Goal: Task Accomplishment & Management: Manage account settings

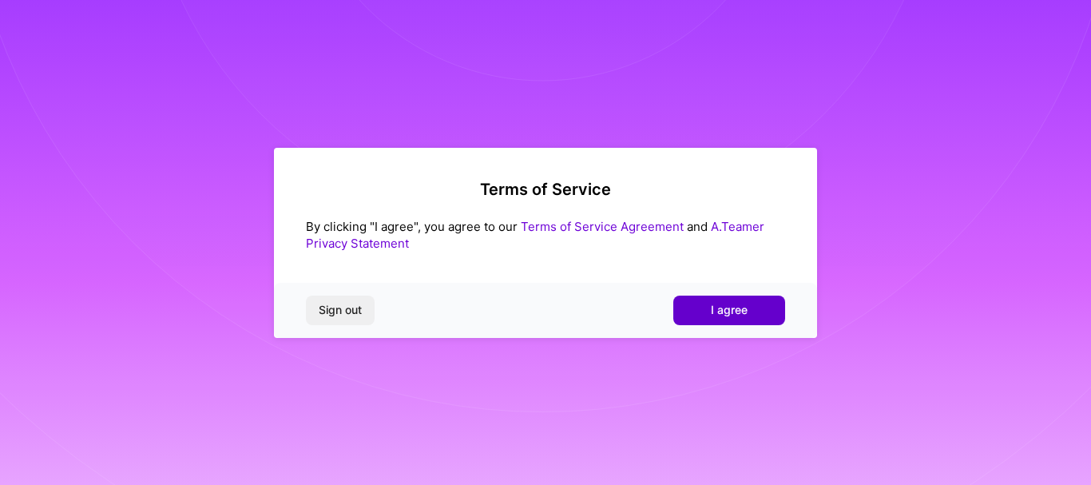
click at [751, 311] on button "I agree" at bounding box center [729, 310] width 112 height 29
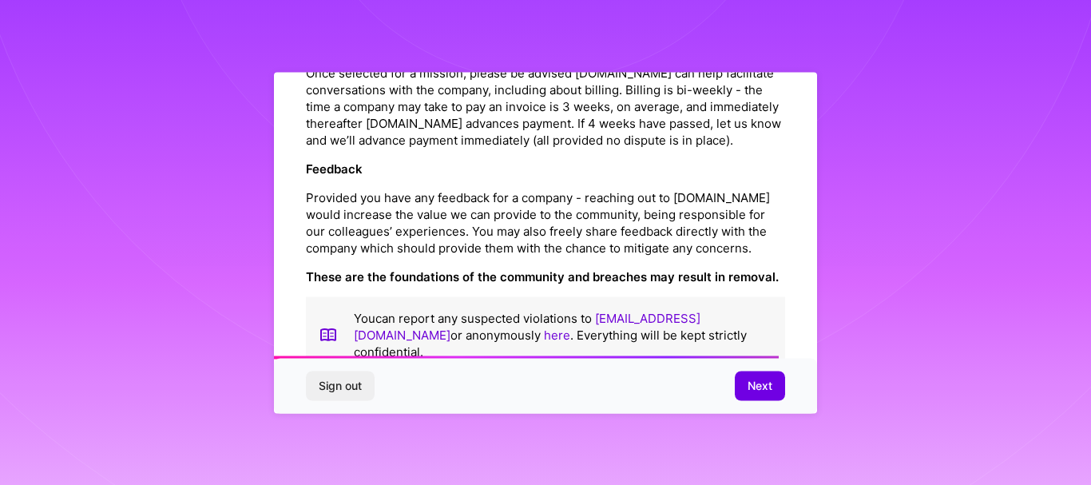
scroll to position [1923, 0]
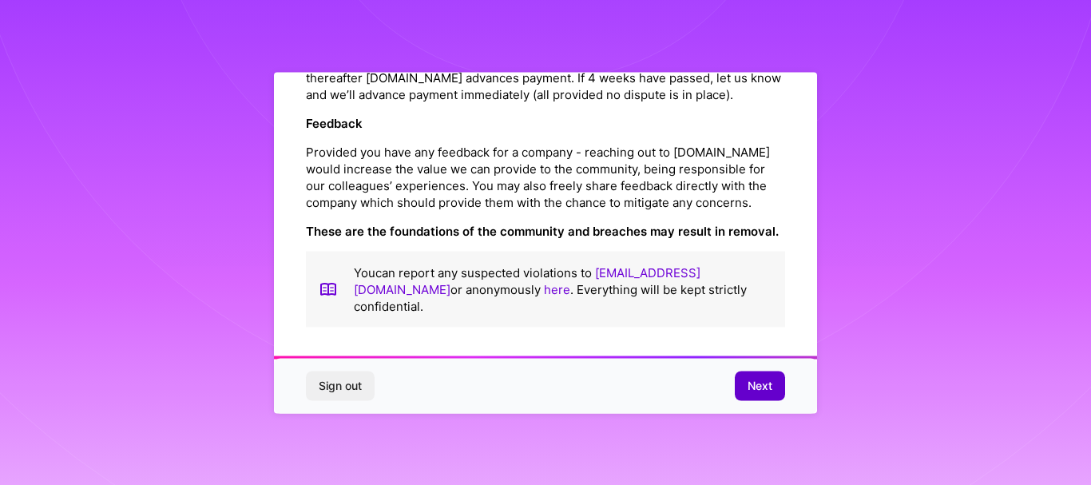
click at [748, 378] on span "Next" at bounding box center [760, 386] width 25 height 16
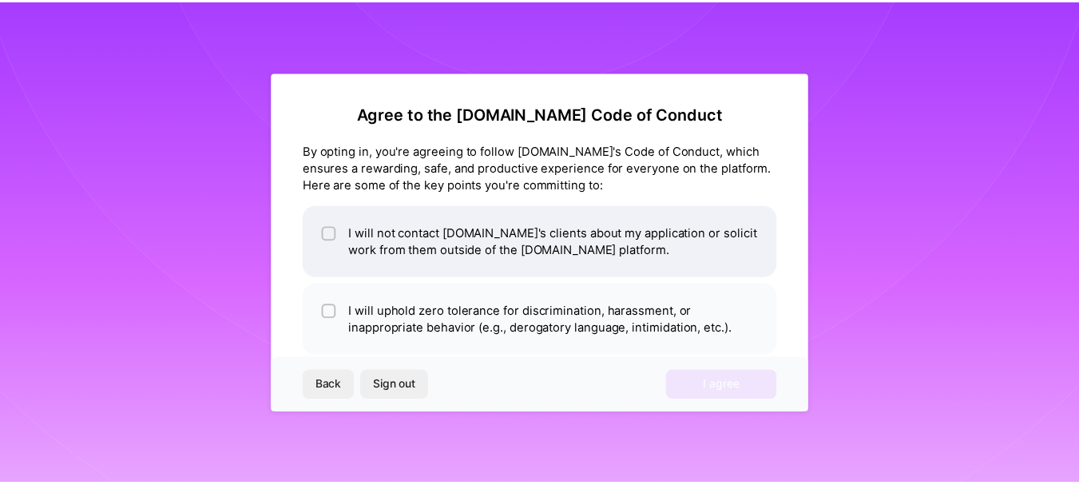
scroll to position [80, 0]
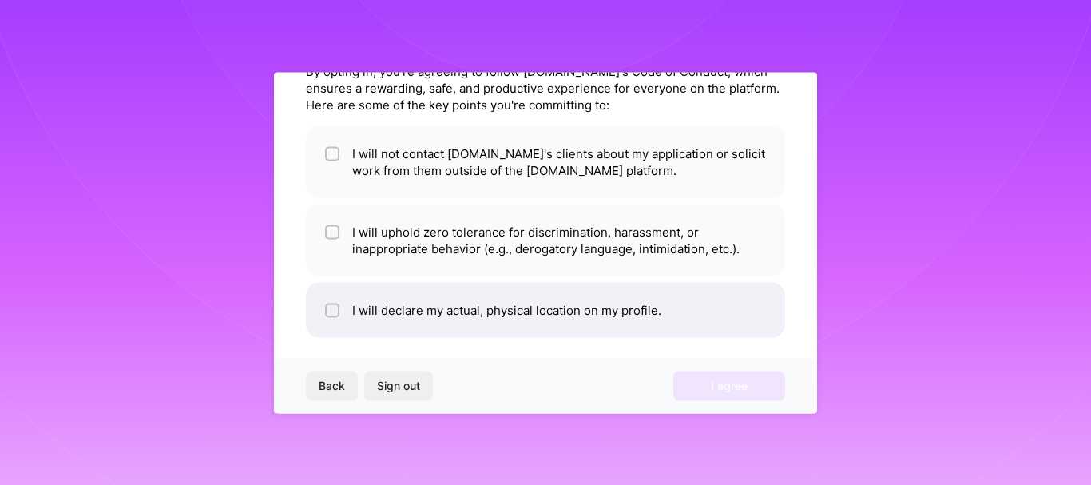
click at [328, 307] on input "checkbox" at bounding box center [333, 310] width 11 height 11
checkbox input "false"
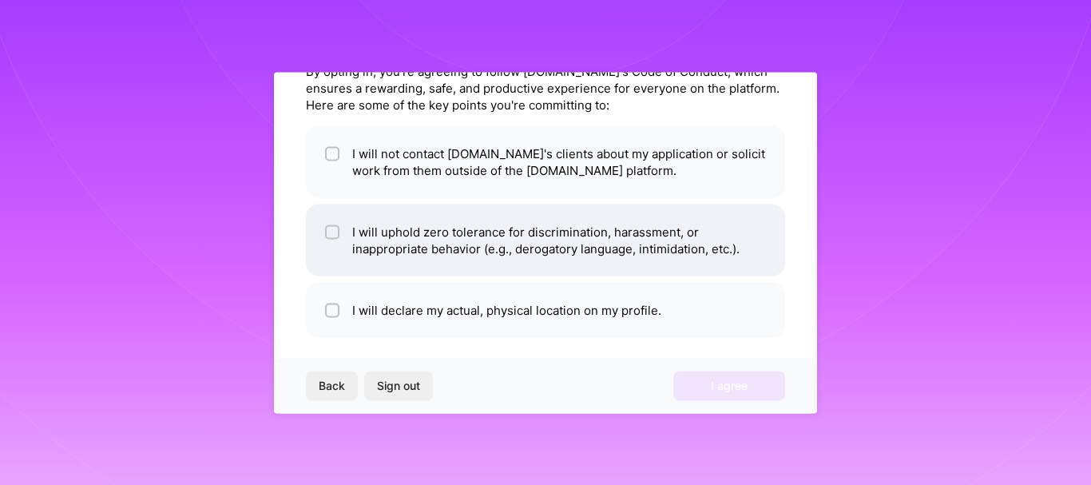
click at [335, 232] on input "checkbox" at bounding box center [333, 232] width 11 height 11
checkbox input "true"
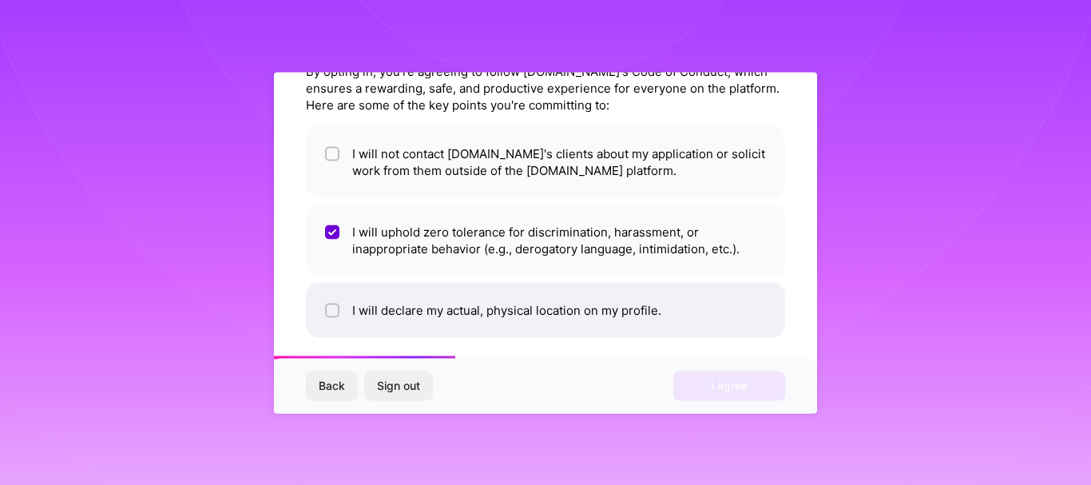
click at [334, 312] on input "checkbox" at bounding box center [333, 310] width 11 height 11
checkbox input "true"
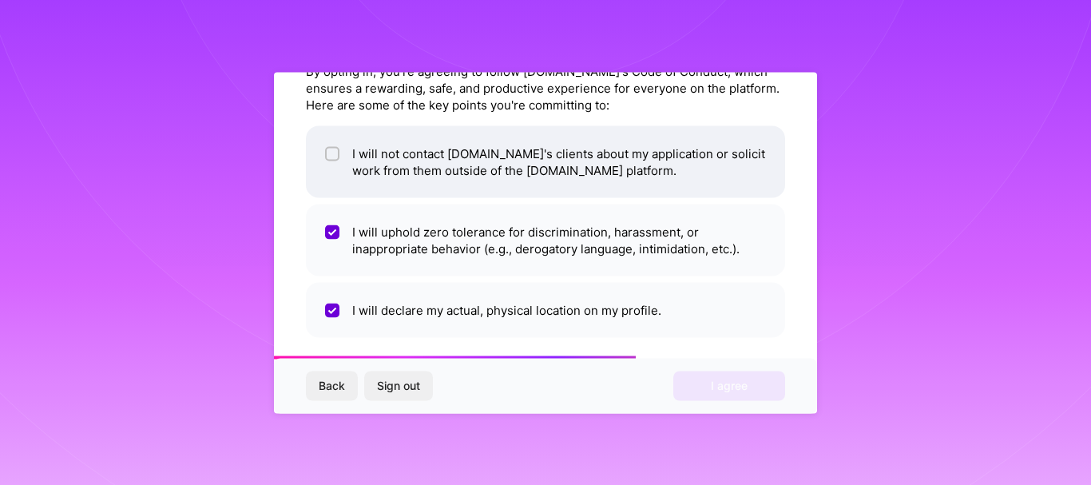
click at [328, 158] on input "checkbox" at bounding box center [333, 154] width 11 height 11
checkbox input "true"
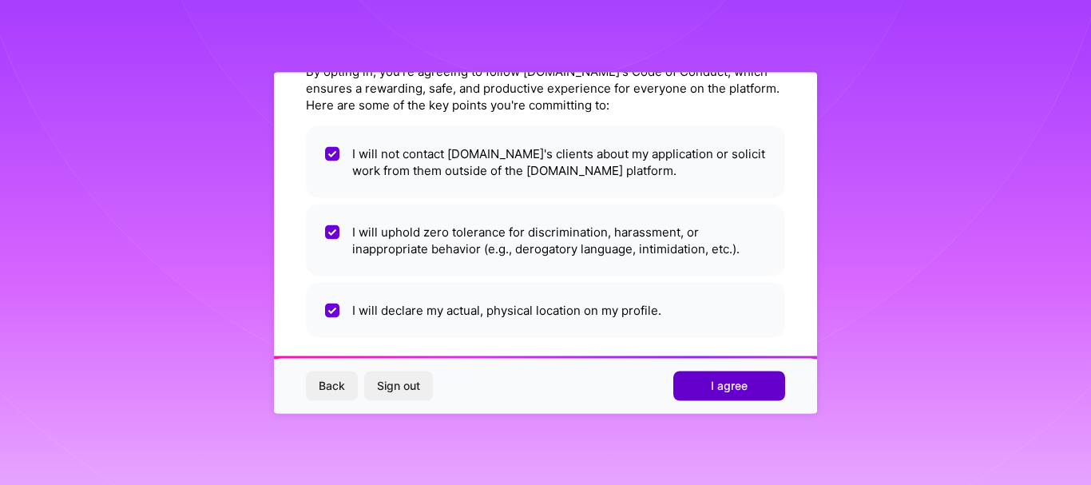
click at [720, 378] on span "I agree" at bounding box center [729, 386] width 37 height 16
click at [720, 378] on div "Back Sign out I agree" at bounding box center [545, 386] width 543 height 54
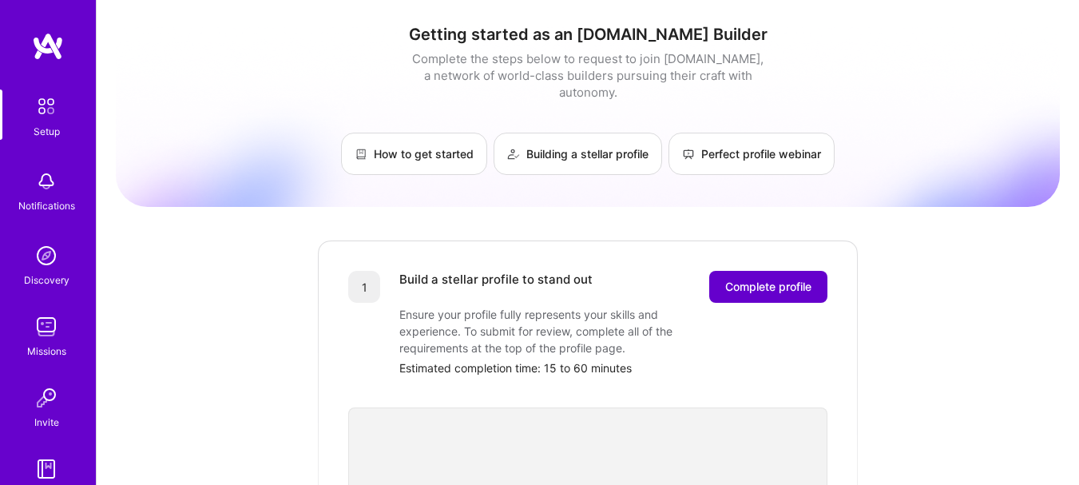
click at [762, 279] on span "Complete profile" at bounding box center [768, 287] width 86 height 16
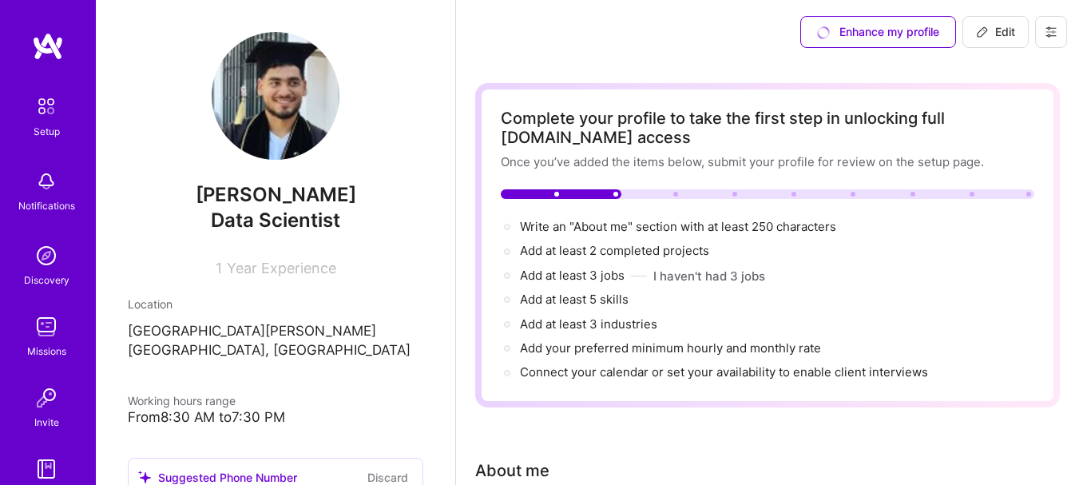
click at [637, 59] on div "Enhance my profile Edit" at bounding box center [767, 32] width 623 height 64
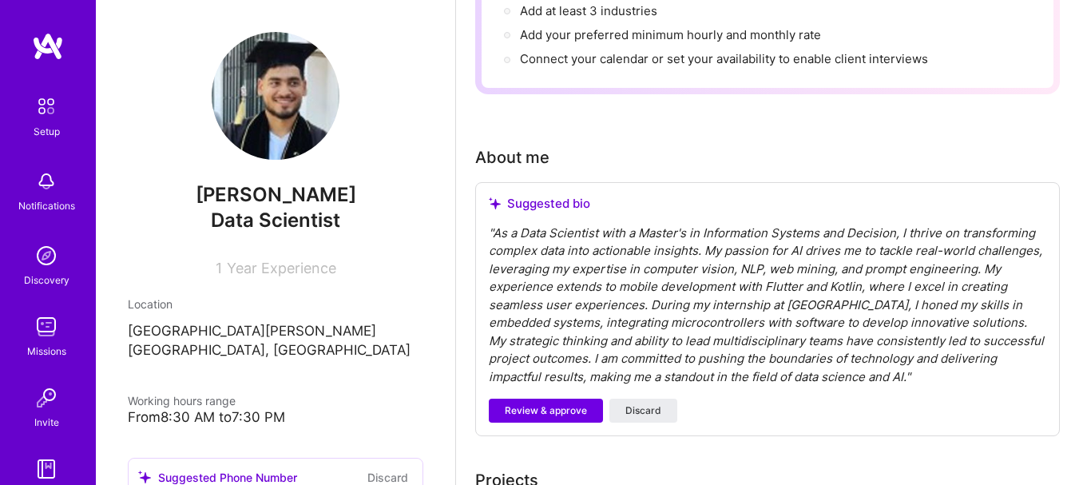
scroll to position [479, 0]
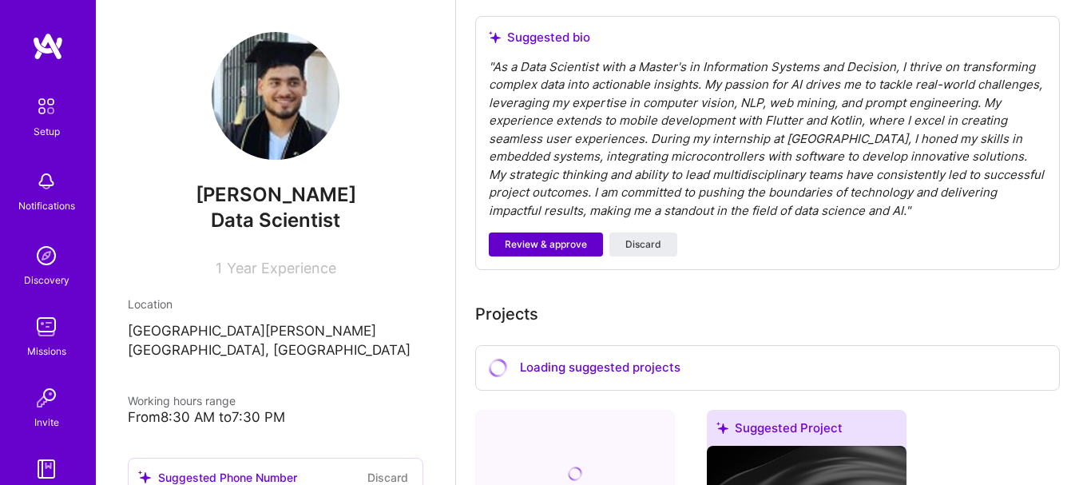
click at [568, 251] on span "Review & approve" at bounding box center [546, 244] width 82 height 14
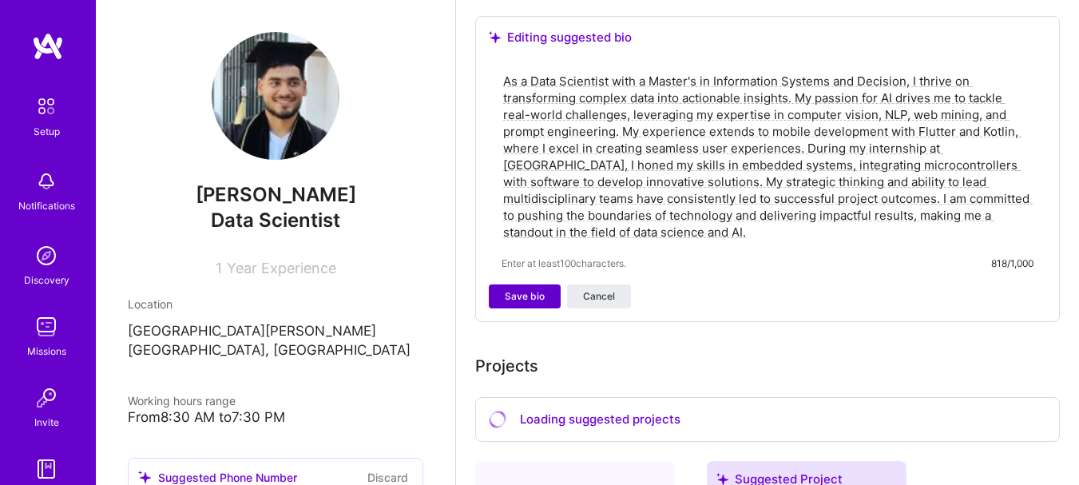
click at [535, 295] on span "Save bio" at bounding box center [525, 296] width 40 height 14
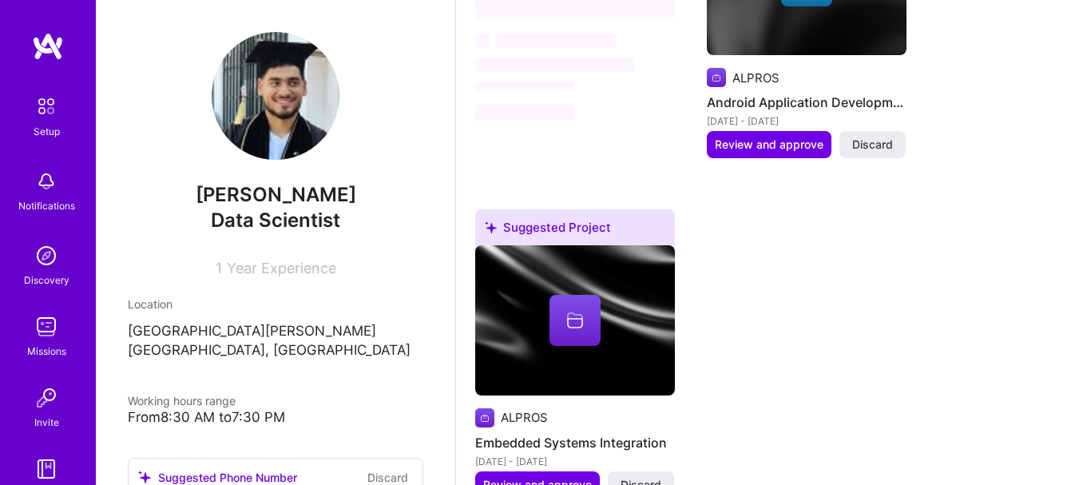
scroll to position [876, 0]
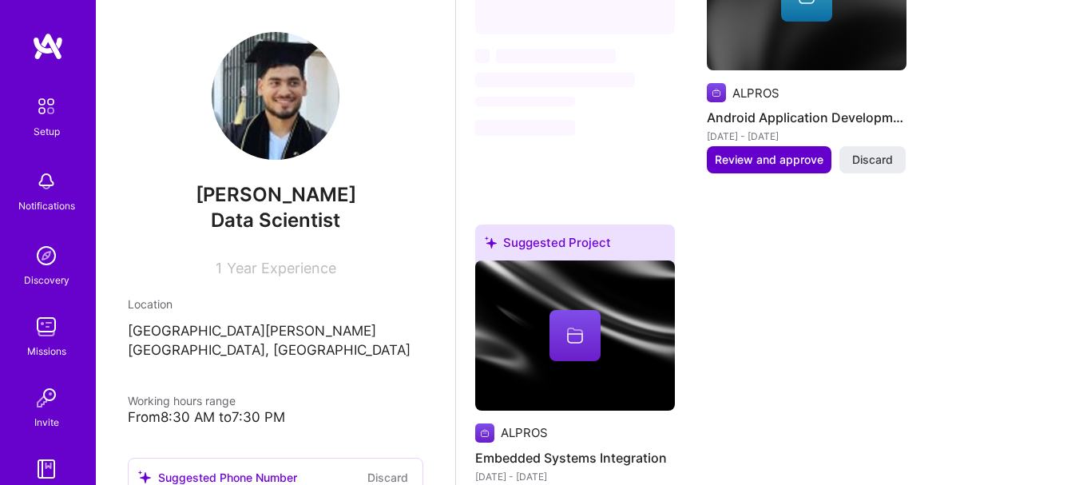
click at [755, 162] on span "Review and approve" at bounding box center [769, 160] width 109 height 16
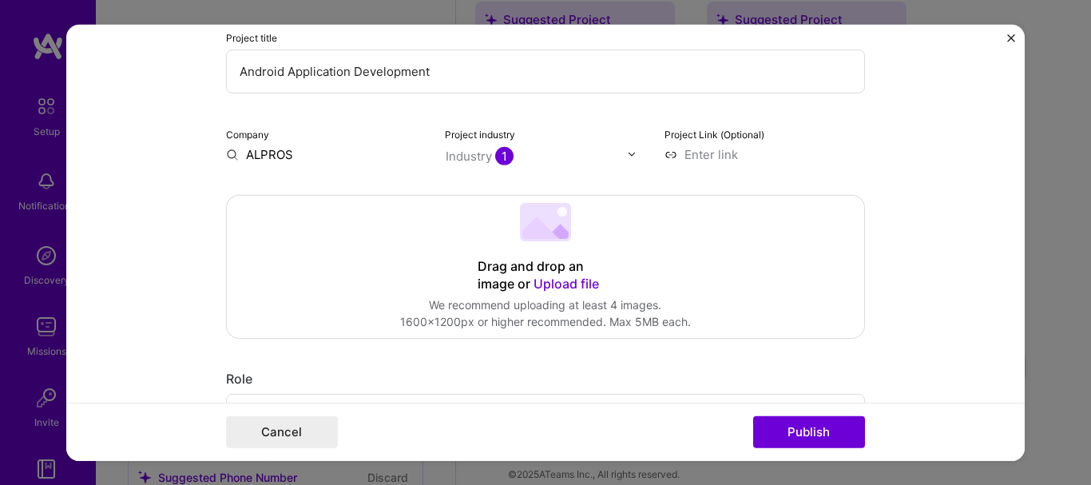
scroll to position [240, 0]
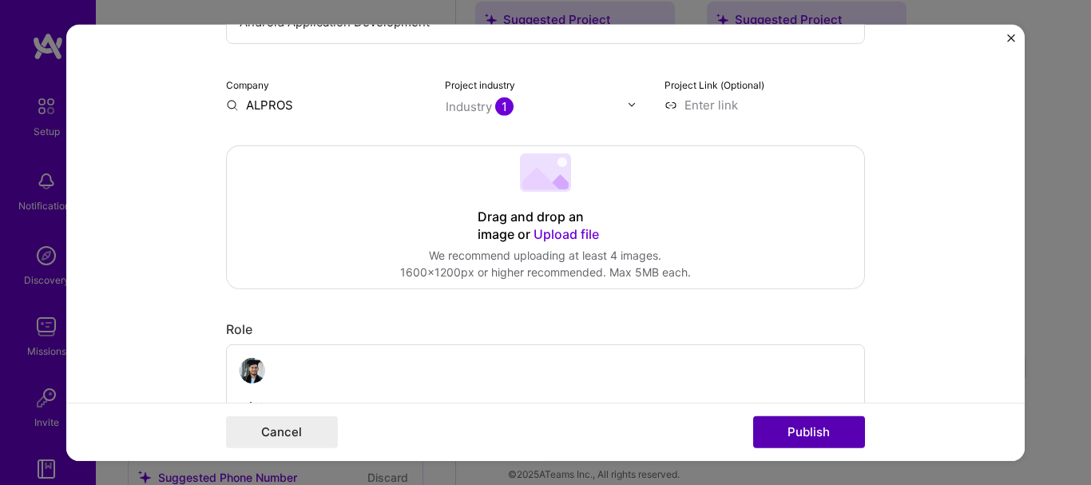
click at [815, 438] on button "Publish" at bounding box center [809, 432] width 112 height 32
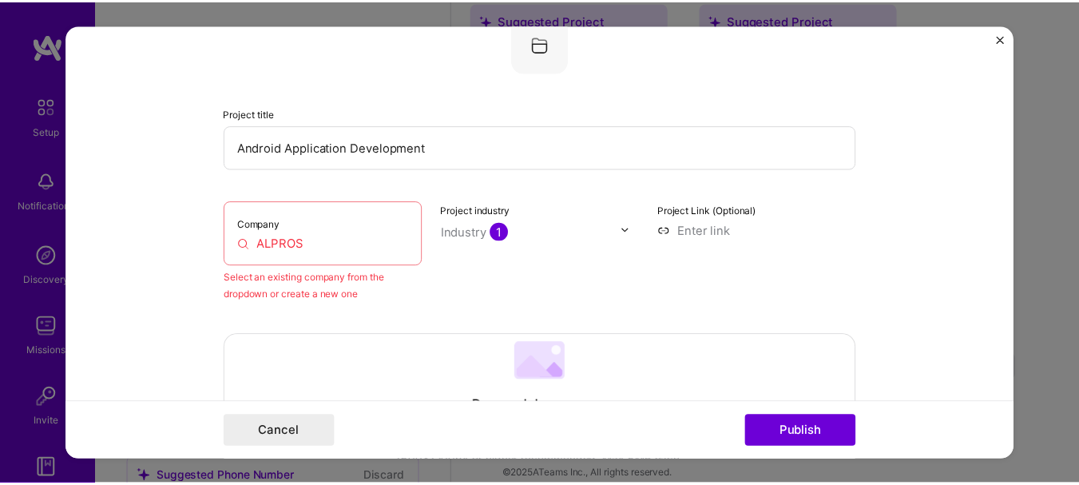
scroll to position [105, 0]
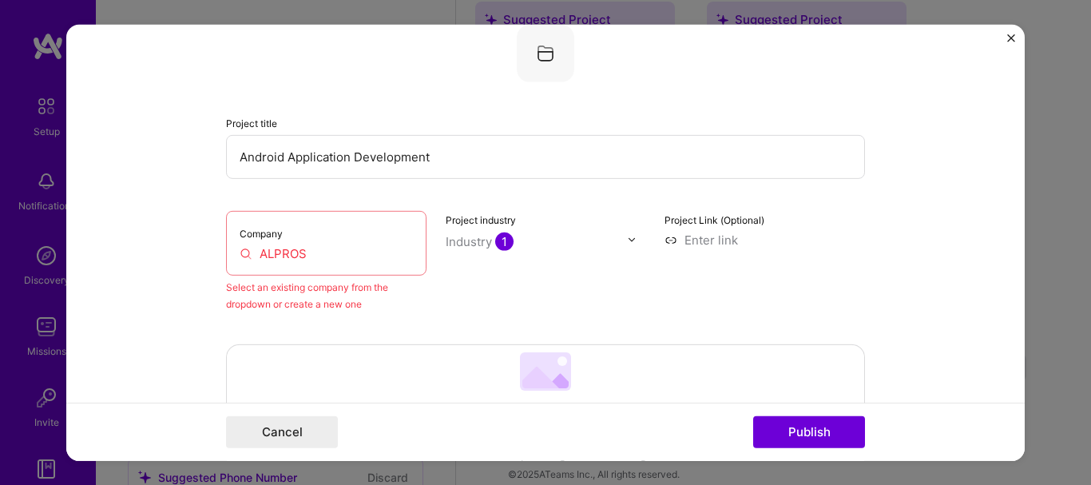
click at [311, 260] on input "ALPROS" at bounding box center [326, 252] width 173 height 17
click at [274, 433] on button "Cancel" at bounding box center [282, 432] width 112 height 32
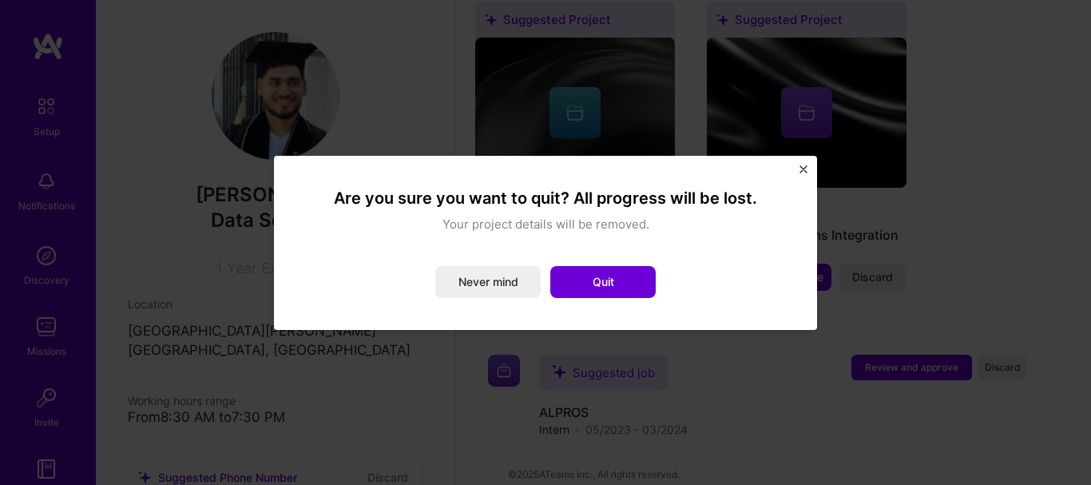
click at [650, 277] on button "Quit" at bounding box center [602, 282] width 105 height 32
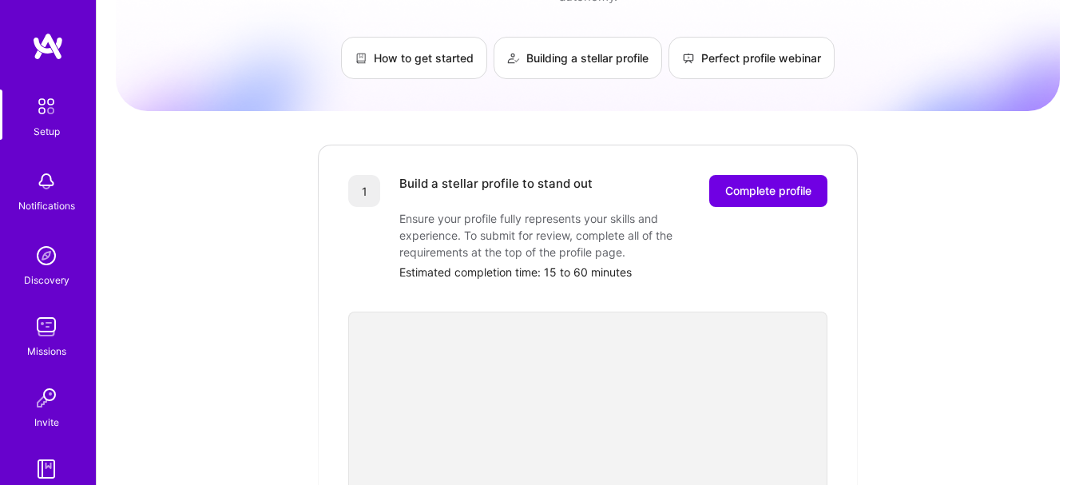
scroll to position [90, 0]
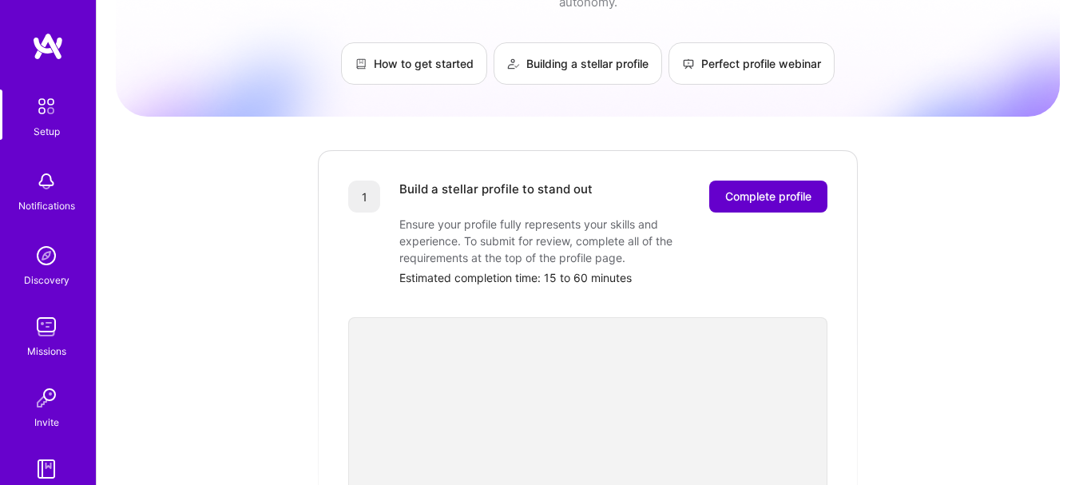
click at [775, 188] on span "Complete profile" at bounding box center [768, 196] width 86 height 16
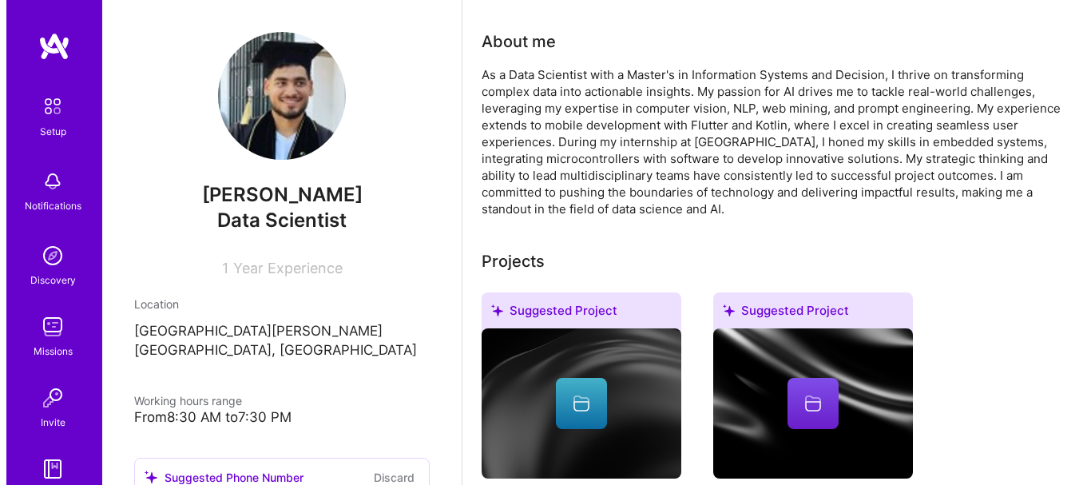
scroll to position [559, 0]
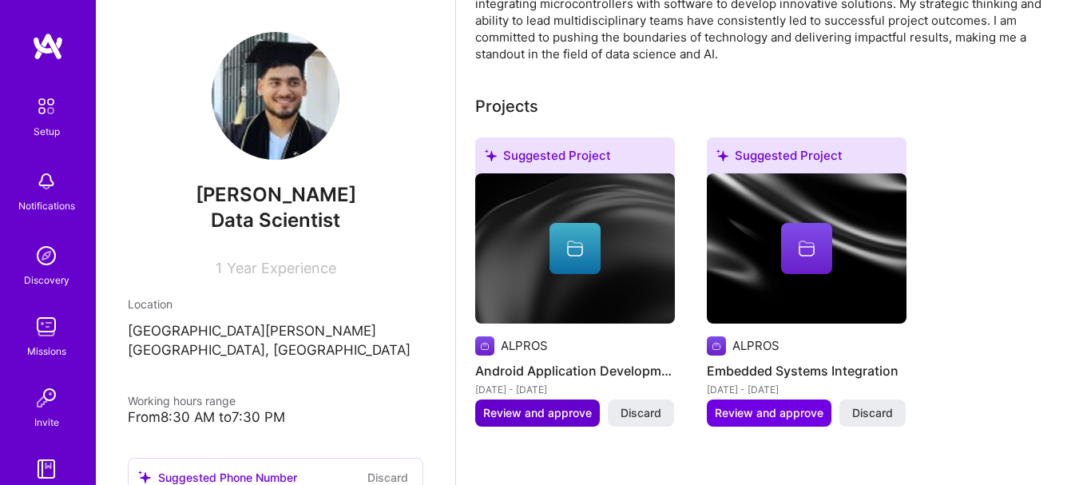
click at [569, 418] on span "Review and approve" at bounding box center [537, 413] width 109 height 16
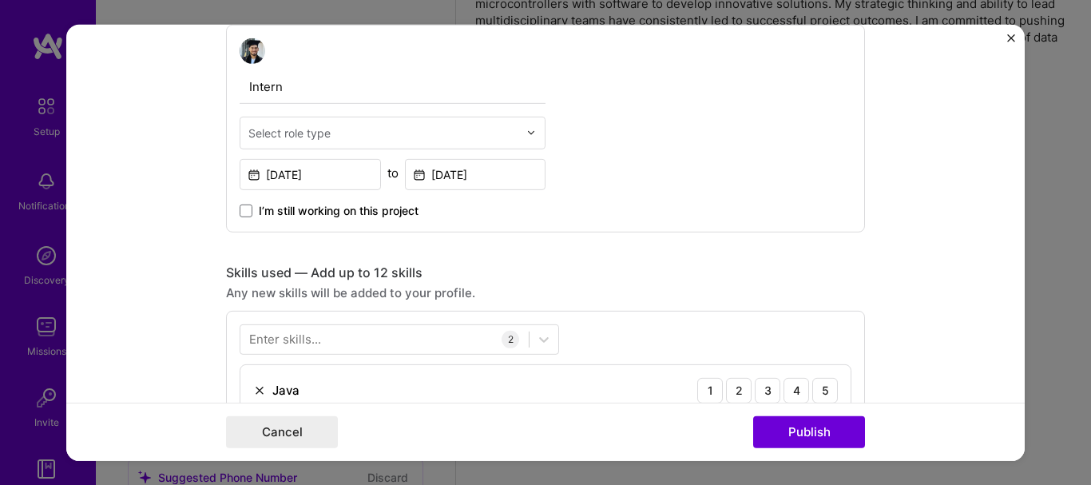
click at [483, 133] on input "text" at bounding box center [383, 132] width 270 height 17
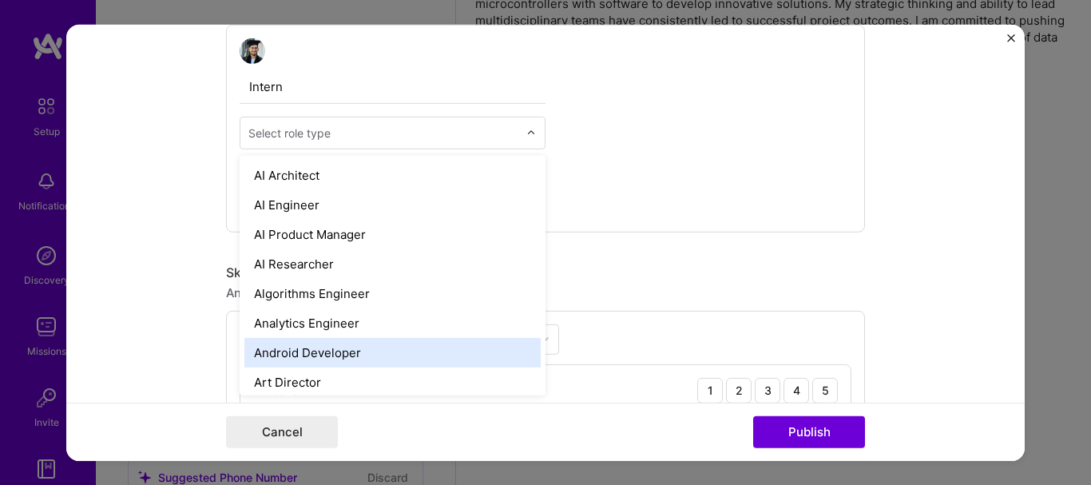
click at [356, 347] on div "Android Developer" at bounding box center [392, 352] width 296 height 30
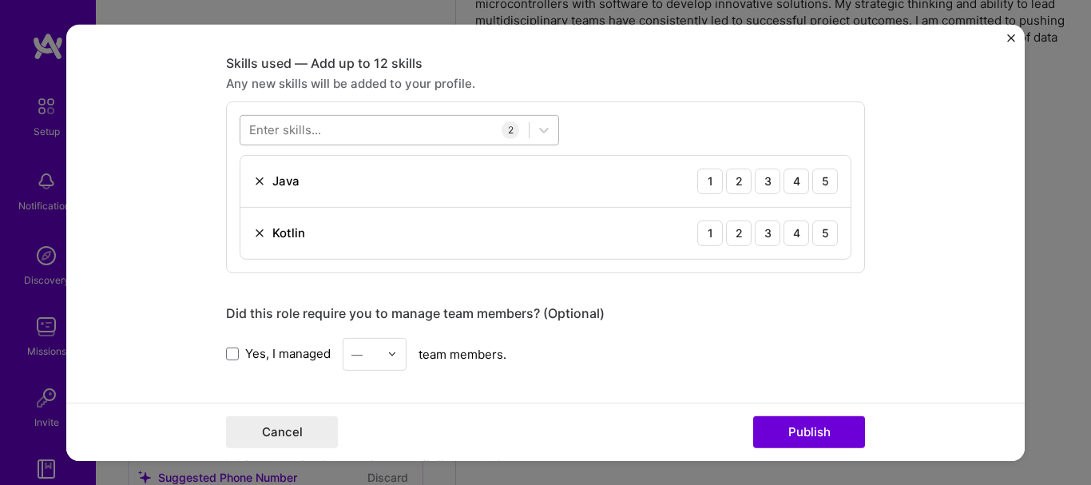
scroll to position [799, 0]
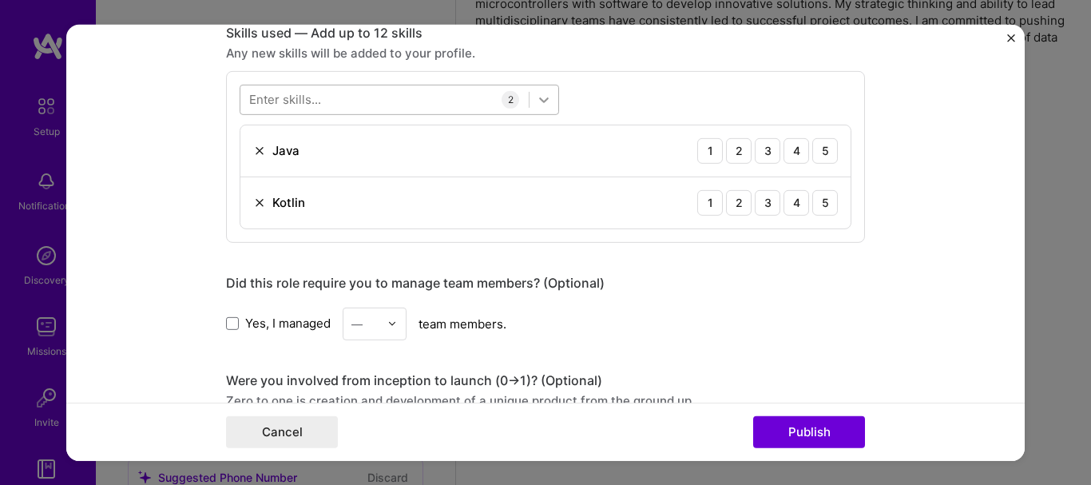
click at [536, 101] on icon at bounding box center [544, 99] width 16 height 16
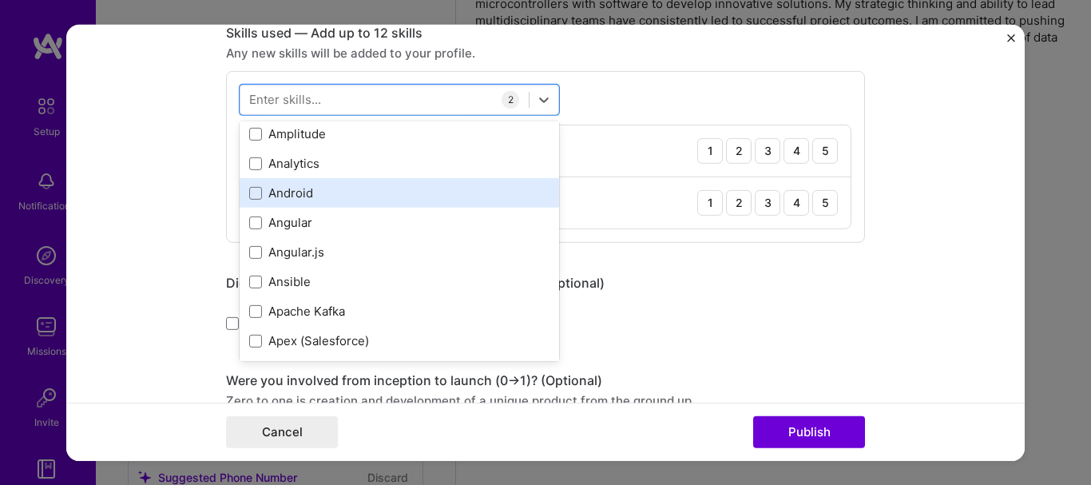
click at [351, 192] on div "Android" at bounding box center [399, 192] width 300 height 17
click at [254, 191] on span at bounding box center [255, 193] width 13 height 13
click at [0, 0] on input "checkbox" at bounding box center [0, 0] width 0 height 0
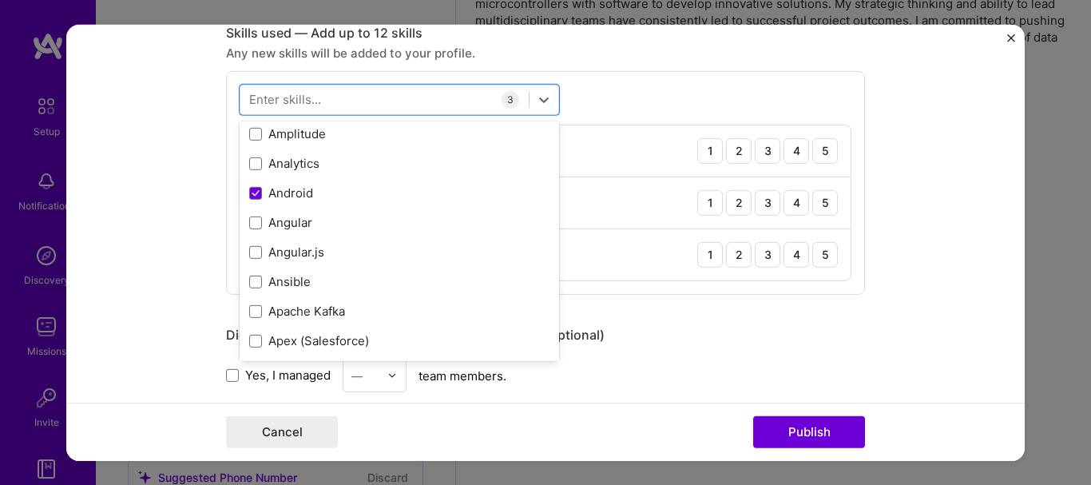
click at [153, 271] on form "Editing suggested project This project is suggested based on your LinkedIn, res…" at bounding box center [545, 242] width 958 height 436
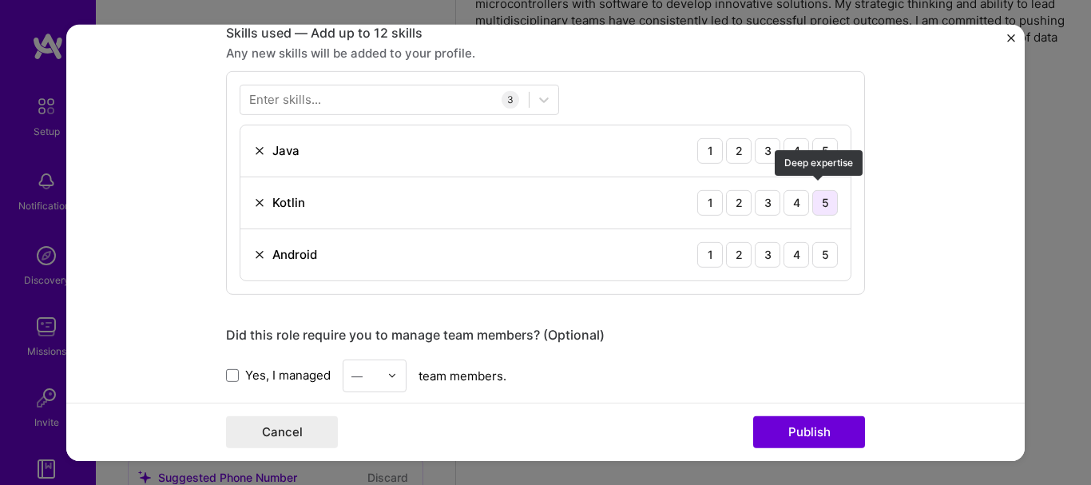
click at [814, 189] on div "5" at bounding box center [825, 202] width 26 height 26
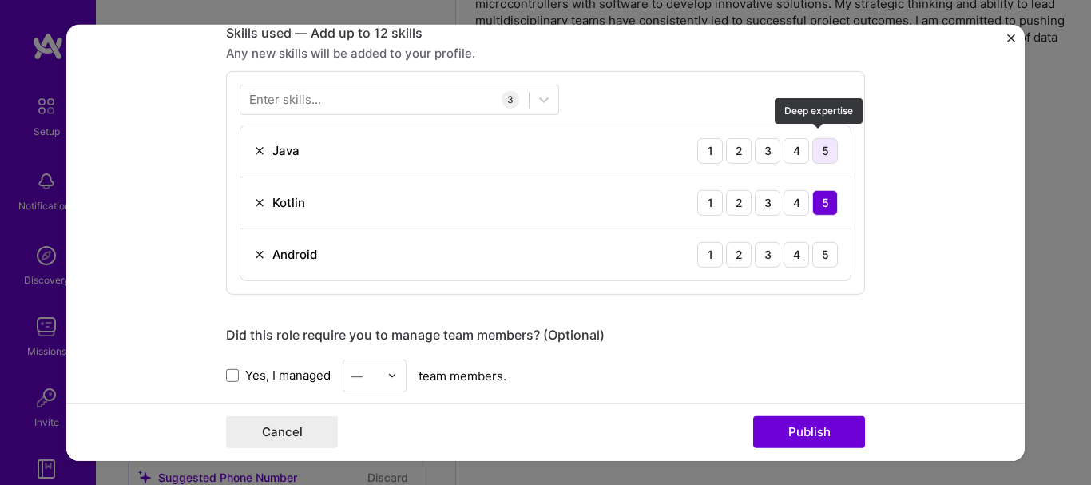
click at [815, 145] on div "5" at bounding box center [825, 150] width 26 height 26
click at [797, 204] on div "4" at bounding box center [796, 202] width 26 height 26
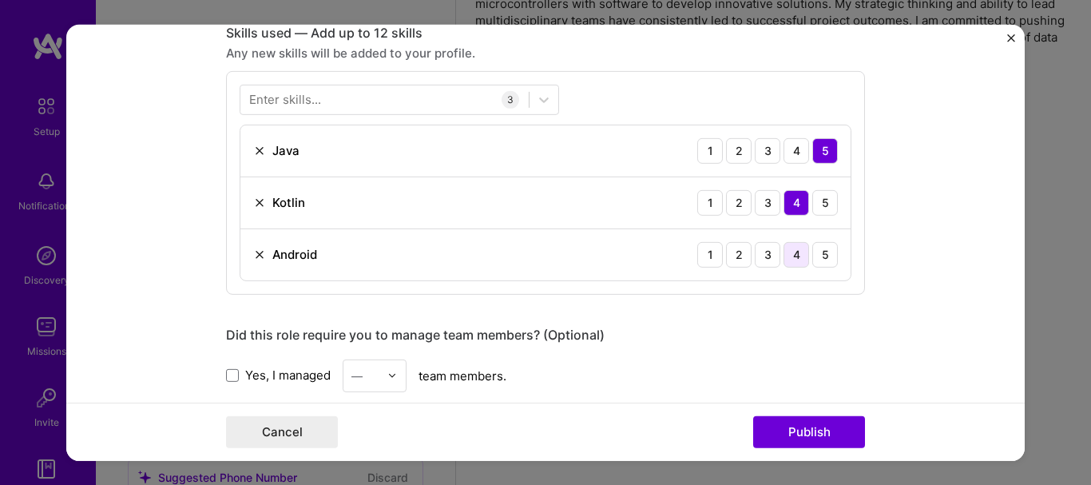
click at [795, 248] on div "4" at bounding box center [796, 254] width 26 height 26
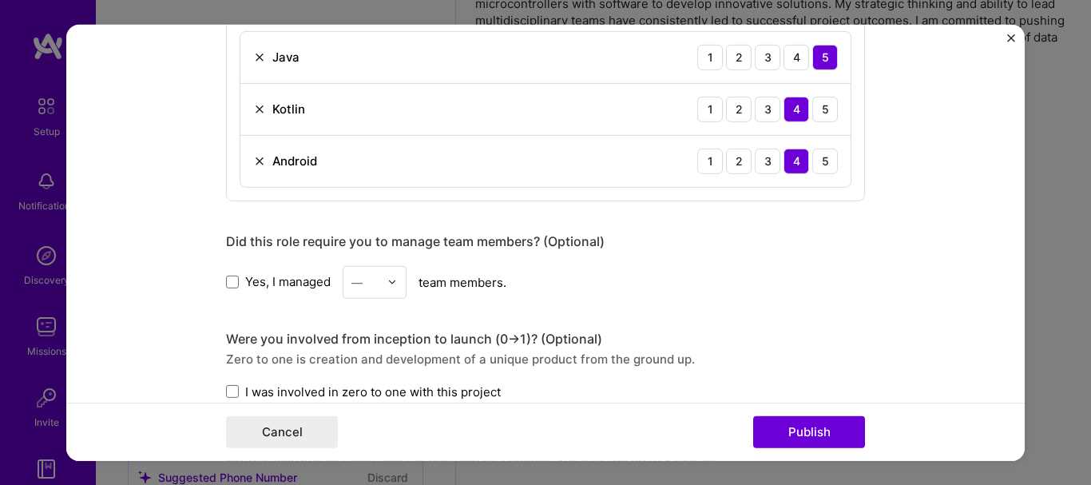
scroll to position [958, 0]
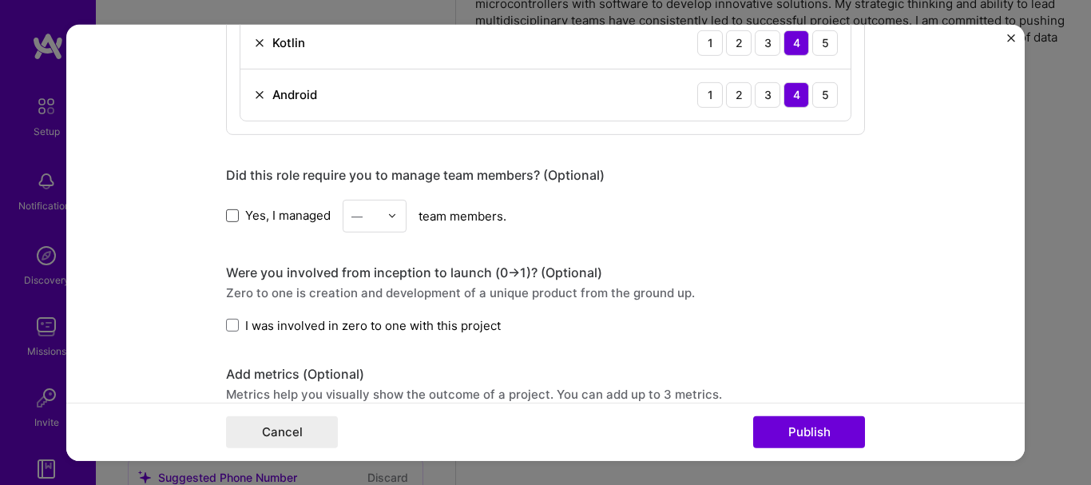
click at [228, 210] on span at bounding box center [232, 215] width 13 height 13
click at [0, 0] on input "Yes, I managed" at bounding box center [0, 0] width 0 height 0
click at [233, 319] on label "I was involved in zero to one with this project" at bounding box center [363, 324] width 275 height 17
click at [0, 0] on input "I was involved in zero to one with this project" at bounding box center [0, 0] width 0 height 0
click at [387, 211] on img at bounding box center [392, 216] width 10 height 10
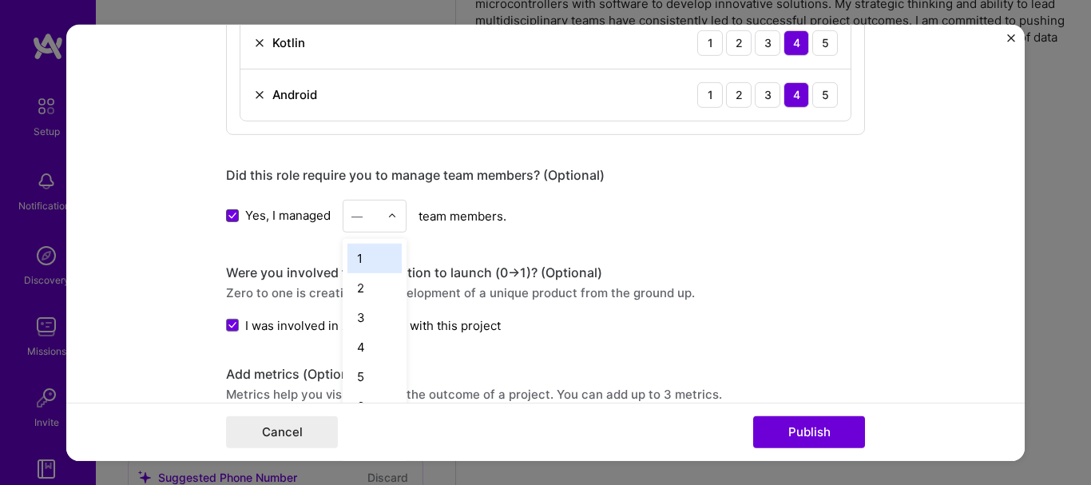
click at [226, 209] on span at bounding box center [232, 215] width 13 height 13
click at [0, 0] on input "Yes, I managed" at bounding box center [0, 0] width 0 height 0
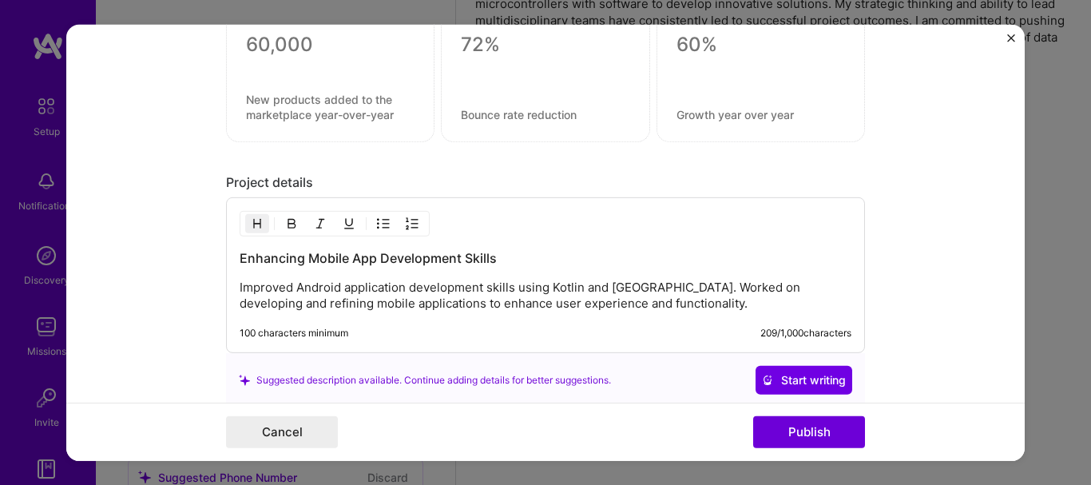
scroll to position [1501, 0]
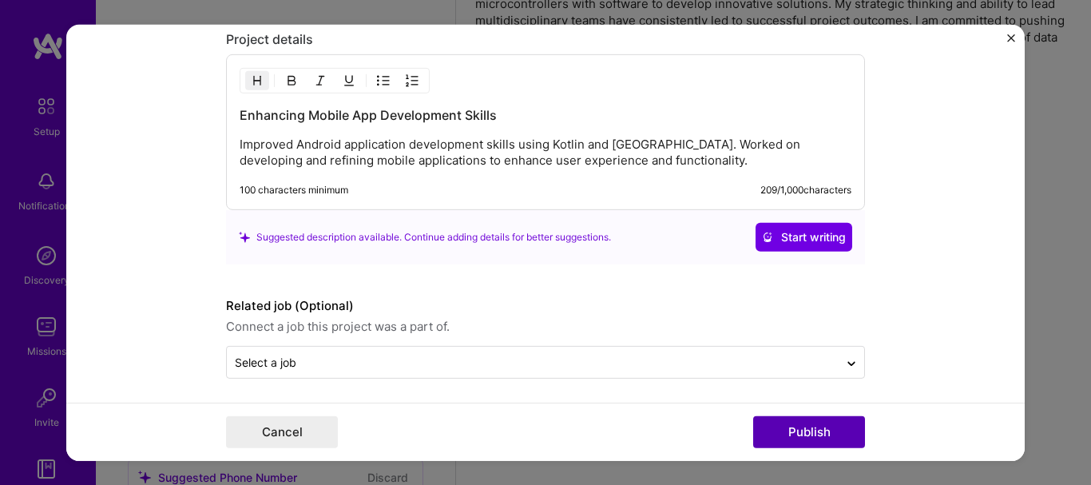
click at [800, 438] on button "Publish" at bounding box center [809, 432] width 112 height 32
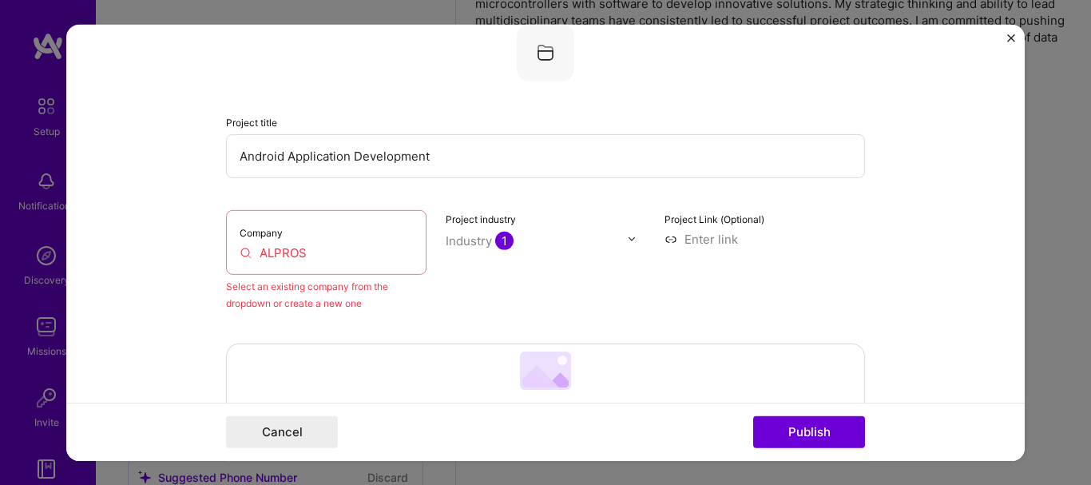
scroll to position [105, 0]
click at [351, 257] on input "ALPROS" at bounding box center [326, 252] width 173 height 17
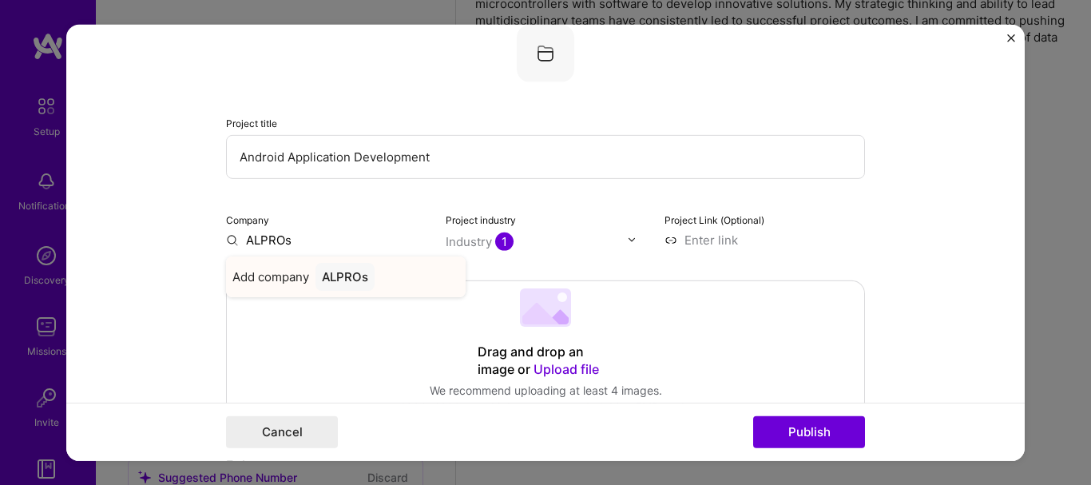
type input "ALPROs"
click at [345, 281] on div "ALPROs" at bounding box center [344, 276] width 59 height 28
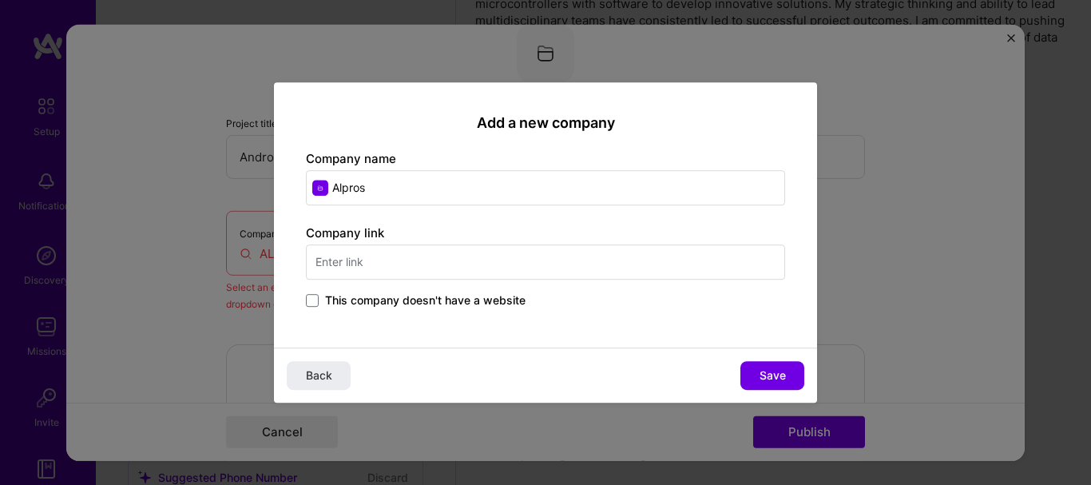
type input "Alpros"
click at [391, 272] on input "text" at bounding box center [545, 261] width 479 height 35
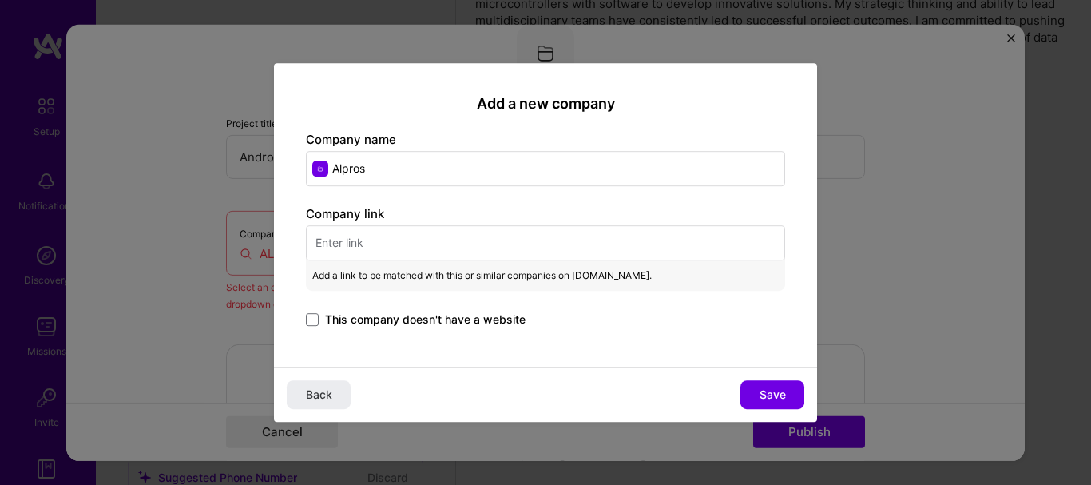
click at [390, 174] on input "Alpros" at bounding box center [545, 168] width 479 height 35
click at [365, 243] on input "text" at bounding box center [545, 242] width 479 height 35
paste input "[URL][DOMAIN_NAME]"
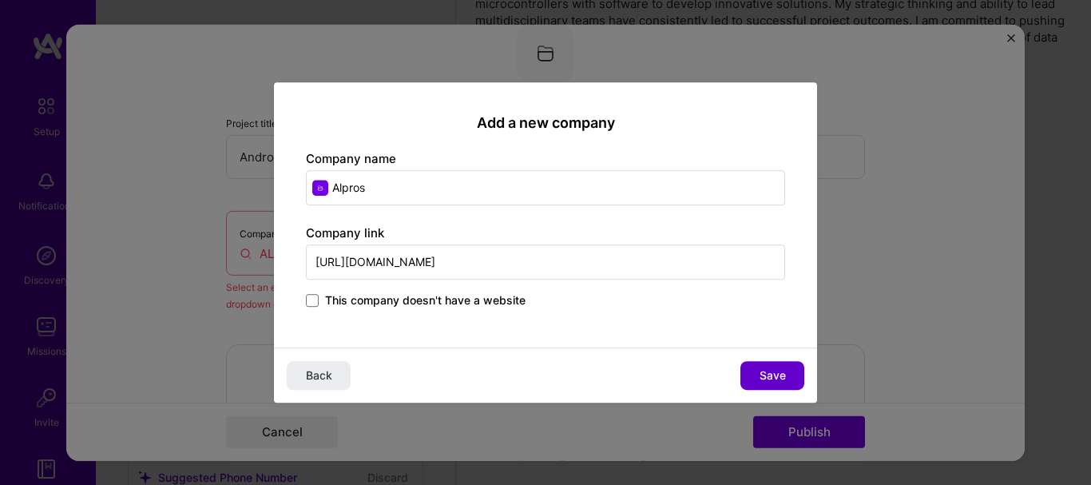
type input "[URL][DOMAIN_NAME]"
click at [779, 374] on span "Save" at bounding box center [773, 375] width 26 height 16
type input "Alpros"
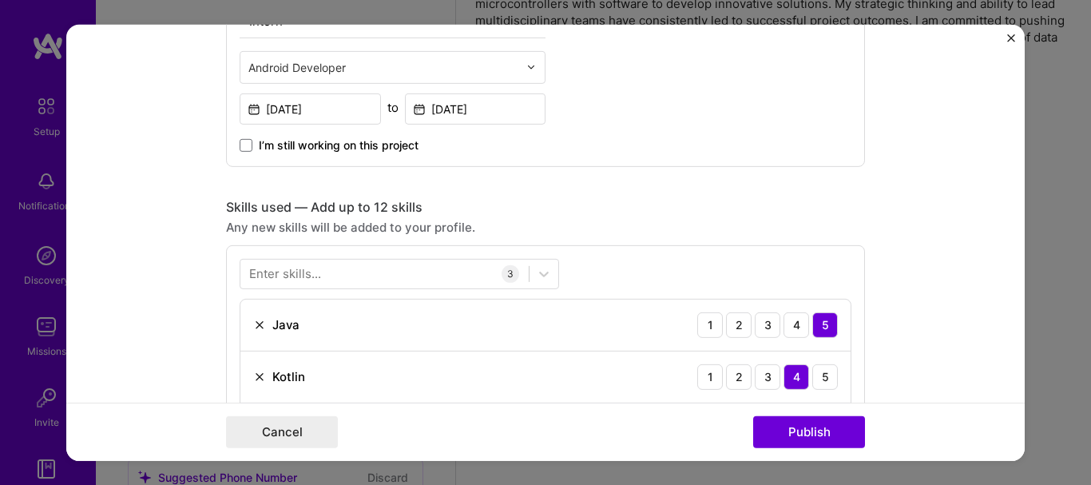
scroll to position [823, 0]
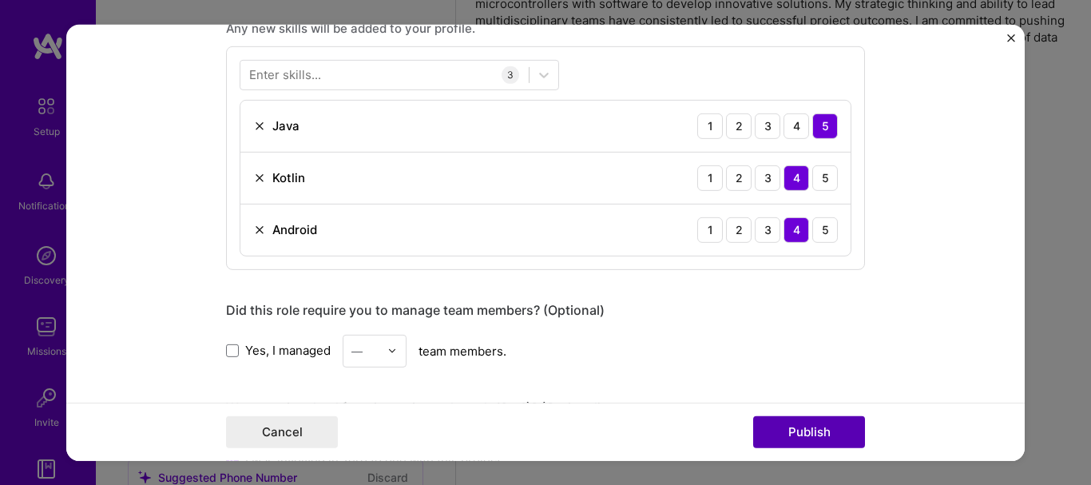
click at [795, 430] on button "Publish" at bounding box center [809, 432] width 112 height 32
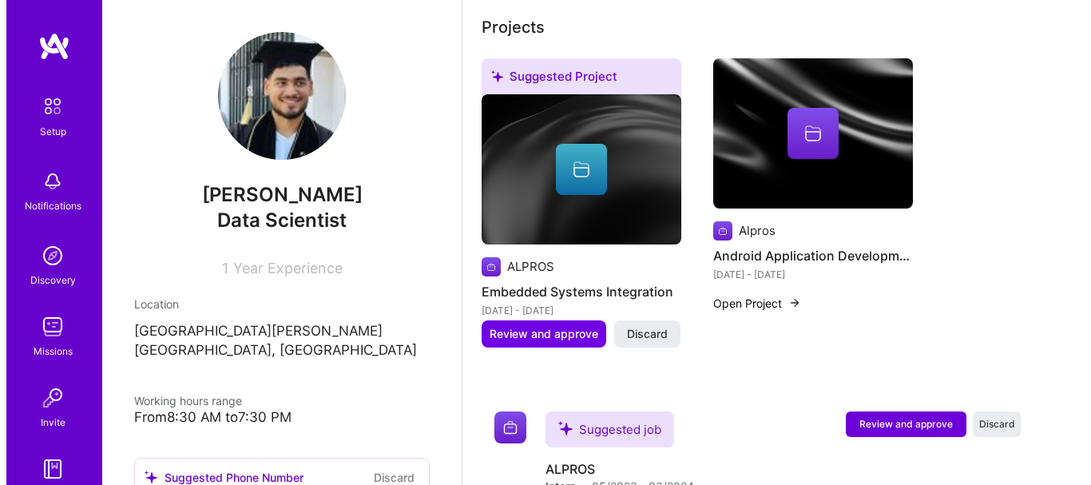
scroll to position [639, 0]
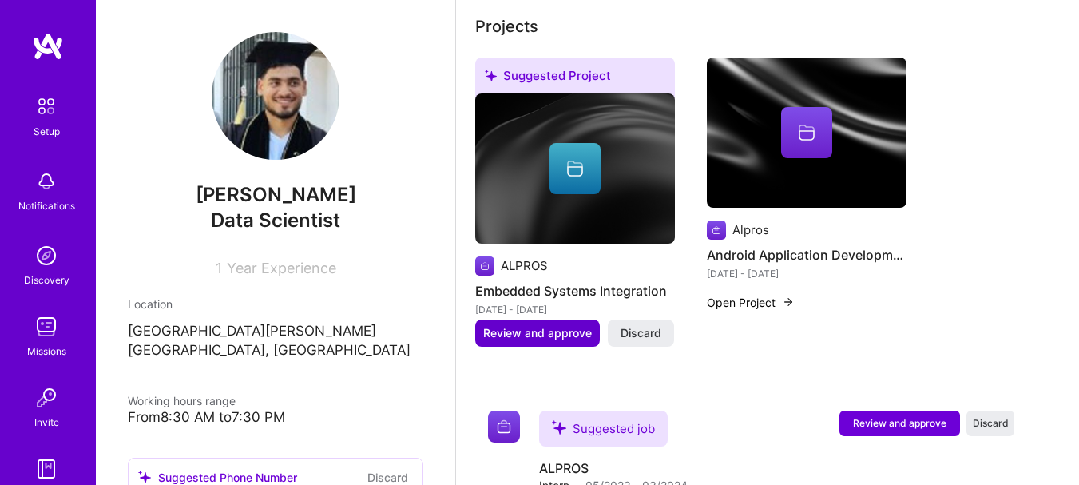
click at [546, 327] on span "Review and approve" at bounding box center [537, 333] width 109 height 16
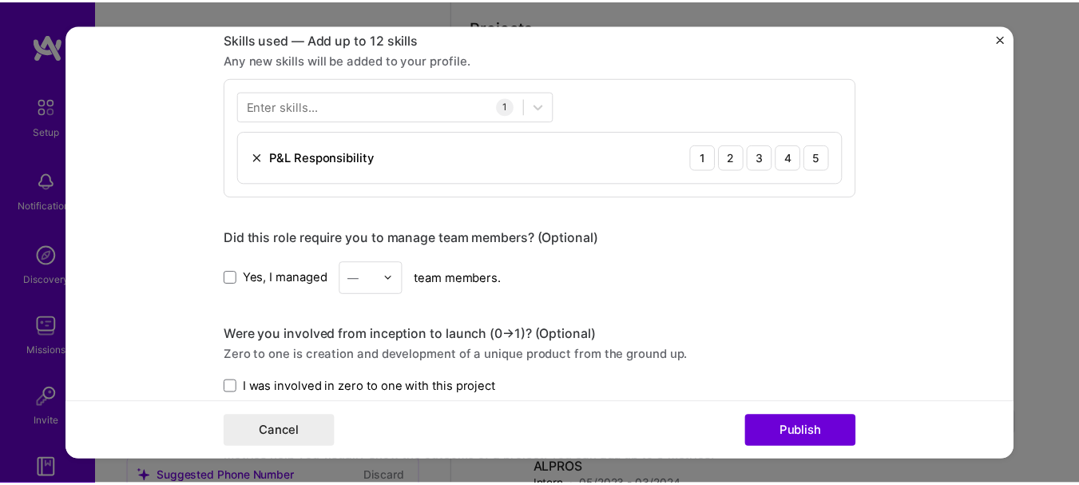
scroll to position [958, 0]
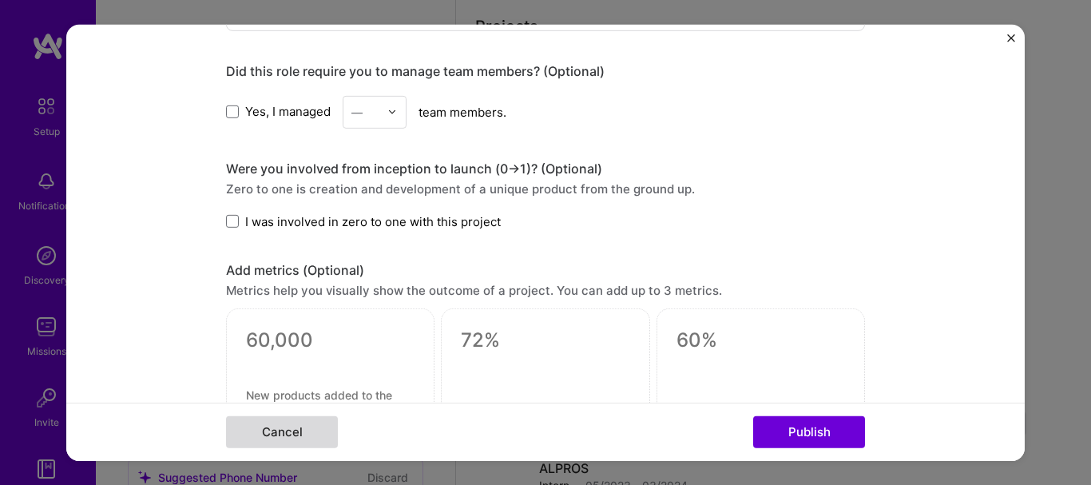
click at [307, 438] on button "Cancel" at bounding box center [282, 432] width 112 height 32
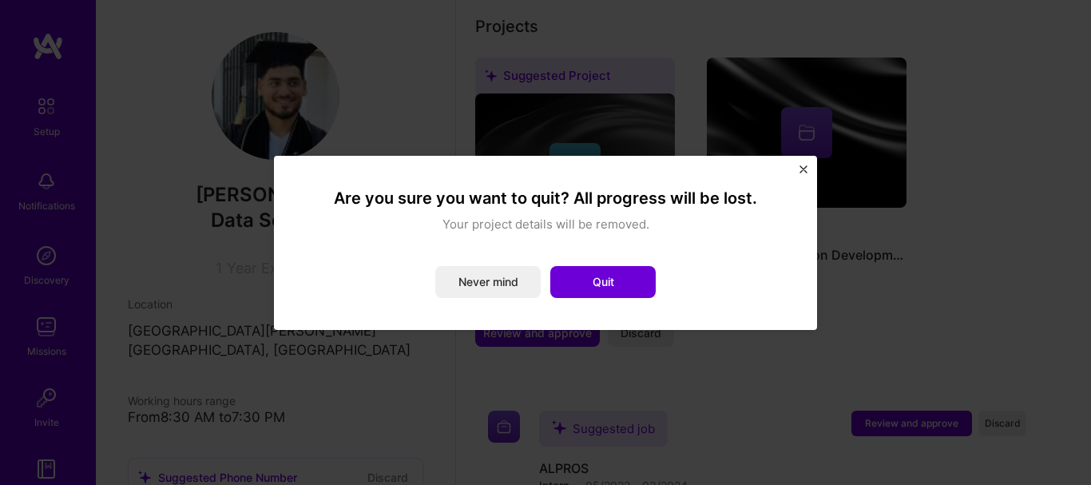
click at [799, 171] on img "Close" at bounding box center [803, 169] width 8 height 8
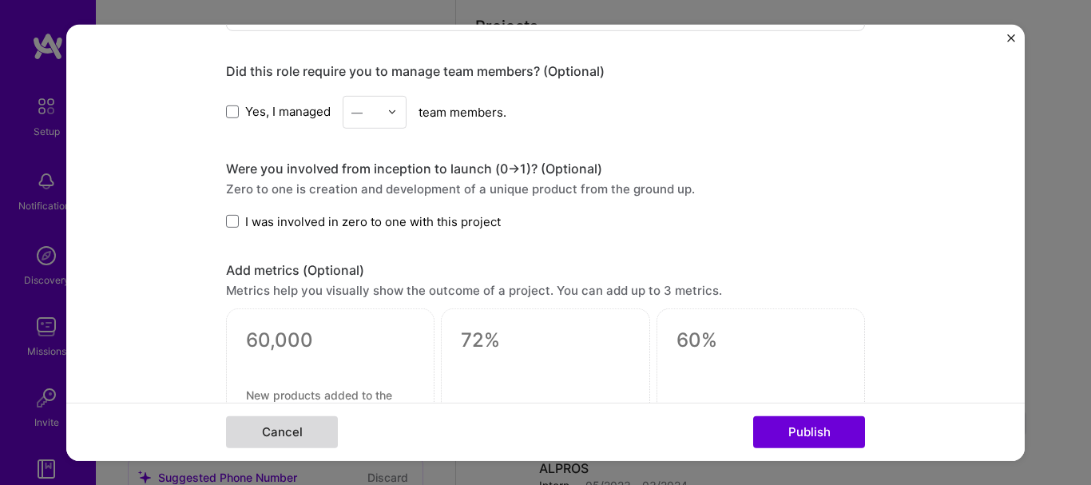
click at [255, 426] on button "Cancel" at bounding box center [282, 432] width 112 height 32
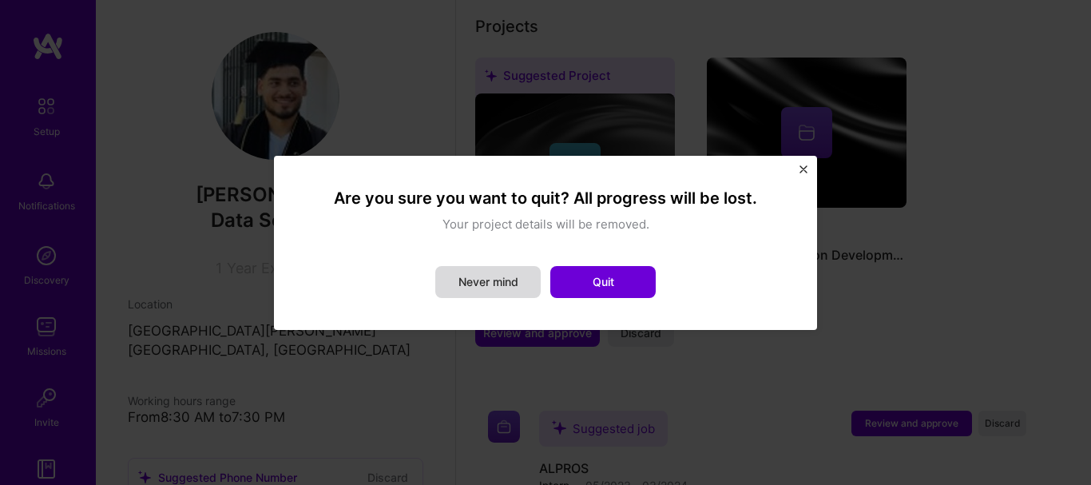
click at [490, 279] on button "Never mind" at bounding box center [487, 282] width 105 height 32
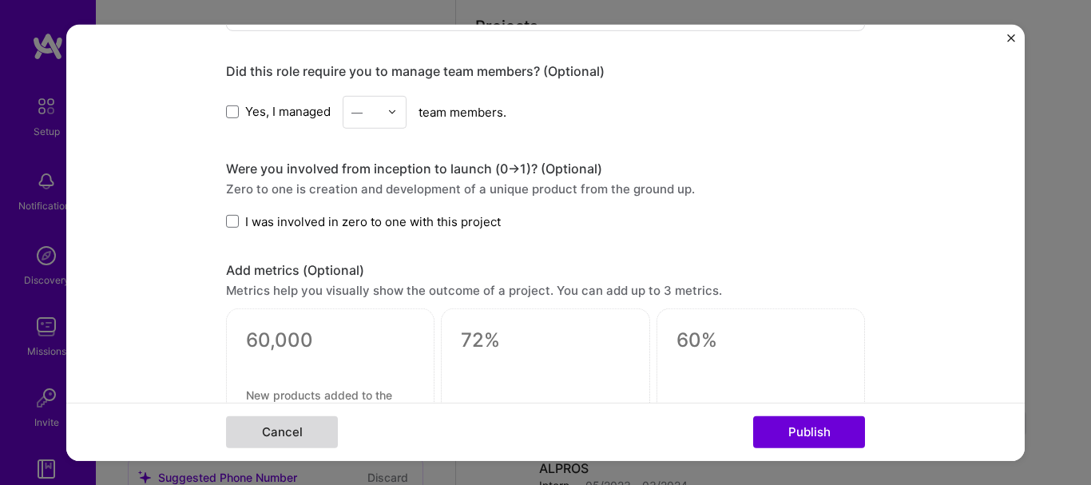
click at [299, 427] on button "Cancel" at bounding box center [282, 432] width 112 height 32
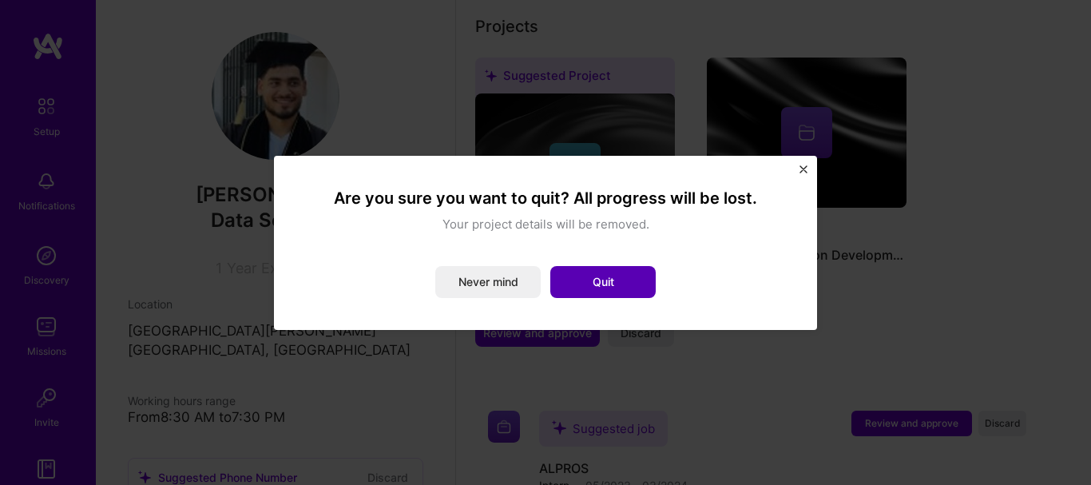
click at [616, 292] on button "Quit" at bounding box center [602, 282] width 105 height 32
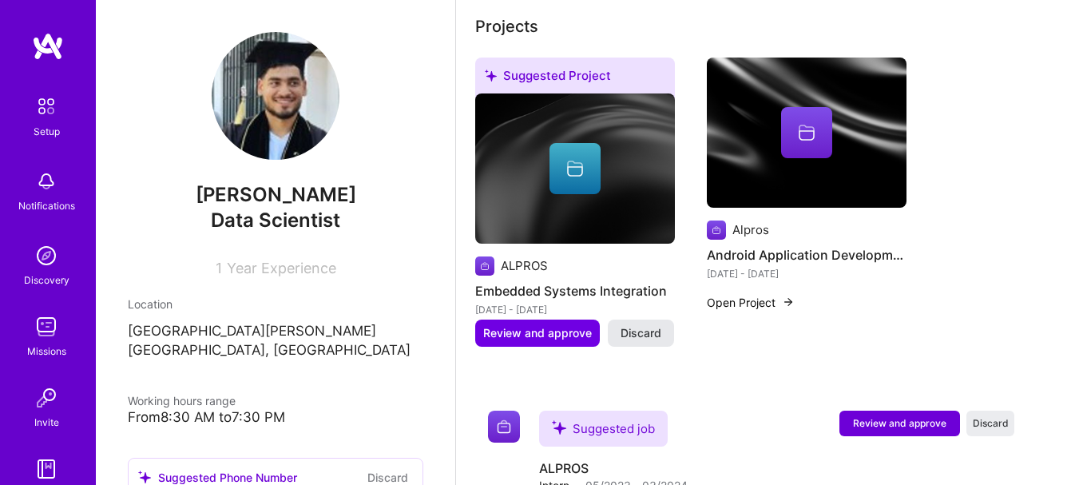
click at [643, 335] on span "Discard" at bounding box center [641, 333] width 41 height 16
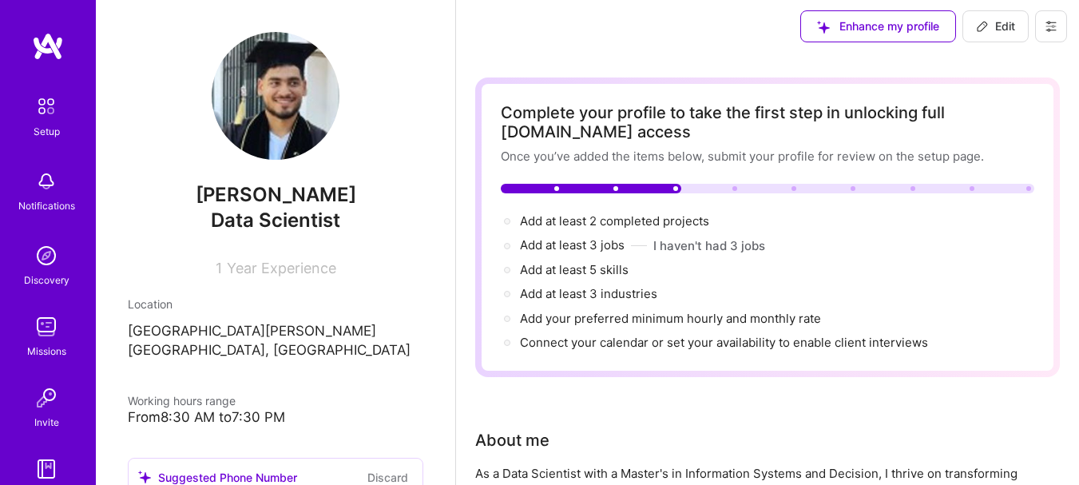
scroll to position [0, 0]
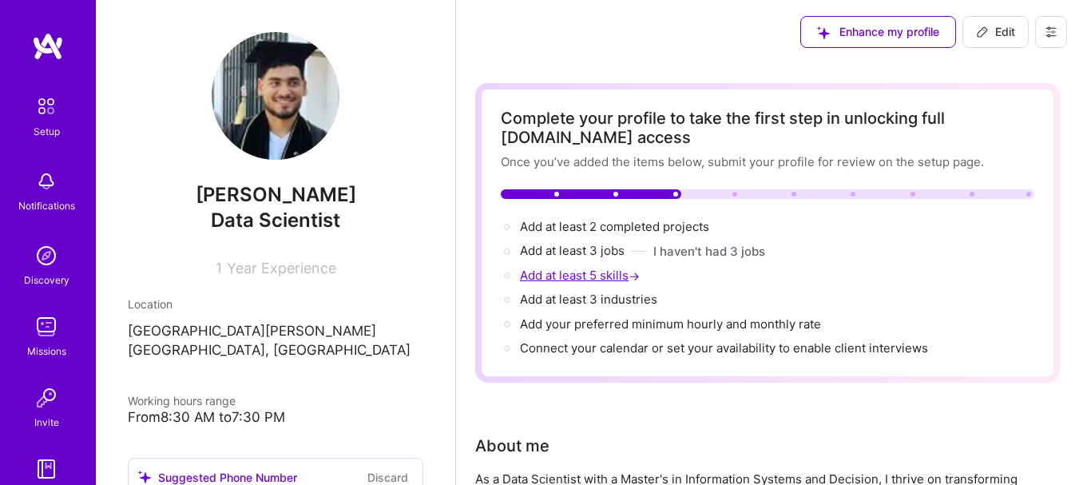
click at [587, 280] on span "Add at least 5 skills →" at bounding box center [581, 275] width 123 height 15
select select "US"
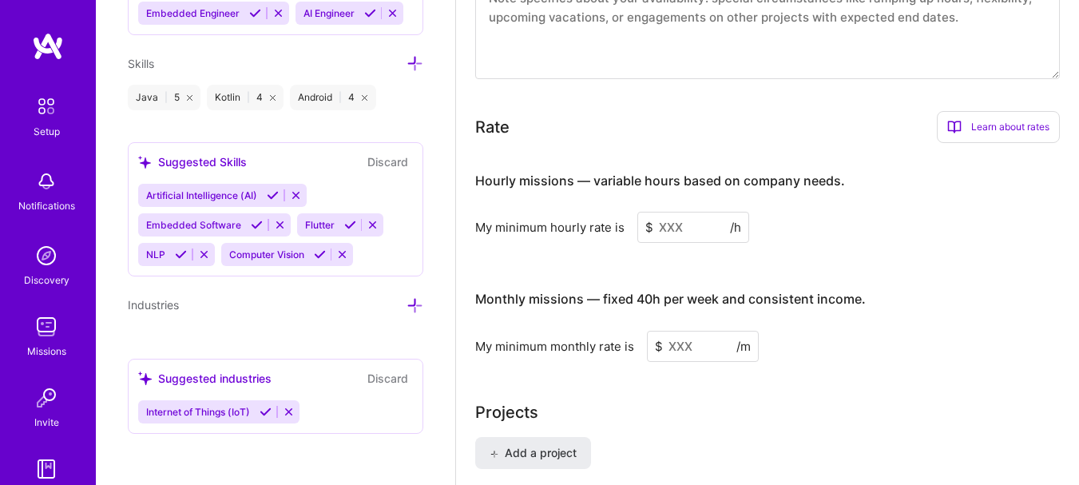
scroll to position [988, 0]
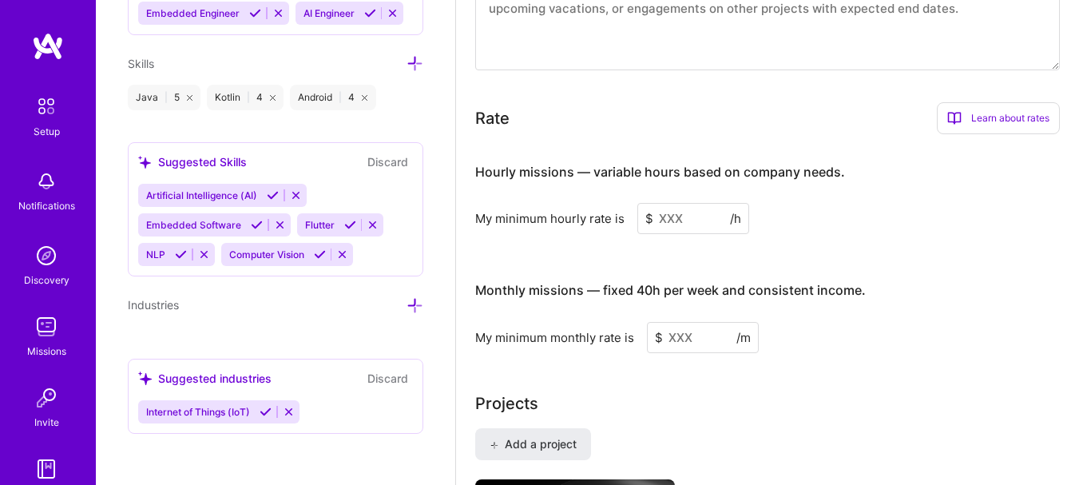
click at [693, 220] on input at bounding box center [693, 218] width 112 height 31
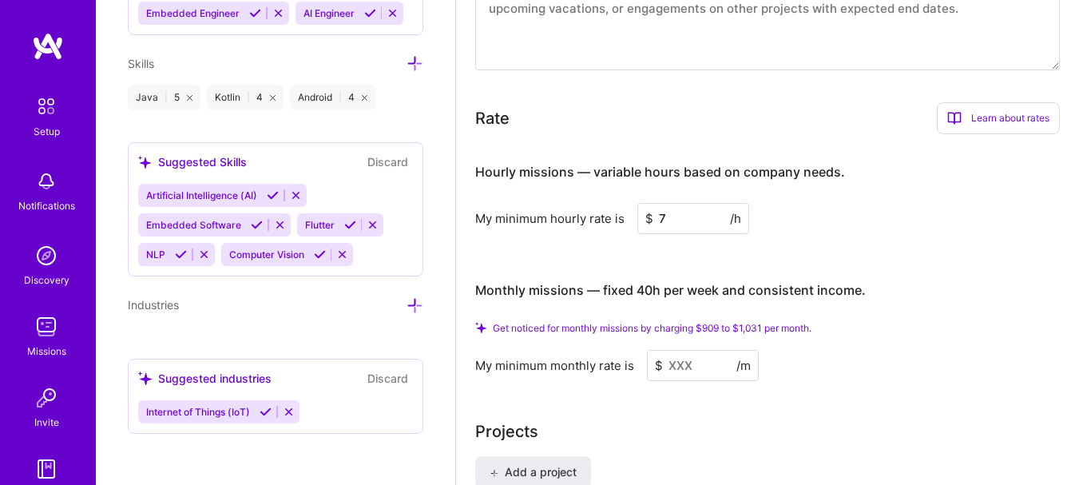
type input "7"
click at [685, 372] on input at bounding box center [703, 365] width 112 height 31
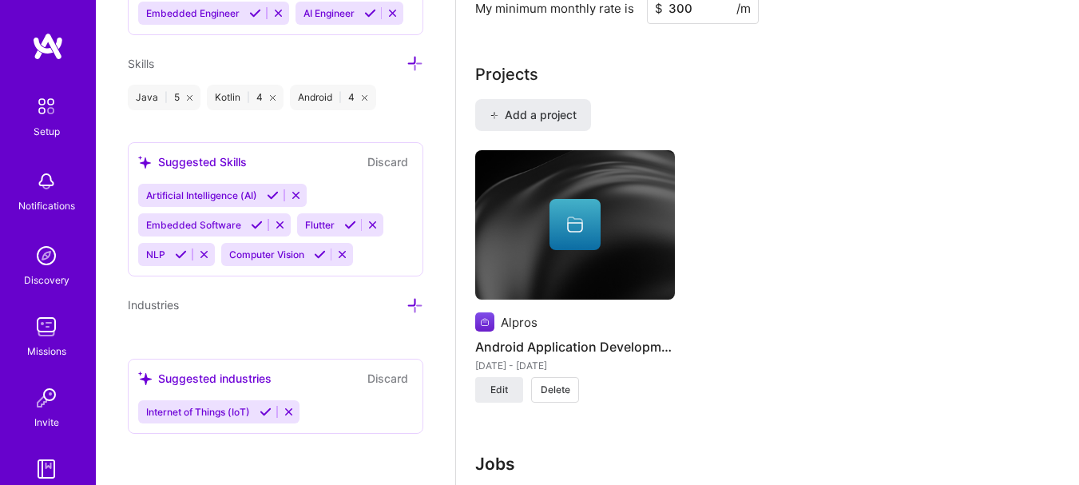
scroll to position [1307, 0]
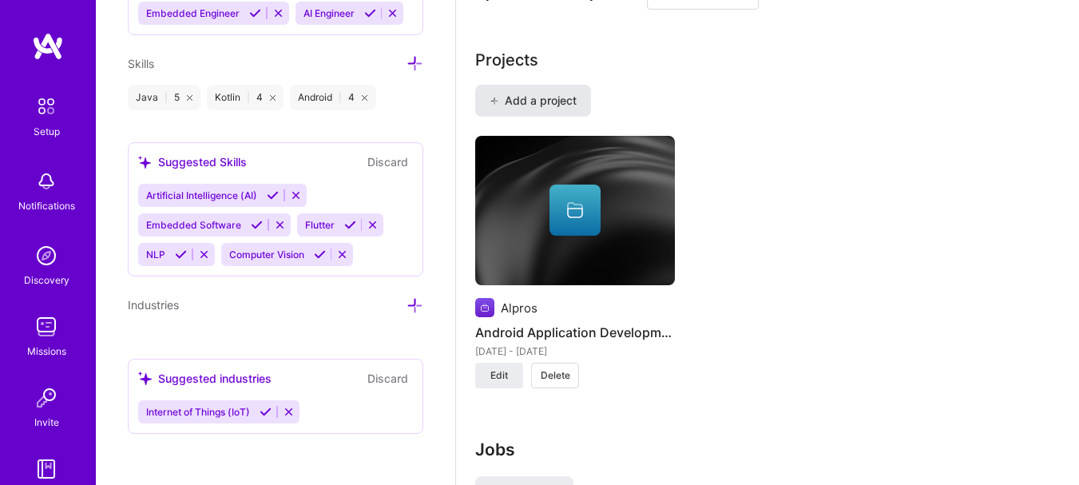
type input "300"
click at [553, 100] on span "Add a project" at bounding box center [533, 101] width 87 height 16
click at [557, 95] on span "Add a project" at bounding box center [533, 101] width 87 height 16
click at [518, 105] on span "Add a project" at bounding box center [533, 101] width 87 height 16
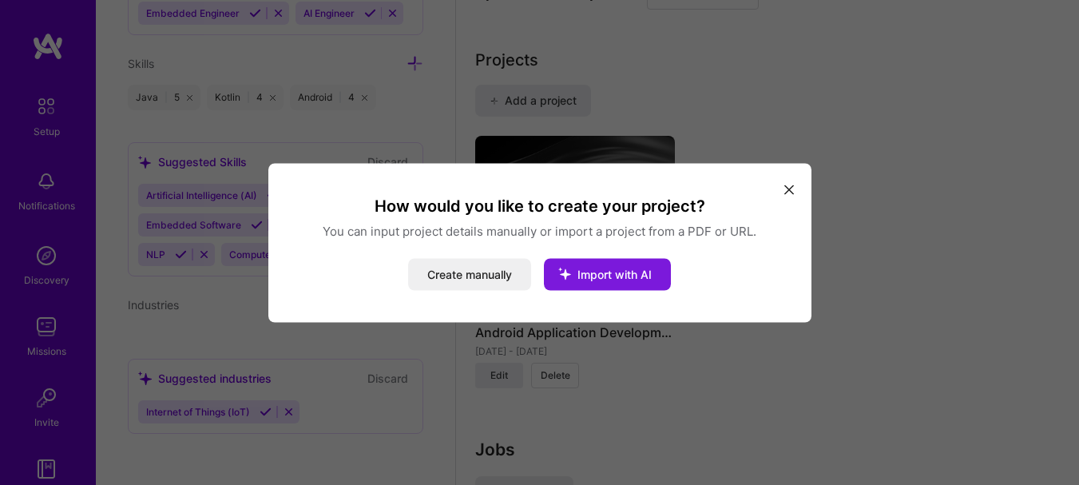
click at [605, 279] on span "Import with AI" at bounding box center [614, 274] width 74 height 14
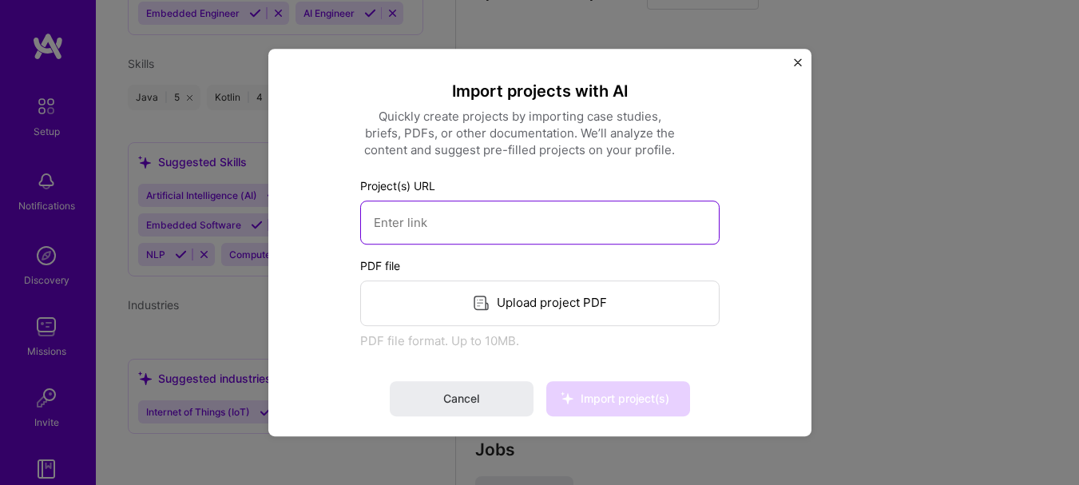
click at [478, 234] on input at bounding box center [539, 222] width 359 height 44
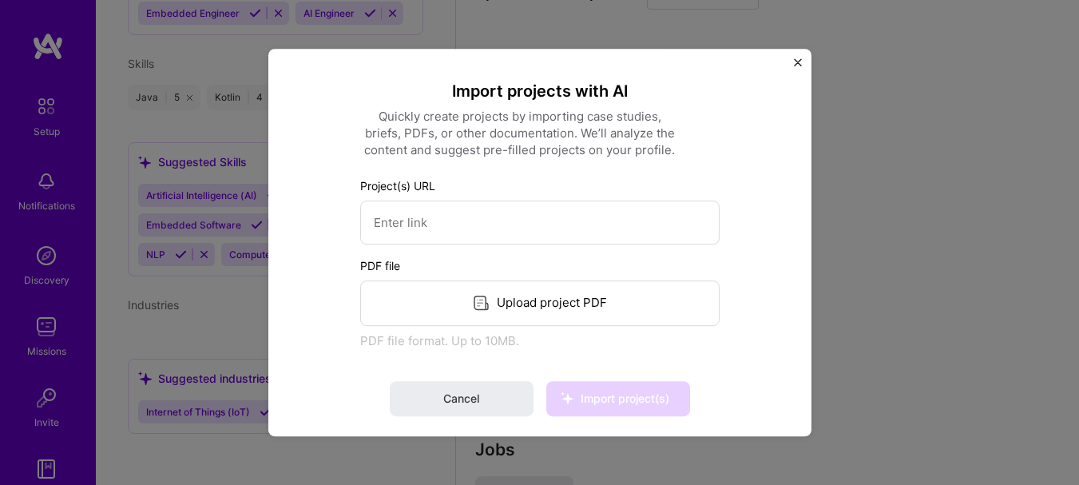
click at [555, 303] on div "Upload project PDF" at bounding box center [539, 303] width 359 height 46
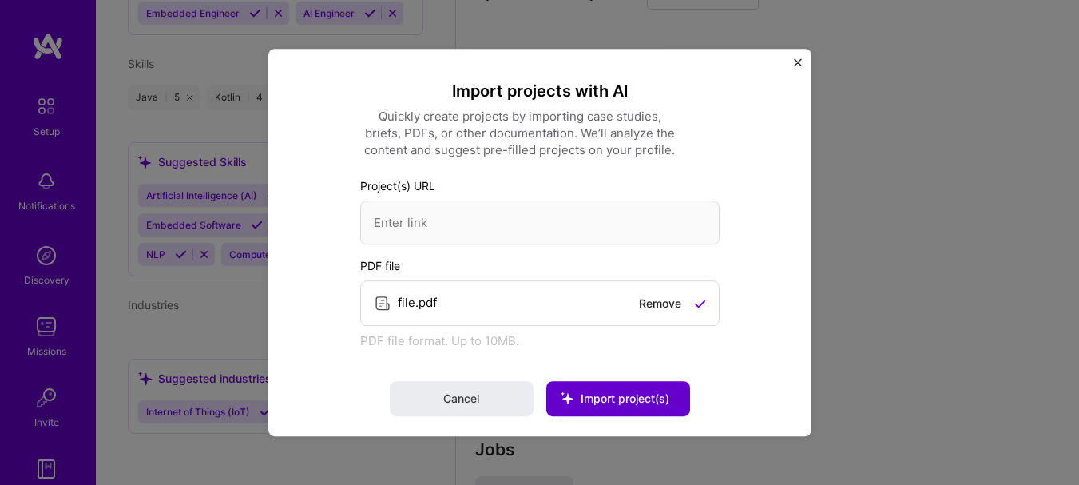
click at [590, 399] on span "Import project(s)" at bounding box center [625, 398] width 89 height 14
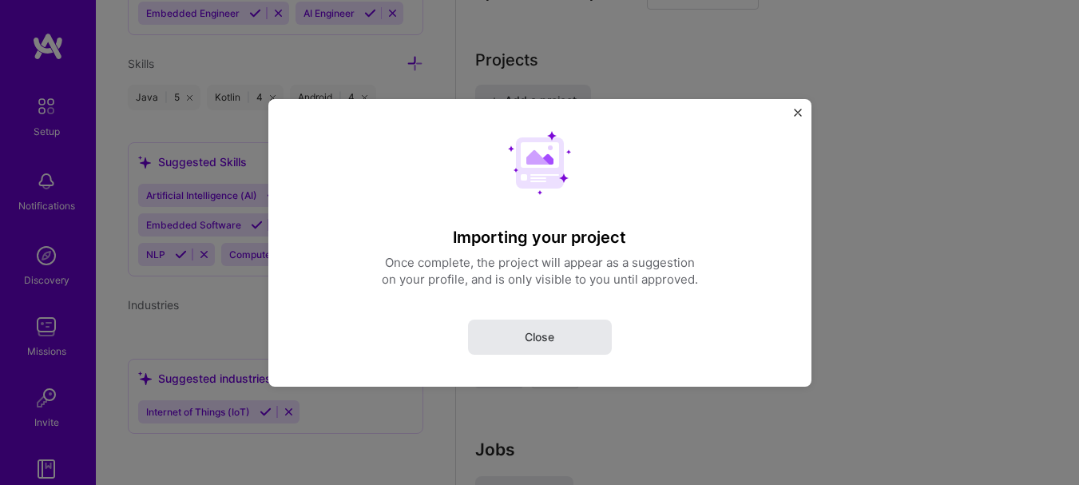
click at [571, 336] on button "Close" at bounding box center [540, 336] width 144 height 35
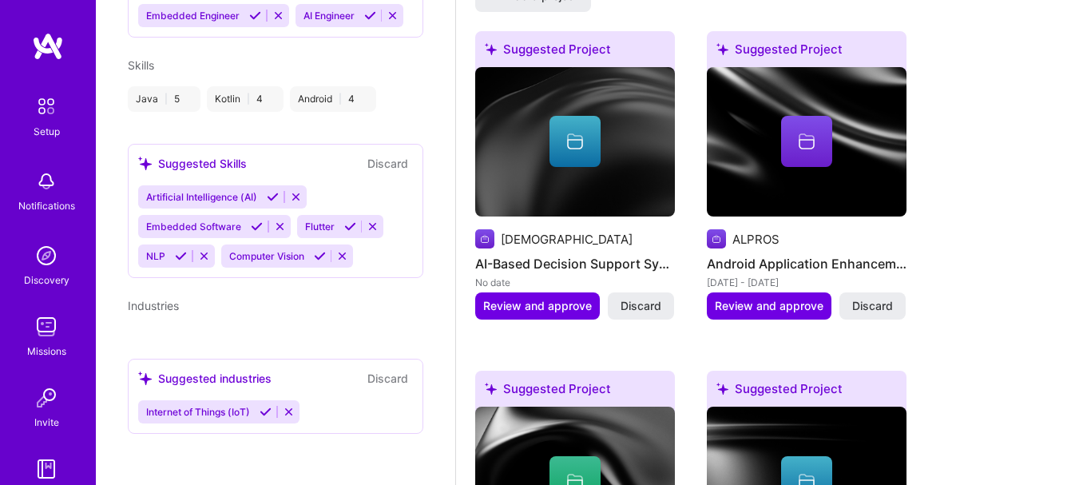
scroll to position [269, 0]
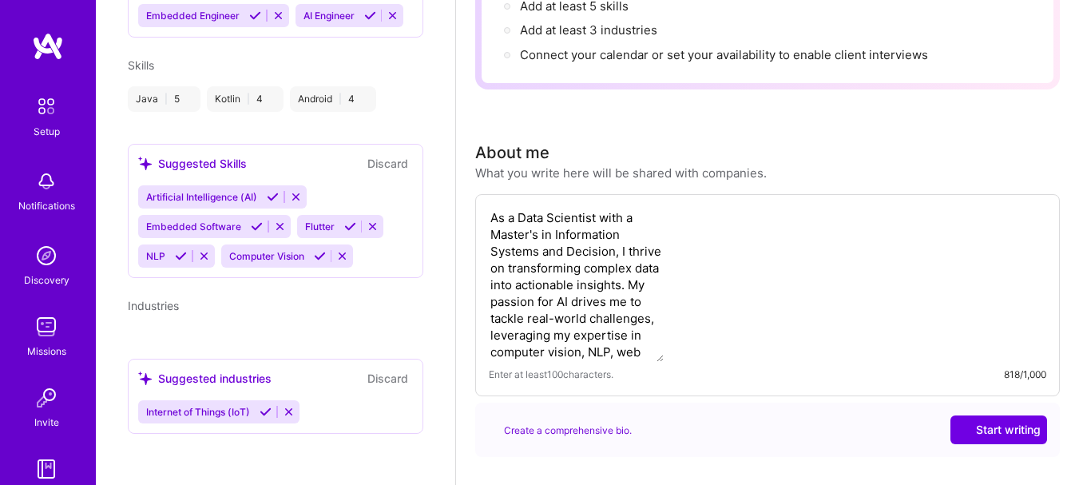
select select "US"
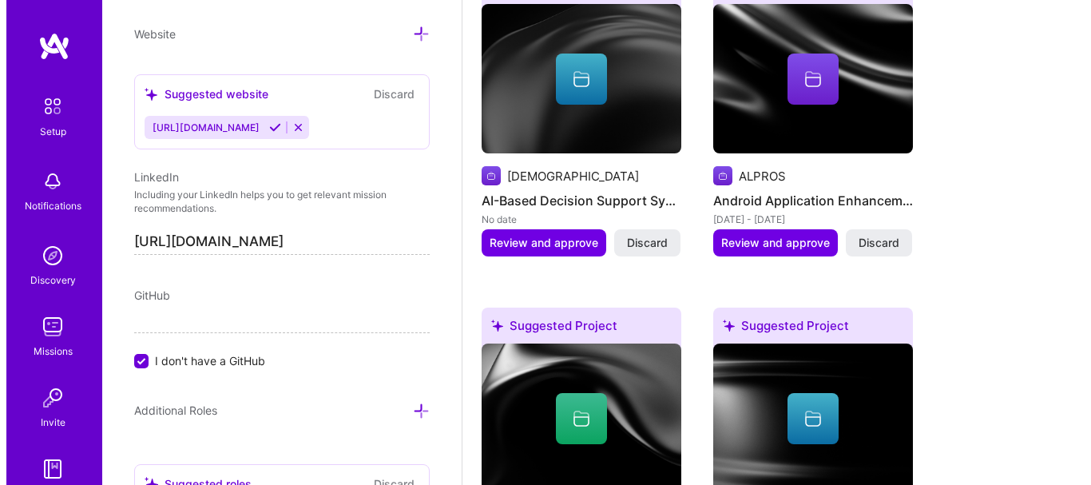
scroll to position [1438, 0]
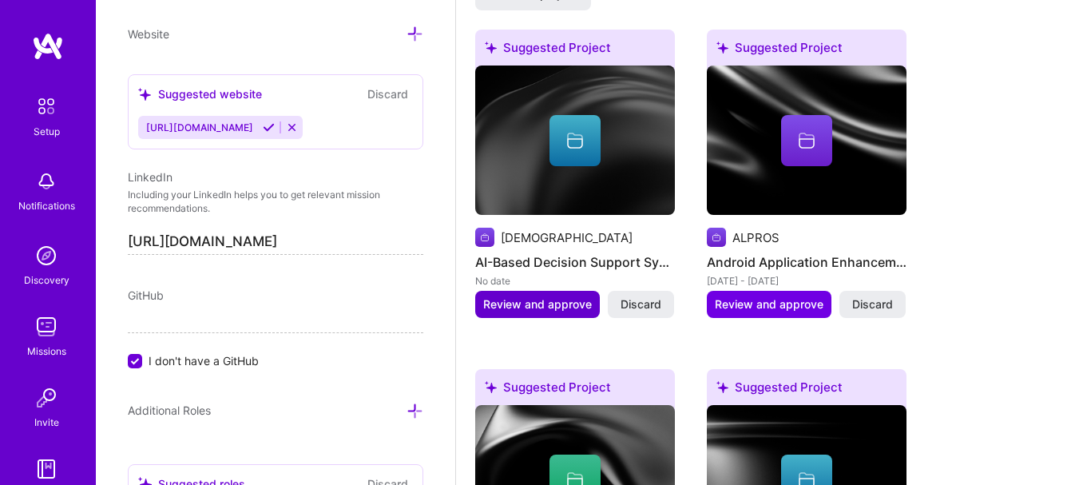
click at [534, 302] on span "Review and approve" at bounding box center [537, 304] width 109 height 16
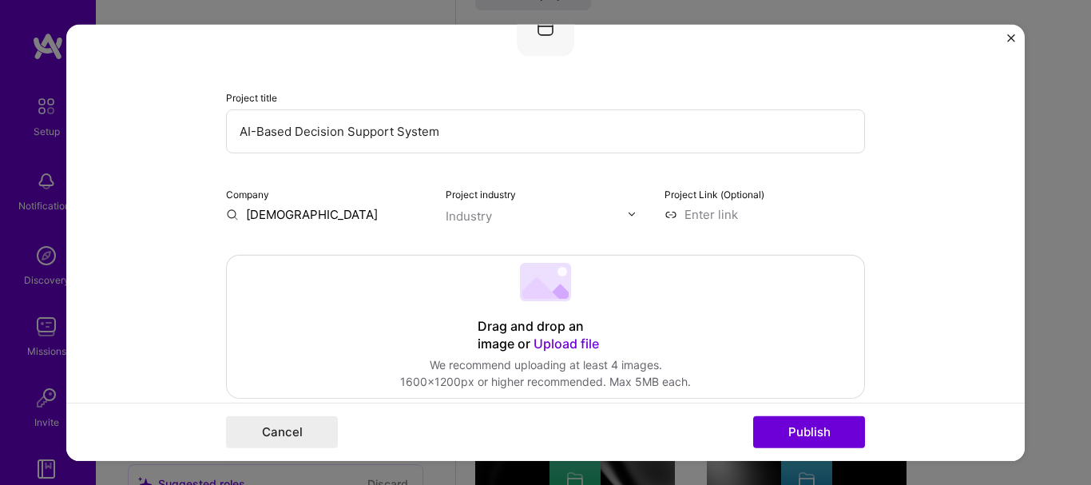
scroll to position [160, 0]
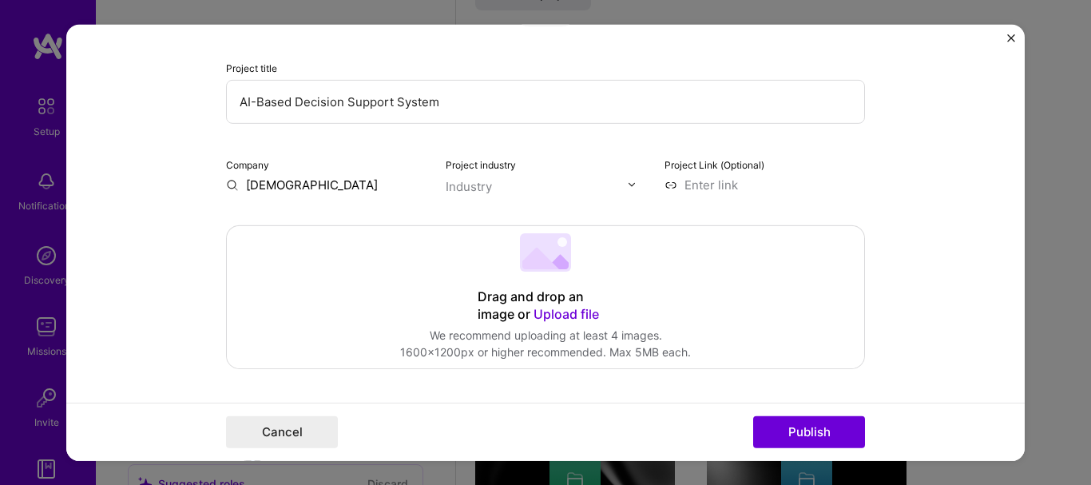
click at [553, 312] on span "Upload file" at bounding box center [566, 313] width 65 height 16
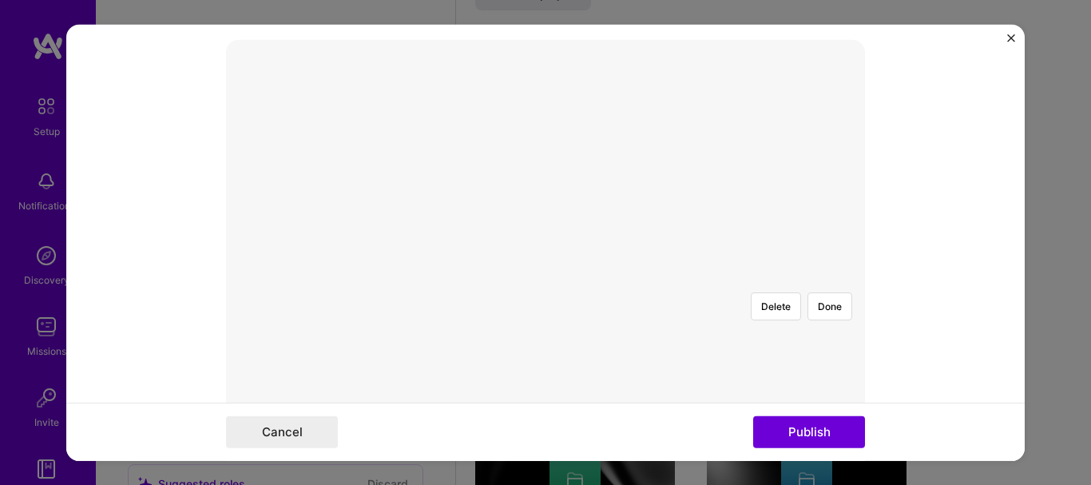
scroll to position [319, 0]
click at [762, 317] on button "Delete" at bounding box center [776, 331] width 50 height 28
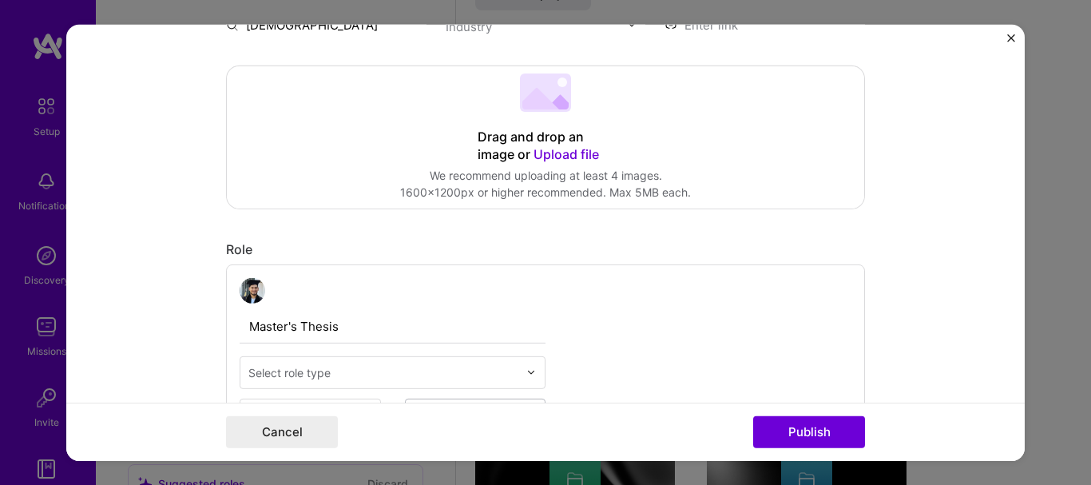
click at [545, 154] on span "Upload file" at bounding box center [566, 153] width 65 height 16
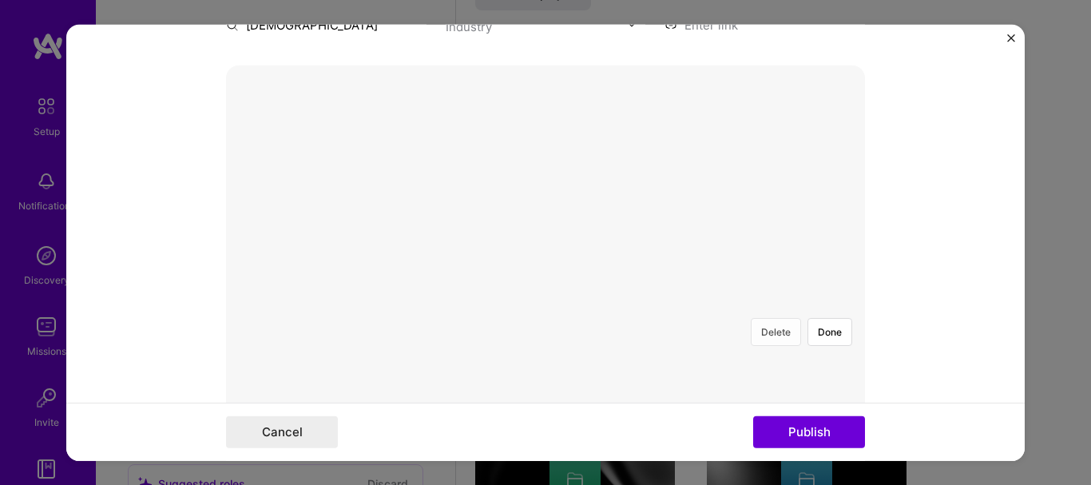
click at [766, 317] on button "Delete" at bounding box center [776, 331] width 50 height 28
click at [778, 317] on button "Delete" at bounding box center [776, 331] width 50 height 28
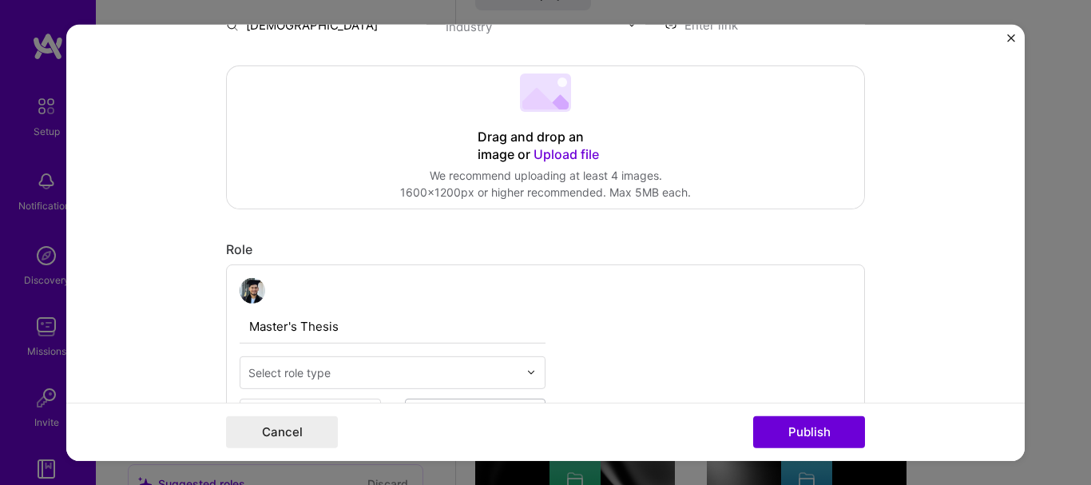
click at [569, 143] on div "Drag and drop an image or Upload file" at bounding box center [546, 145] width 136 height 35
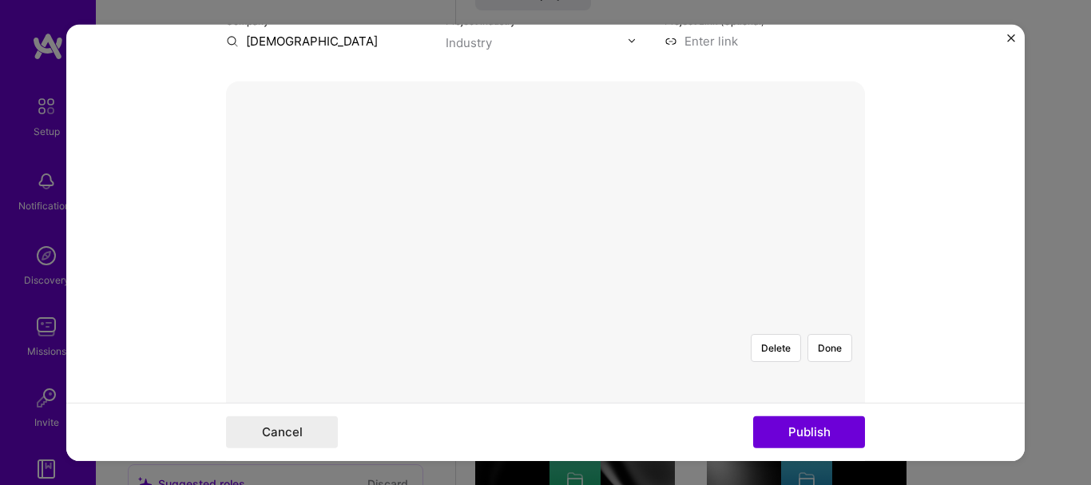
scroll to position [240, 0]
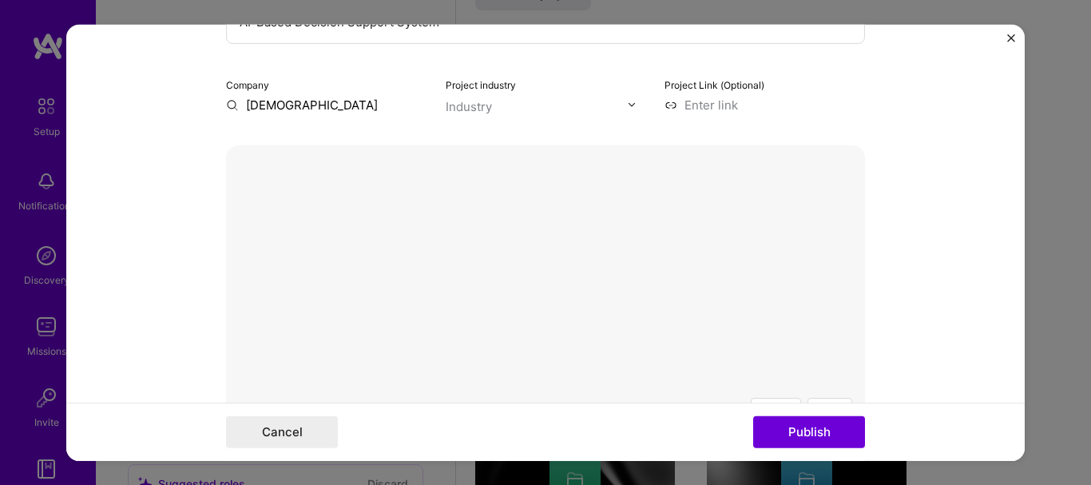
click at [562, 384] on div at bounding box center [653, 465] width 216 height 162
click at [730, 419] on form "Editing suggested project This project is suggested based on your LinkedIn, res…" at bounding box center [545, 242] width 958 height 436
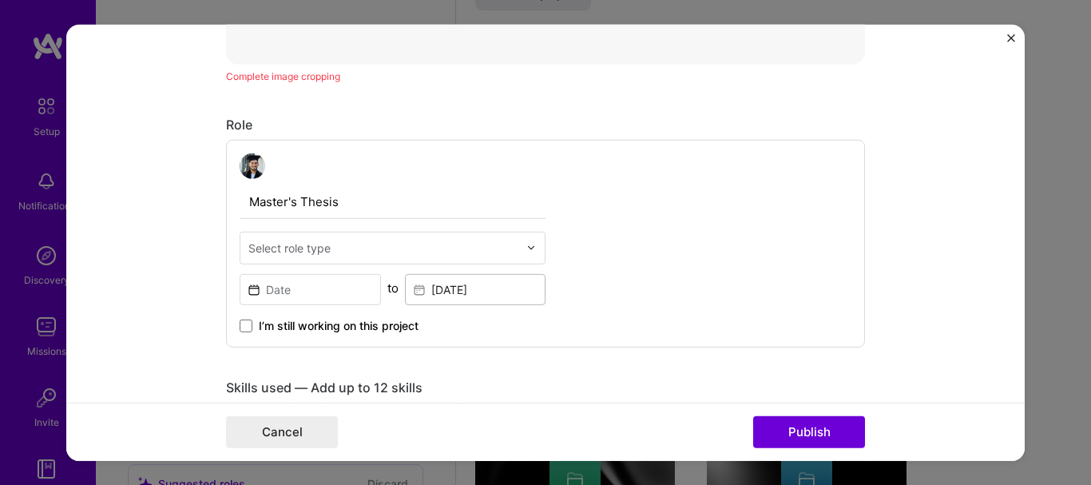
scroll to position [799, 0]
click at [315, 245] on div "Select role type" at bounding box center [289, 248] width 82 height 17
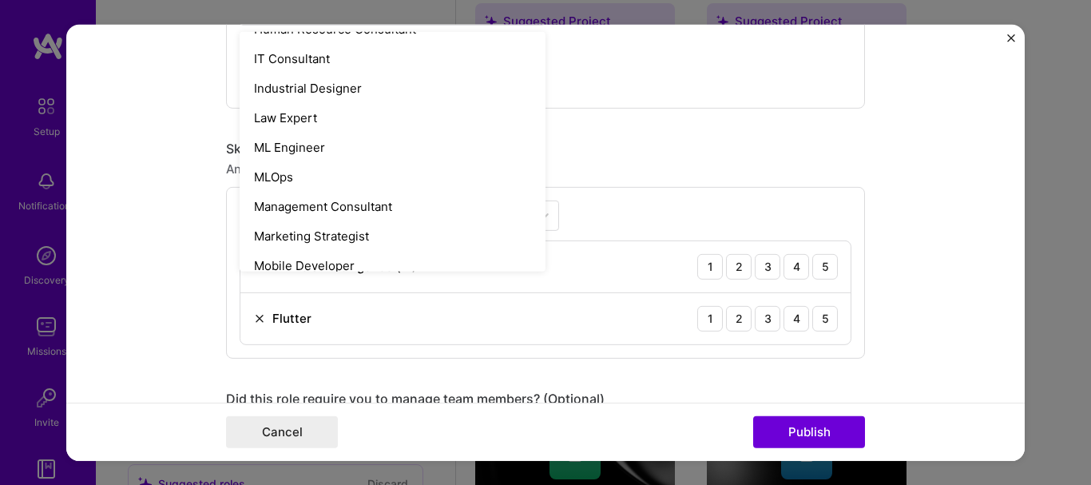
scroll to position [1124, 0]
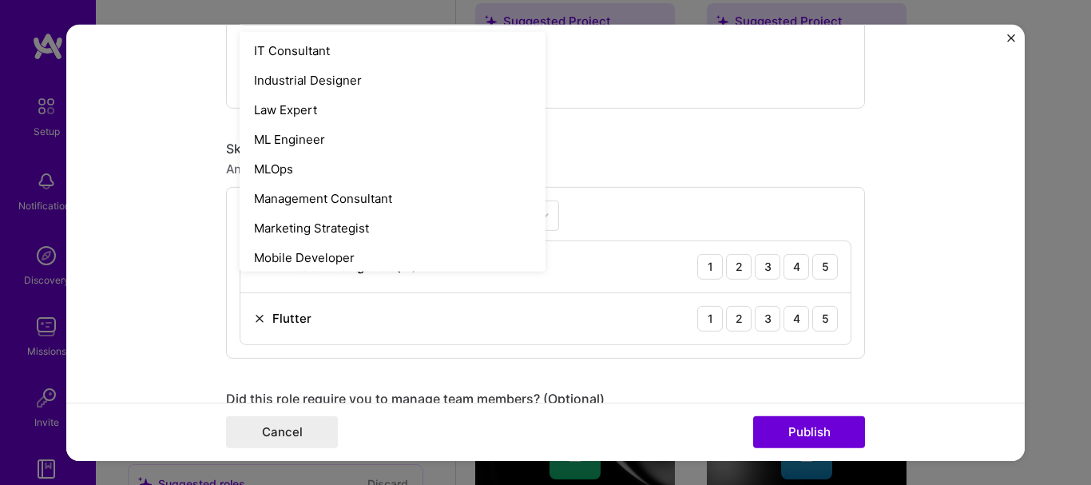
drag, startPoint x: 534, startPoint y: 56, endPoint x: 555, endPoint y: 172, distance: 117.8
click at [555, 170] on div "Any new skills will be added to your profile." at bounding box center [545, 168] width 639 height 17
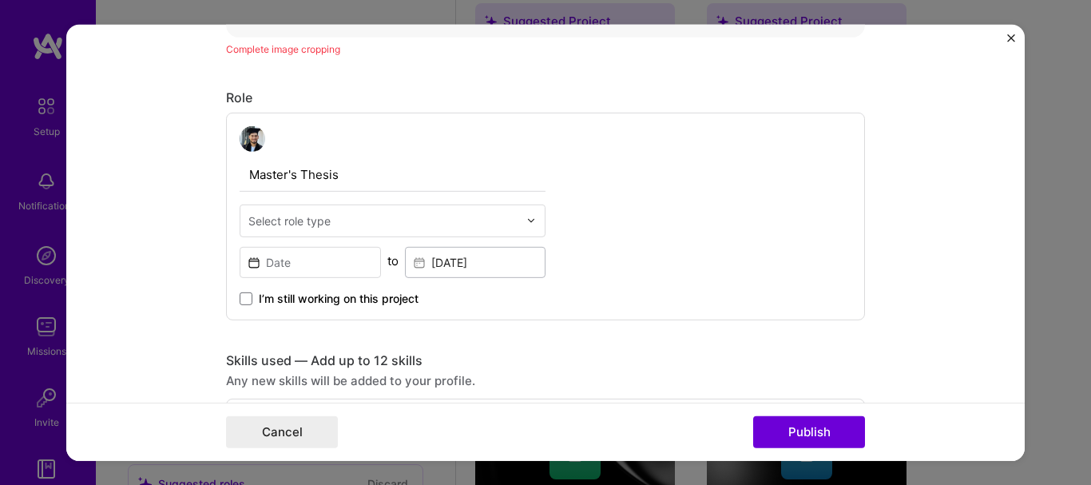
scroll to position [799, 0]
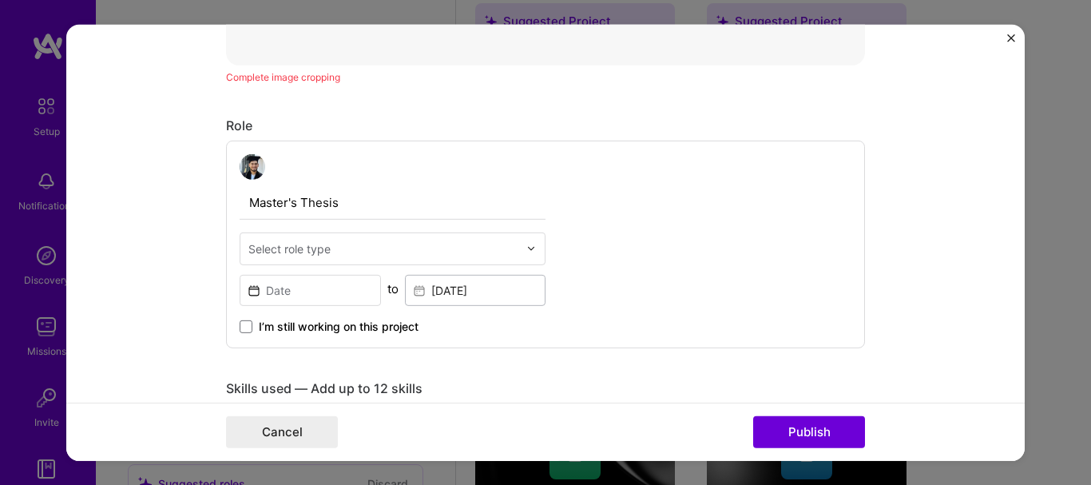
click at [470, 240] on input "text" at bounding box center [383, 248] width 270 height 17
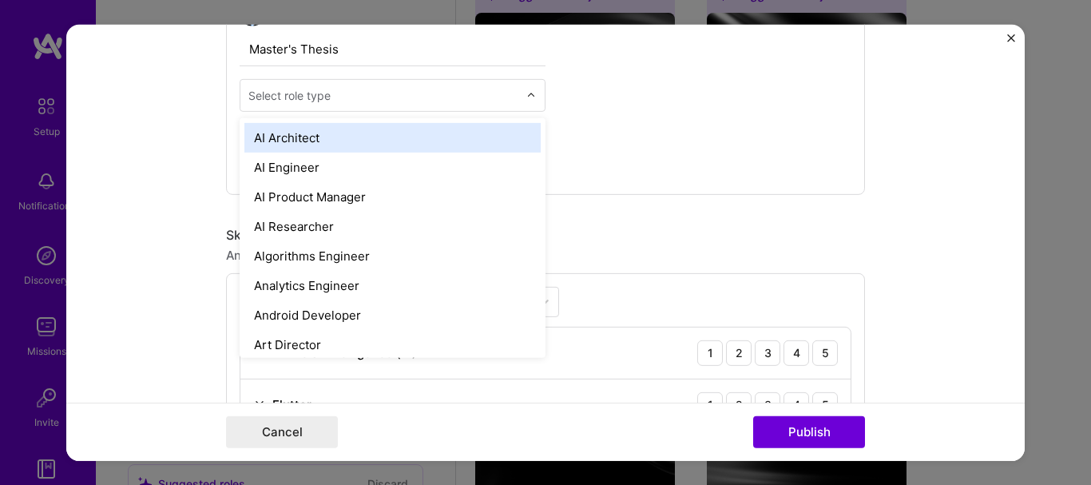
scroll to position [958, 0]
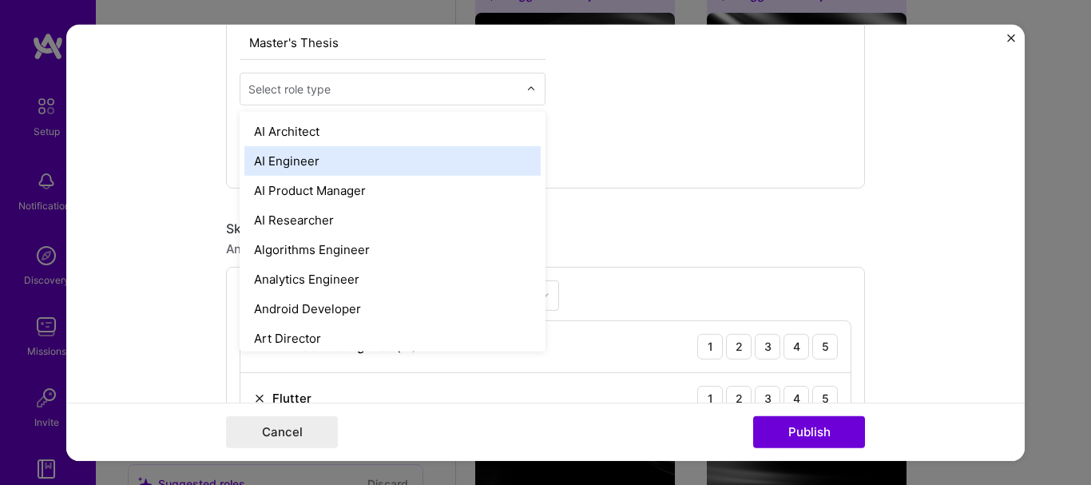
click at [402, 145] on div "AI Engineer" at bounding box center [392, 160] width 296 height 30
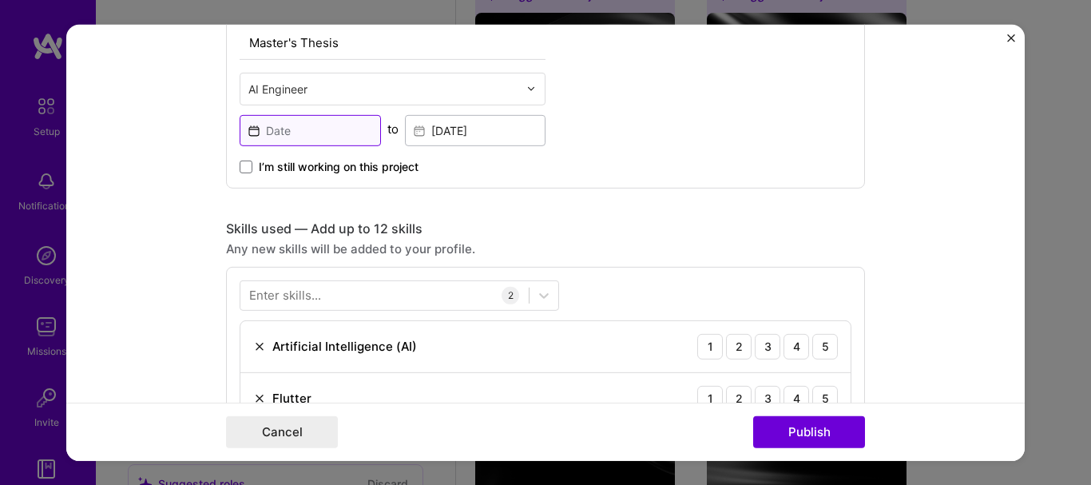
click at [330, 125] on input at bounding box center [310, 129] width 141 height 31
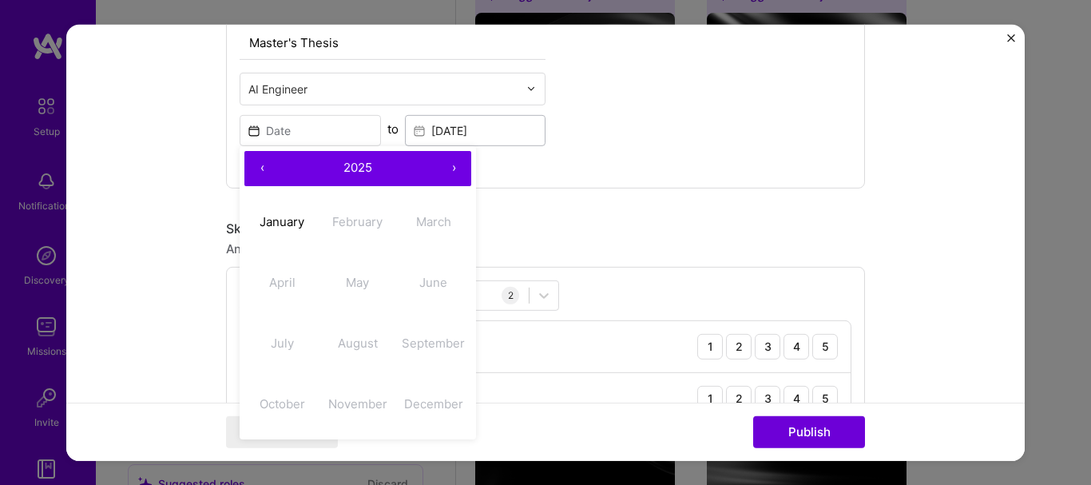
click at [133, 200] on form "Editing suggested project This project is suggested based on your LinkedIn, res…" at bounding box center [545, 242] width 958 height 436
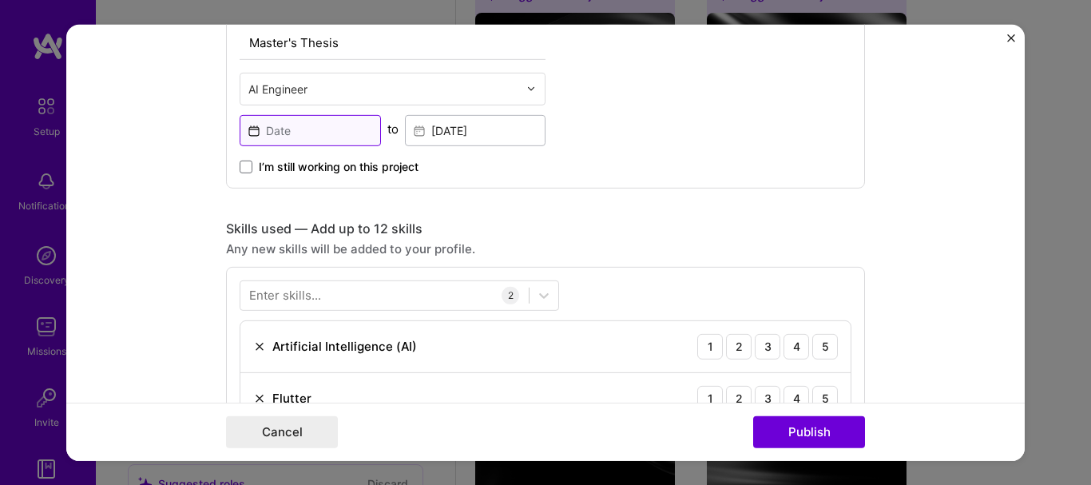
click at [282, 121] on input at bounding box center [310, 129] width 141 height 31
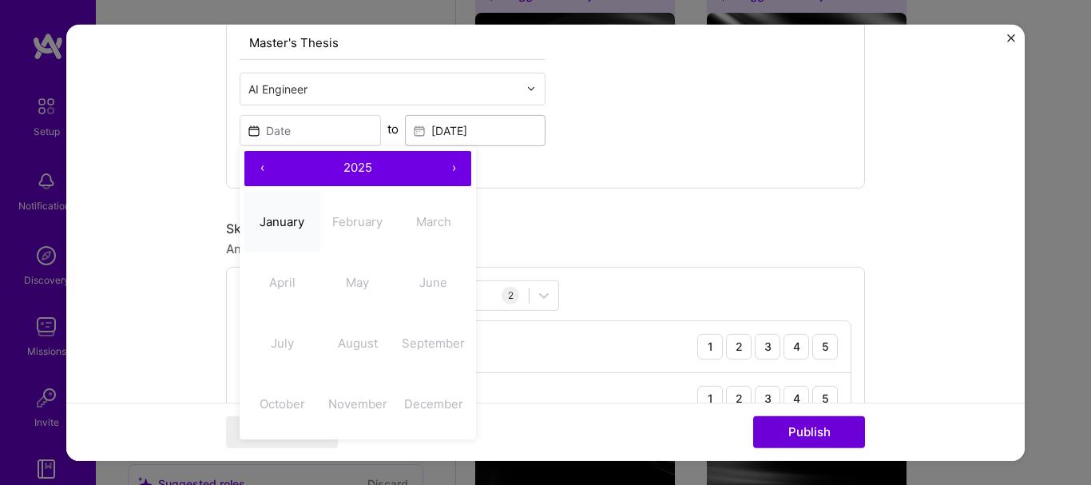
click at [295, 216] on abbr "January" at bounding box center [282, 221] width 45 height 15
type input "[DATE]"
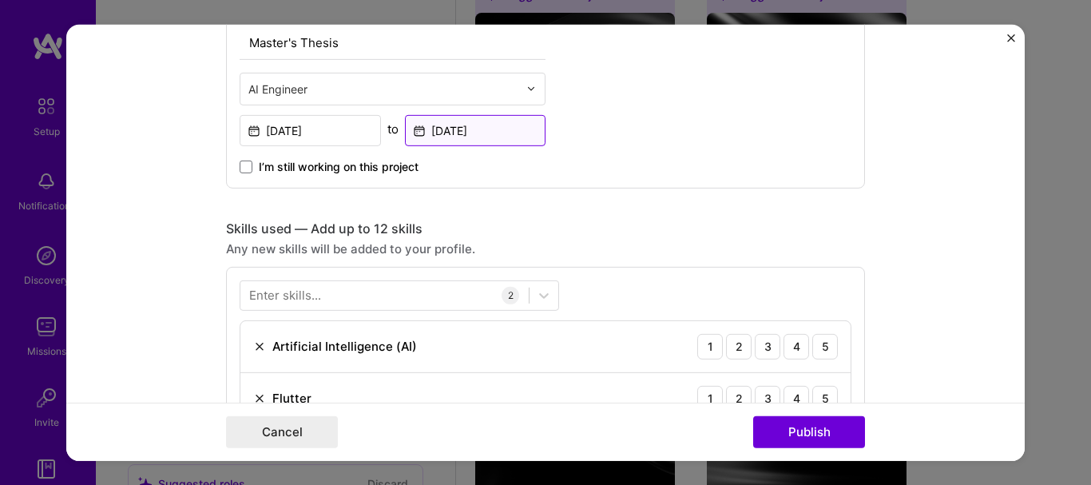
click at [445, 123] on input "[DATE]" at bounding box center [475, 129] width 141 height 31
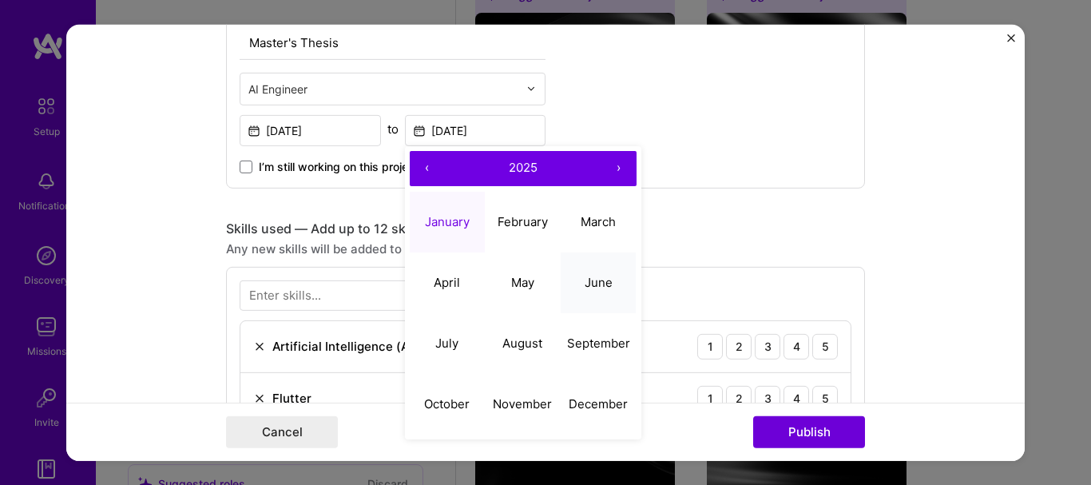
click at [581, 292] on button "June" at bounding box center [599, 282] width 76 height 61
type input "[DATE]"
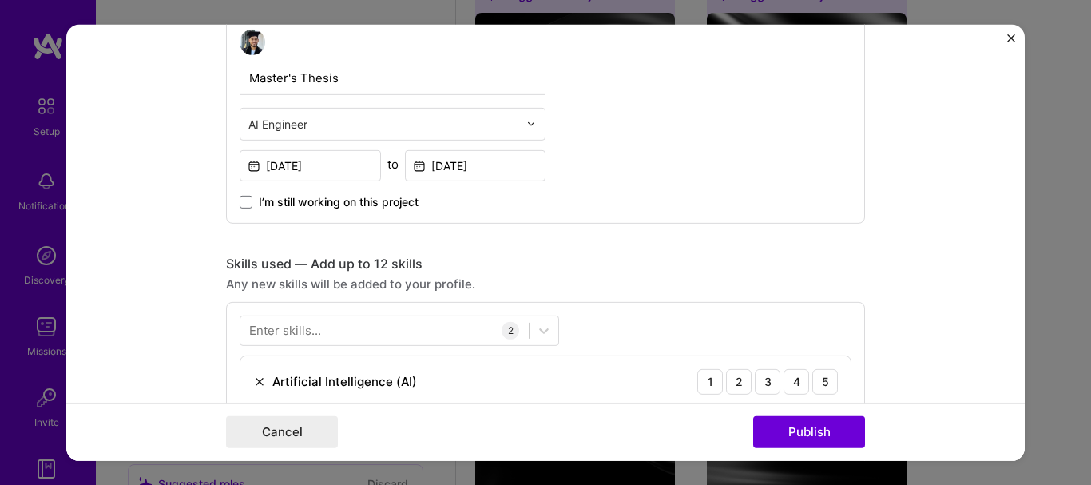
scroll to position [1038, 0]
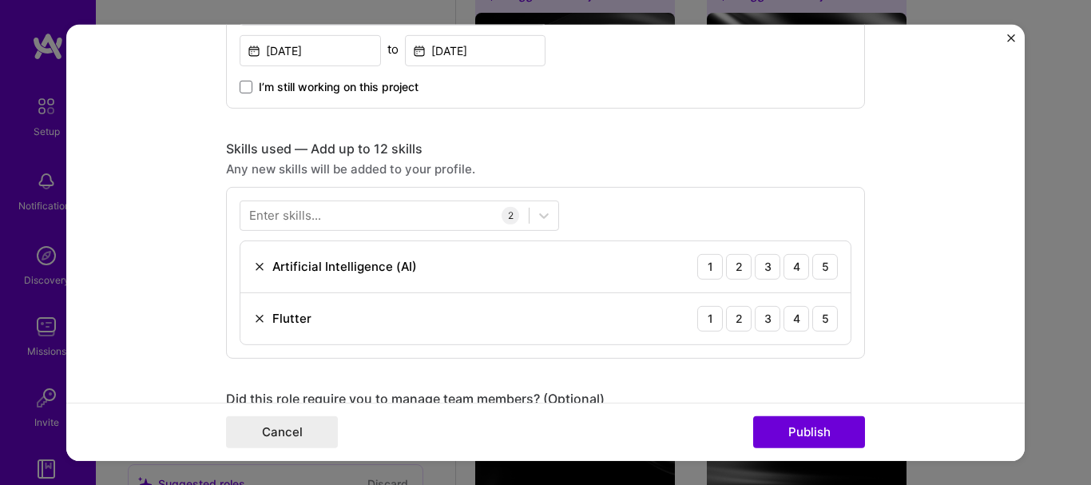
click at [293, 216] on div "Enter skills..." at bounding box center [285, 215] width 72 height 17
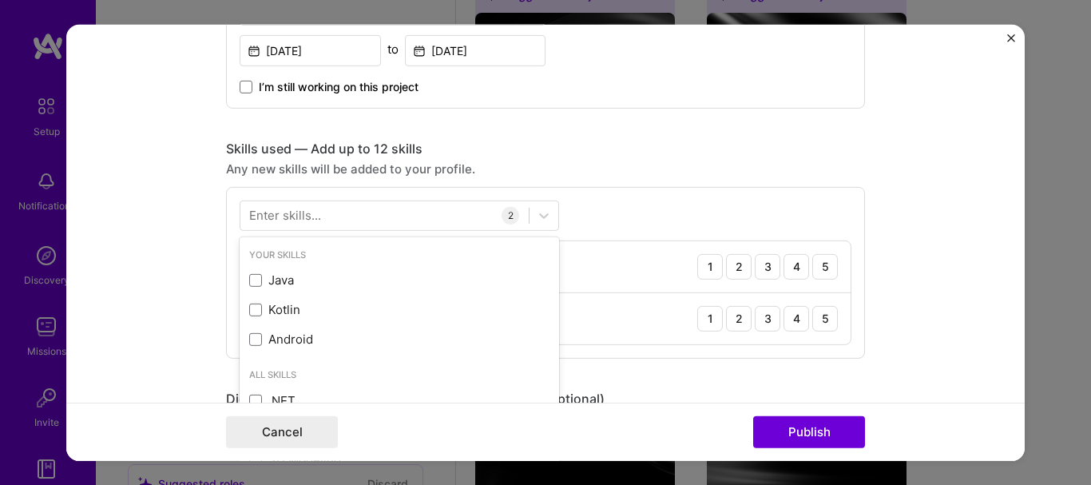
click at [303, 214] on div "Enter skills..." at bounding box center [285, 215] width 72 height 17
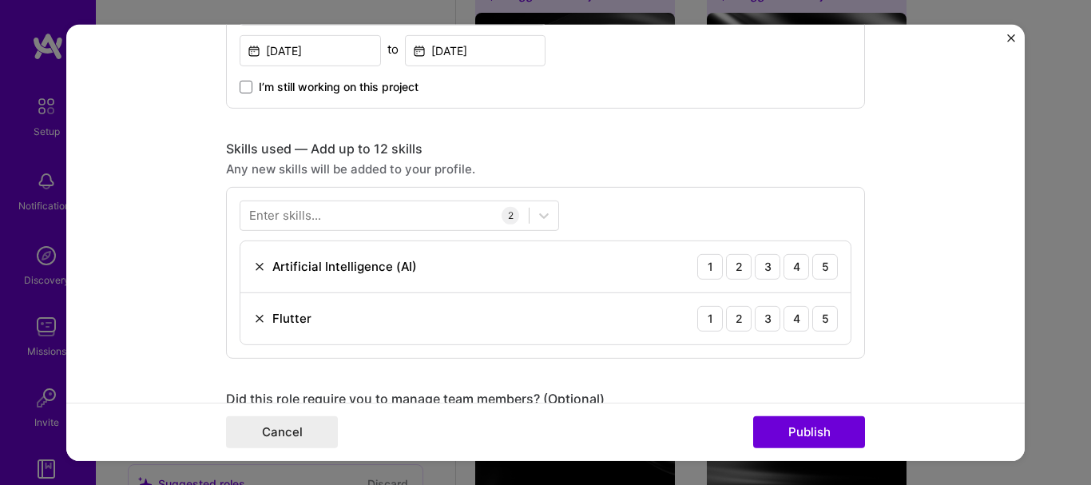
click at [303, 214] on div "Enter skills..." at bounding box center [285, 215] width 72 height 17
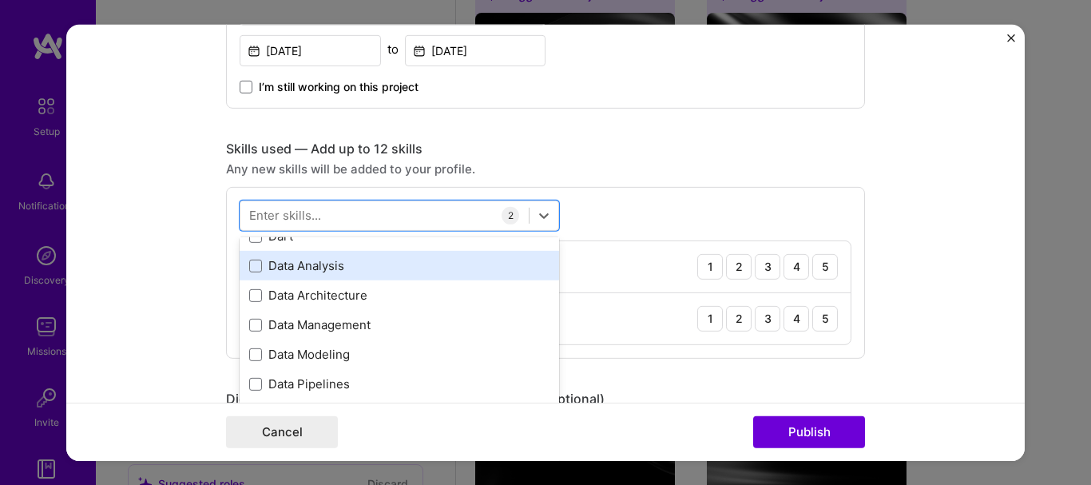
scroll to position [2589, 0]
click at [296, 263] on div "Dart" at bounding box center [399, 264] width 300 height 17
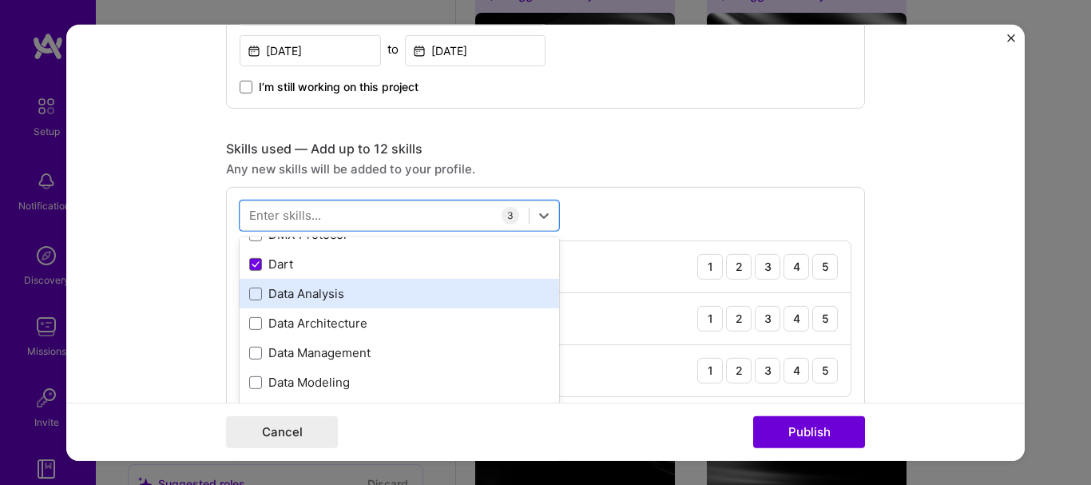
click at [240, 283] on div "Data Analysis" at bounding box center [399, 294] width 319 height 30
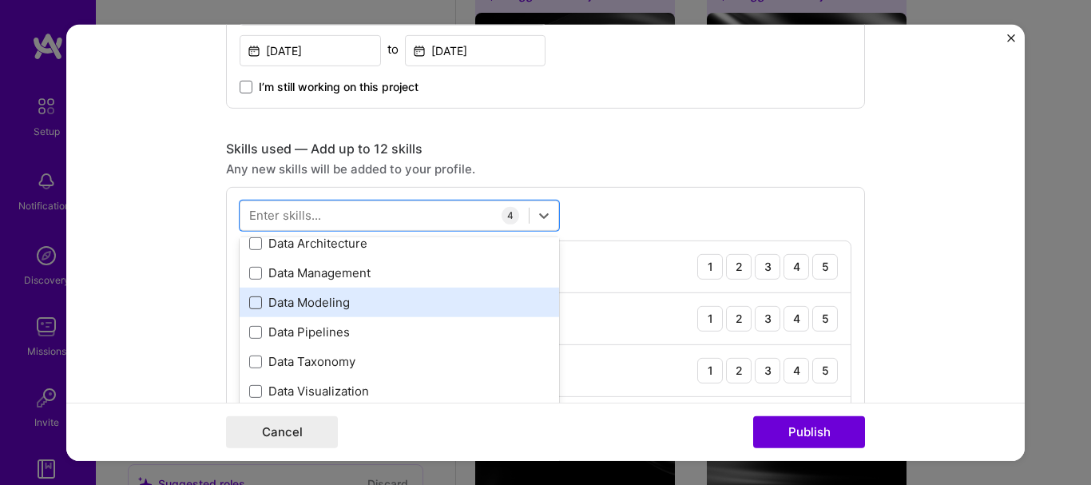
click at [249, 296] on span at bounding box center [255, 302] width 13 height 13
click at [0, 0] on input "checkbox" at bounding box center [0, 0] width 0 height 0
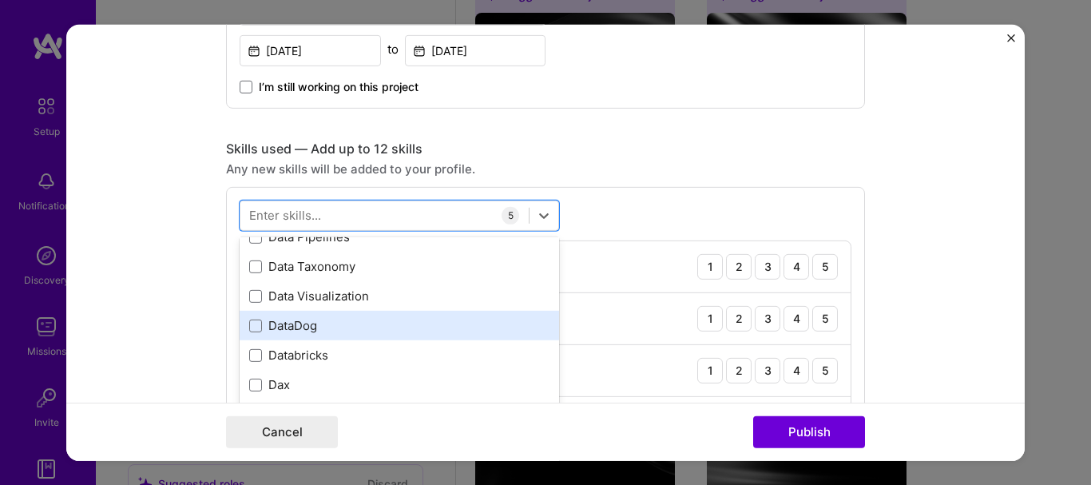
scroll to position [2749, 0]
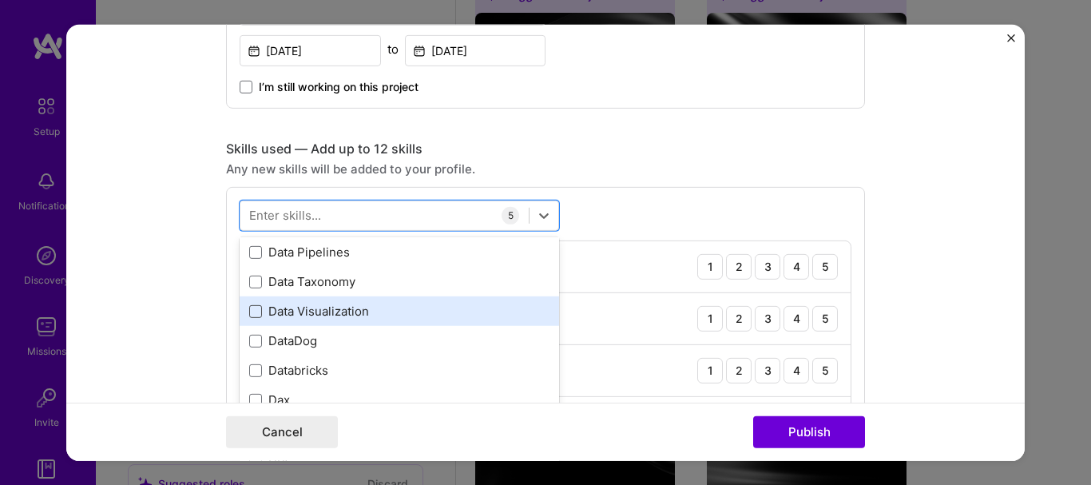
click at [251, 304] on span at bounding box center [255, 310] width 13 height 13
click at [0, 0] on input "checkbox" at bounding box center [0, 0] width 0 height 0
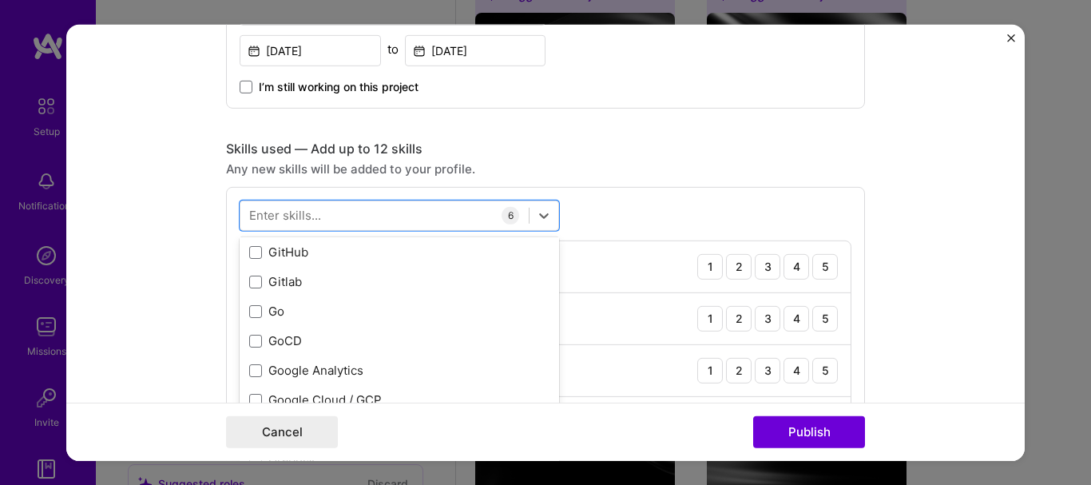
scroll to position [4346, 0]
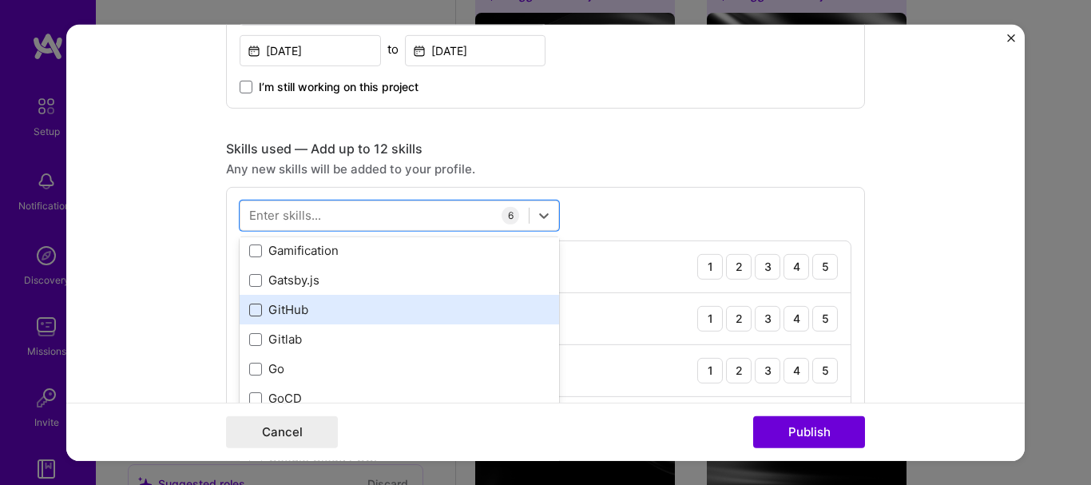
click at [250, 305] on span at bounding box center [255, 309] width 13 height 13
click at [0, 0] on input "checkbox" at bounding box center [0, 0] width 0 height 0
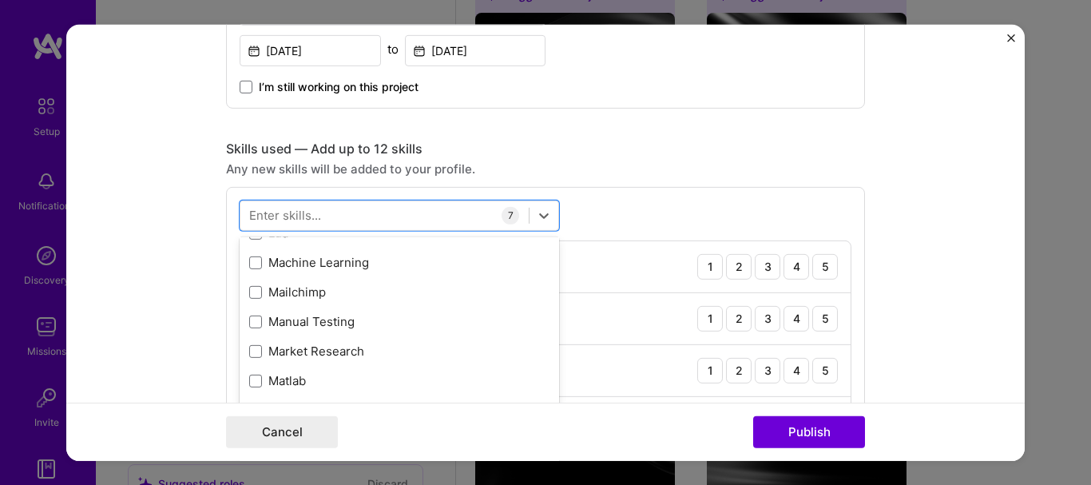
scroll to position [5784, 0]
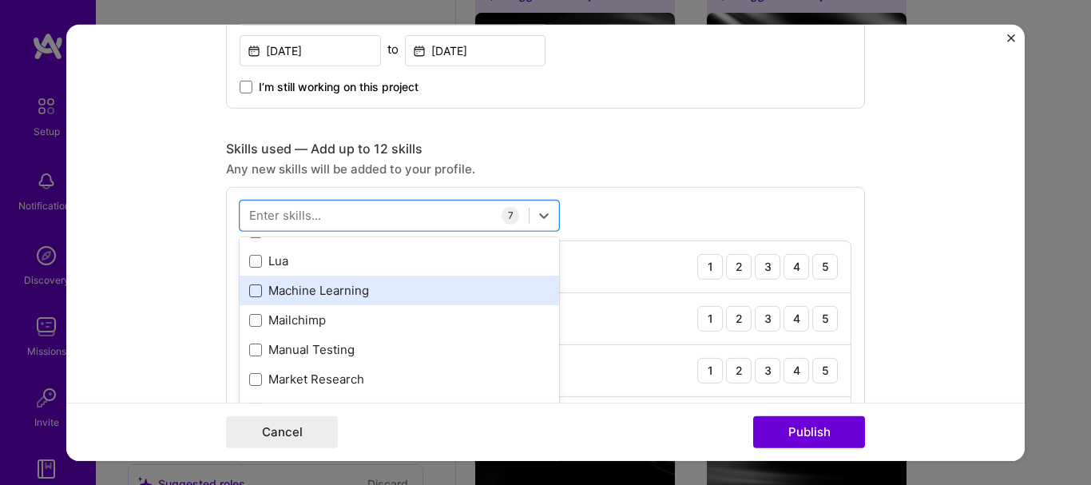
click at [249, 284] on span at bounding box center [255, 290] width 13 height 13
click at [0, 0] on input "checkbox" at bounding box center [0, 0] width 0 height 0
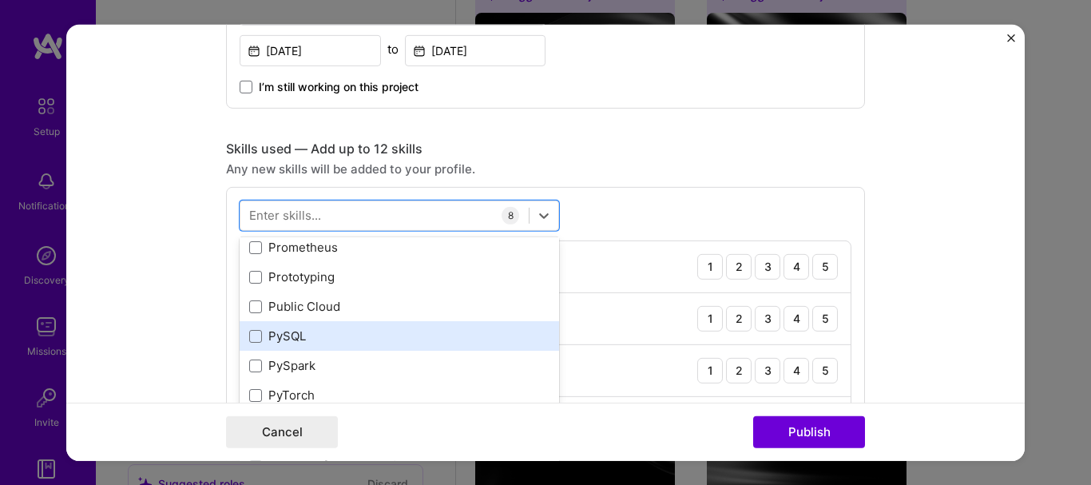
scroll to position [7621, 0]
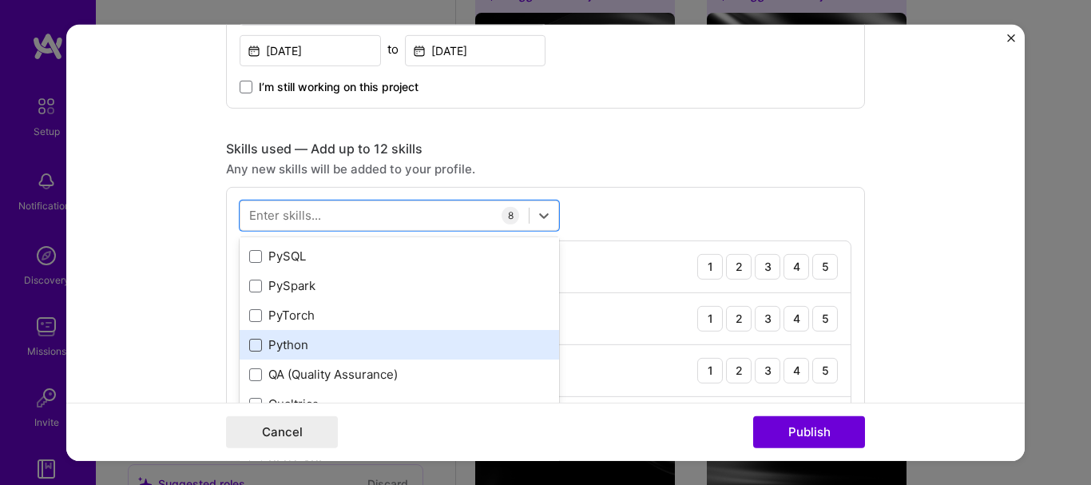
click at [253, 340] on span at bounding box center [255, 344] width 13 height 13
click at [0, 0] on input "checkbox" at bounding box center [0, 0] width 0 height 0
click at [252, 338] on span at bounding box center [255, 344] width 13 height 13
click at [0, 0] on input "checkbox" at bounding box center [0, 0] width 0 height 0
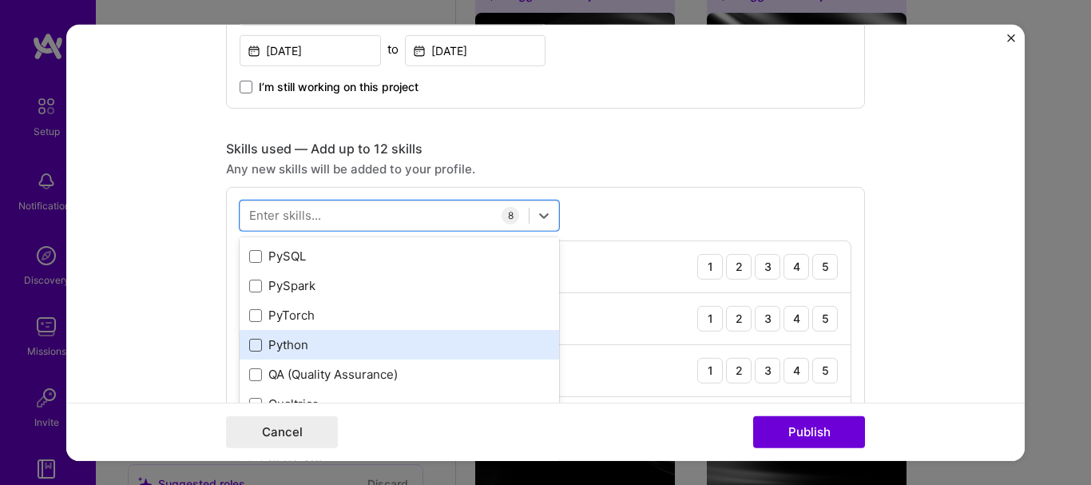
click at [0, 0] on input "checkbox" at bounding box center [0, 0] width 0 height 0
click at [252, 338] on span at bounding box center [255, 344] width 13 height 13
click at [0, 0] on input "checkbox" at bounding box center [0, 0] width 0 height 0
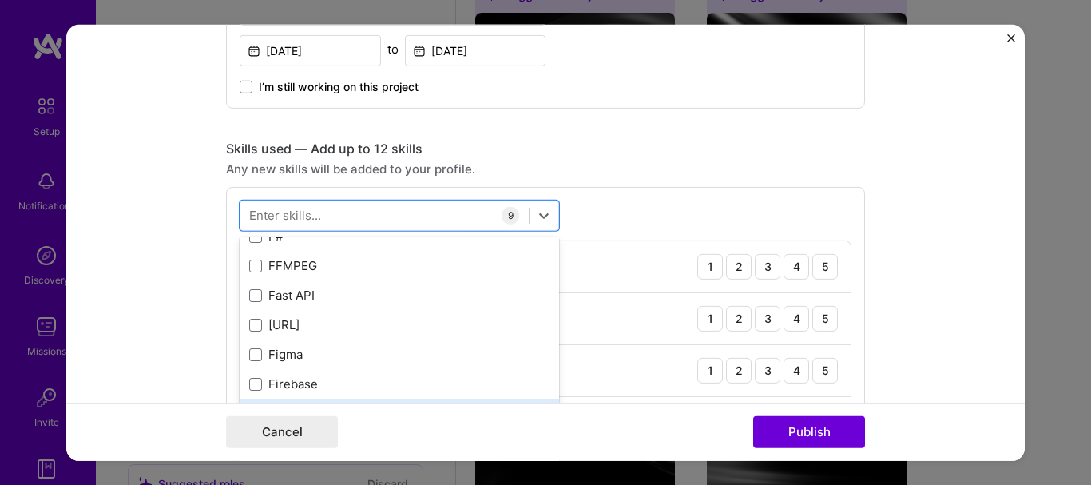
scroll to position [3968, 0]
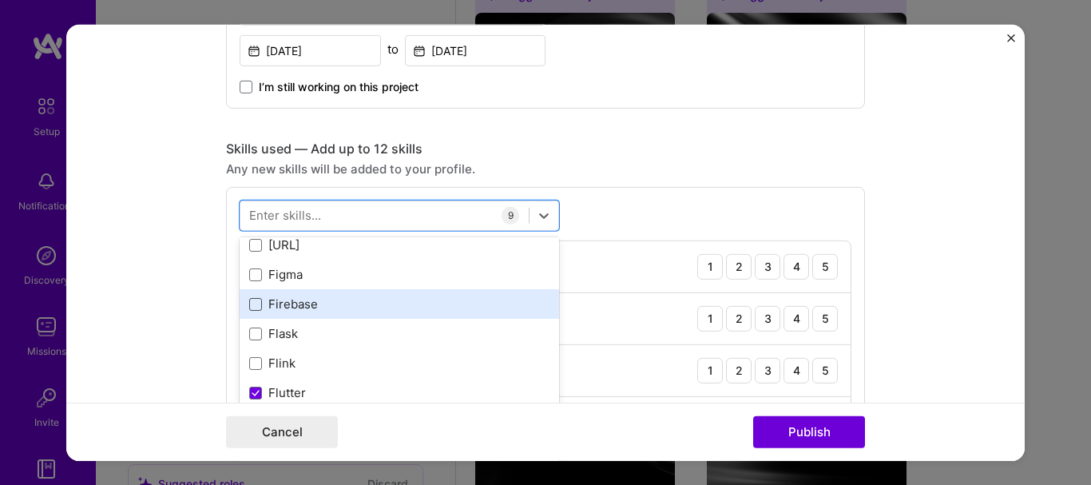
click at [253, 297] on span at bounding box center [255, 303] width 13 height 13
click at [0, 0] on input "checkbox" at bounding box center [0, 0] width 0 height 0
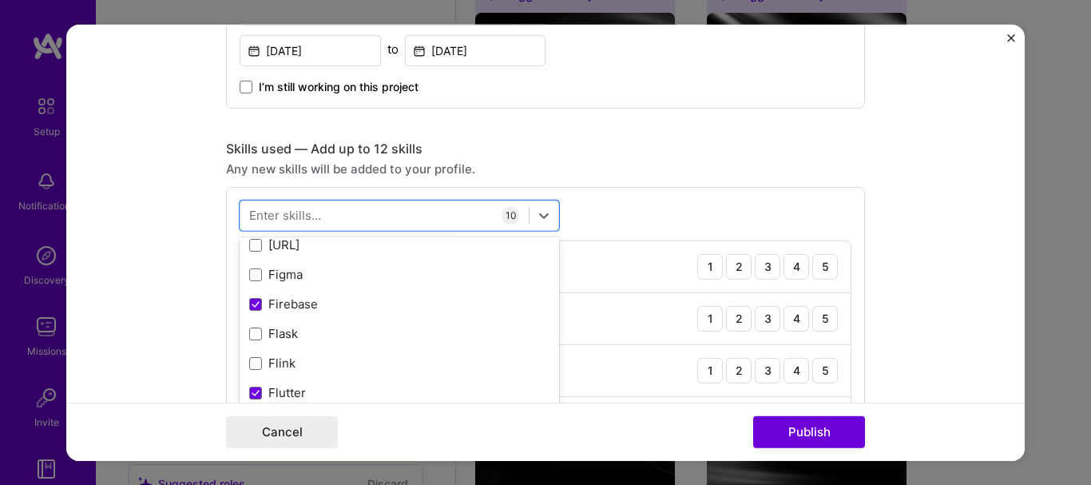
click at [143, 228] on form "Editing suggested project This project is suggested based on your LinkedIn, res…" at bounding box center [545, 242] width 958 height 436
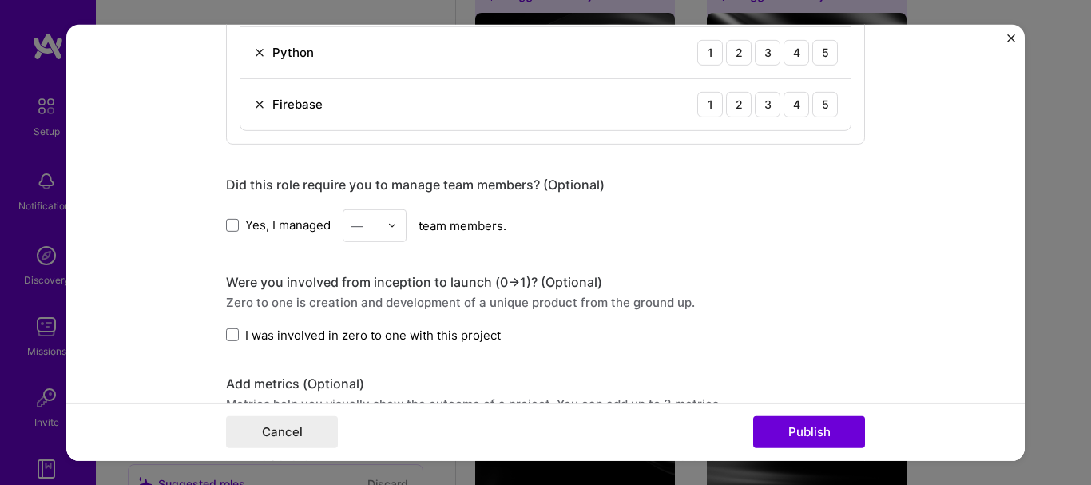
scroll to position [1677, 0]
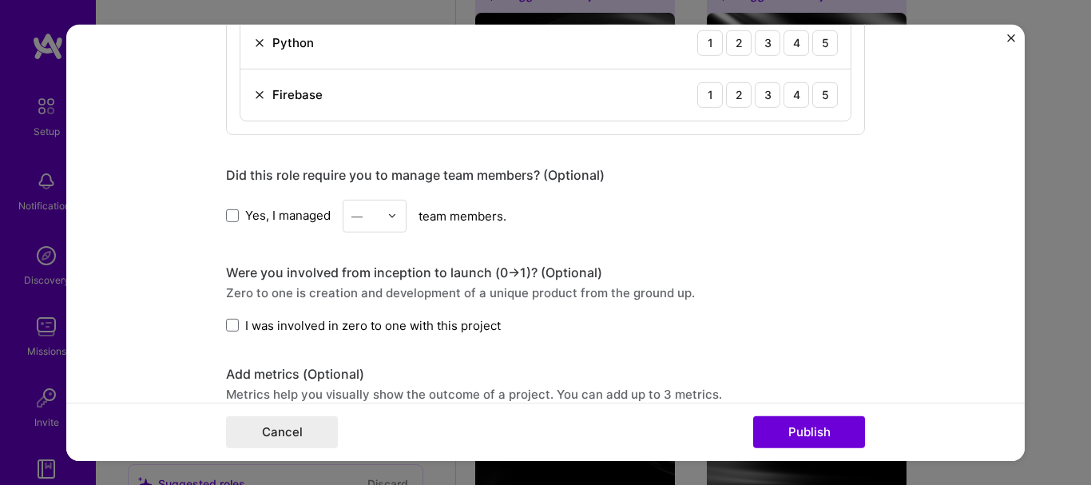
click at [230, 207] on label "Yes, I managed" at bounding box center [278, 215] width 105 height 17
click at [0, 0] on input "Yes, I managed" at bounding box center [0, 0] width 0 height 0
click at [387, 211] on img at bounding box center [392, 216] width 10 height 10
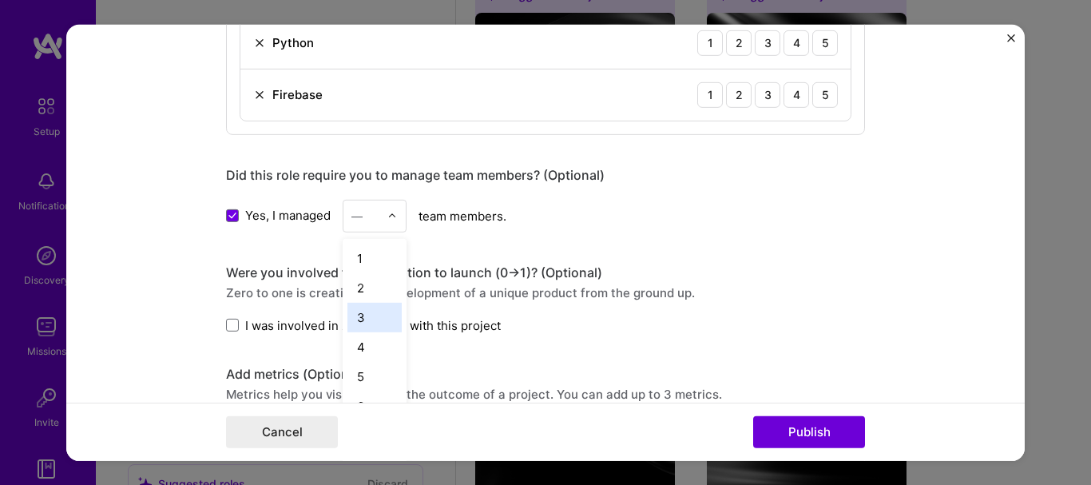
click at [356, 319] on div "3" at bounding box center [374, 317] width 54 height 30
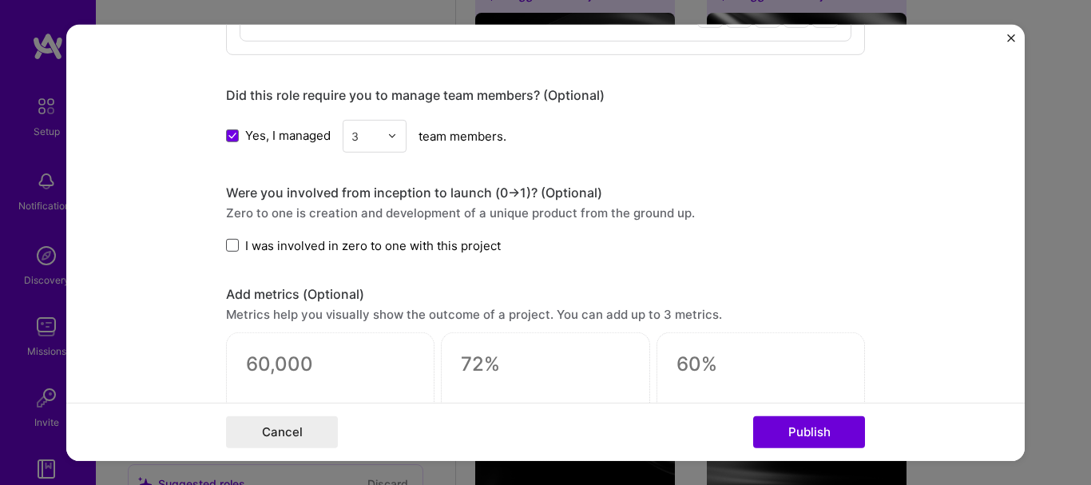
click at [227, 240] on span at bounding box center [232, 245] width 13 height 13
click at [0, 0] on input "I was involved in zero to one with this project" at bounding box center [0, 0] width 0 height 0
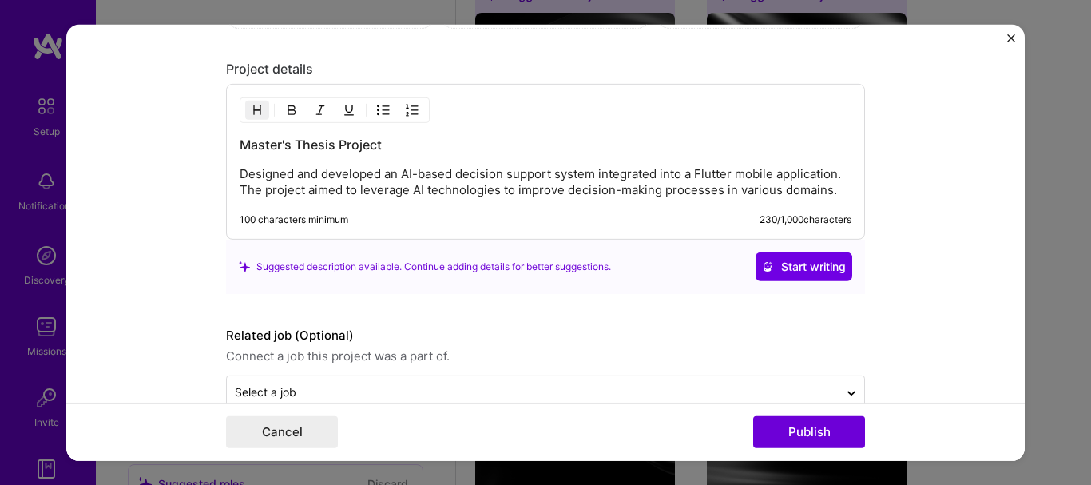
scroll to position [2219, 0]
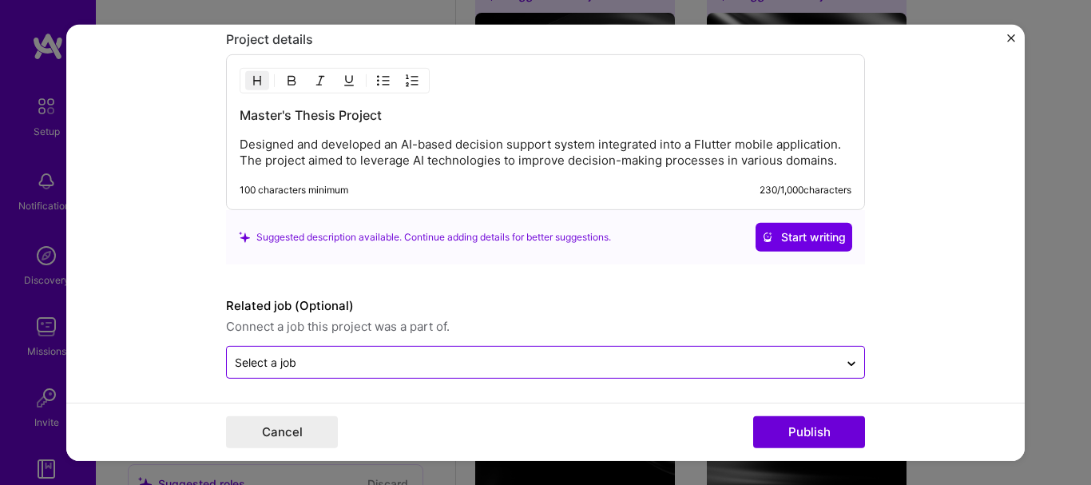
click at [502, 354] on input "text" at bounding box center [533, 362] width 596 height 17
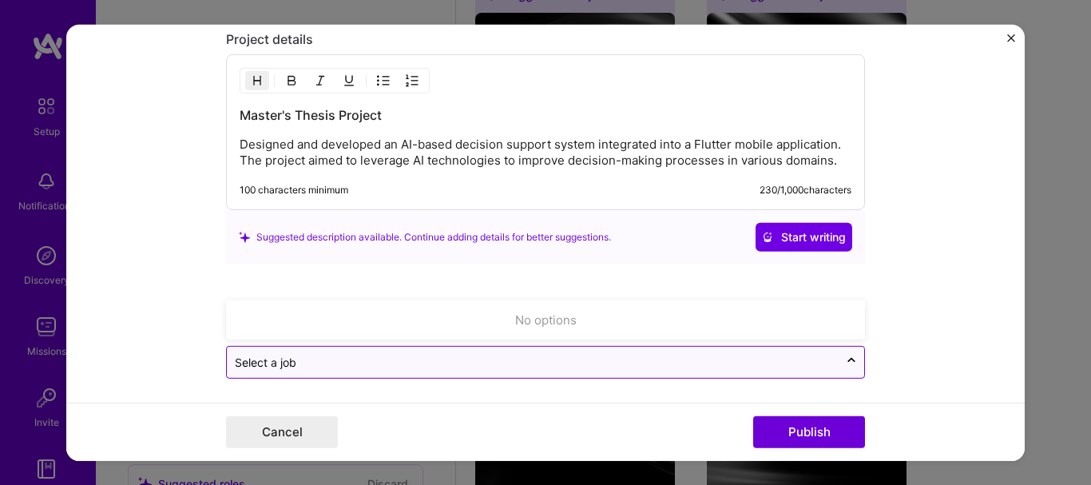
click at [505, 354] on input "text" at bounding box center [533, 362] width 596 height 17
click at [823, 365] on div at bounding box center [533, 362] width 596 height 20
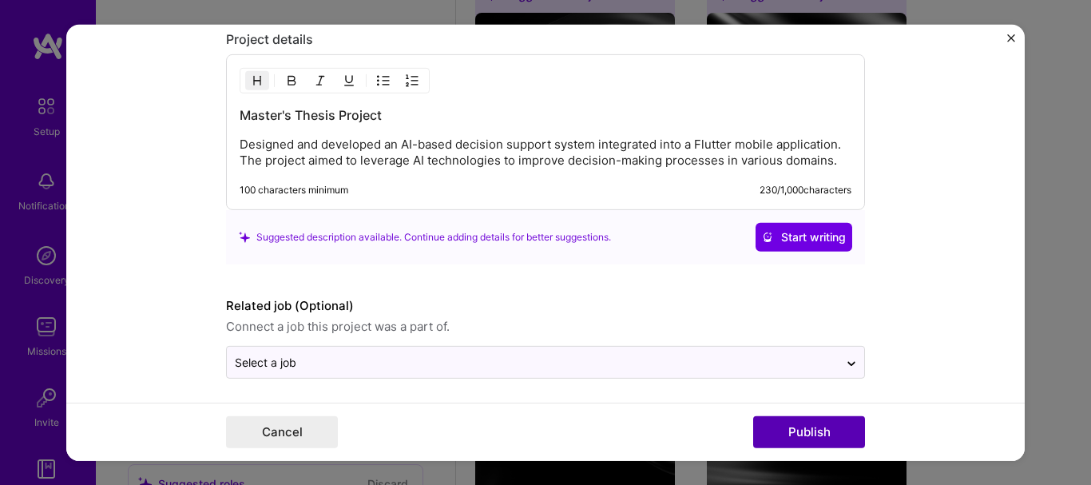
click at [804, 437] on button "Publish" at bounding box center [809, 432] width 112 height 32
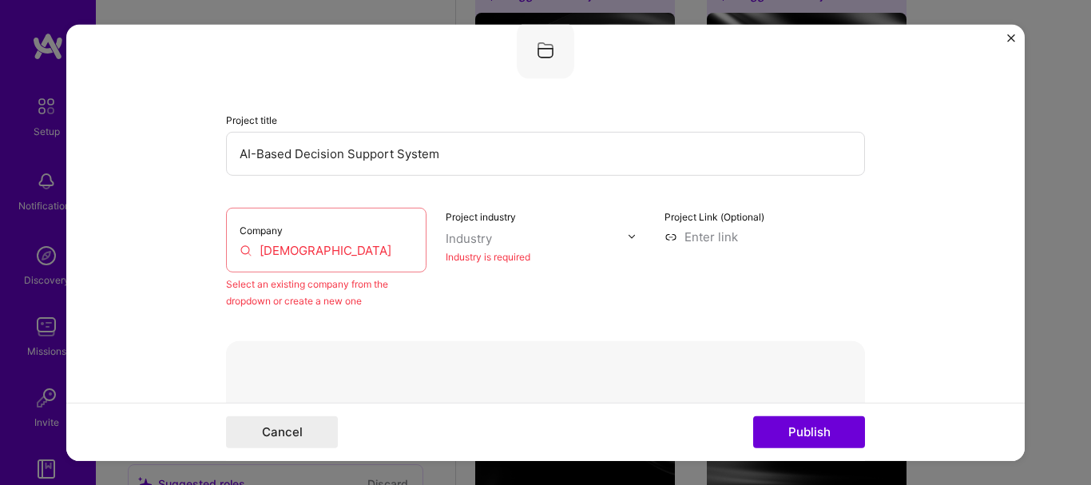
scroll to position [105, 0]
click at [318, 245] on input "[DEMOGRAPHIC_DATA]" at bounding box center [326, 252] width 173 height 17
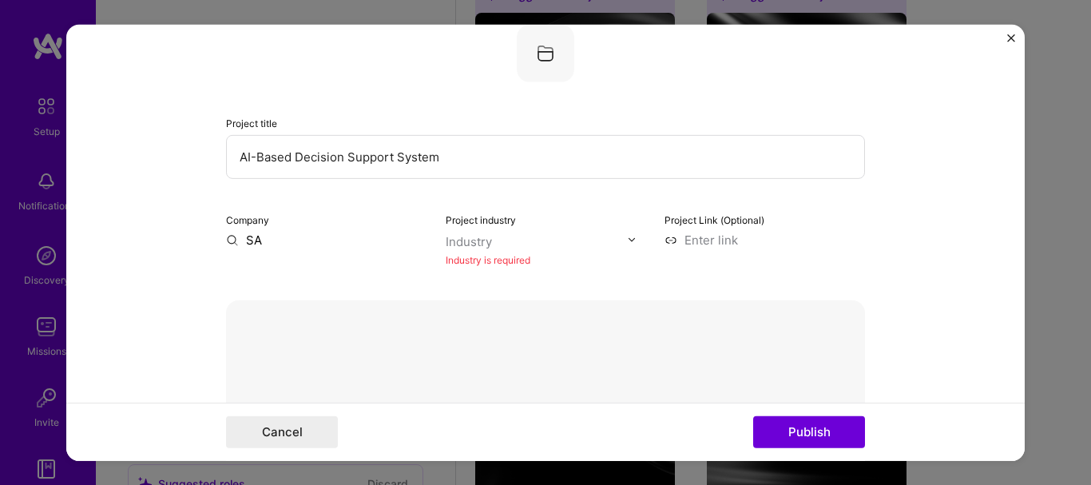
type input "S"
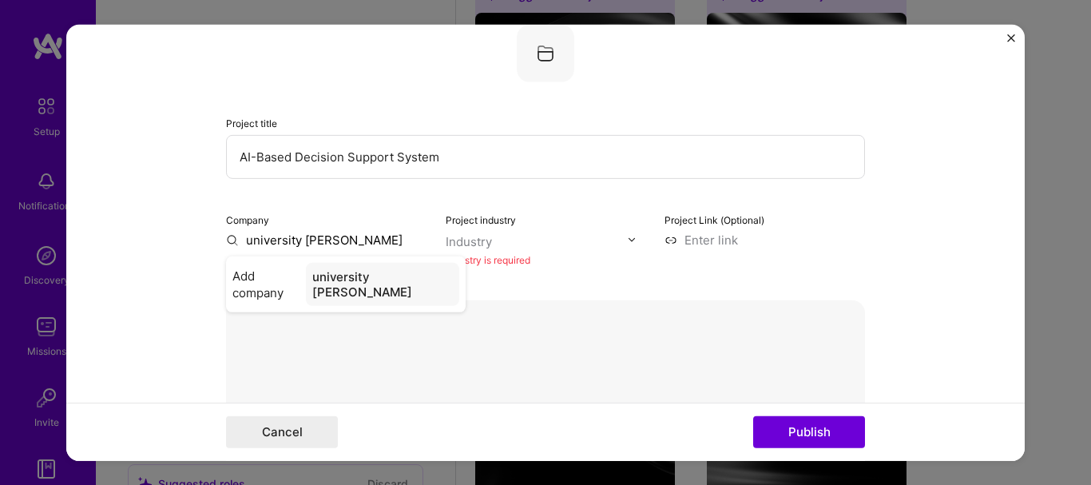
click at [559, 239] on input "text" at bounding box center [537, 240] width 182 height 17
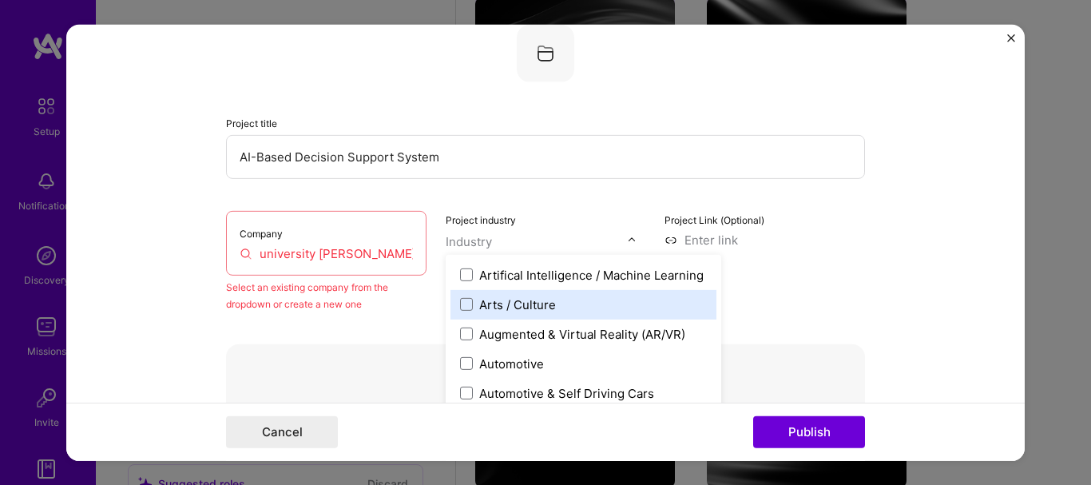
scroll to position [240, 0]
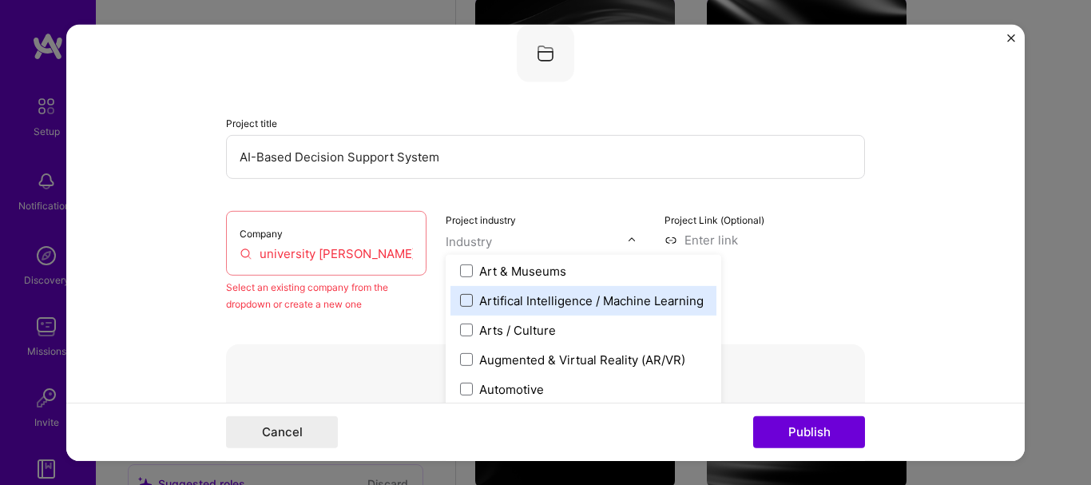
click at [462, 299] on span at bounding box center [466, 300] width 13 height 13
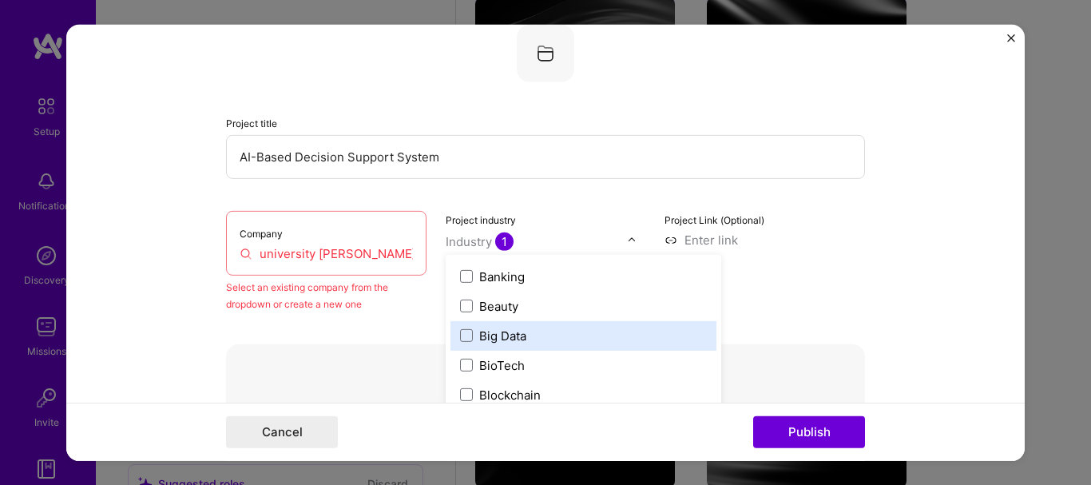
scroll to position [639, 0]
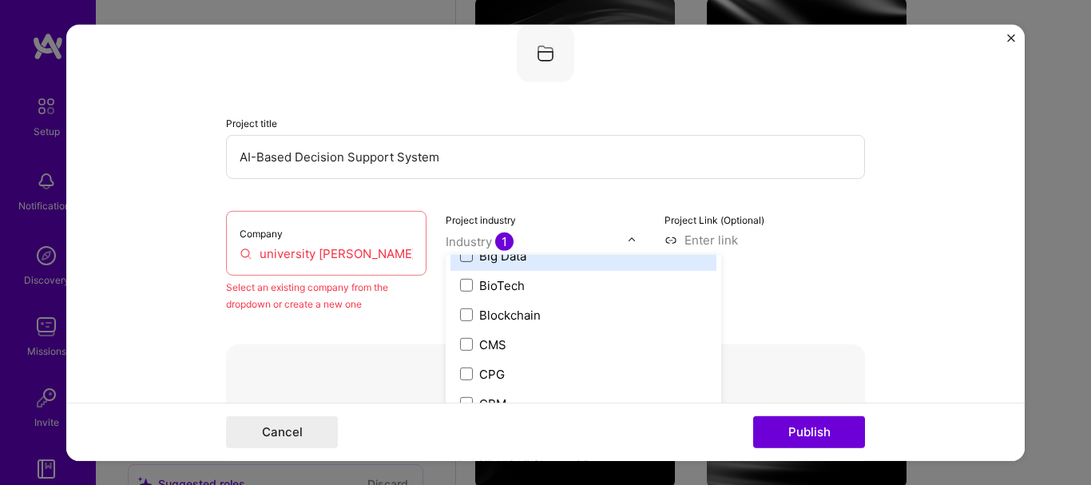
click at [461, 257] on span at bounding box center [466, 255] width 13 height 13
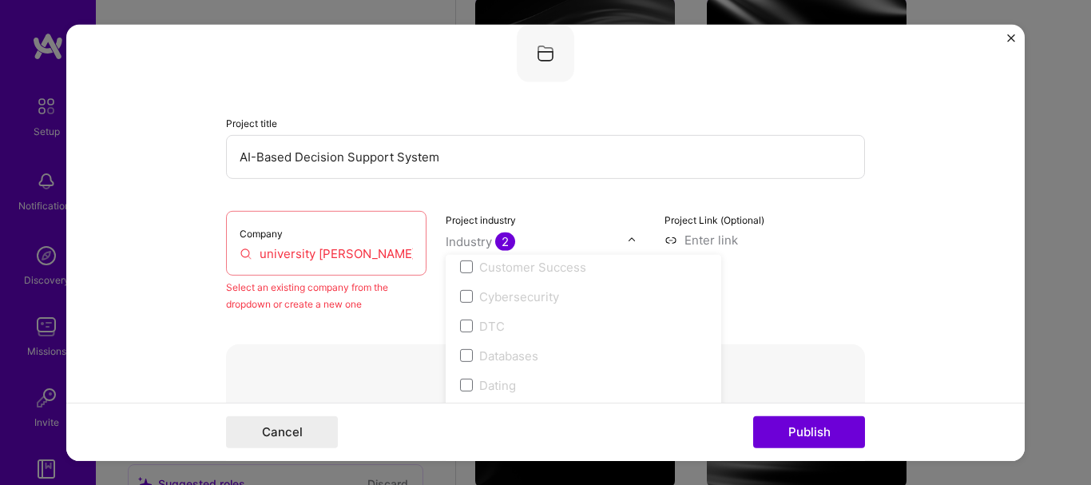
scroll to position [1198, 0]
click at [462, 347] on span at bounding box center [466, 346] width 13 height 13
click at [163, 296] on form "Editing suggested project This project is suggested based on your LinkedIn, res…" at bounding box center [545, 242] width 958 height 436
click at [692, 243] on input at bounding box center [764, 239] width 200 height 17
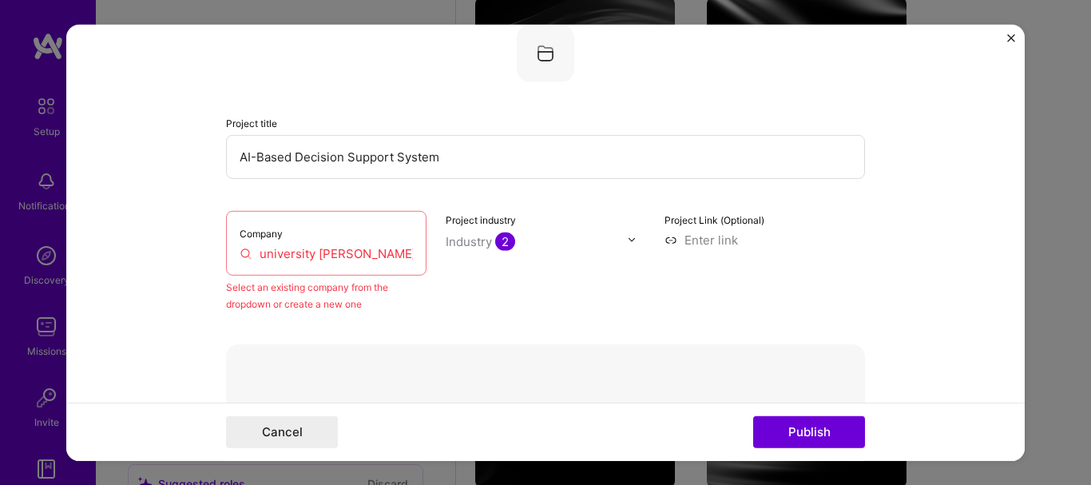
click at [316, 255] on input "university [PERSON_NAME]" at bounding box center [326, 252] width 173 height 17
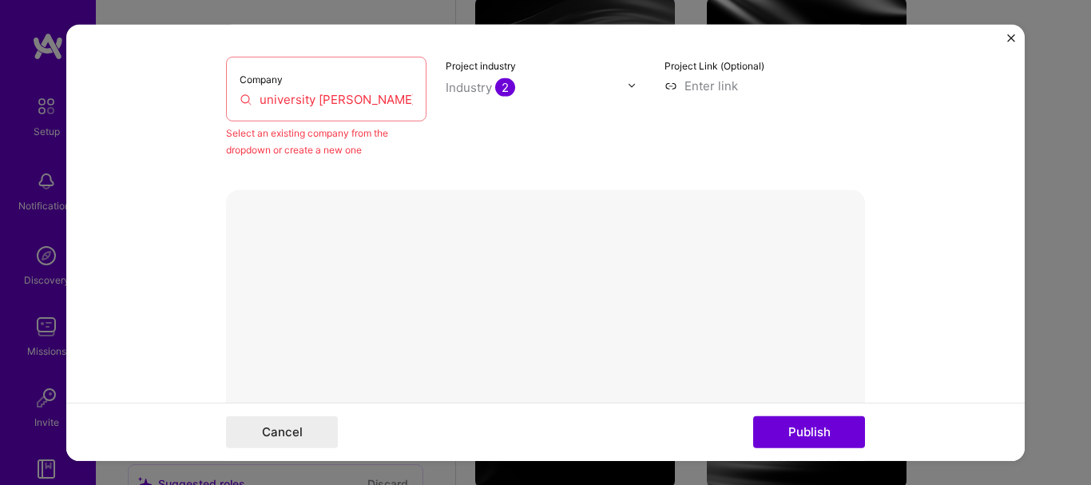
scroll to position [264, 0]
click at [368, 98] on input "university [PERSON_NAME]" at bounding box center [326, 93] width 173 height 17
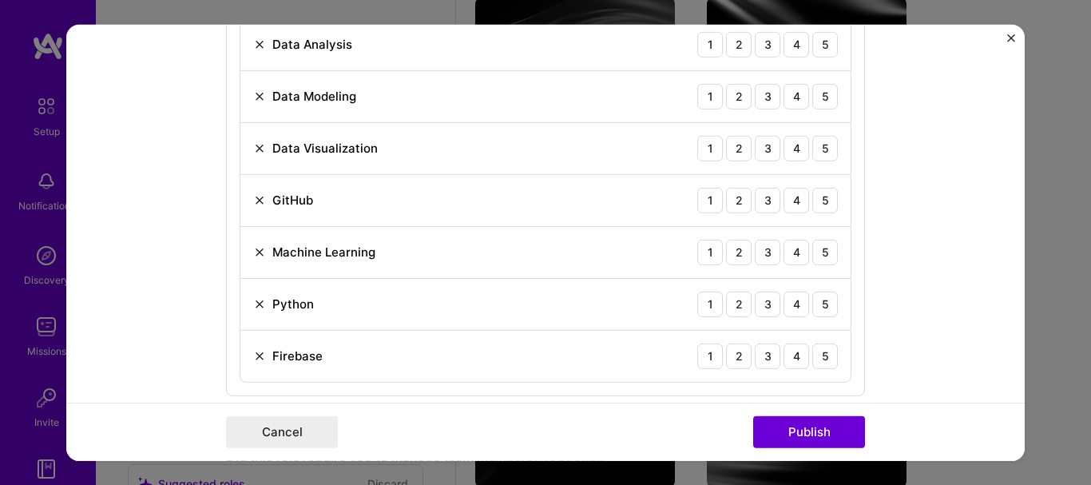
scroll to position [1542, 0]
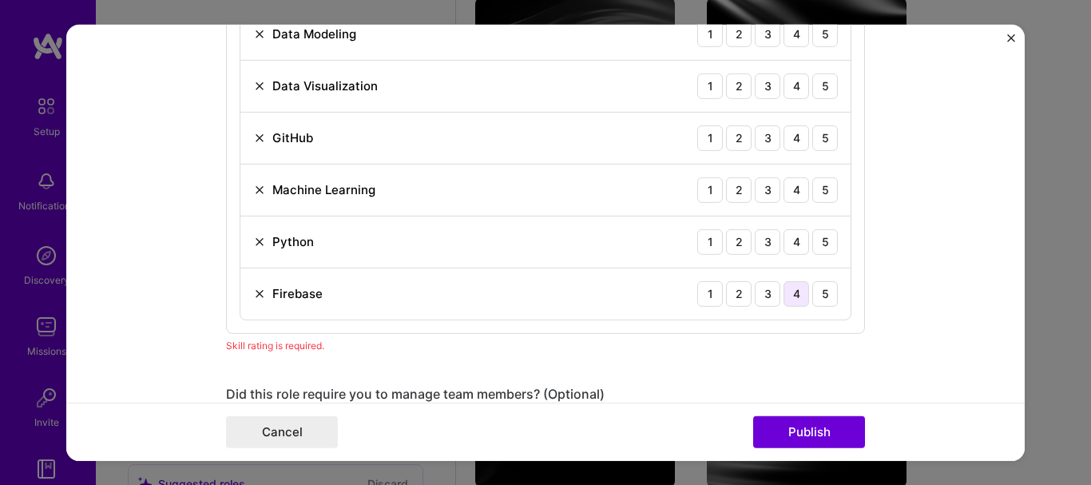
click at [787, 286] on div "4" at bounding box center [796, 293] width 26 height 26
click at [812, 288] on div "5" at bounding box center [825, 293] width 26 height 26
click at [794, 283] on div "4" at bounding box center [796, 293] width 26 height 26
click at [791, 232] on div "4" at bounding box center [796, 241] width 26 height 26
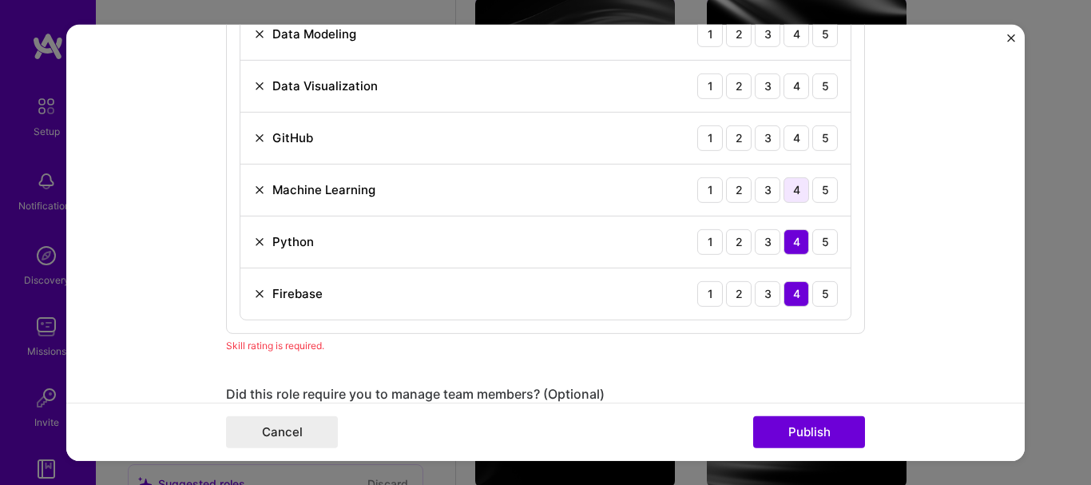
click at [799, 182] on div "4" at bounding box center [796, 190] width 26 height 26
click at [793, 133] on div "4" at bounding box center [796, 138] width 26 height 26
drag, startPoint x: 793, startPoint y: 133, endPoint x: 792, endPoint y: 168, distance: 35.2
click at [793, 133] on div "4" at bounding box center [796, 138] width 26 height 26
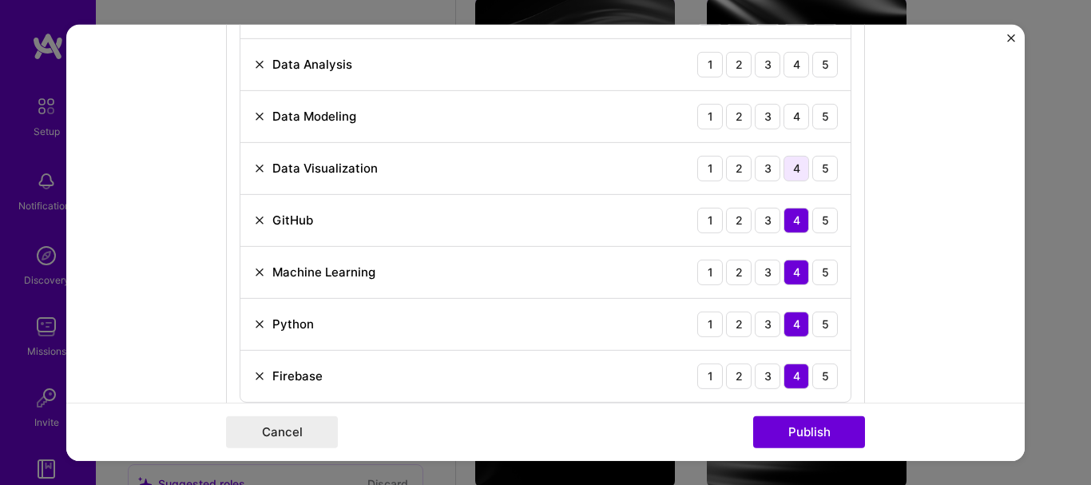
scroll to position [1382, 0]
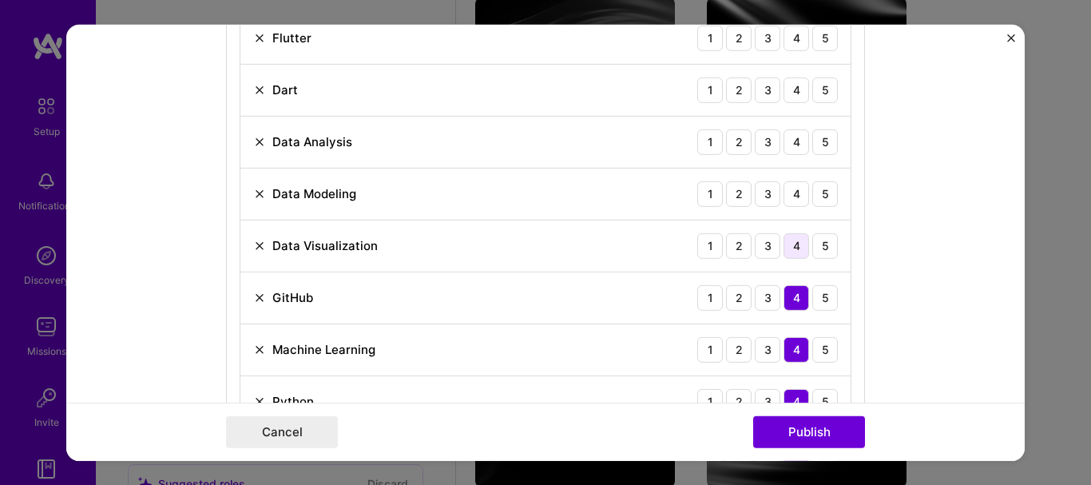
click at [792, 241] on div "4" at bounding box center [796, 245] width 26 height 26
click at [812, 187] on div "5" at bounding box center [825, 193] width 26 height 26
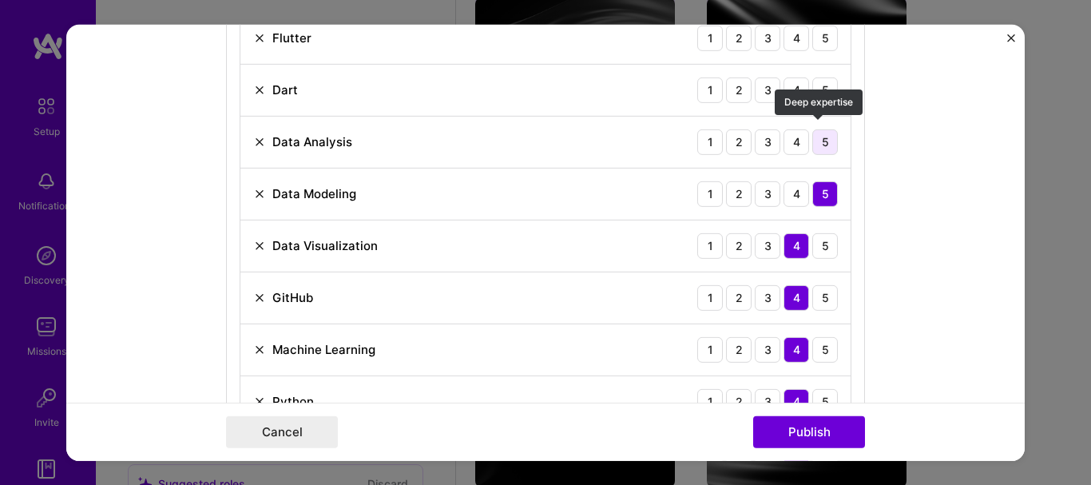
click at [812, 135] on div "5" at bounding box center [825, 142] width 26 height 26
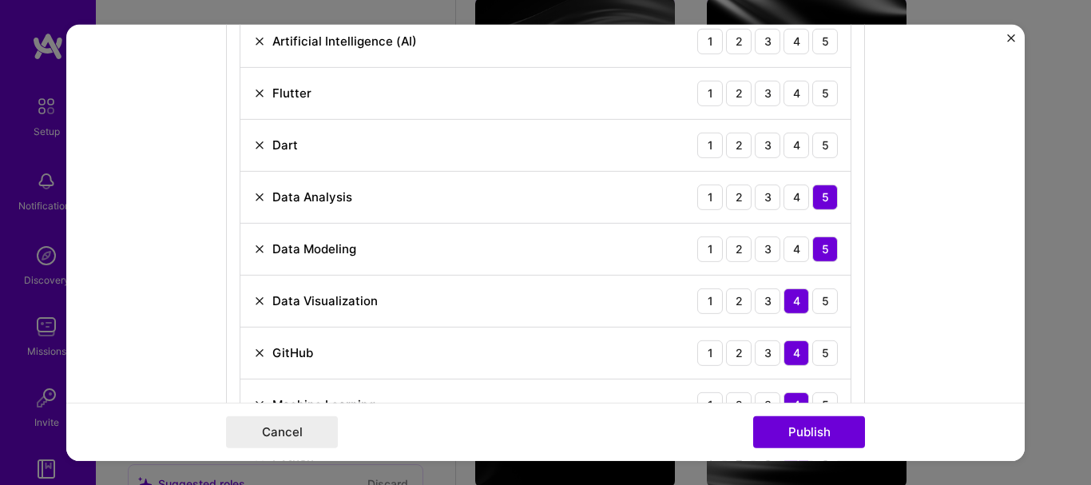
scroll to position [1303, 0]
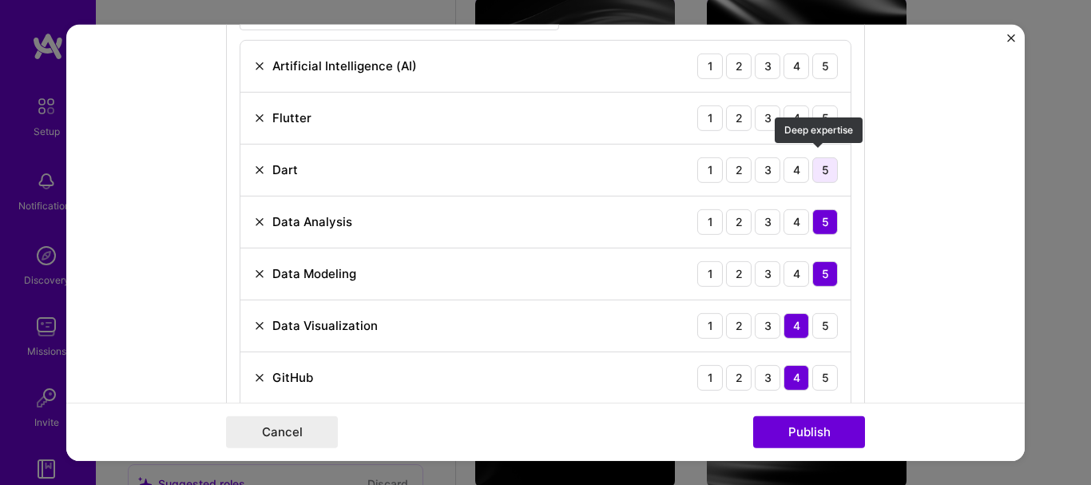
click at [815, 165] on div "5" at bounding box center [825, 170] width 26 height 26
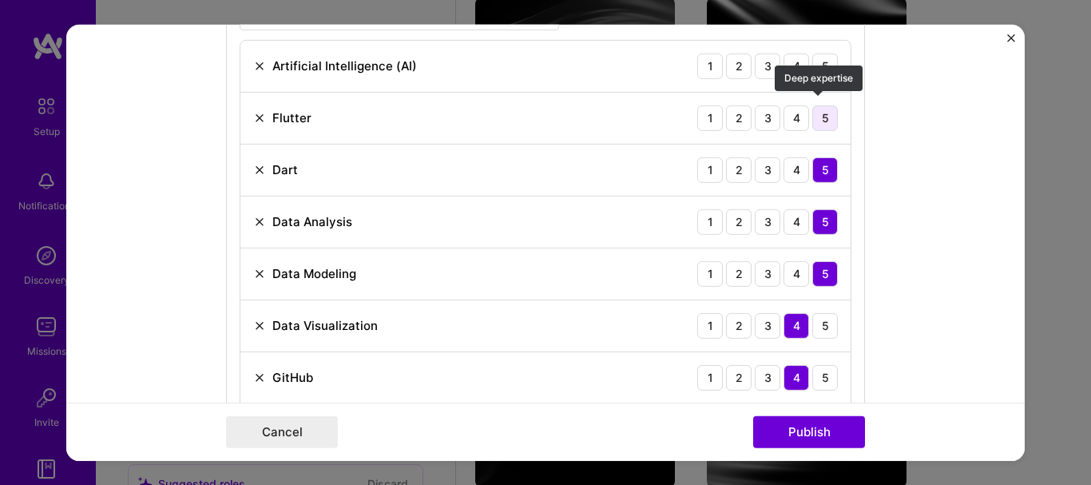
click at [826, 116] on div "5" at bounding box center [825, 118] width 26 height 26
click at [799, 60] on div "4" at bounding box center [796, 66] width 26 height 26
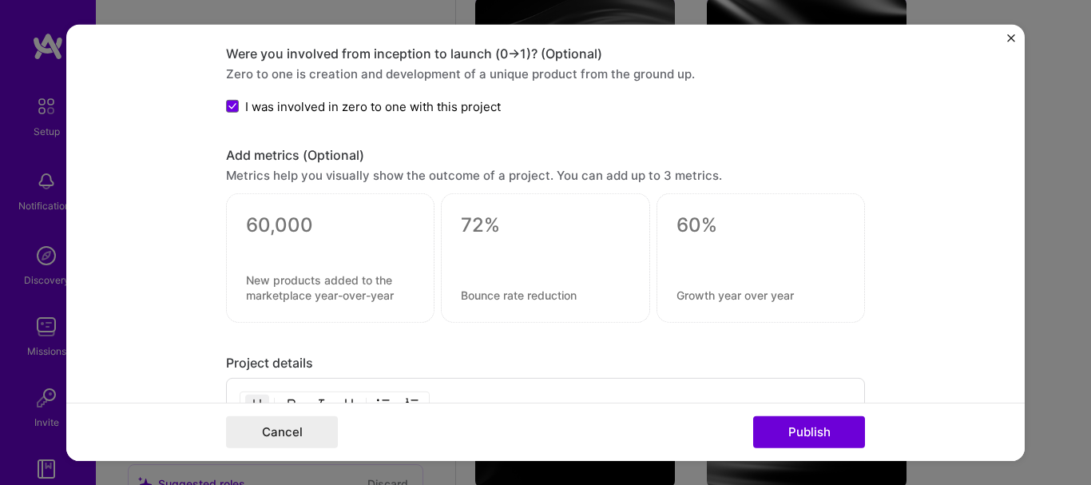
scroll to position [2261, 0]
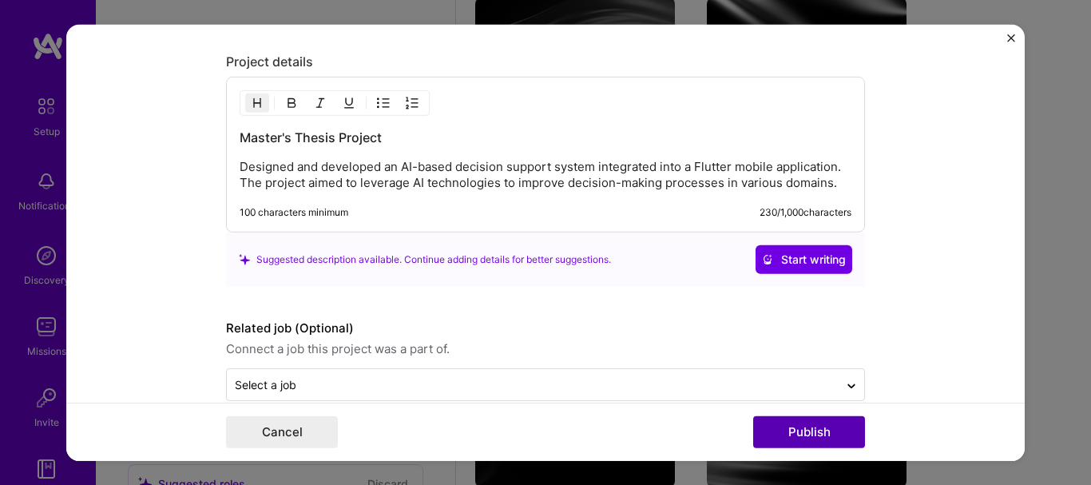
click at [803, 442] on button "Publish" at bounding box center [809, 432] width 112 height 32
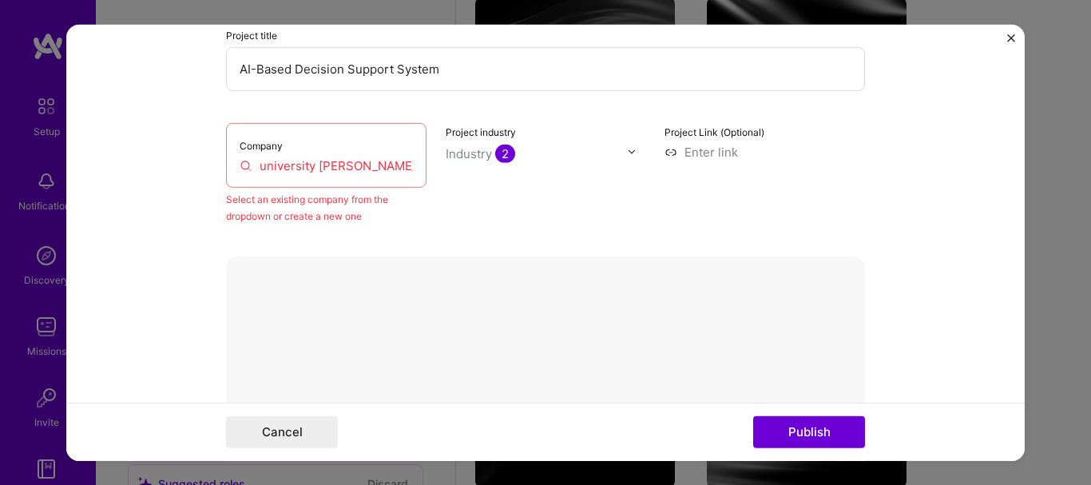
scroll to position [105, 0]
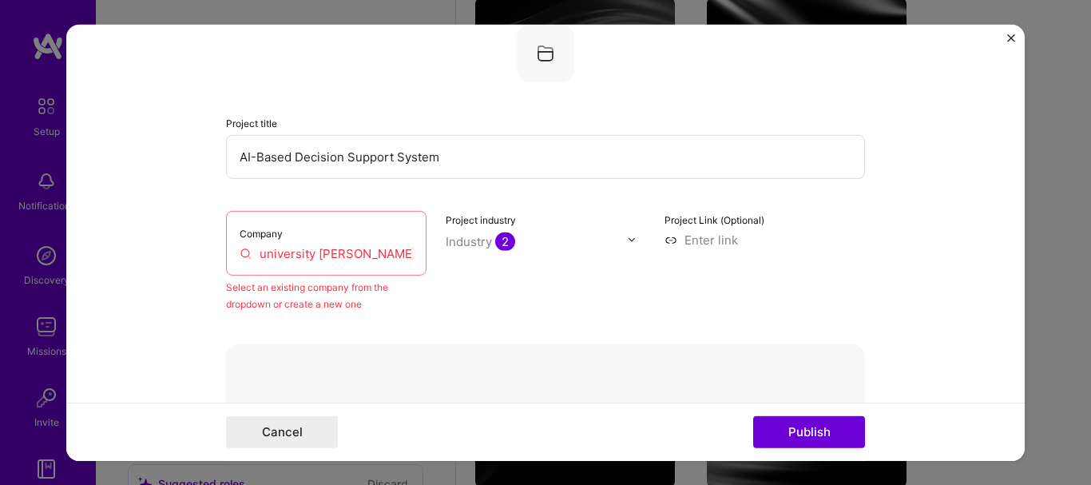
click at [334, 234] on div "Company university [PERSON_NAME]" at bounding box center [326, 242] width 200 height 65
click at [356, 252] on input "university [PERSON_NAME]" at bounding box center [326, 252] width 173 height 17
click at [399, 259] on input "university [PERSON_NAME]" at bounding box center [326, 252] width 173 height 17
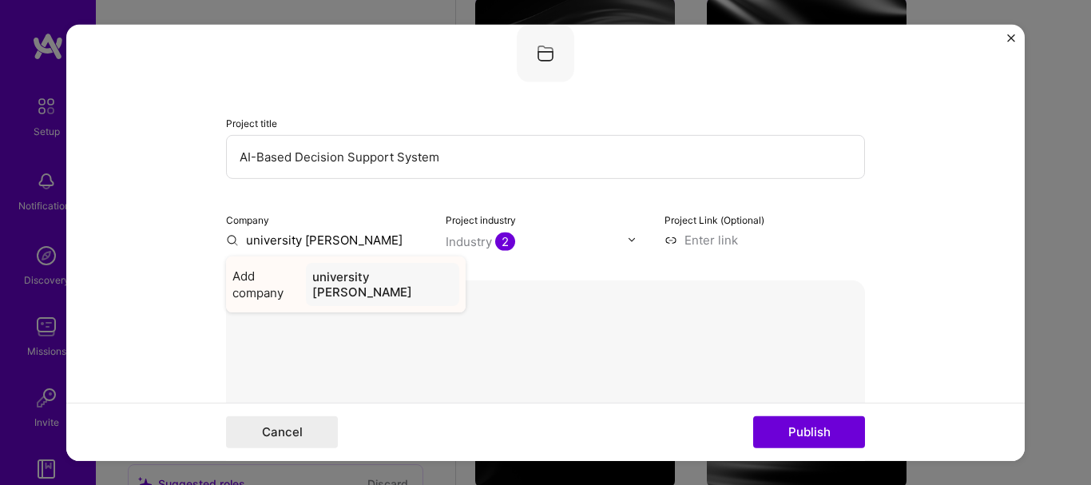
type input "university [PERSON_NAME]"
click at [383, 288] on div "university [PERSON_NAME]" at bounding box center [382, 283] width 153 height 43
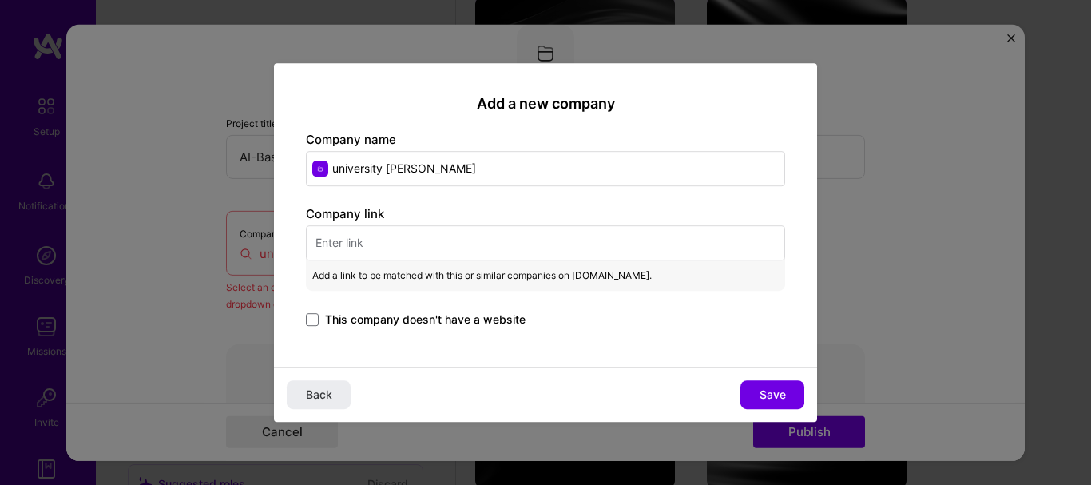
click at [458, 173] on input "university [PERSON_NAME]" at bounding box center [545, 168] width 479 height 35
paste input "Faculty of Technology-[PERSON_NAME] - [GEOGRAPHIC_DATA]"
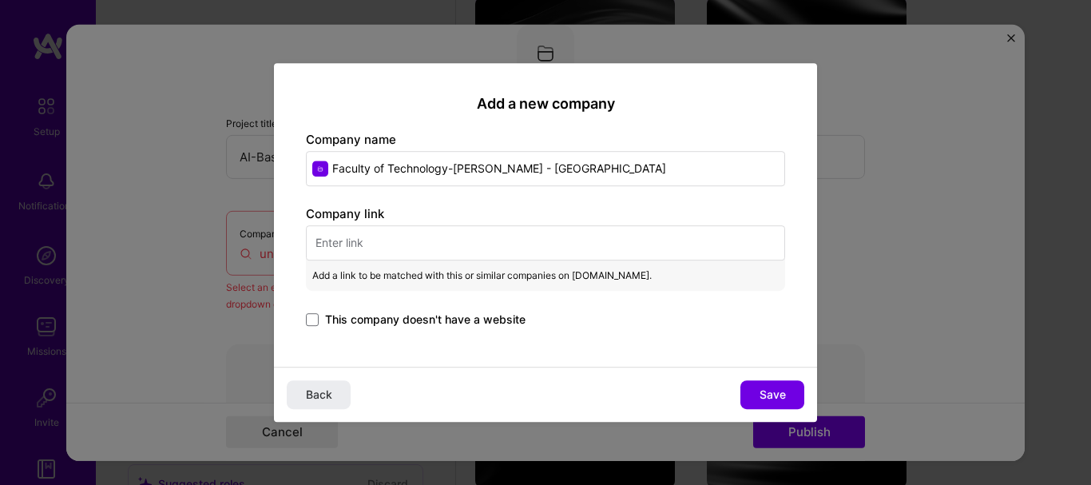
type input "Faculty of Technology-[PERSON_NAME] - [GEOGRAPHIC_DATA]"
click at [366, 236] on input "text" at bounding box center [545, 242] width 479 height 35
paste input "[URL][DOMAIN_NAME]"
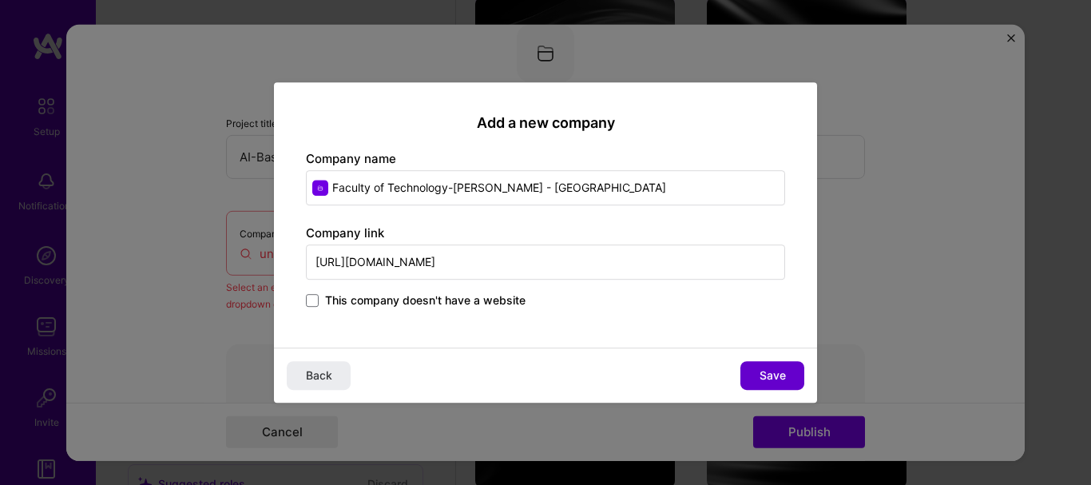
type input "[URL][DOMAIN_NAME]"
click at [760, 368] on span "Save" at bounding box center [773, 375] width 26 height 16
type input "Faculty of Technology-[PERSON_NAME] - [GEOGRAPHIC_DATA]"
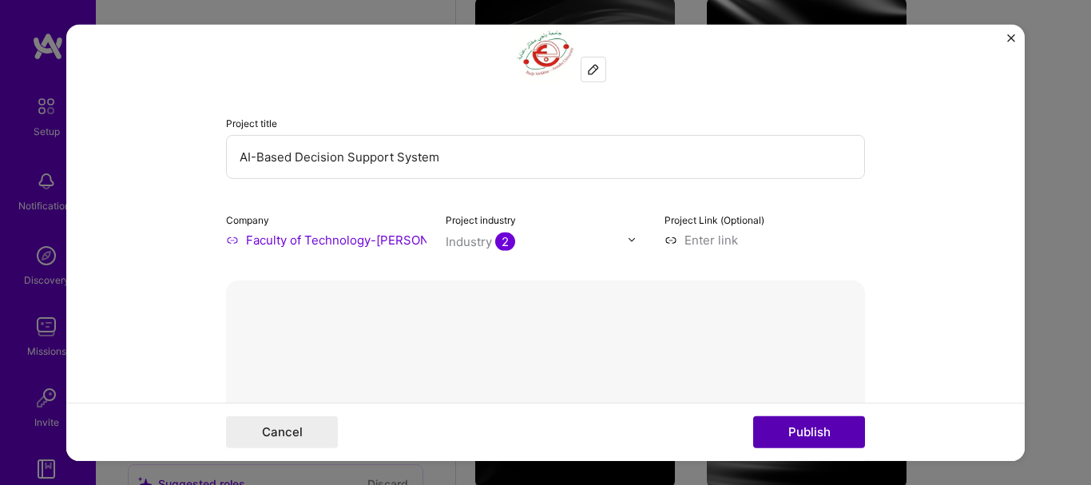
click at [789, 431] on button "Publish" at bounding box center [809, 432] width 112 height 32
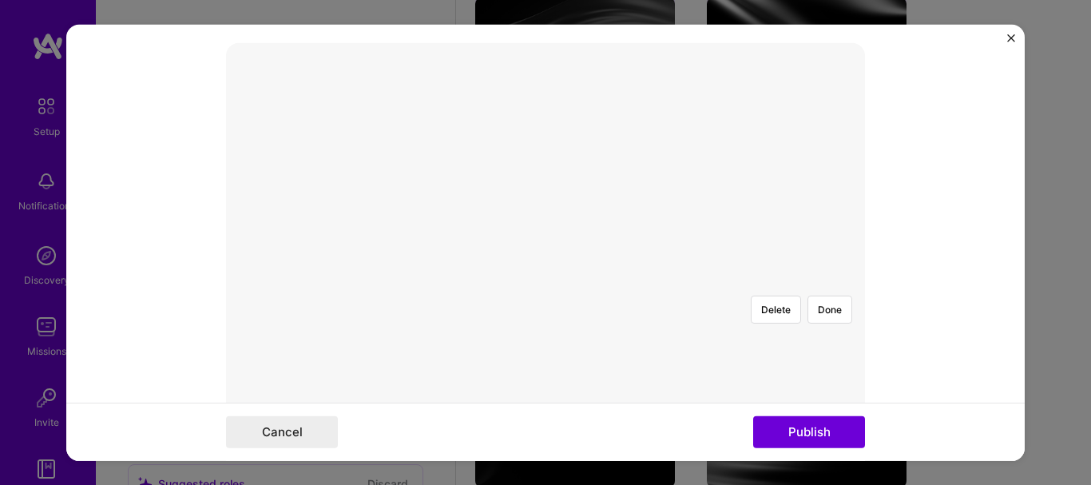
scroll to position [360, 0]
click at [821, 435] on button "Publish" at bounding box center [809, 432] width 112 height 32
click at [752, 276] on button "Delete" at bounding box center [776, 290] width 50 height 28
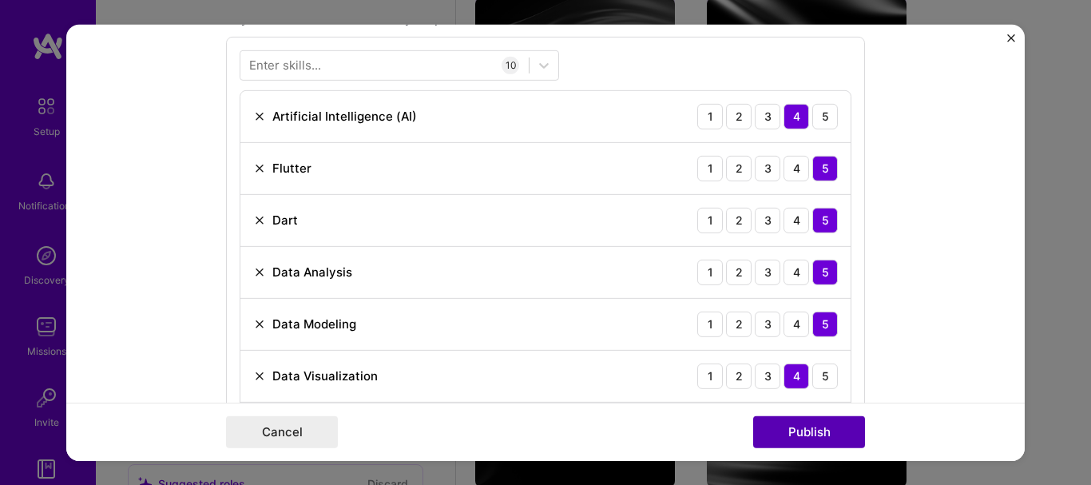
scroll to position [839, 0]
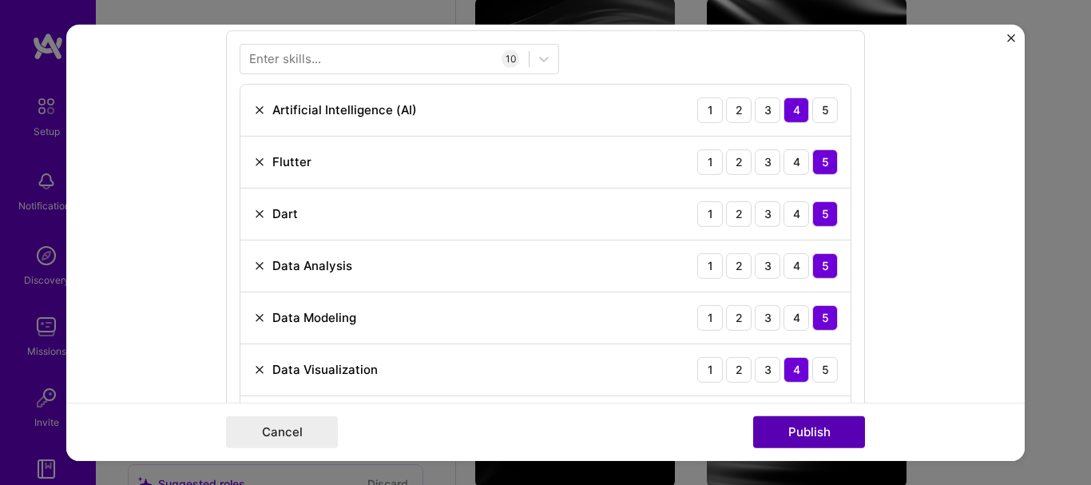
click at [790, 438] on button "Publish" at bounding box center [809, 432] width 112 height 32
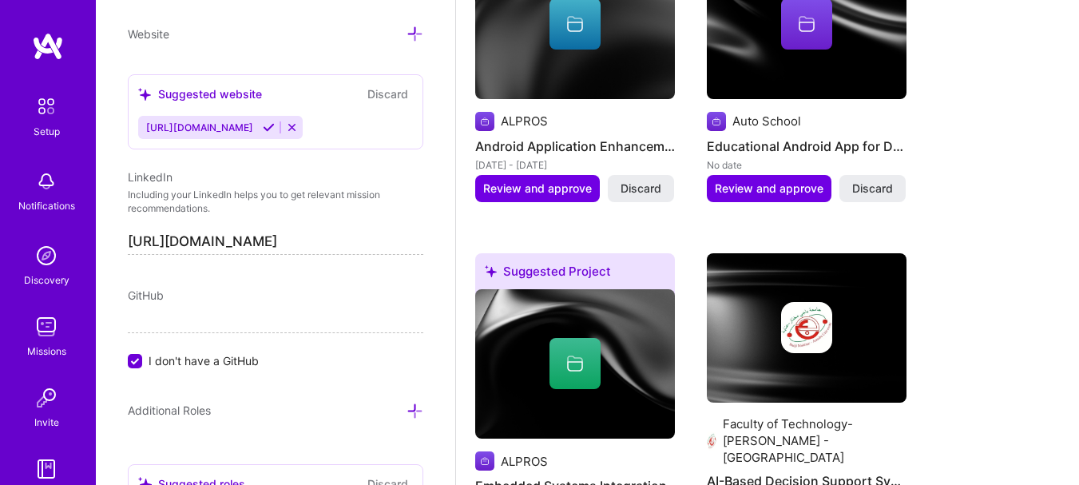
scroll to position [1426, 0]
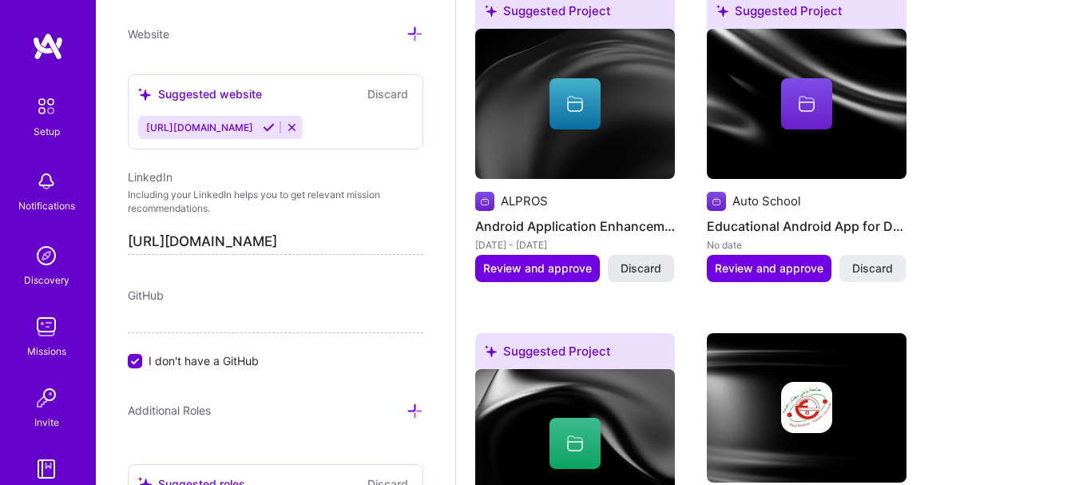
click at [664, 268] on button "Discard" at bounding box center [641, 268] width 66 height 27
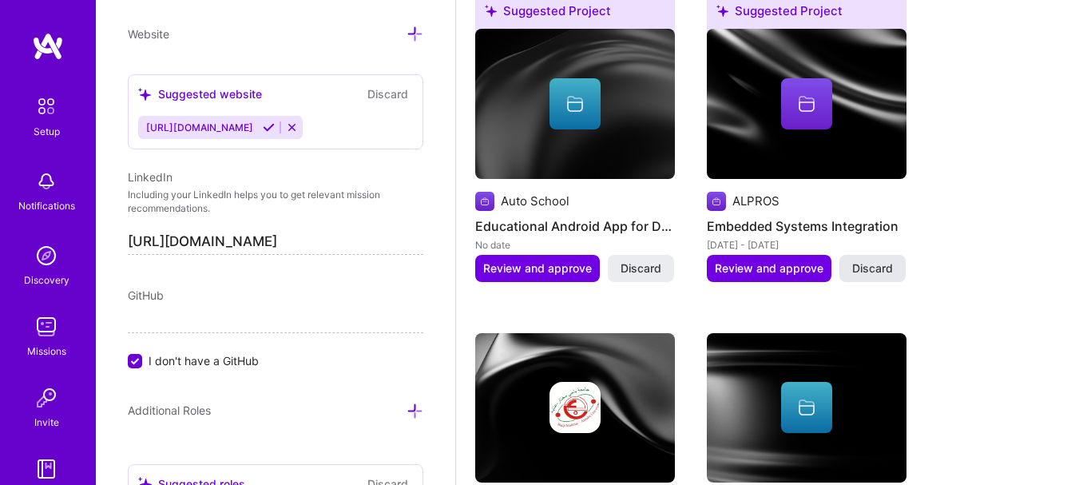
click at [878, 265] on span "Discard" at bounding box center [872, 268] width 41 height 16
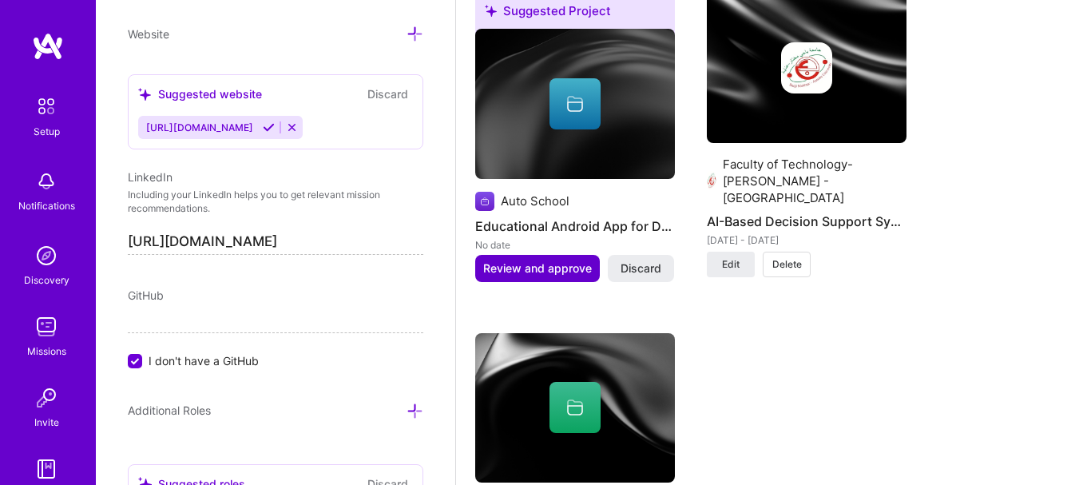
click at [541, 274] on span "Review and approve" at bounding box center [537, 268] width 109 height 16
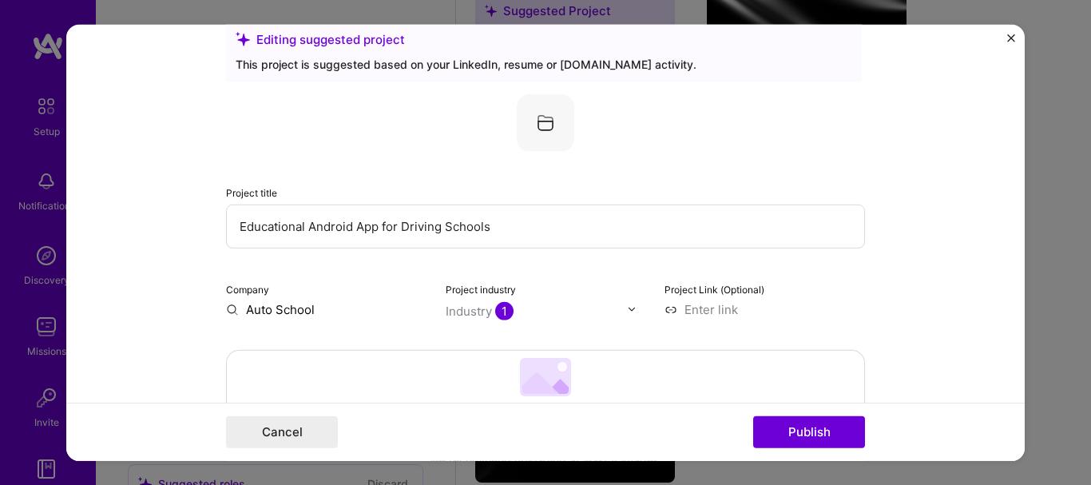
scroll to position [80, 0]
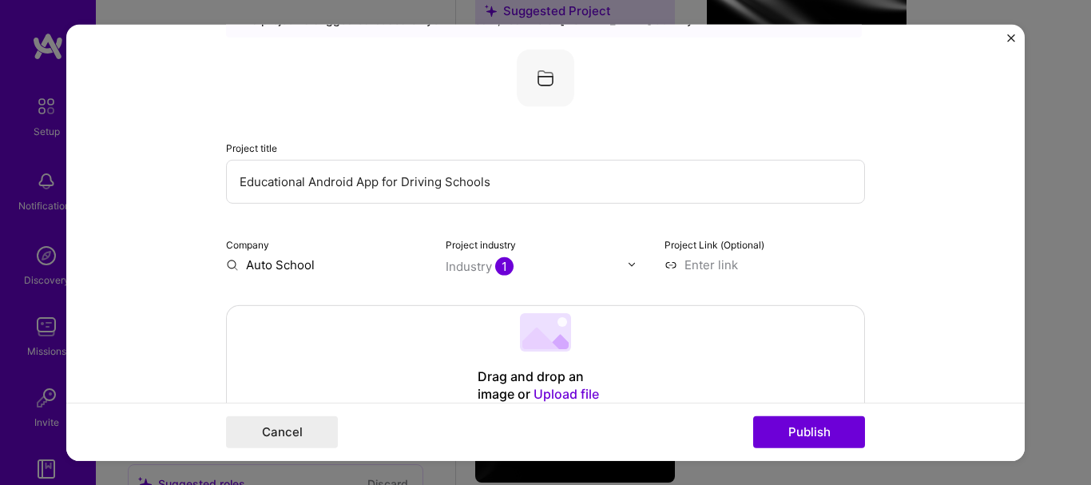
click at [538, 179] on input "Educational Android App for Driving Schools" at bounding box center [545, 181] width 639 height 44
click at [240, 180] on input "Educational Android App for Driving Schools" at bounding box center [545, 181] width 639 height 44
click at [232, 184] on input "Educational Android App for Driving Schools" at bounding box center [545, 181] width 639 height 44
type input "Auto School - Educational Android App for Driving Schools"
click at [311, 264] on input "Auto School" at bounding box center [326, 264] width 200 height 17
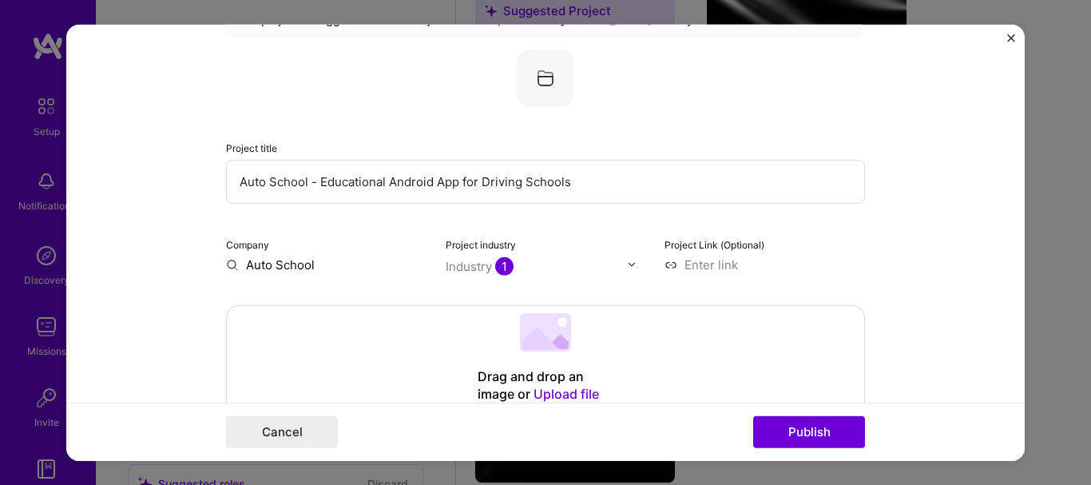
click at [311, 264] on input "Auto School" at bounding box center [326, 264] width 200 height 17
type input "A"
type input "u"
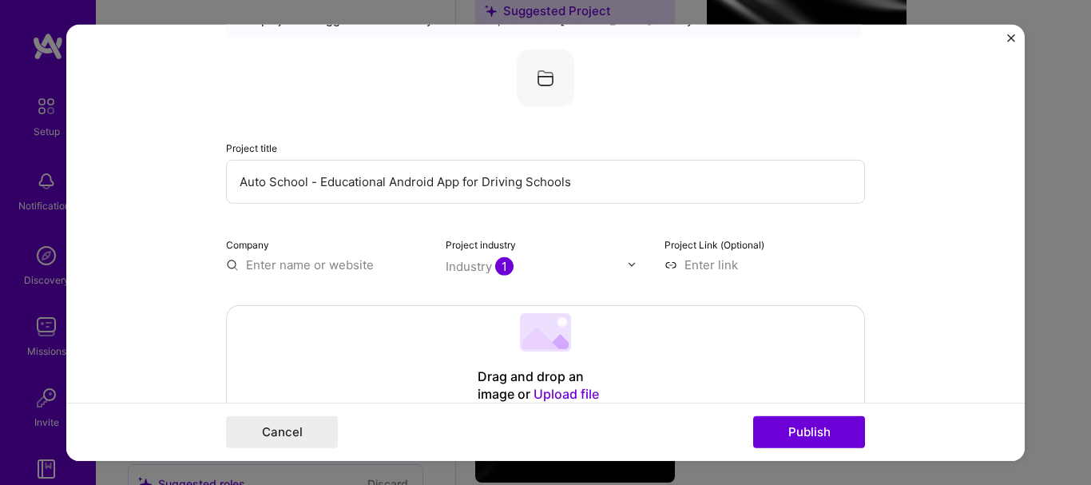
paste input "Faculty of Technology-[PERSON_NAME] - [GEOGRAPHIC_DATA]"
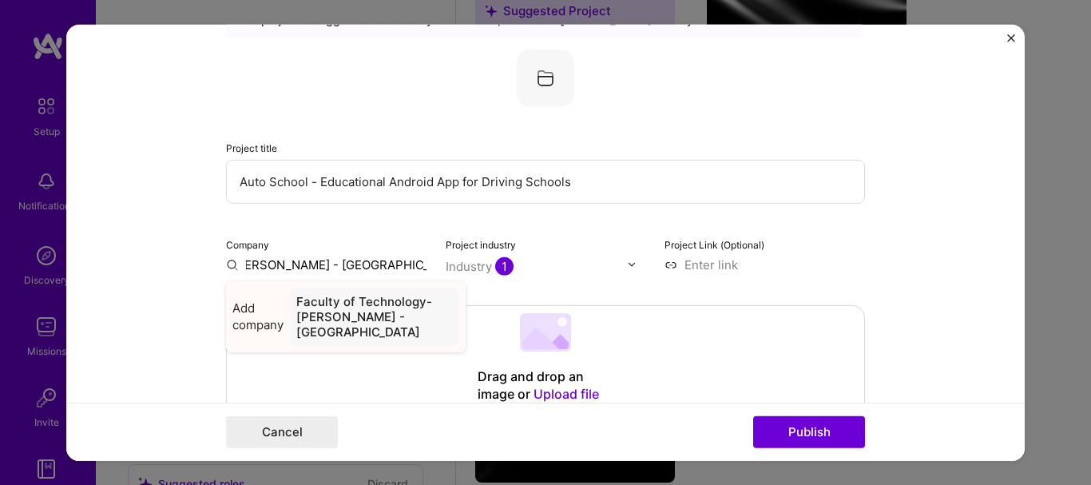
type input "Faculty of Technology-[PERSON_NAME] - [GEOGRAPHIC_DATA]"
click at [335, 311] on div "Faculty of Technology-[PERSON_NAME] - [GEOGRAPHIC_DATA]" at bounding box center [374, 316] width 169 height 58
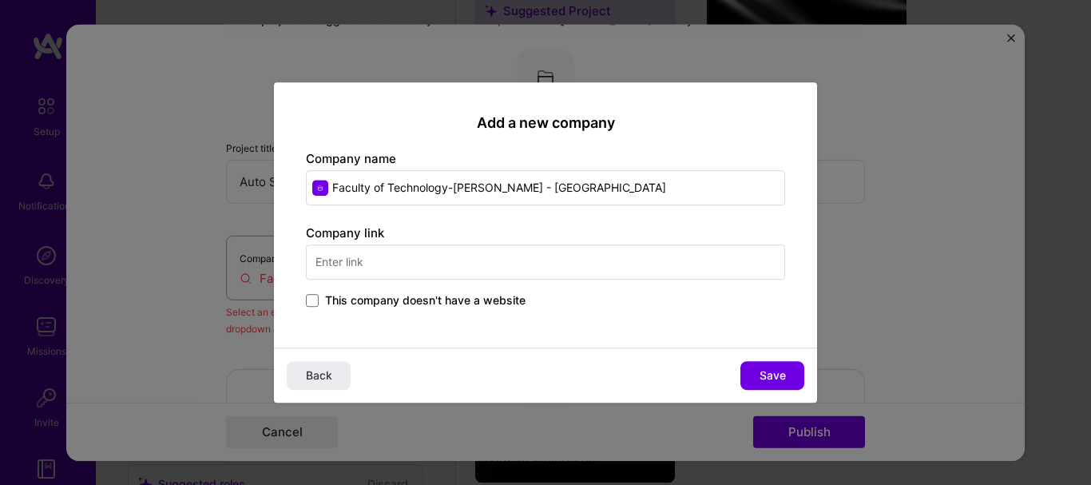
click at [347, 267] on input "text" at bounding box center [545, 261] width 479 height 35
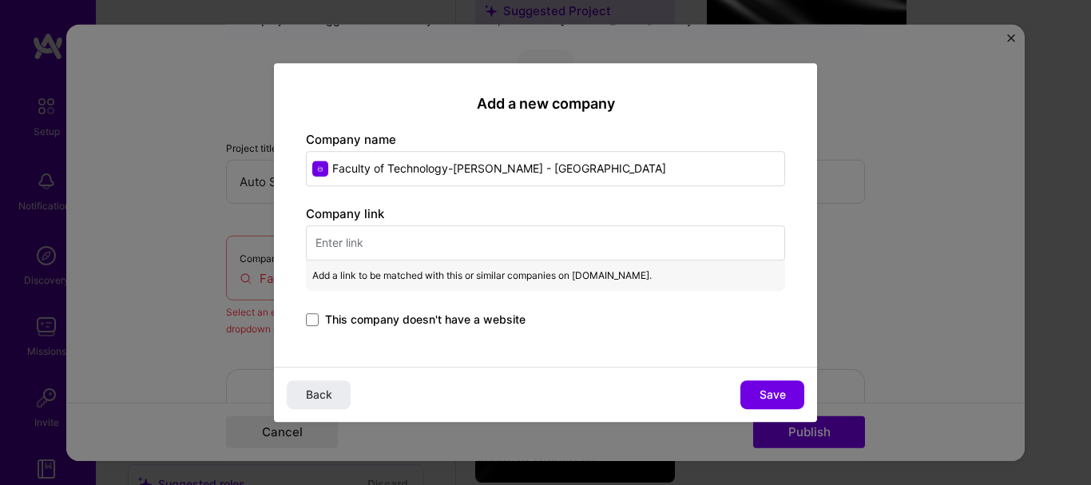
paste input "[URL][DOMAIN_NAME]"
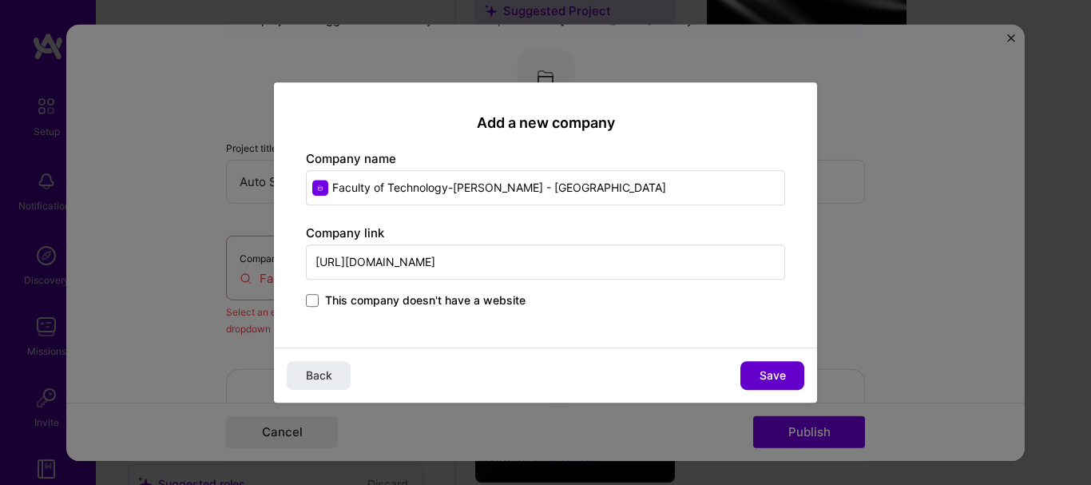
type input "[URL][DOMAIN_NAME]"
click at [771, 376] on span "Save" at bounding box center [773, 375] width 26 height 16
click at [771, 376] on div "Back Save" at bounding box center [545, 374] width 543 height 55
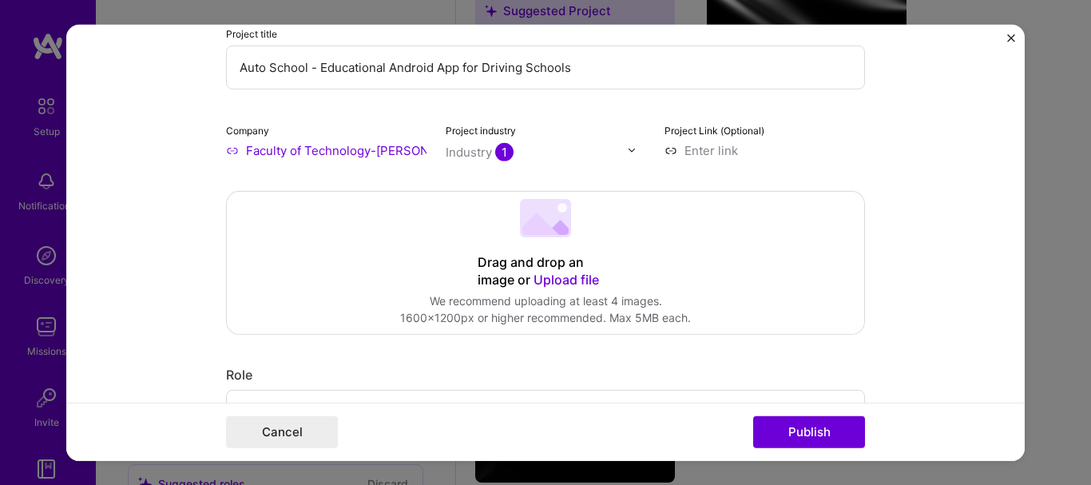
scroll to position [240, 0]
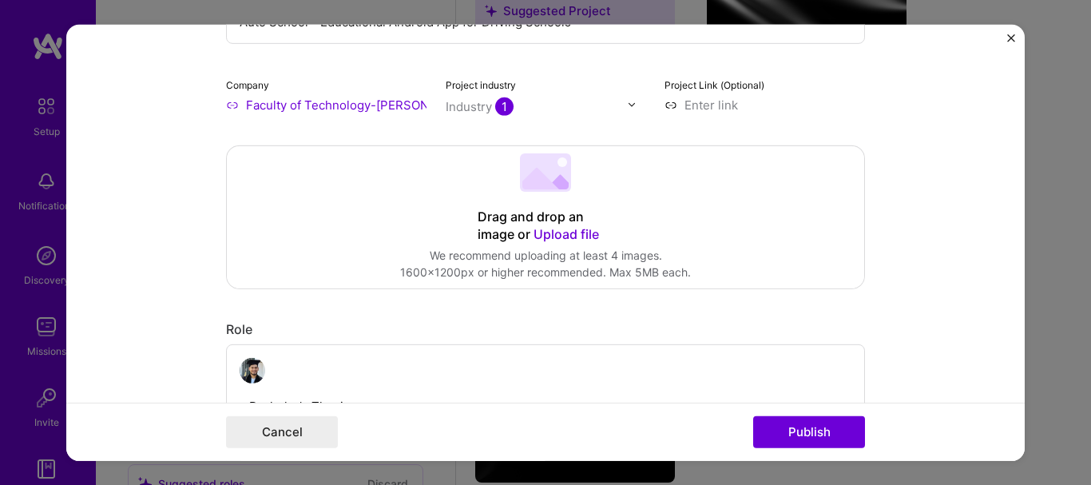
click at [627, 105] on img at bounding box center [632, 105] width 10 height 10
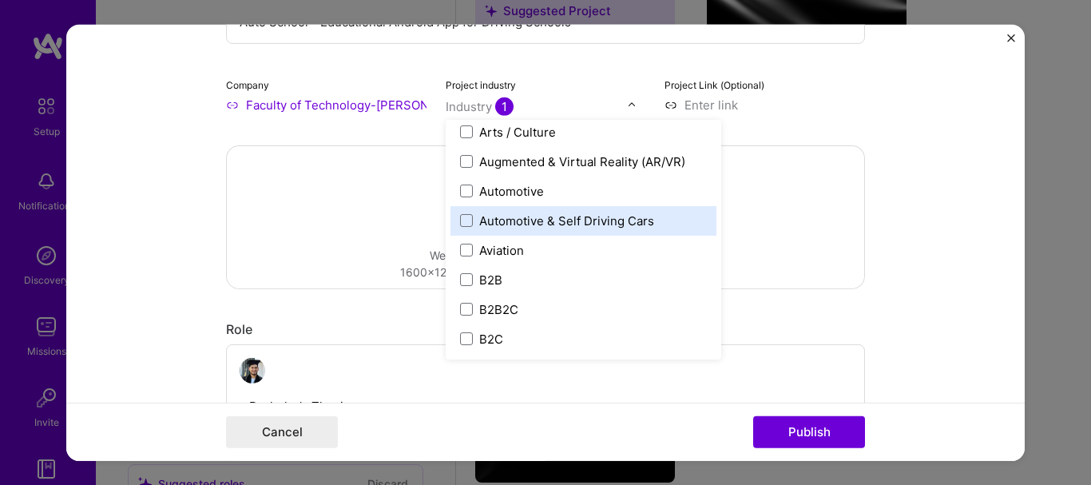
scroll to position [319, 0]
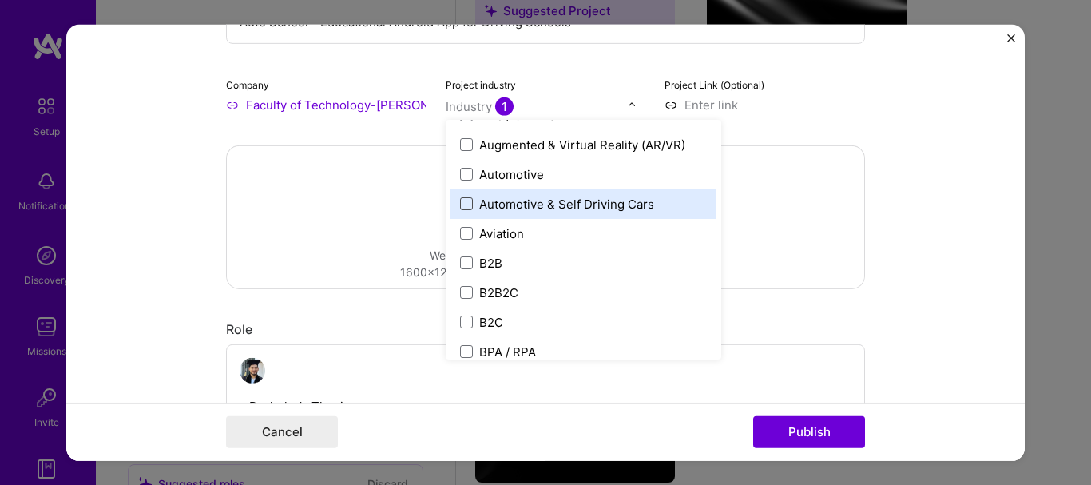
click at [460, 204] on span at bounding box center [466, 203] width 13 height 13
click at [460, 200] on span at bounding box center [466, 203] width 13 height 13
click at [461, 204] on span at bounding box center [466, 203] width 13 height 13
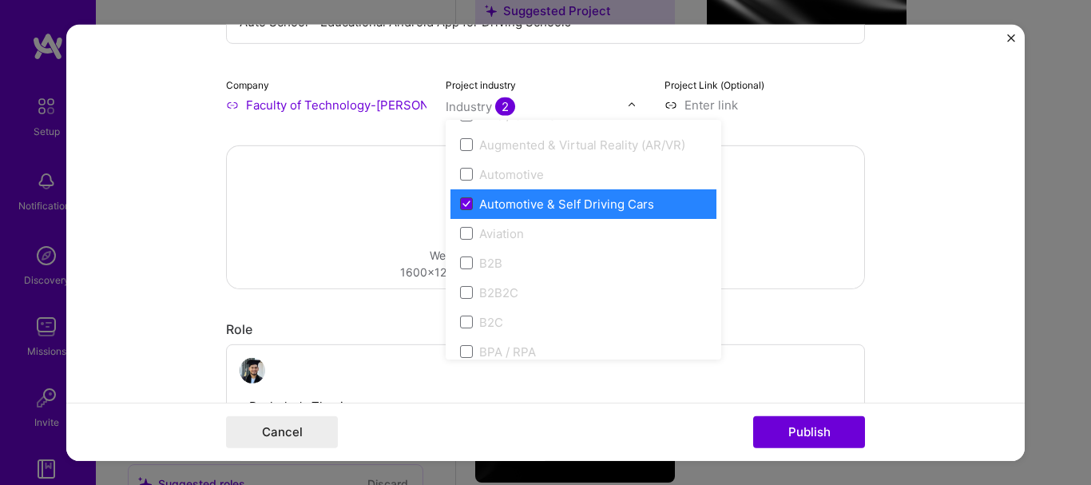
click at [463, 204] on icon at bounding box center [466, 203] width 6 height 5
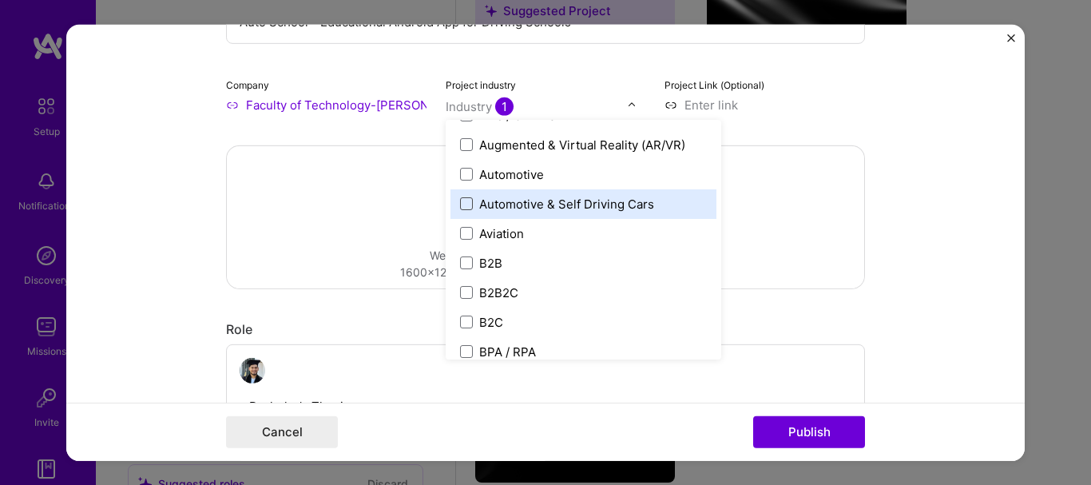
click at [461, 204] on span at bounding box center [466, 203] width 13 height 13
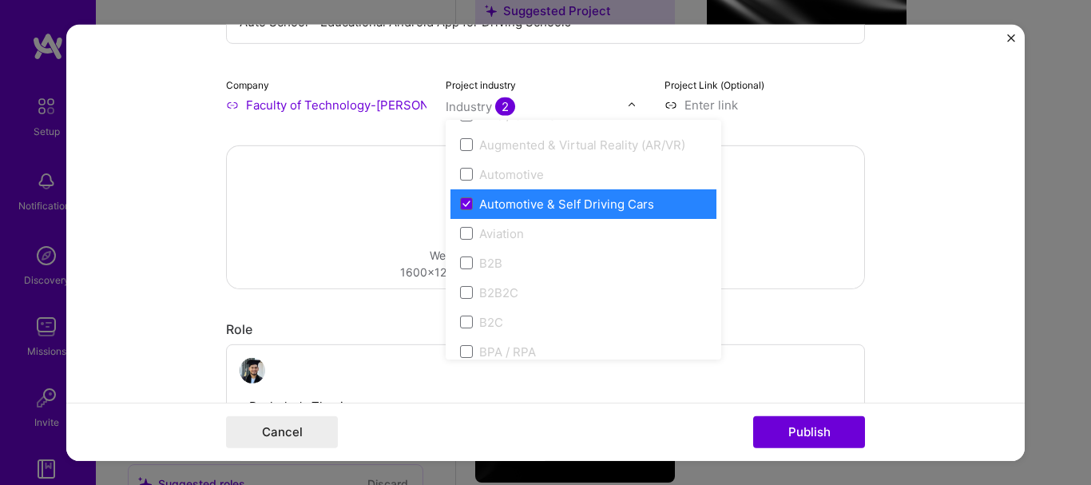
click at [147, 269] on form "Editing suggested project This project is suggested based on your LinkedIn, res…" at bounding box center [545, 242] width 958 height 436
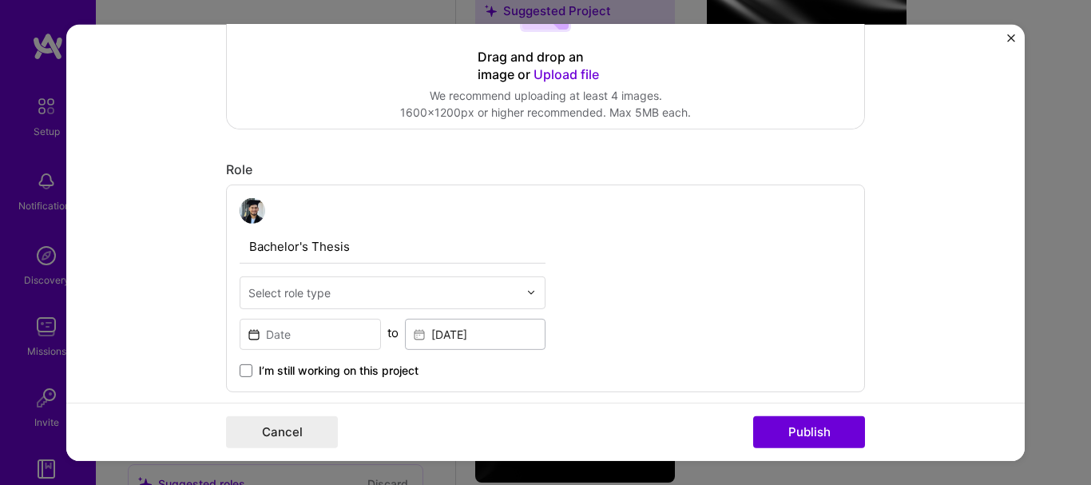
scroll to position [479, 0]
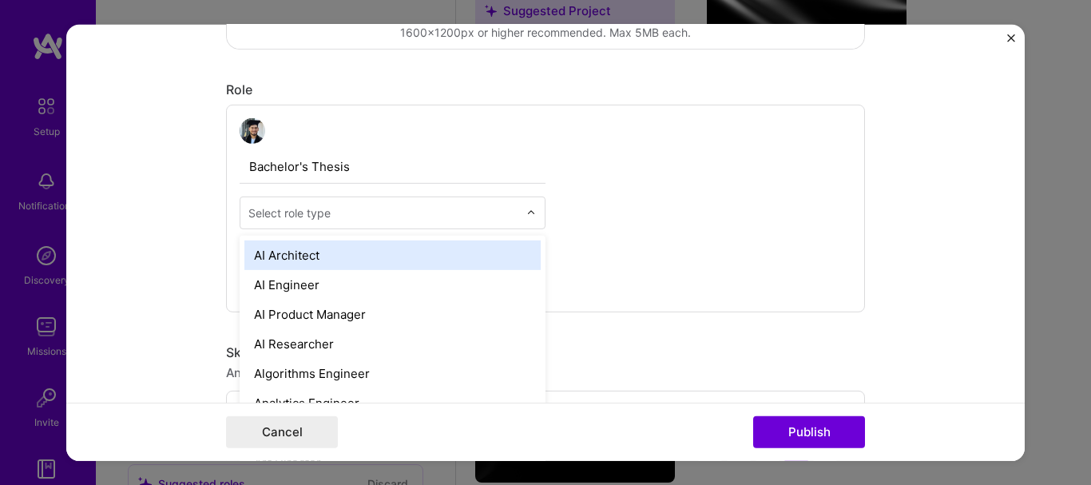
click at [526, 208] on img at bounding box center [531, 213] width 10 height 10
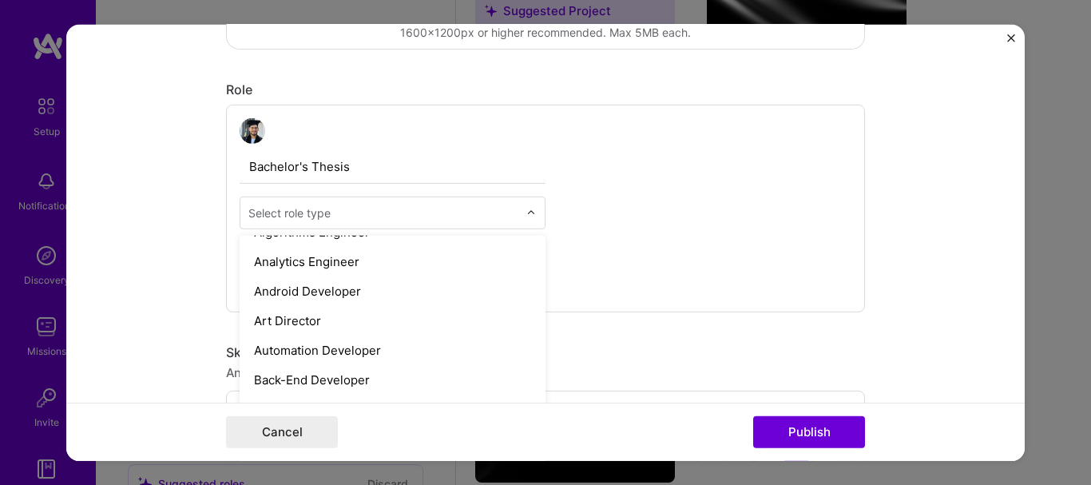
scroll to position [149, 0]
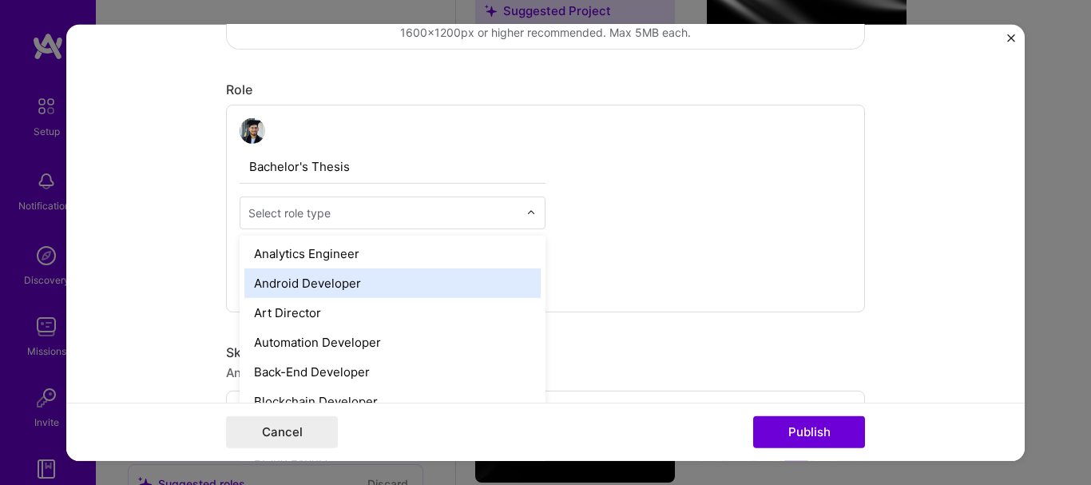
click at [323, 280] on div "Android Developer" at bounding box center [392, 283] width 296 height 30
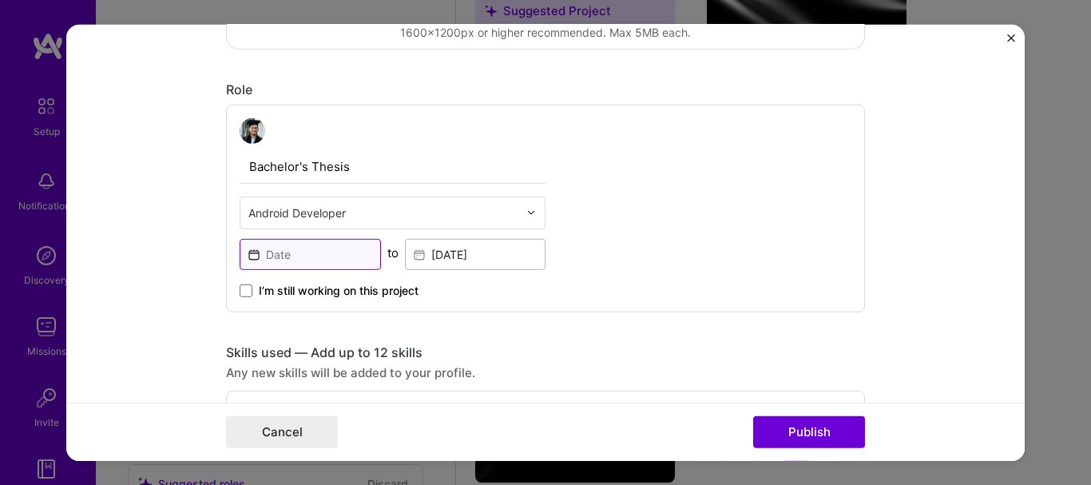
click at [311, 244] on input at bounding box center [310, 253] width 141 height 31
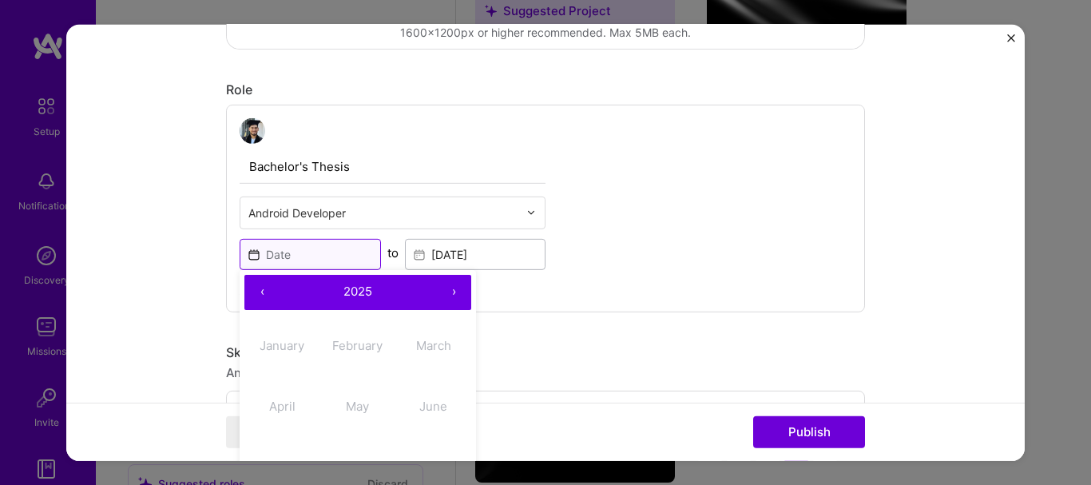
click at [311, 245] on input at bounding box center [310, 253] width 141 height 31
click at [349, 284] on span "2025" at bounding box center [357, 291] width 29 height 15
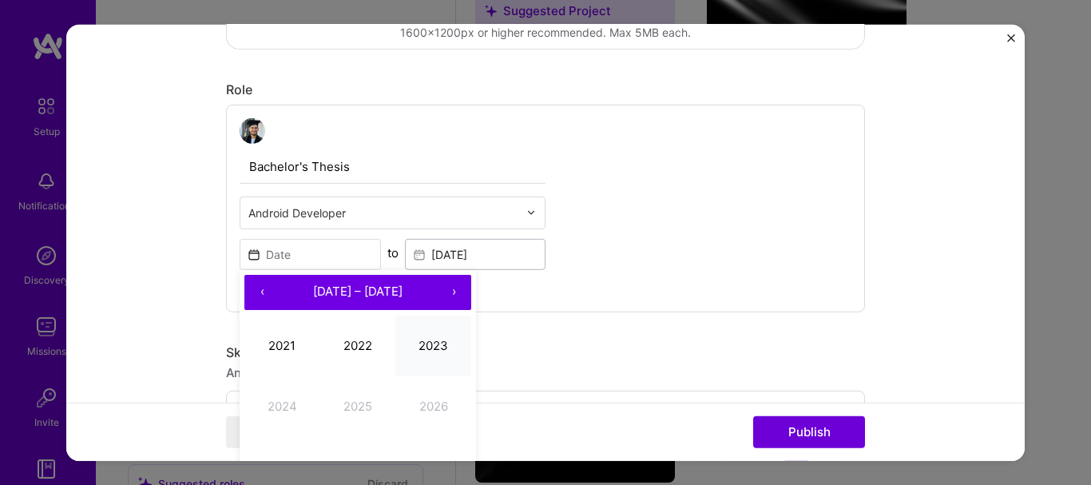
click at [411, 342] on button "2023" at bounding box center [433, 345] width 76 height 61
click at [261, 342] on abbr "January" at bounding box center [282, 345] width 45 height 15
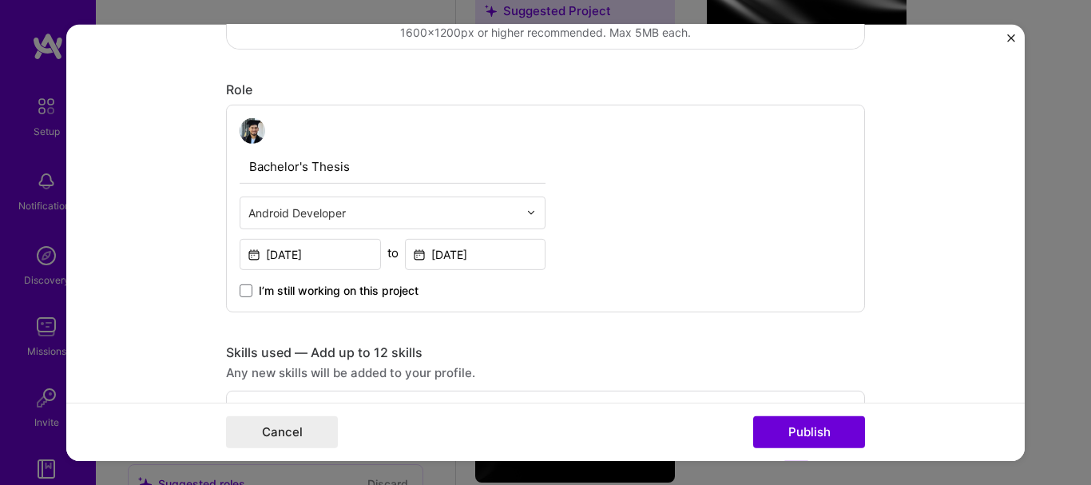
type input "[DATE]"
click at [457, 245] on input "[DATE]" at bounding box center [475, 253] width 141 height 31
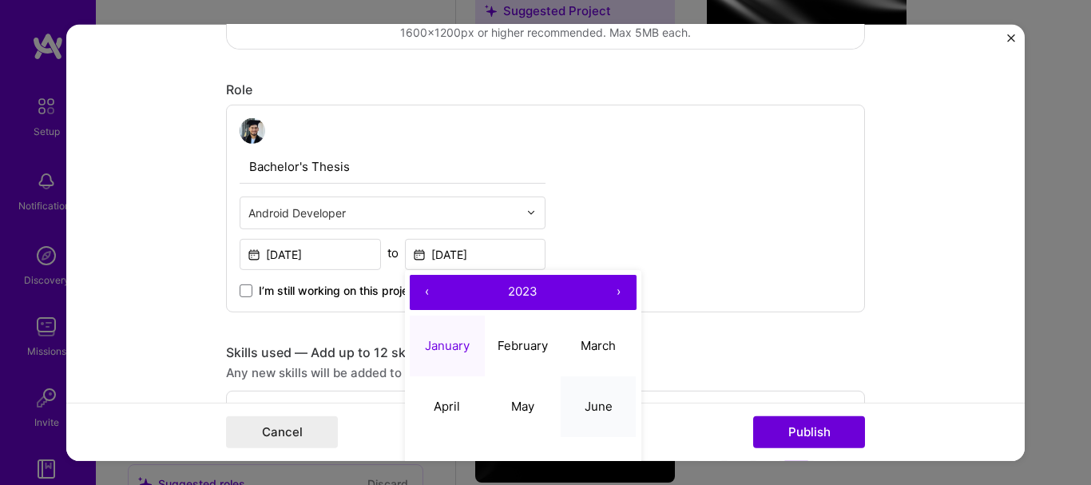
click at [585, 403] on abbr "June" at bounding box center [599, 406] width 28 height 15
type input "[DATE]"
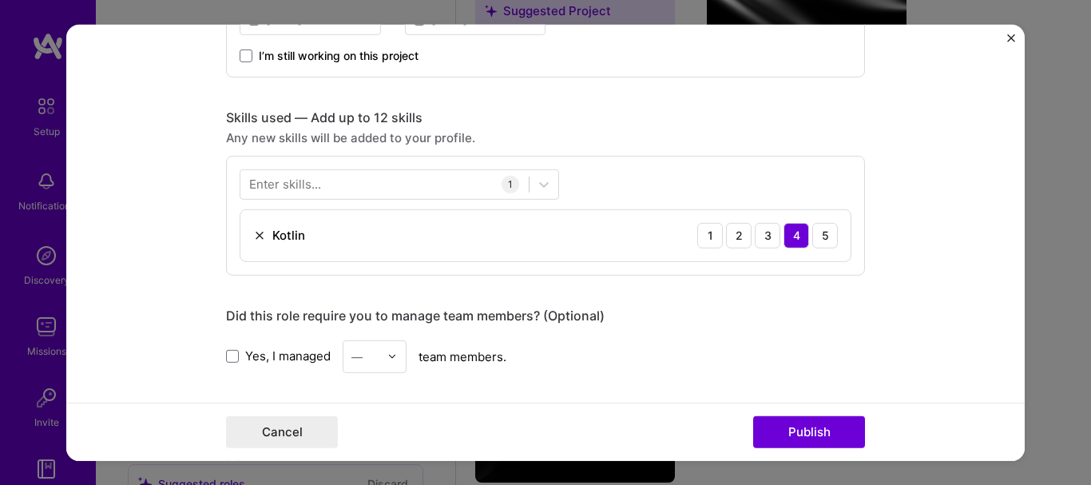
scroll to position [719, 0]
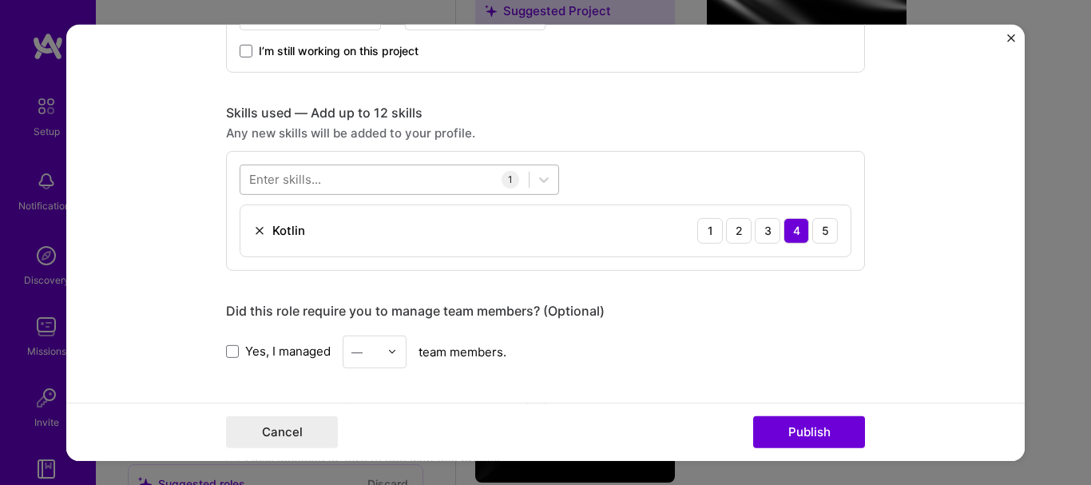
click at [331, 166] on div at bounding box center [384, 179] width 288 height 26
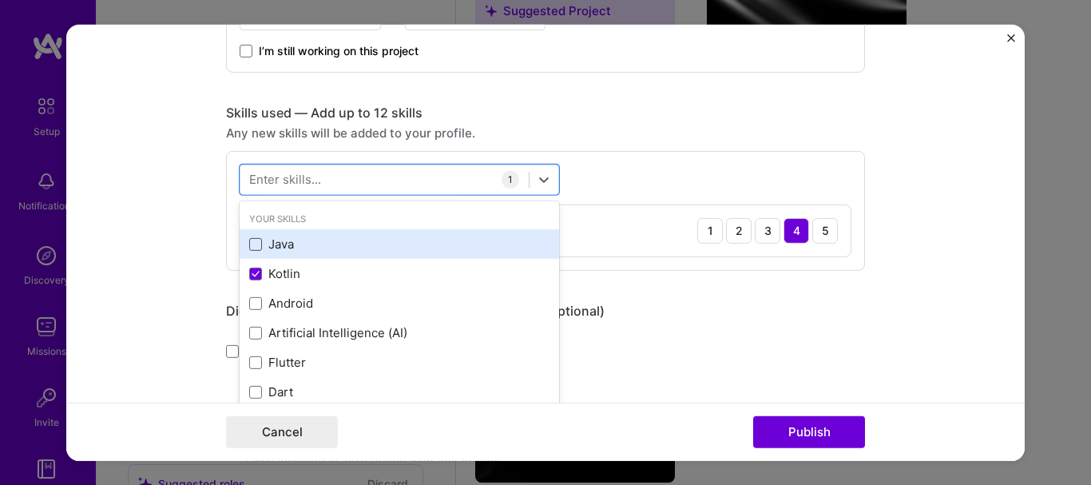
click at [252, 240] on span at bounding box center [255, 244] width 13 height 13
click at [0, 0] on input "checkbox" at bounding box center [0, 0] width 0 height 0
click at [255, 240] on span at bounding box center [255, 244] width 13 height 13
click at [0, 0] on input "checkbox" at bounding box center [0, 0] width 0 height 0
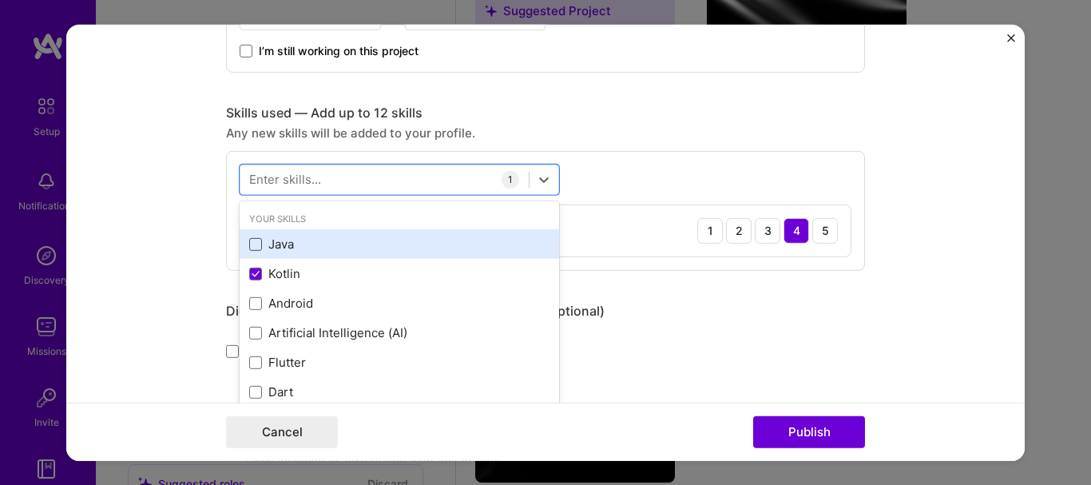
click at [255, 240] on span at bounding box center [255, 244] width 13 height 13
click at [0, 0] on input "checkbox" at bounding box center [0, 0] width 0 height 0
click at [252, 238] on span at bounding box center [255, 244] width 13 height 13
click at [0, 0] on input "checkbox" at bounding box center [0, 0] width 0 height 0
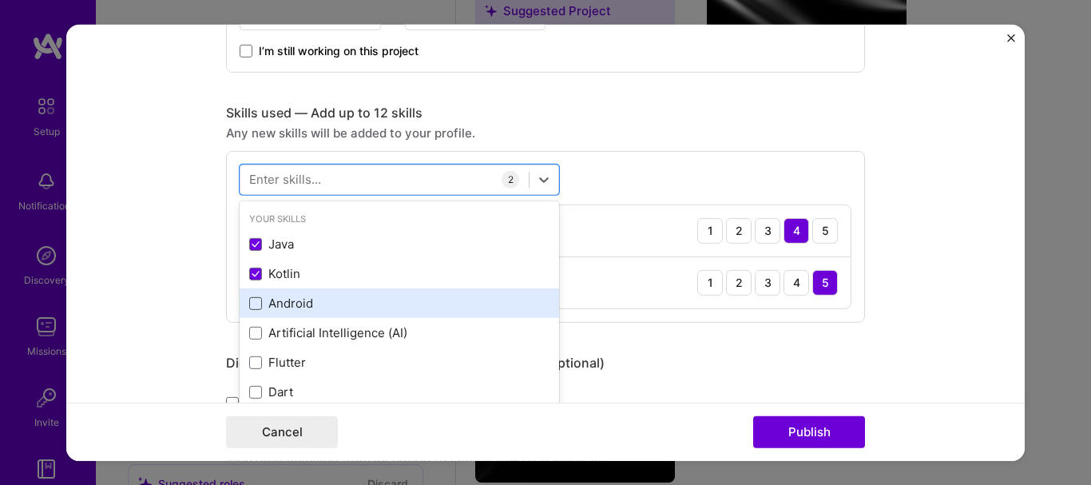
click at [253, 297] on span at bounding box center [255, 303] width 13 height 13
click at [0, 0] on input "checkbox" at bounding box center [0, 0] width 0 height 0
click at [251, 299] on span at bounding box center [255, 303] width 13 height 13
click at [0, 0] on input "checkbox" at bounding box center [0, 0] width 0 height 0
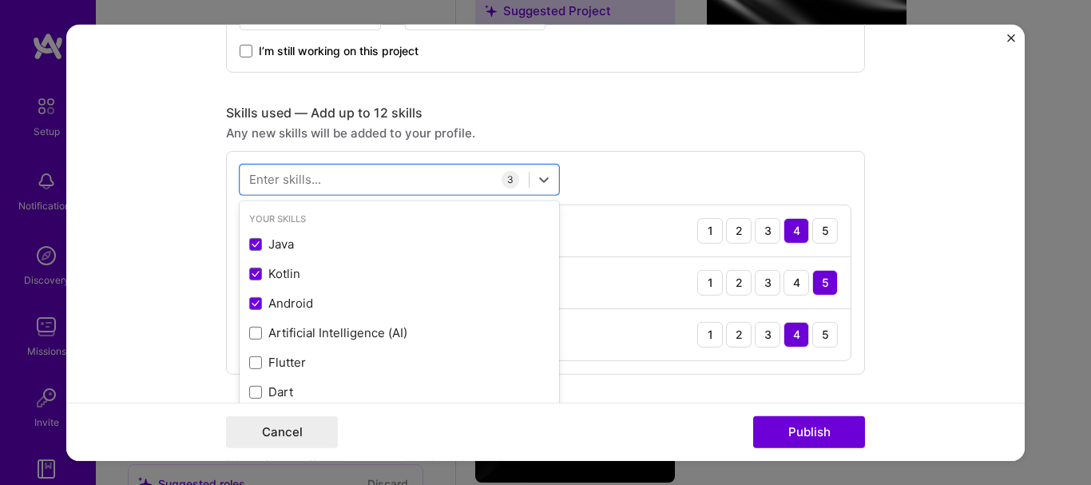
scroll to position [160, 0]
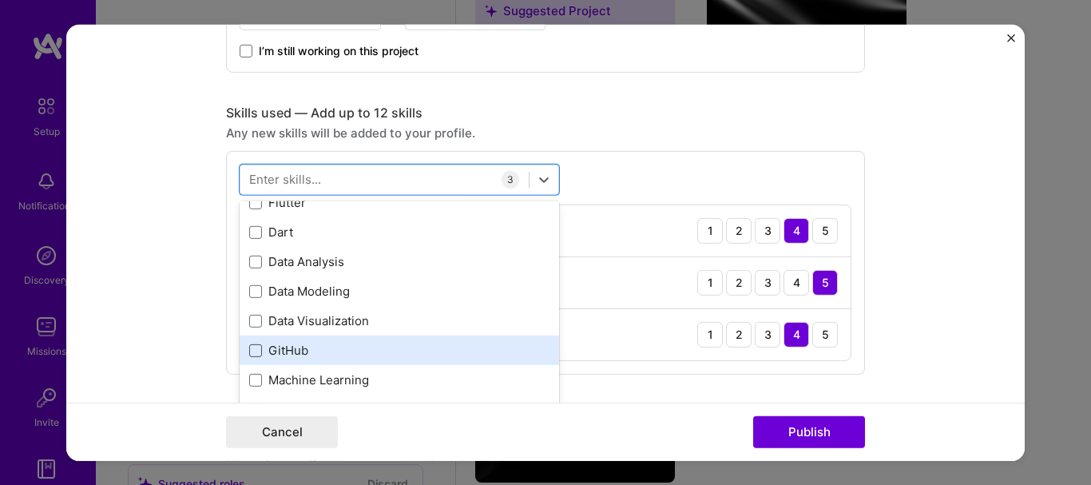
click at [250, 344] on span at bounding box center [255, 350] width 13 height 13
click at [0, 0] on input "checkbox" at bounding box center [0, 0] width 0 height 0
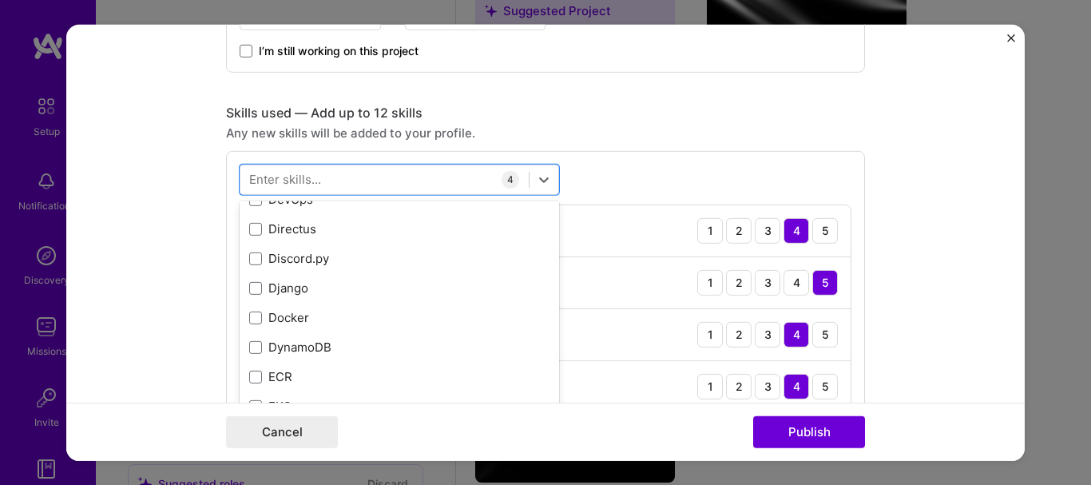
scroll to position [3208, 0]
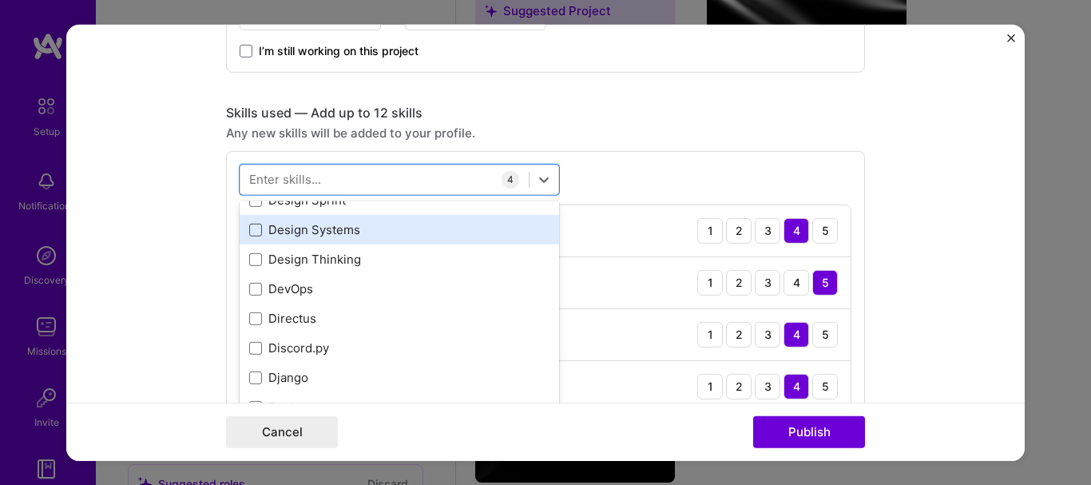
click at [254, 226] on span at bounding box center [255, 229] width 13 height 13
click at [0, 0] on input "checkbox" at bounding box center [0, 0] width 0 height 0
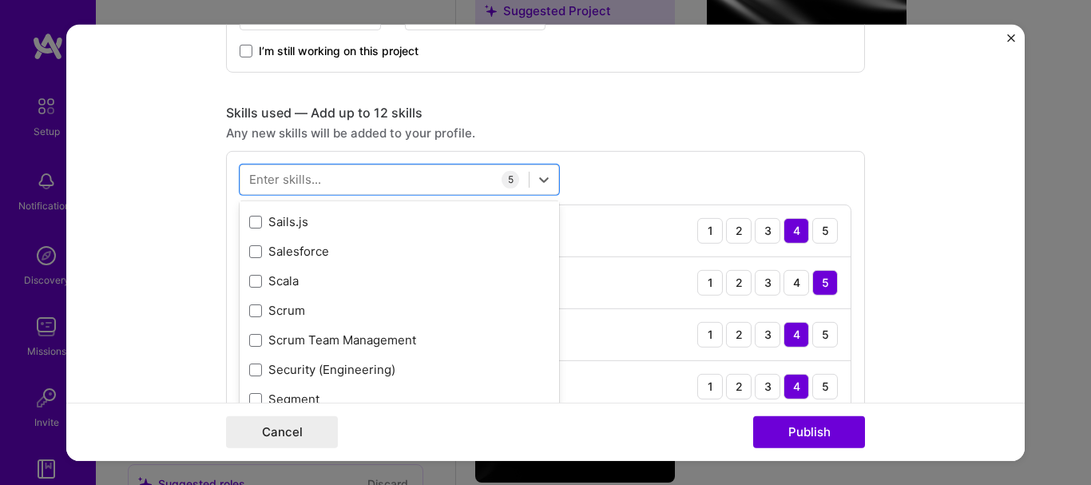
scroll to position [8493, 0]
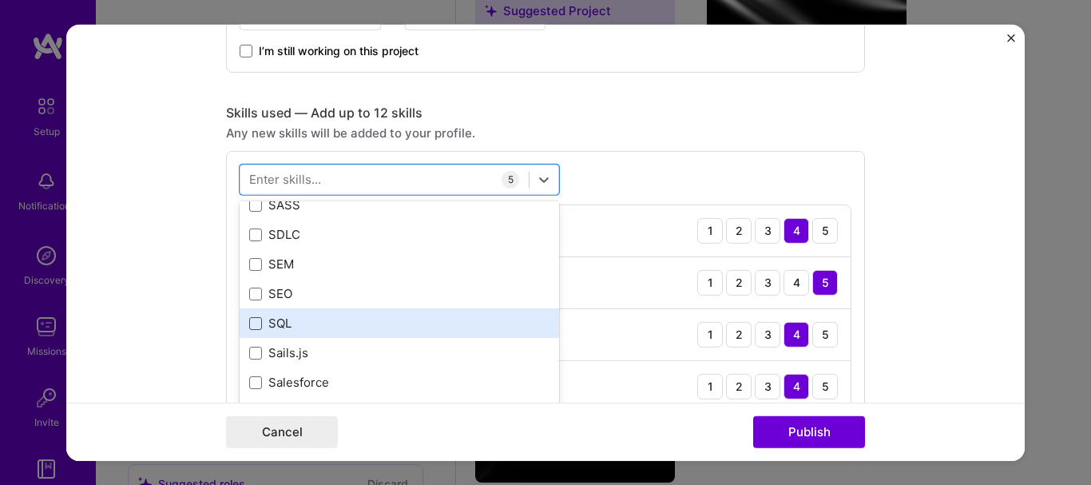
click at [249, 319] on span at bounding box center [255, 322] width 13 height 13
click at [0, 0] on input "checkbox" at bounding box center [0, 0] width 0 height 0
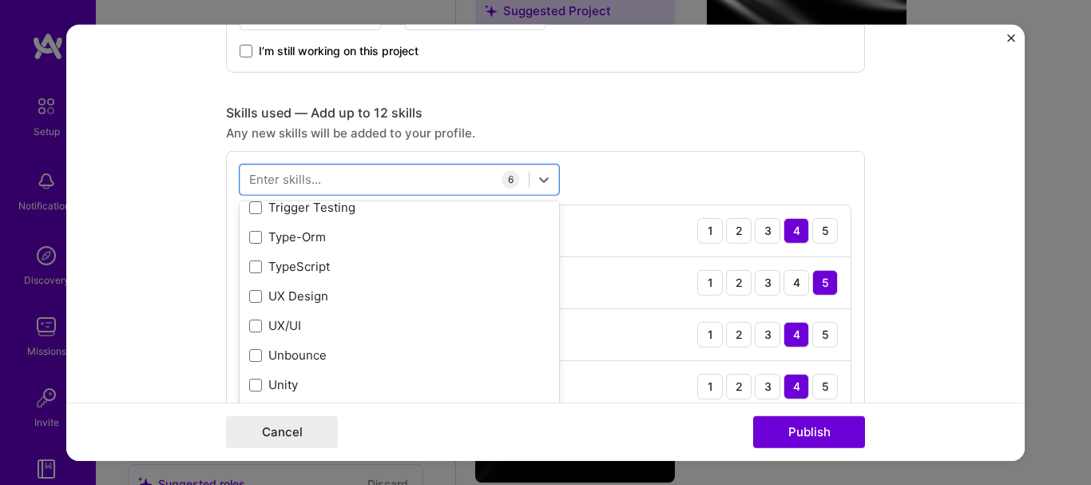
scroll to position [10170, 0]
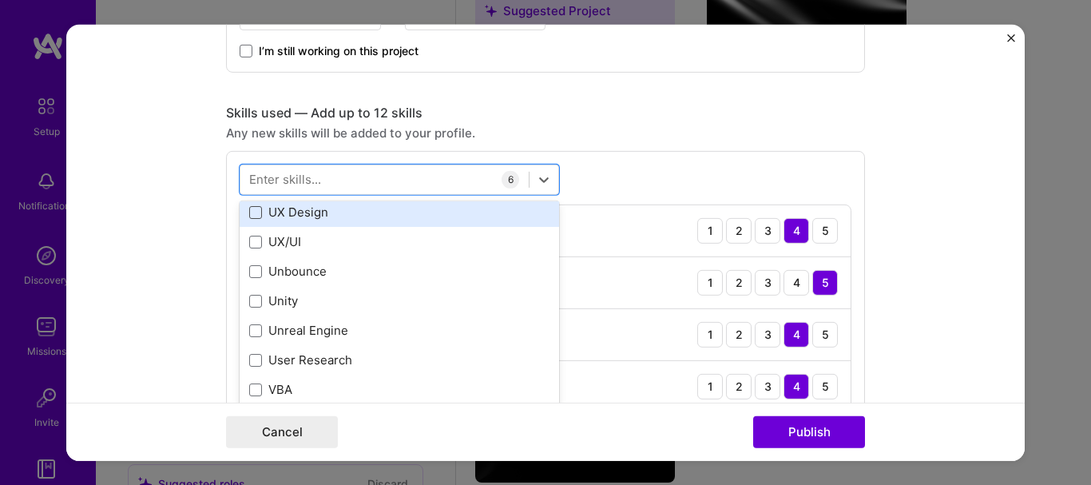
click at [249, 209] on span at bounding box center [255, 211] width 13 height 13
click at [0, 0] on input "checkbox" at bounding box center [0, 0] width 0 height 0
click at [252, 211] on span at bounding box center [255, 211] width 13 height 13
click at [0, 0] on input "checkbox" at bounding box center [0, 0] width 0 height 0
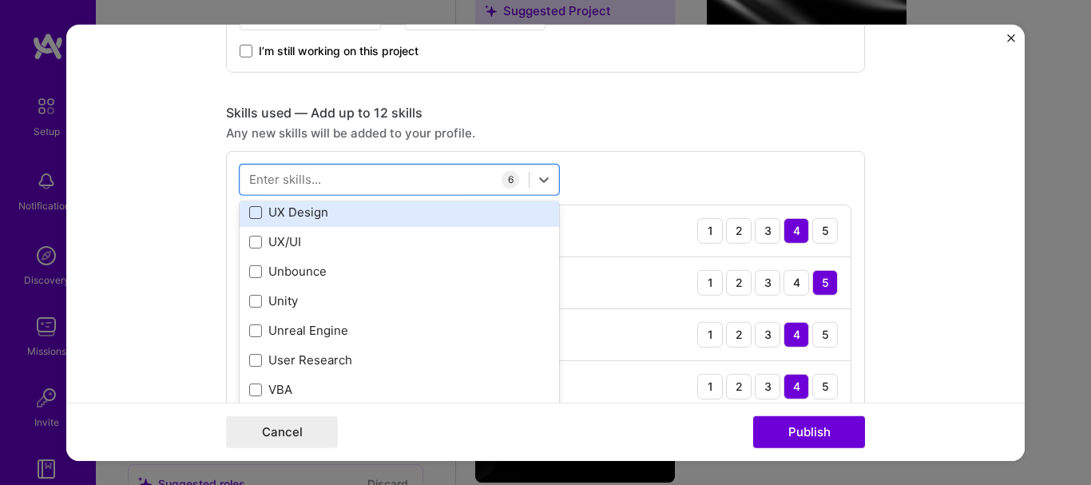
click at [252, 211] on span at bounding box center [255, 211] width 13 height 13
click at [0, 0] on input "checkbox" at bounding box center [0, 0] width 0 height 0
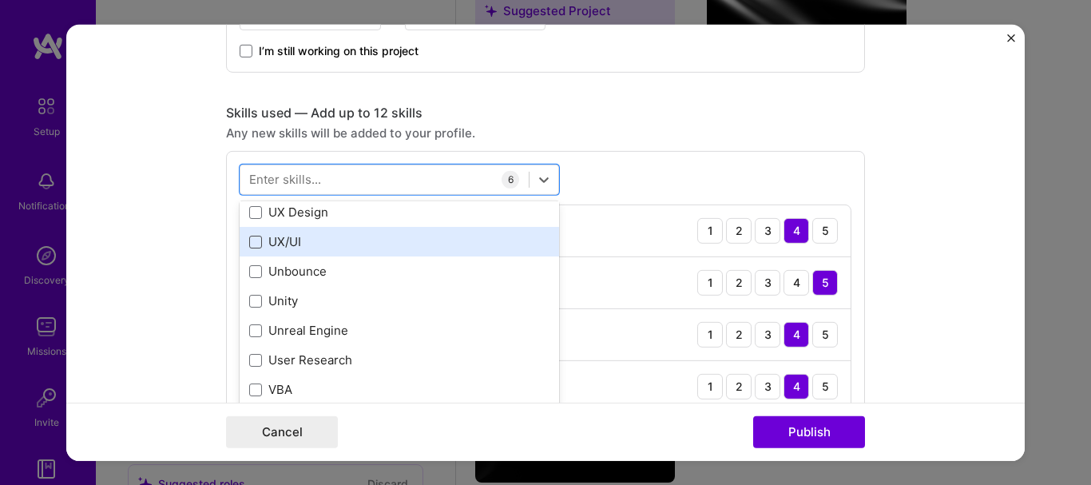
click at [249, 240] on span at bounding box center [255, 241] width 13 height 13
click at [0, 0] on input "checkbox" at bounding box center [0, 0] width 0 height 0
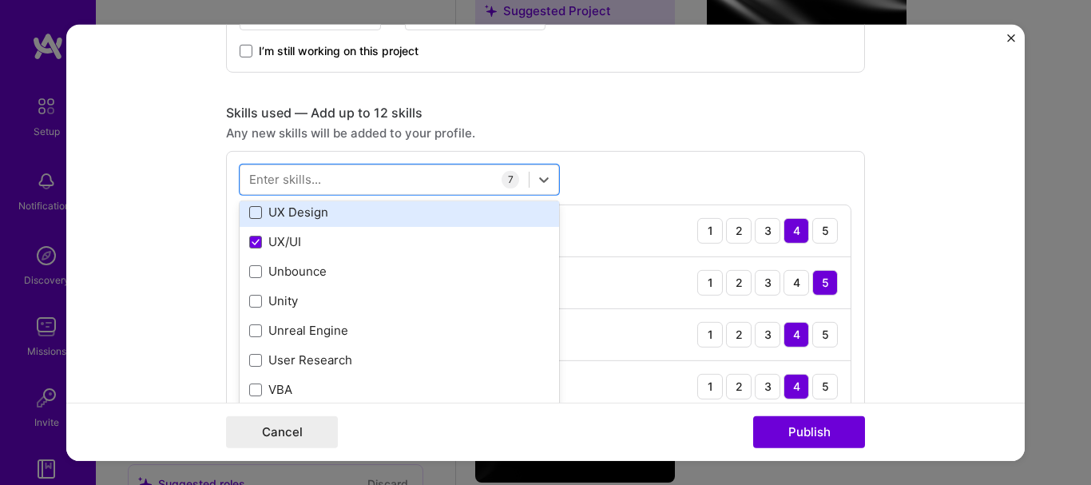
click at [250, 210] on span at bounding box center [255, 211] width 13 height 13
click at [0, 0] on input "checkbox" at bounding box center [0, 0] width 0 height 0
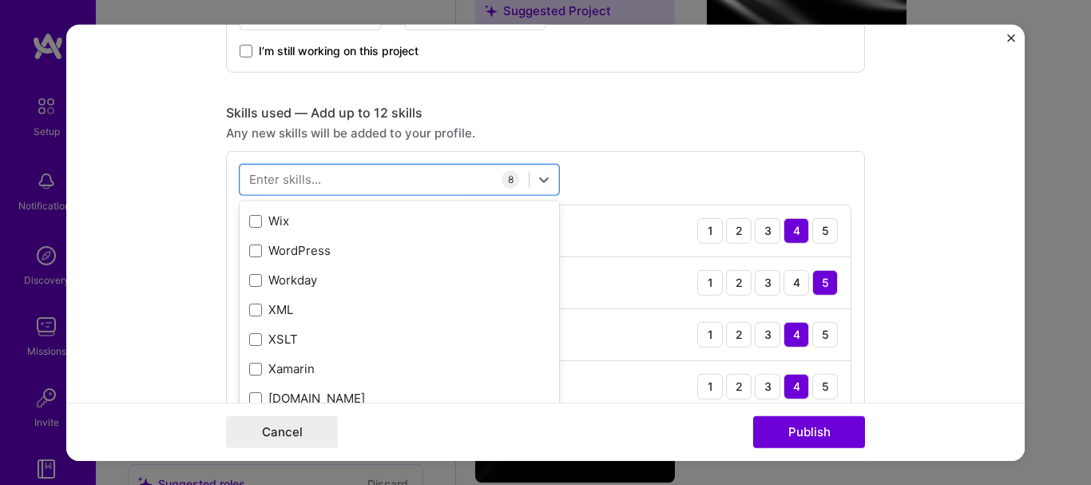
scroll to position [10809, 0]
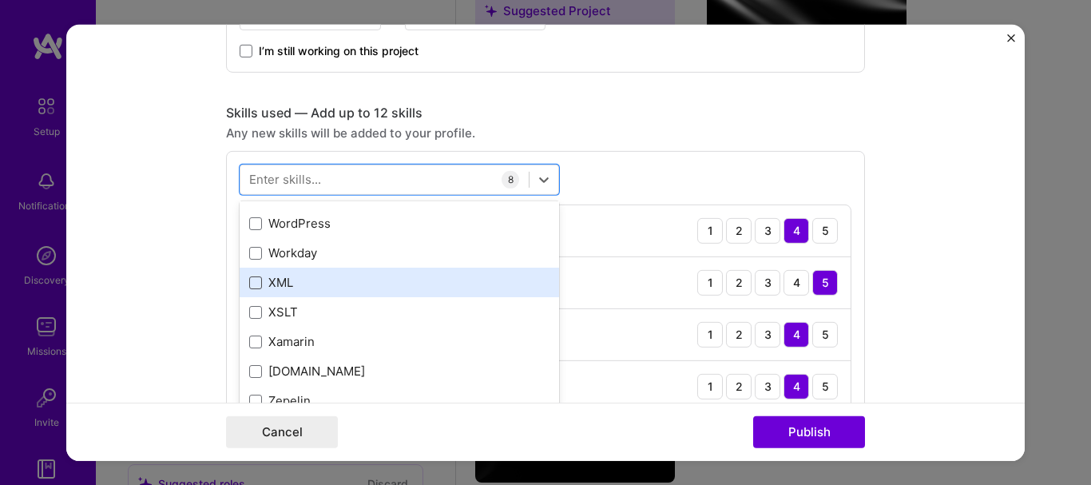
click at [249, 279] on span at bounding box center [255, 282] width 13 height 13
click at [0, 0] on input "checkbox" at bounding box center [0, 0] width 0 height 0
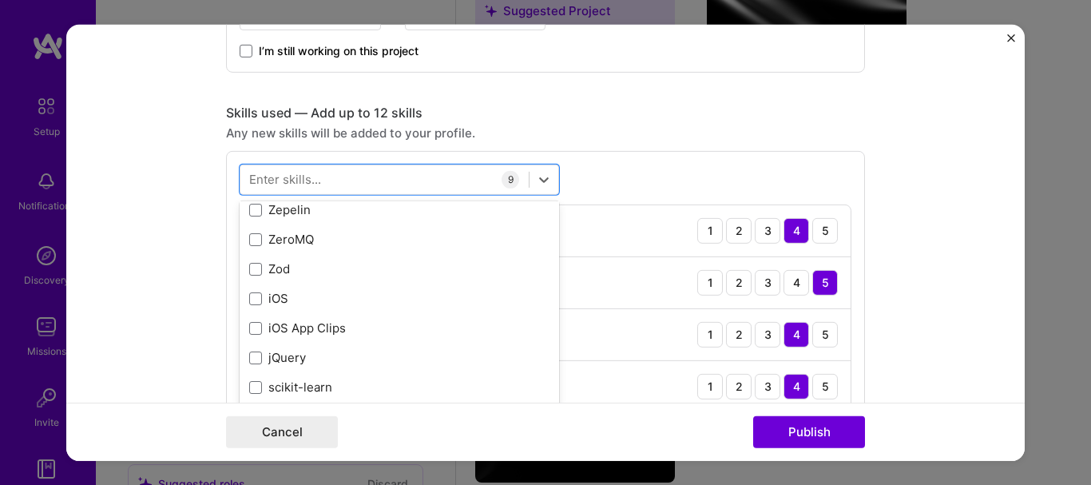
scroll to position [11000, 0]
click at [194, 314] on form "Editing suggested project This project is suggested based on your LinkedIn, res…" at bounding box center [545, 242] width 958 height 436
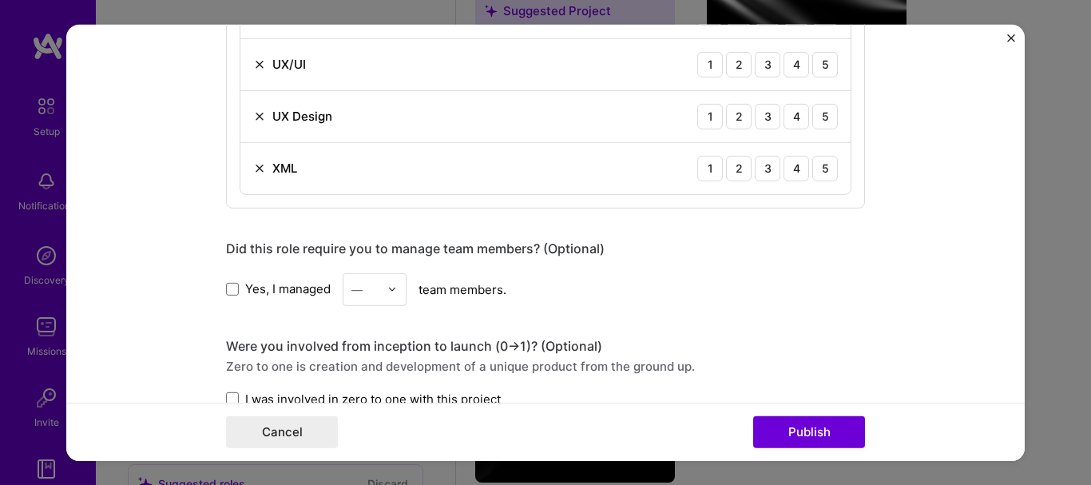
scroll to position [1278, 0]
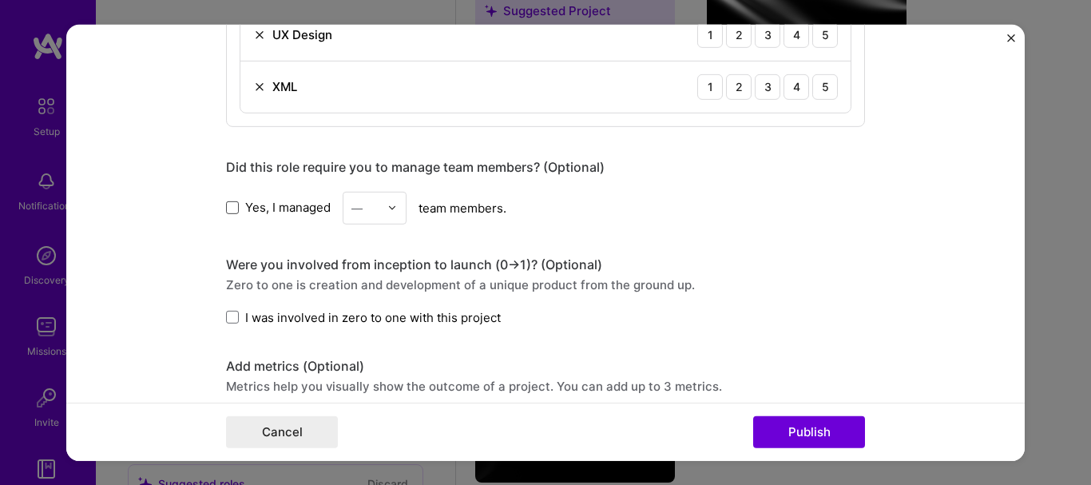
click at [226, 201] on span at bounding box center [232, 207] width 13 height 13
click at [0, 0] on input "Yes, I managed" at bounding box center [0, 0] width 0 height 0
click at [228, 204] on icon at bounding box center [232, 207] width 8 height 6
click at [0, 0] on input "Yes, I managed" at bounding box center [0, 0] width 0 height 0
click at [226, 311] on span at bounding box center [232, 317] width 13 height 13
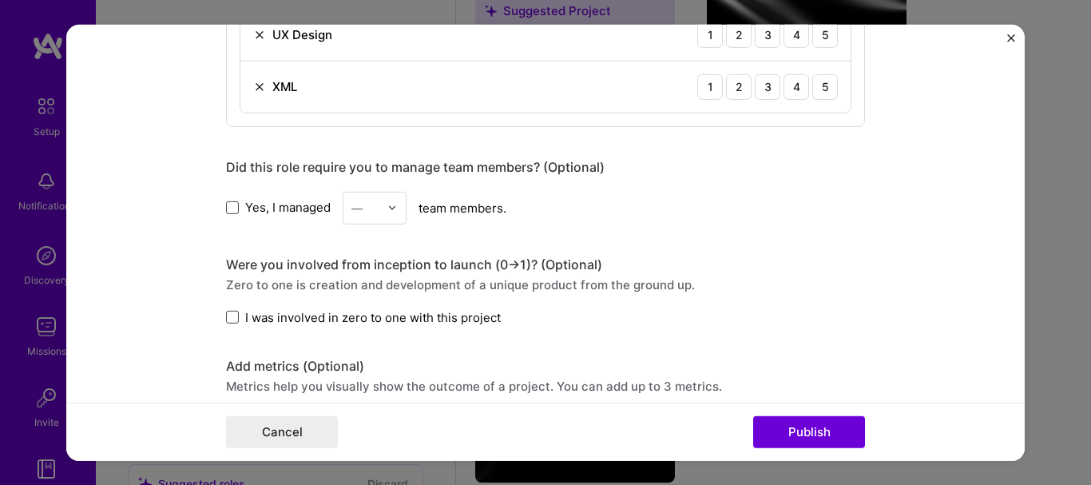
click at [0, 0] on input "I was involved in zero to one with this project" at bounding box center [0, 0] width 0 height 0
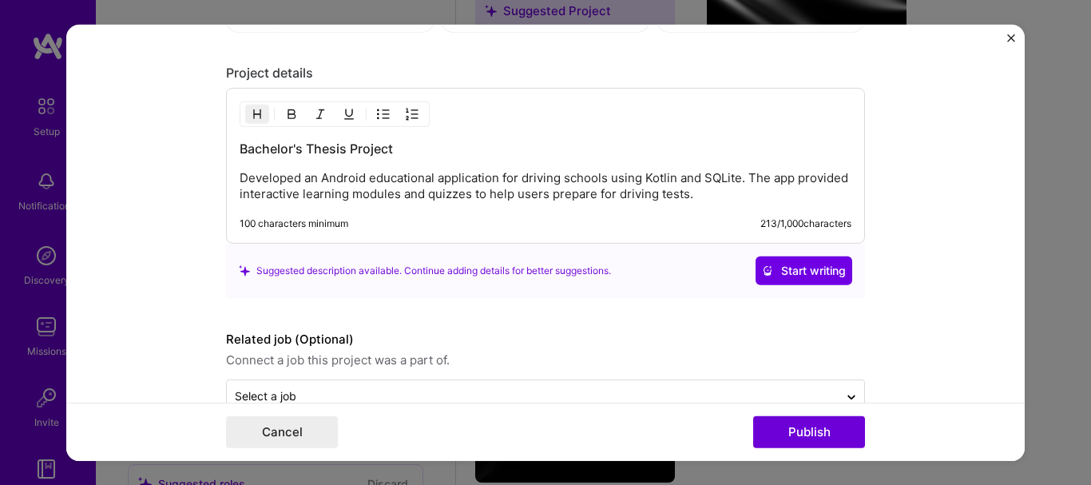
scroll to position [1812, 0]
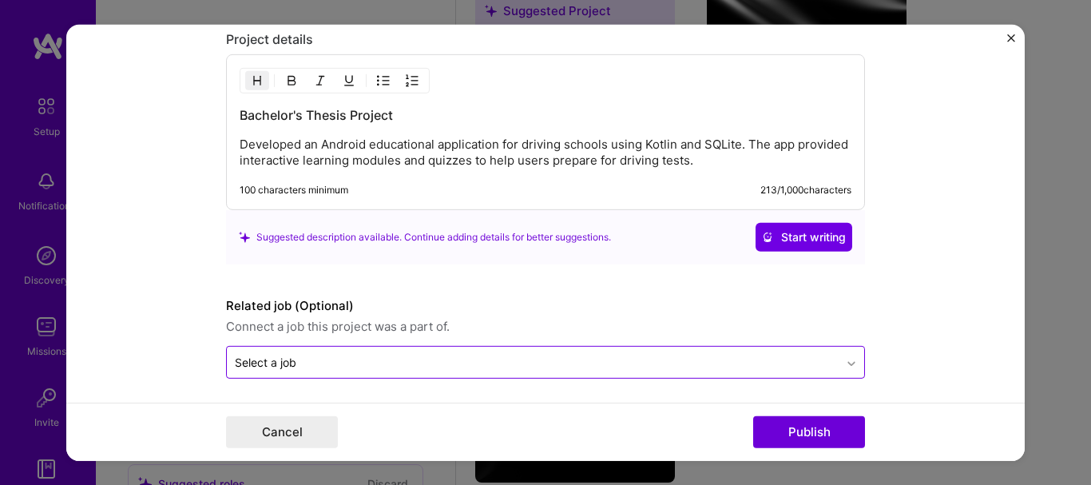
click at [847, 355] on icon at bounding box center [851, 363] width 13 height 16
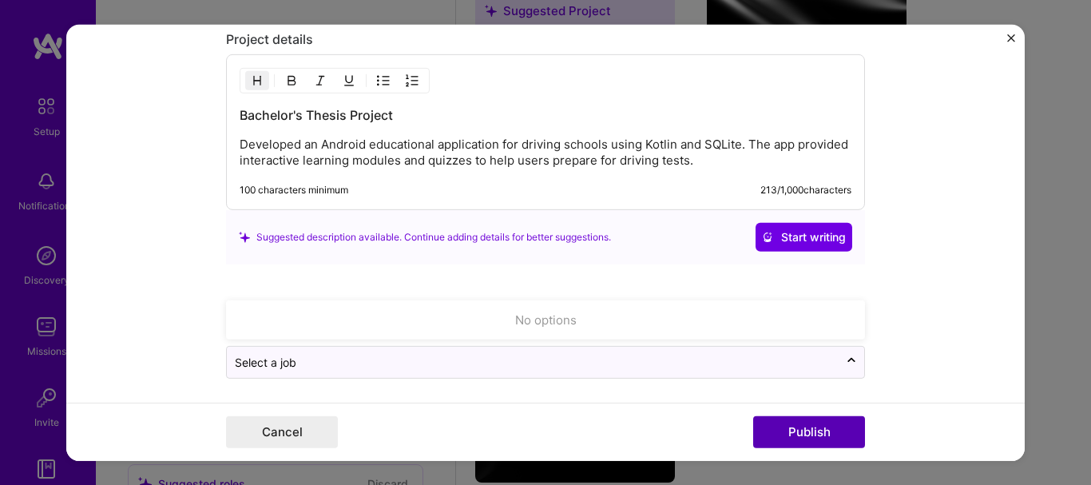
click at [800, 427] on button "Publish" at bounding box center [809, 432] width 112 height 32
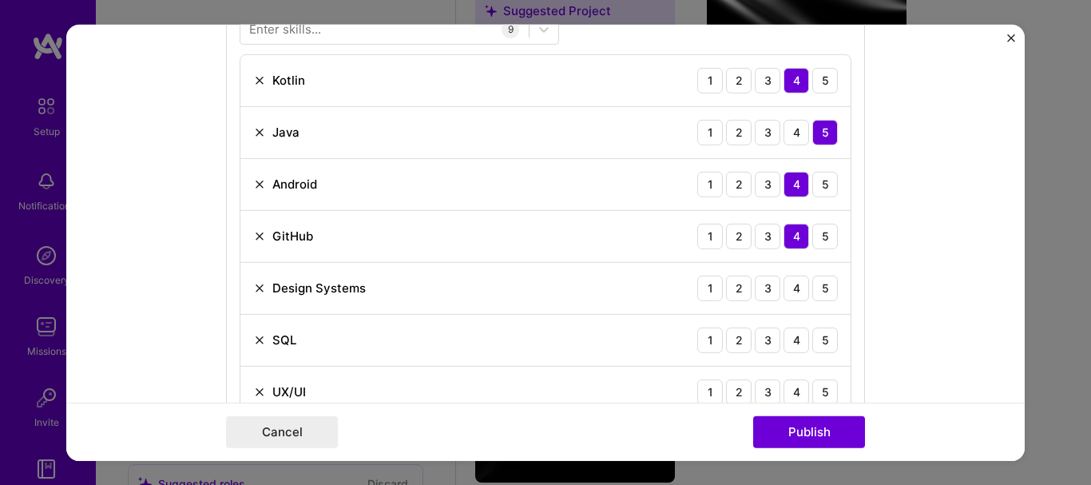
scroll to position [793, 0]
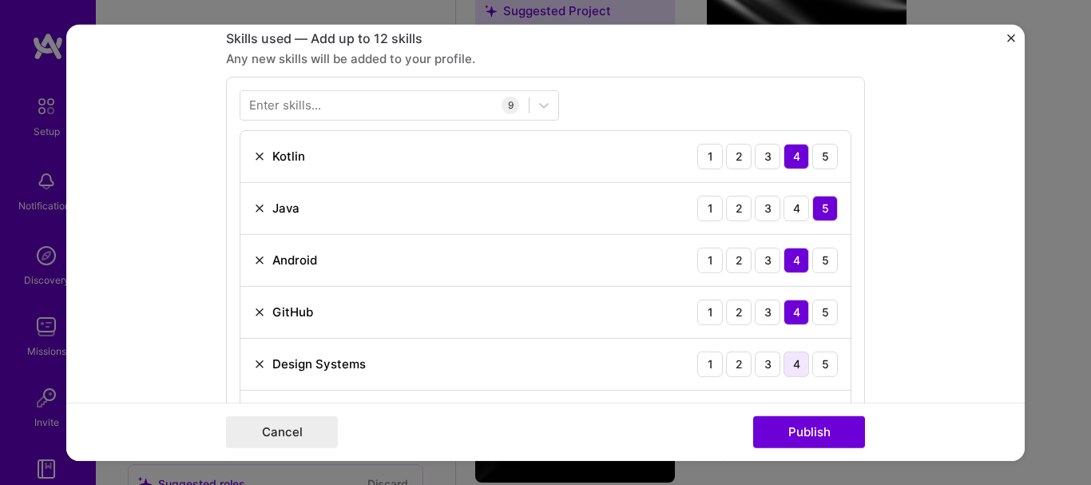
click at [799, 363] on div "4" at bounding box center [796, 364] width 26 height 26
click at [815, 363] on div "5" at bounding box center [825, 364] width 26 height 26
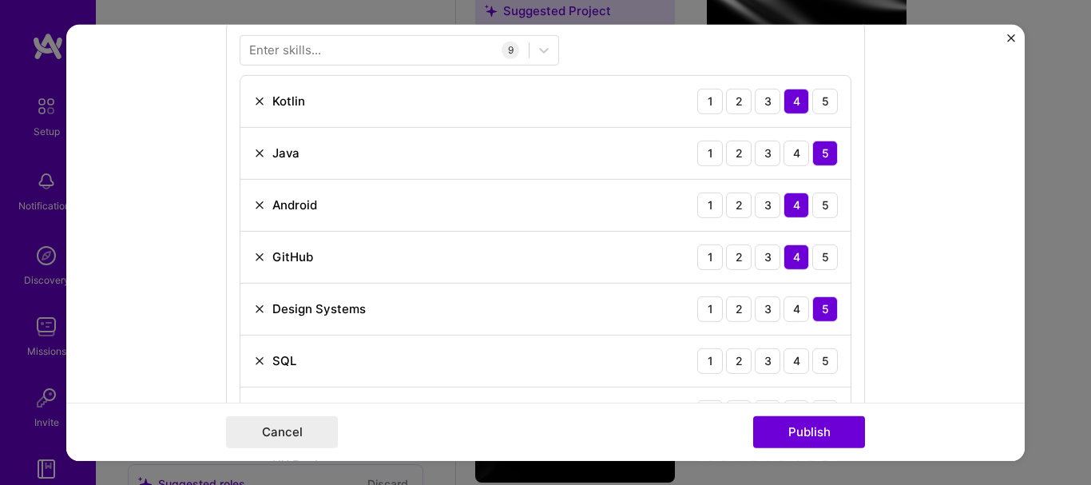
scroll to position [953, 0]
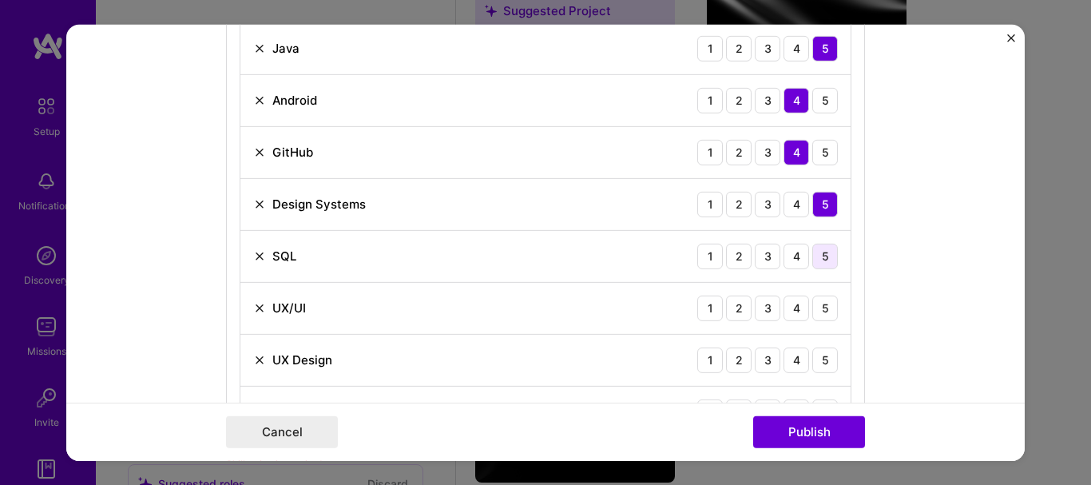
click at [825, 253] on div "5" at bounding box center [825, 256] width 26 height 26
click at [787, 302] on div "4" at bounding box center [796, 308] width 26 height 26
click at [819, 310] on div "5" at bounding box center [825, 308] width 26 height 26
click at [826, 355] on div "5" at bounding box center [825, 360] width 26 height 26
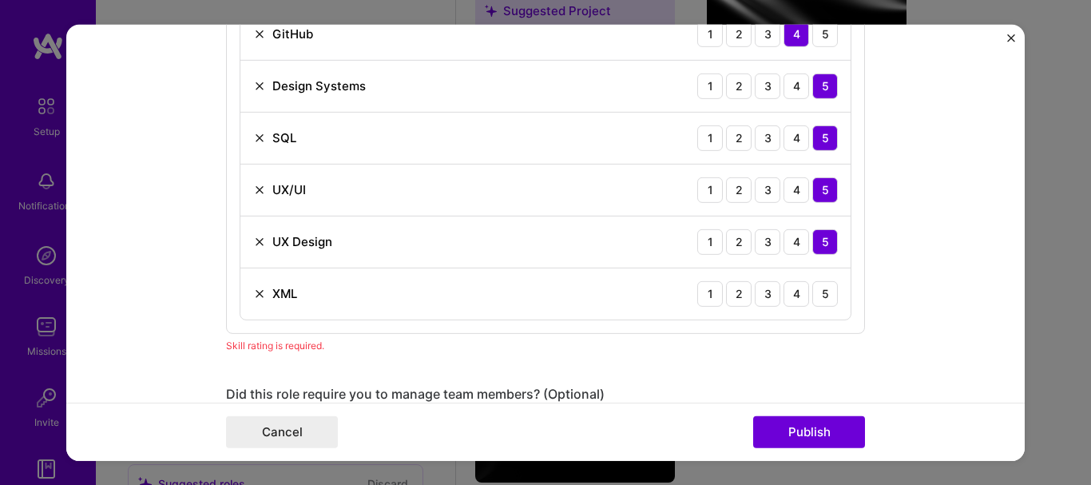
scroll to position [1113, 0]
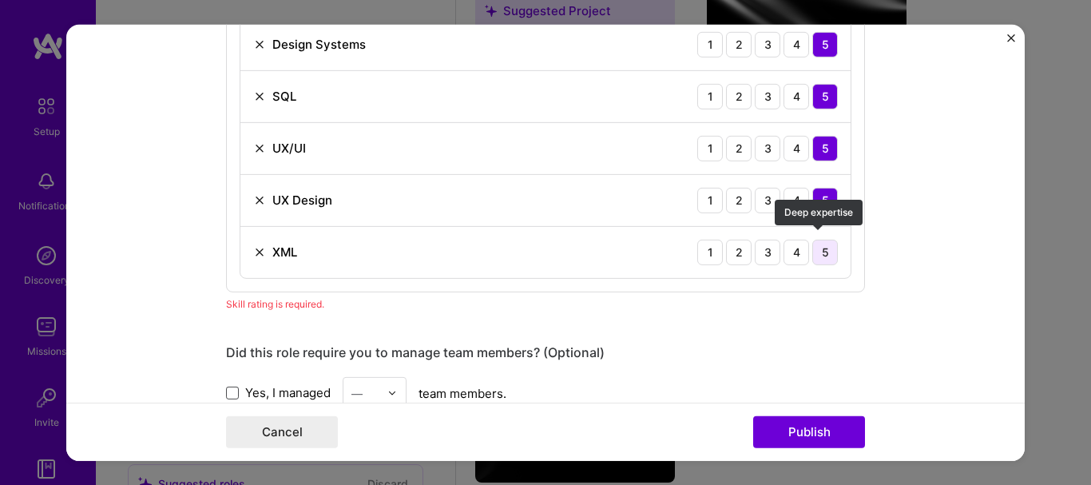
click at [818, 248] on div "5" at bounding box center [825, 252] width 26 height 26
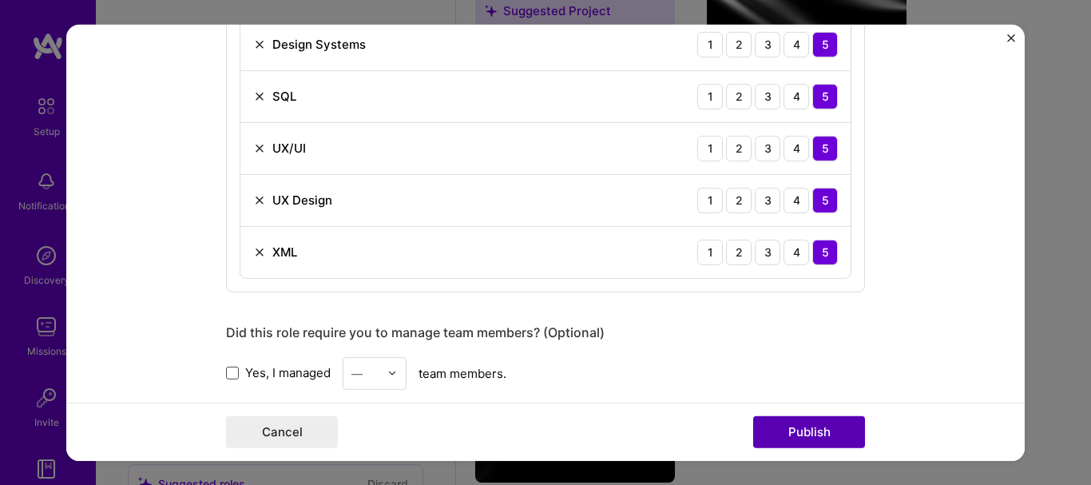
click at [811, 429] on button "Publish" at bounding box center [809, 432] width 112 height 32
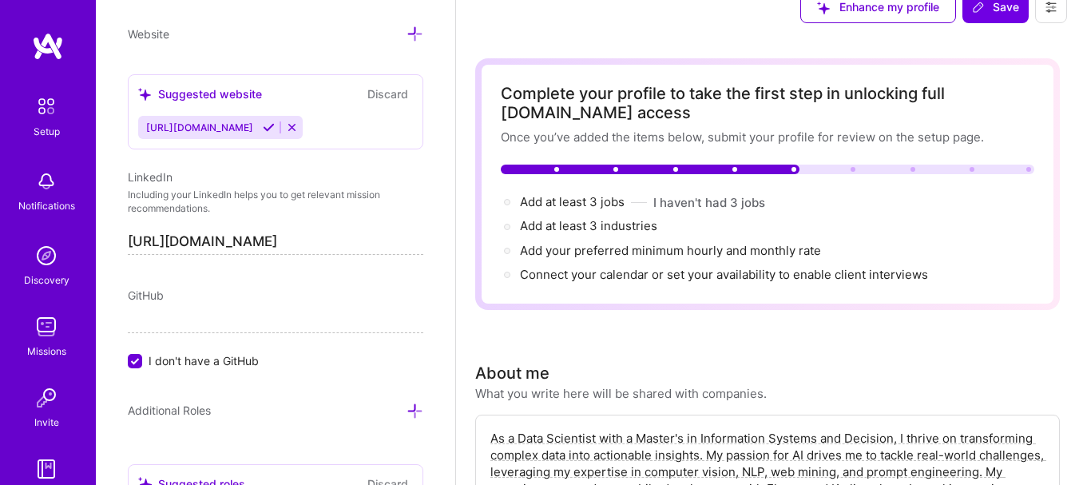
scroll to position [0, 0]
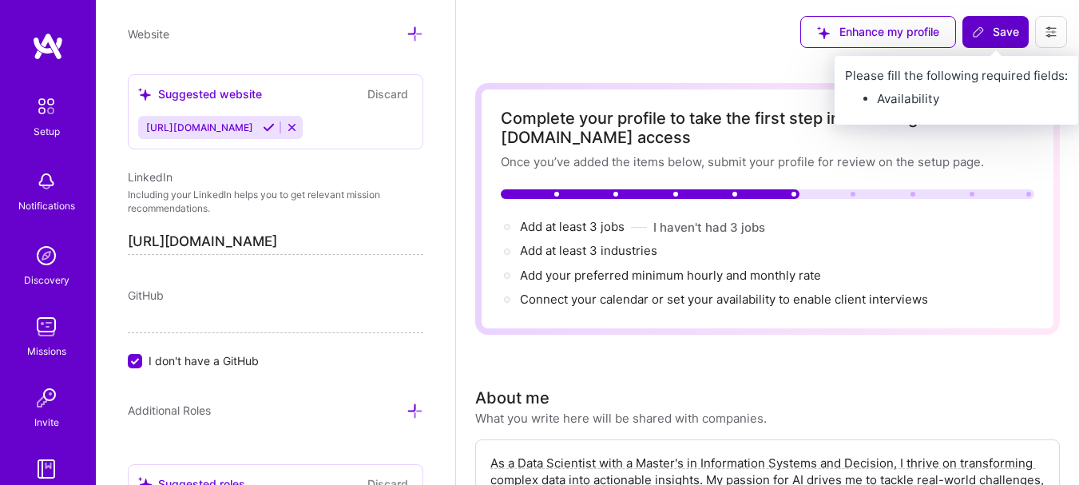
click at [998, 37] on span "Save" at bounding box center [995, 32] width 47 height 16
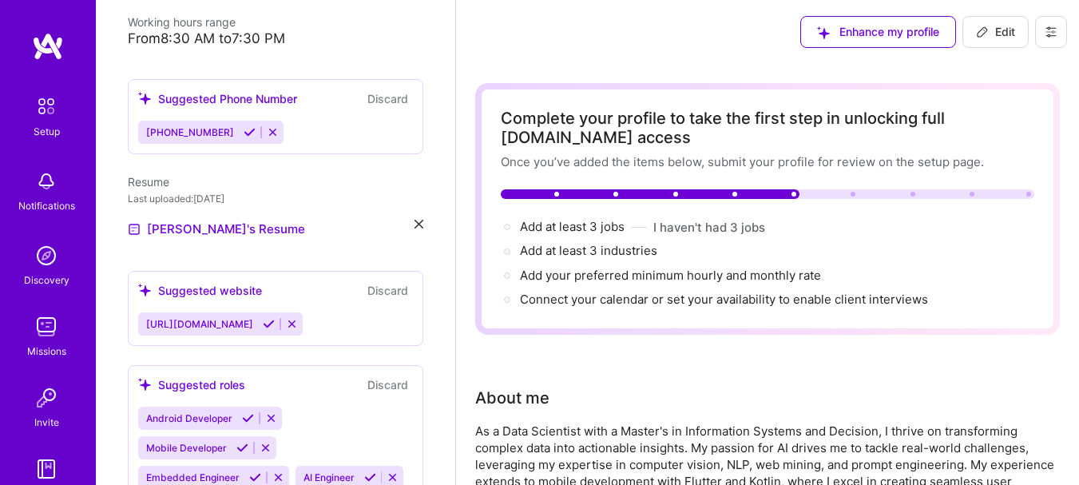
scroll to position [396, 0]
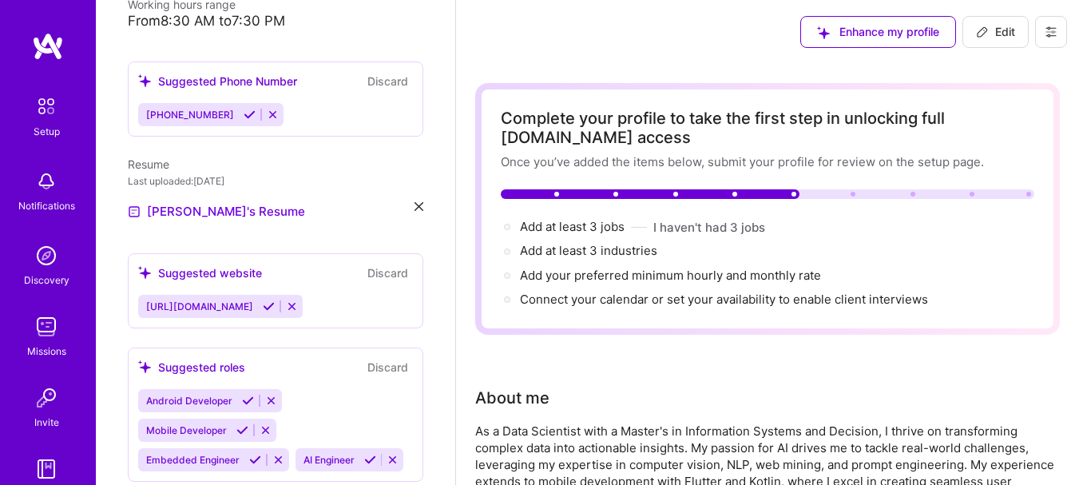
click at [314, 295] on div "[URL][DOMAIN_NAME]" at bounding box center [275, 306] width 275 height 23
click at [263, 300] on icon at bounding box center [269, 306] width 12 height 12
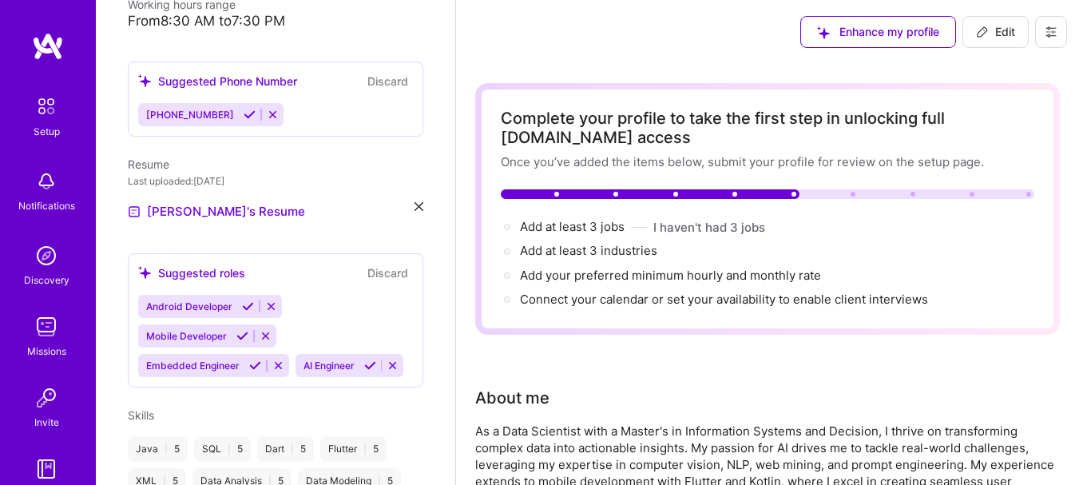
scroll to position [316, 0]
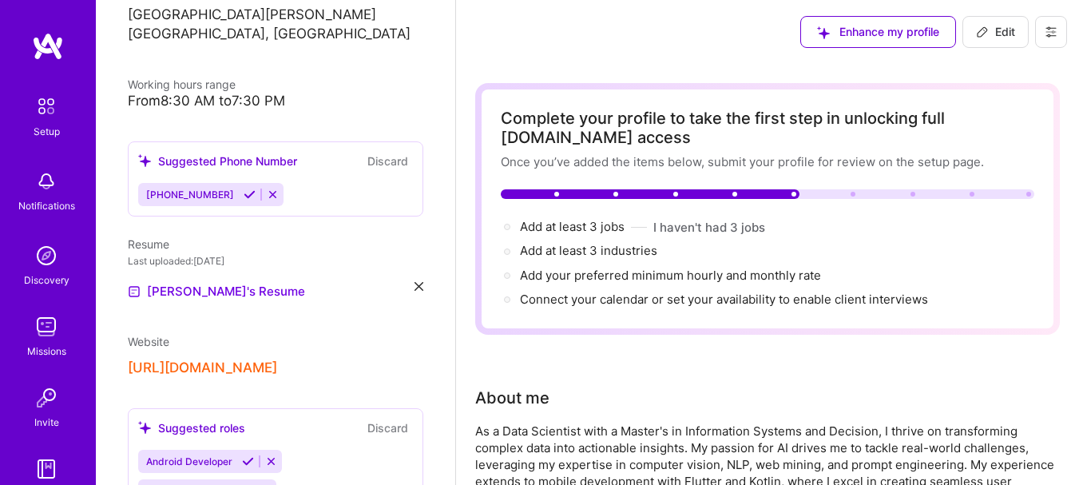
click at [244, 188] on icon at bounding box center [250, 194] width 12 height 12
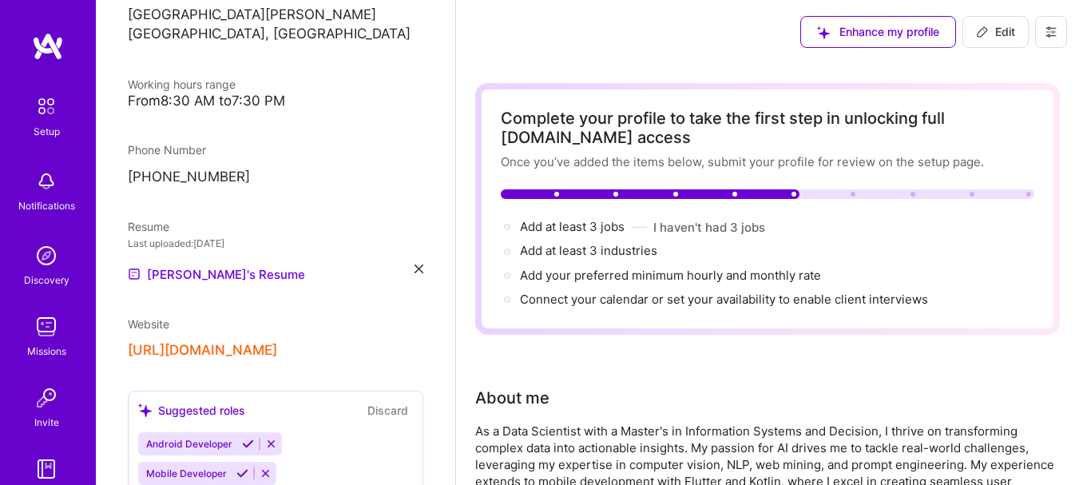
click at [321, 264] on div "[PERSON_NAME]'s Resume" at bounding box center [276, 273] width 296 height 19
click at [228, 264] on link "[PERSON_NAME]'s Resume" at bounding box center [216, 273] width 177 height 19
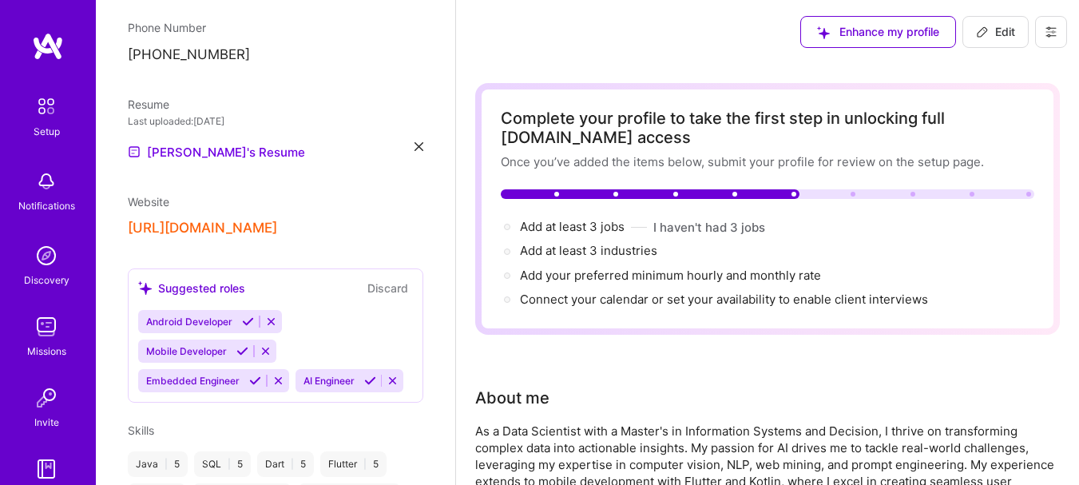
scroll to position [476, 0]
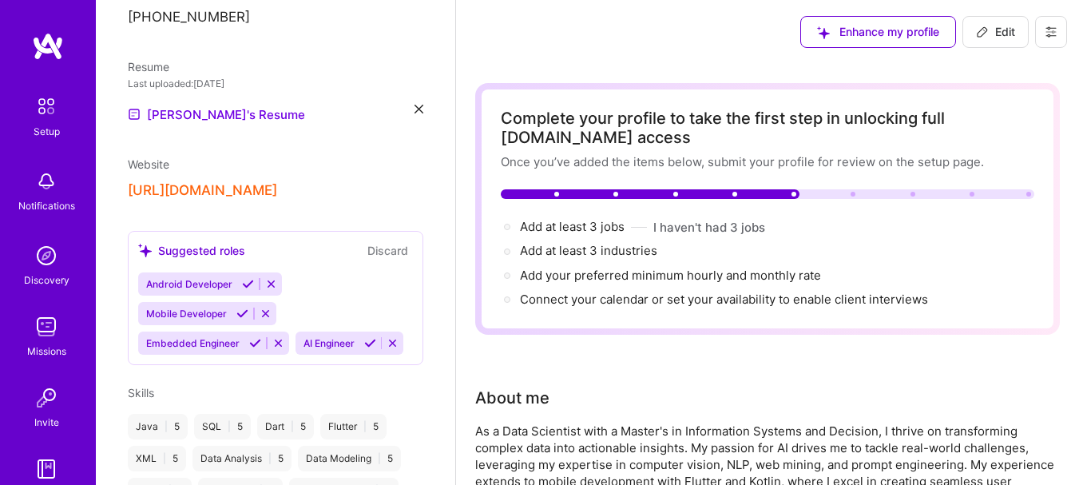
click at [245, 278] on icon at bounding box center [248, 284] width 12 height 12
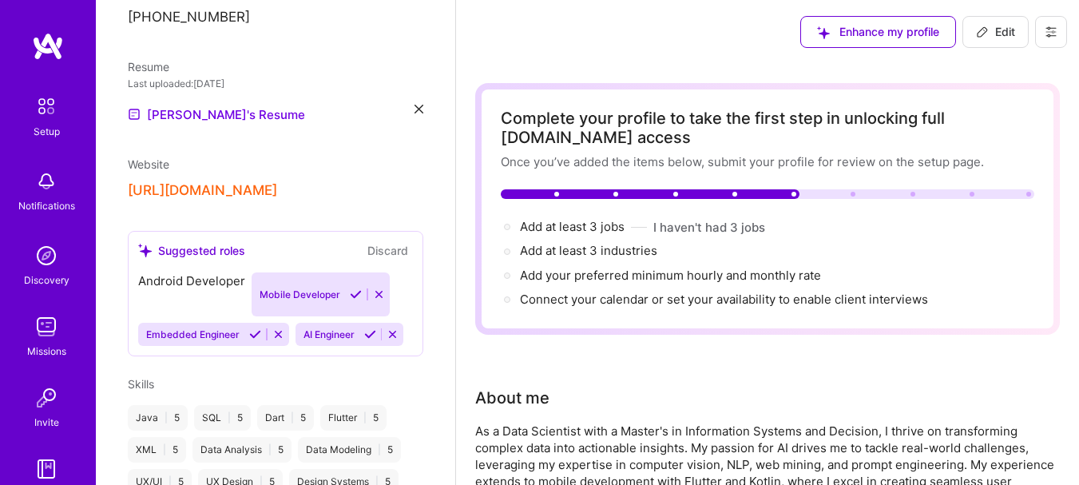
click at [244, 327] on button at bounding box center [255, 334] width 22 height 14
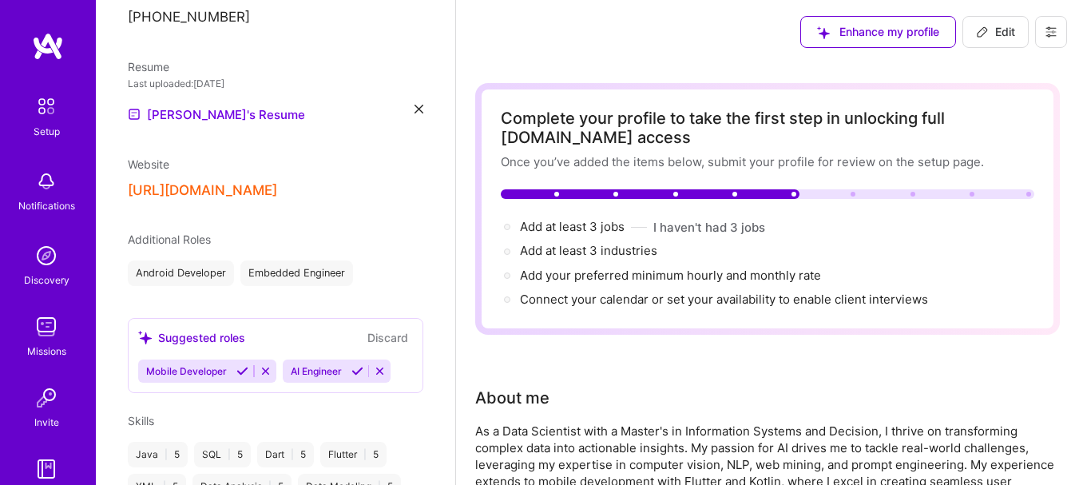
click at [241, 365] on icon at bounding box center [242, 371] width 12 height 12
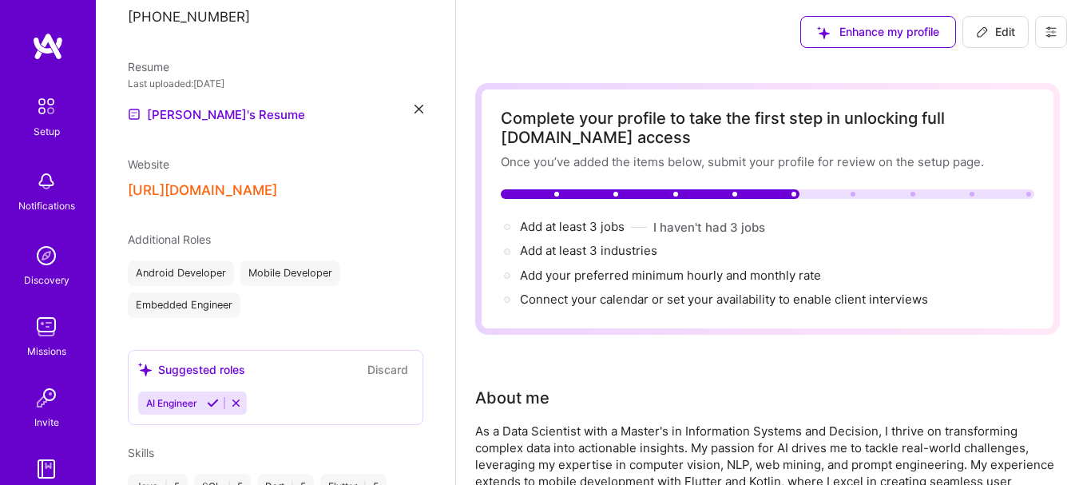
click at [216, 397] on icon at bounding box center [213, 403] width 12 height 12
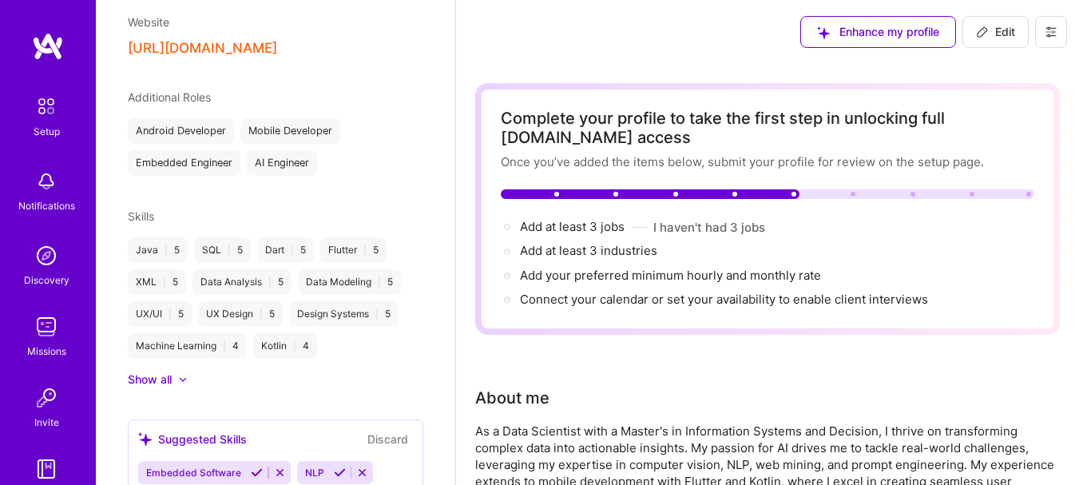
scroll to position [636, 0]
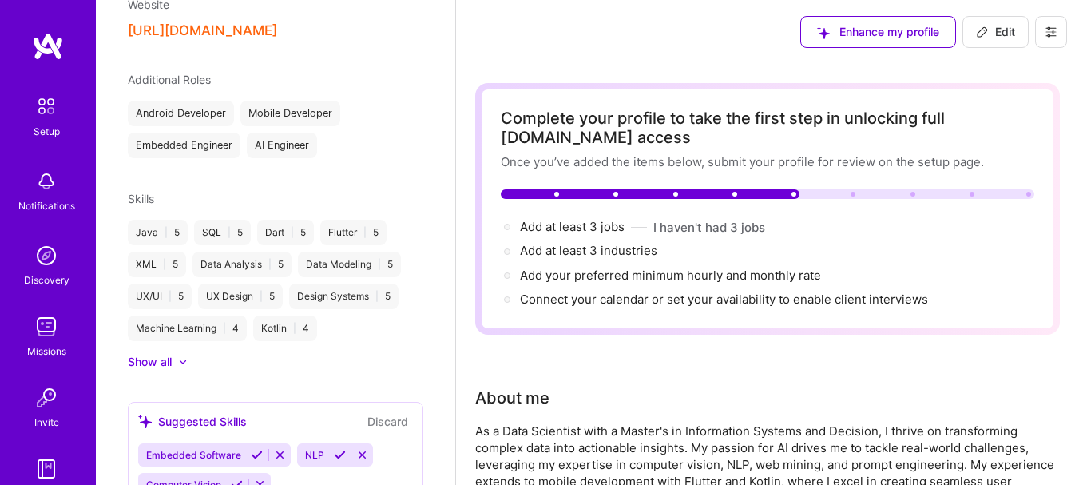
click at [209, 133] on div "Embedded Engineer" at bounding box center [184, 146] width 113 height 26
click at [351, 132] on div "Android Developer Mobile Developer Embedded Engineer AI Engineer" at bounding box center [276, 130] width 296 height 58
click at [999, 35] on span "Edit" at bounding box center [995, 32] width 39 height 16
select select "DZ"
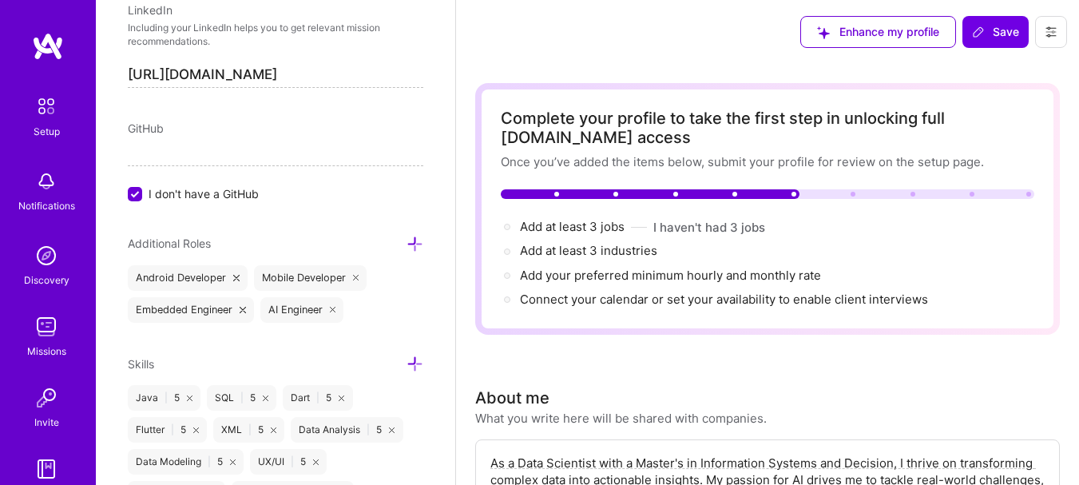
scroll to position [914, 0]
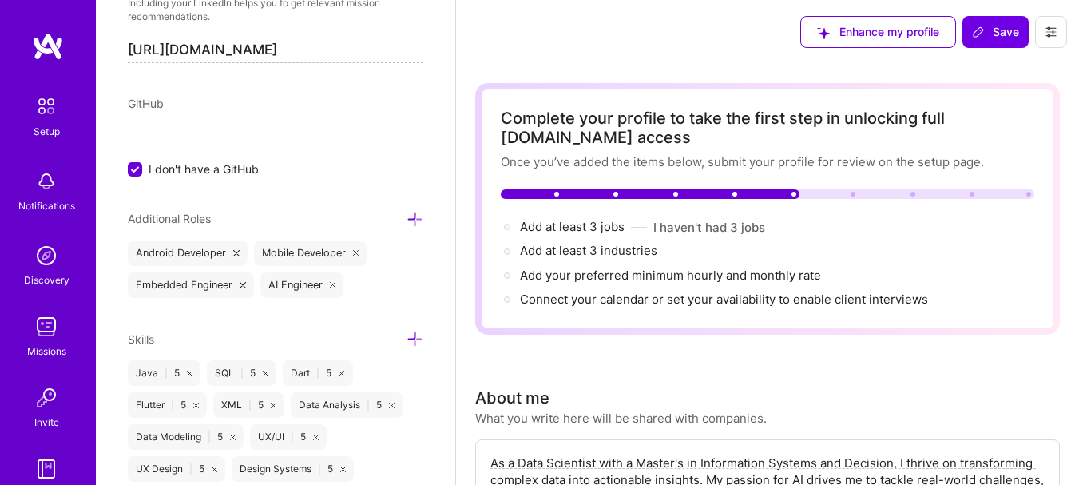
click at [244, 285] on icon at bounding box center [243, 285] width 6 height 6
click at [250, 290] on div "Android Developer Mobile Developer AI Engineer" at bounding box center [276, 269] width 296 height 58
click at [239, 284] on div "Android Developer Mobile Developer AI Engineer" at bounding box center [276, 269] width 296 height 58
click at [409, 215] on icon at bounding box center [415, 219] width 17 height 17
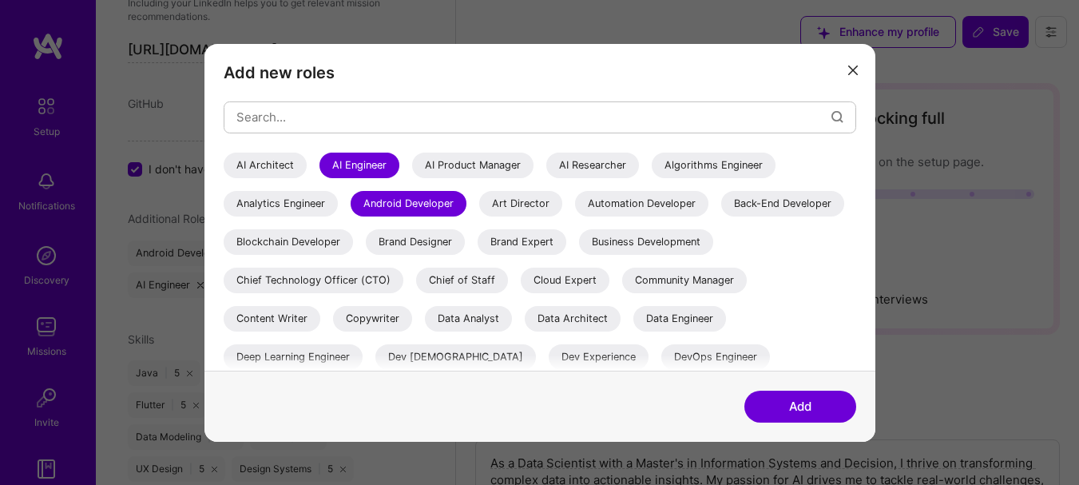
click at [721, 216] on div "Back-End Developer" at bounding box center [782, 203] width 123 height 26
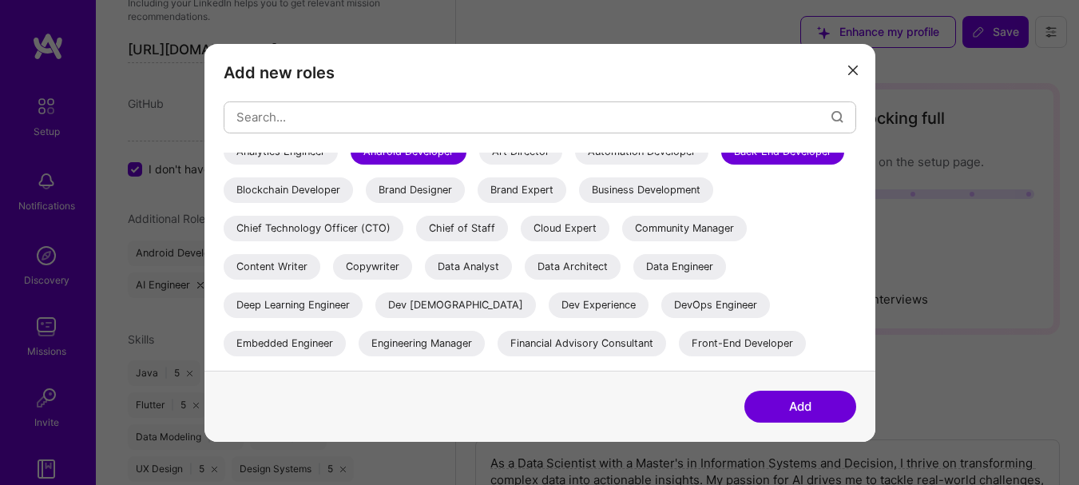
scroll to position [80, 0]
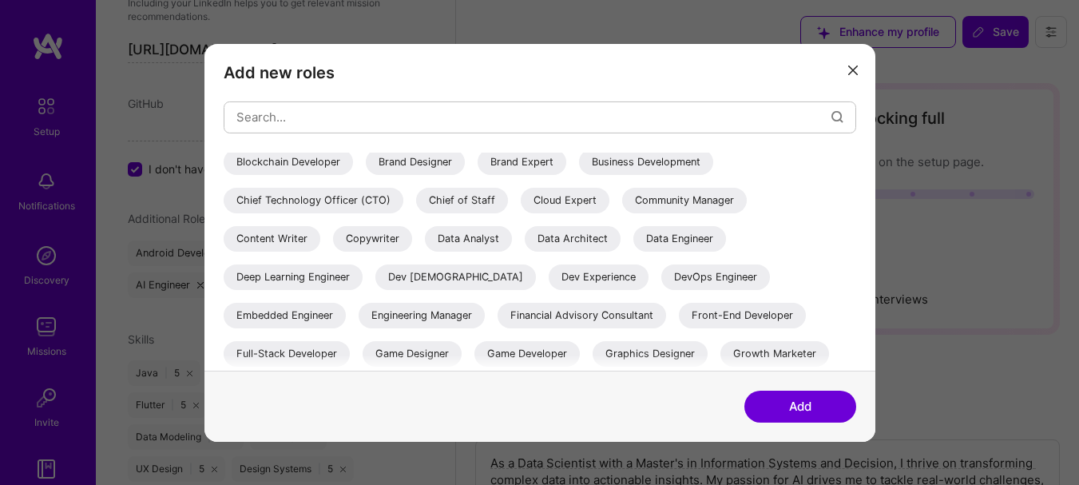
click at [633, 251] on div "Data Engineer" at bounding box center [679, 238] width 93 height 26
click at [512, 239] on div "Data Analyst" at bounding box center [468, 238] width 87 height 26
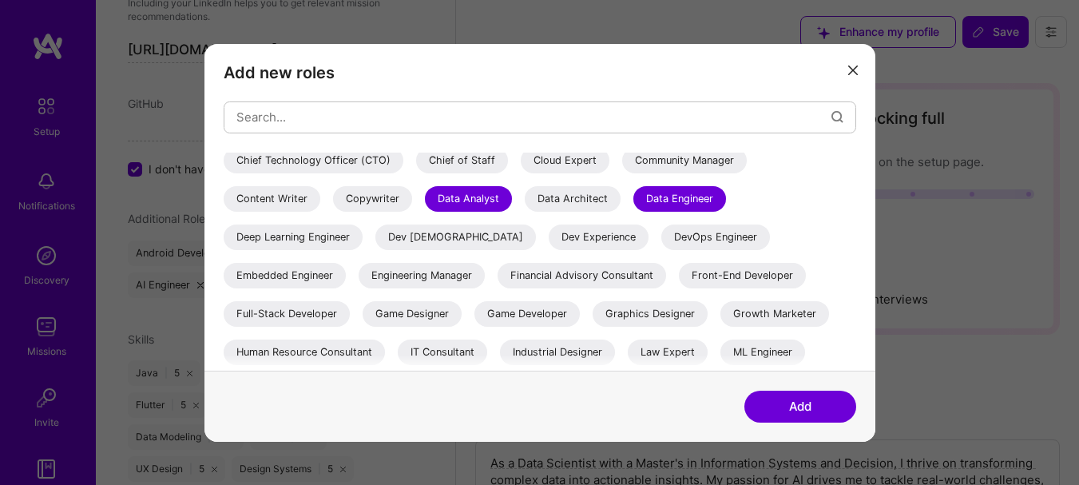
scroll to position [160, 0]
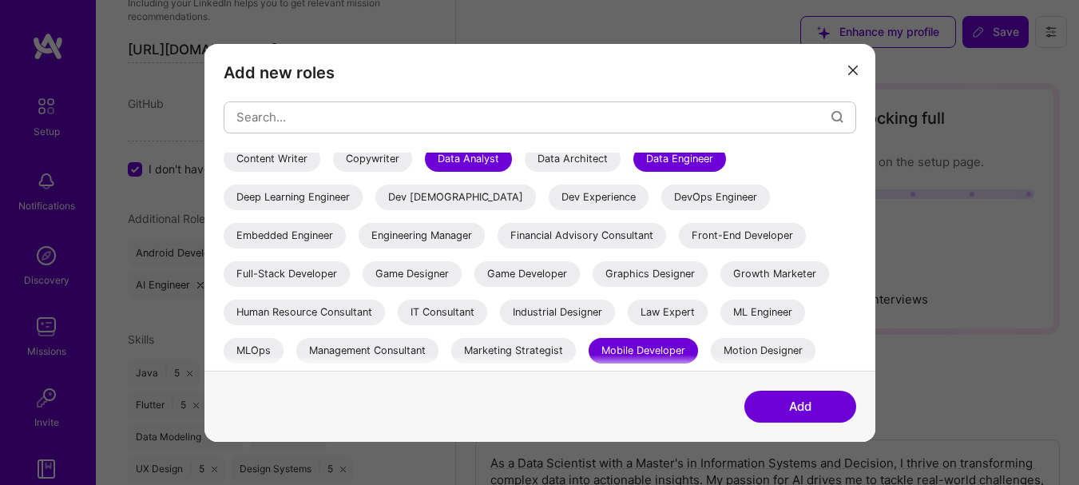
click at [288, 268] on div "Full-Stack Developer" at bounding box center [287, 273] width 126 height 26
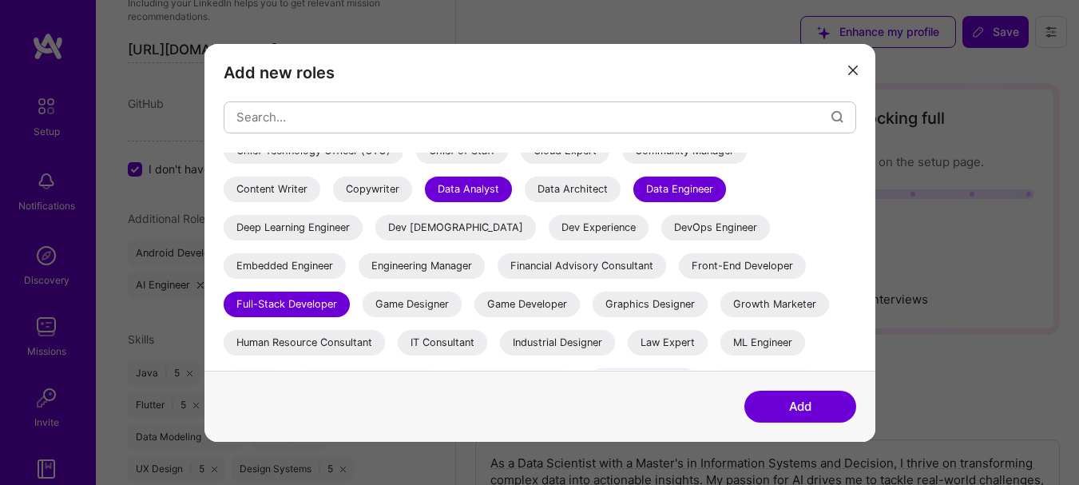
scroll to position [80, 0]
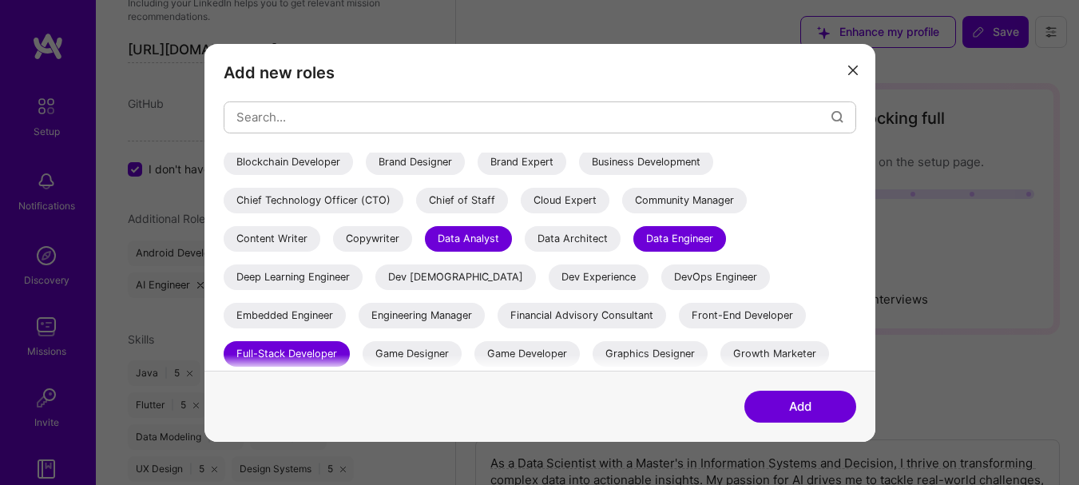
click at [721, 136] on div "Back-End Developer" at bounding box center [782, 123] width 123 height 26
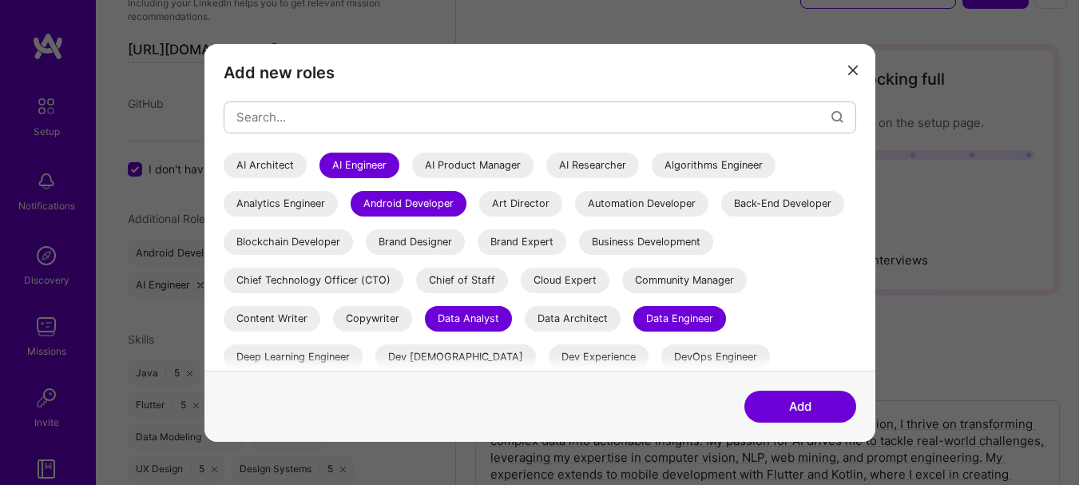
scroll to position [0, 0]
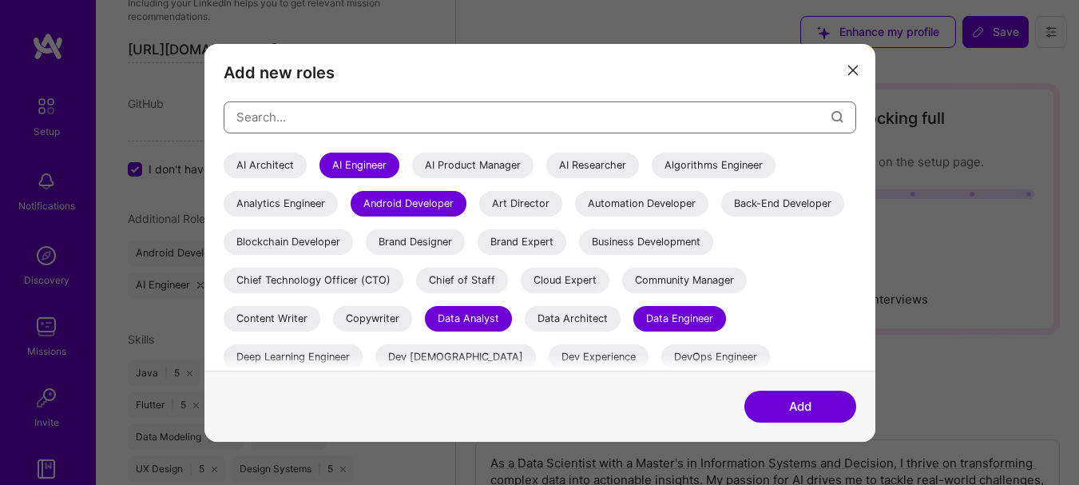
click at [403, 113] on input "modal" at bounding box center [533, 117] width 595 height 41
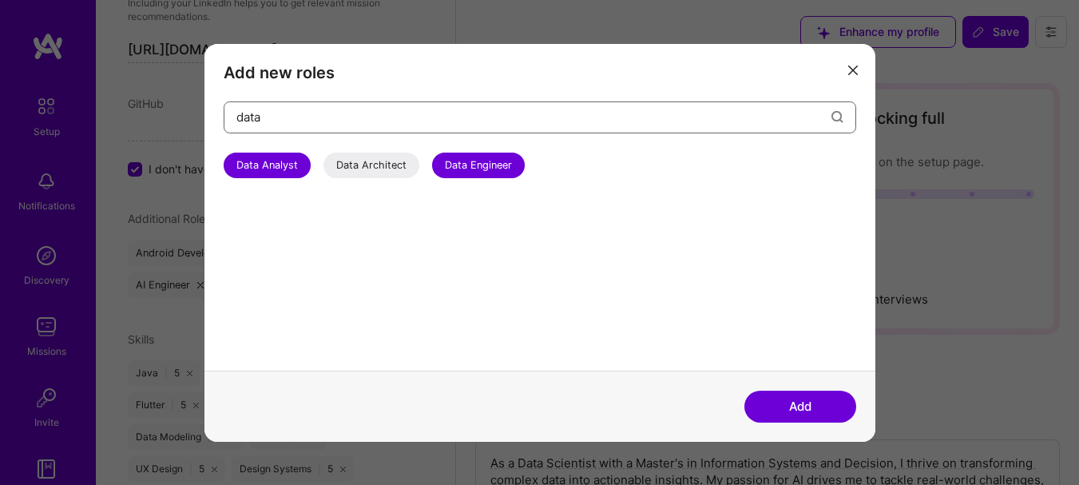
type input "data"
click at [781, 411] on button "Add" at bounding box center [800, 407] width 112 height 32
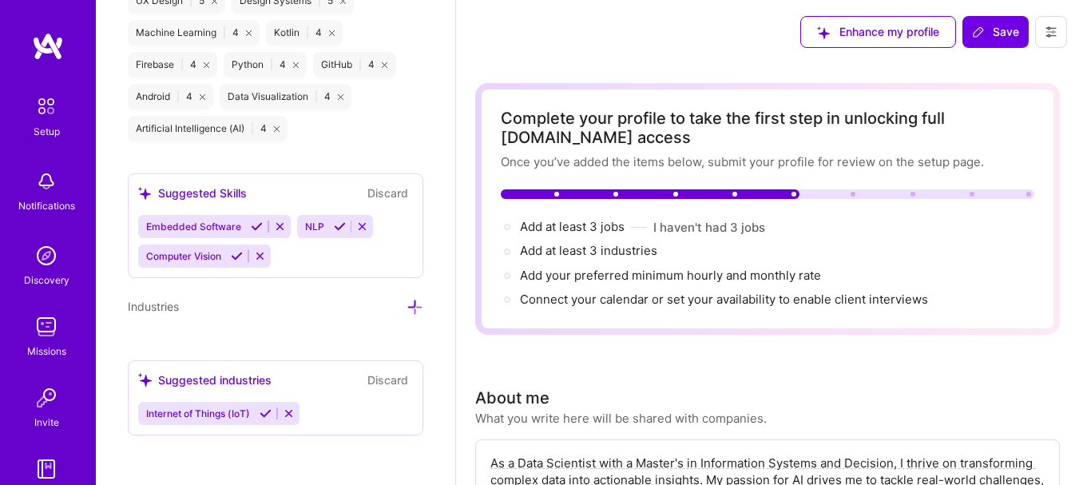
scroll to position [1416, 0]
click at [279, 224] on icon at bounding box center [280, 225] width 12 height 12
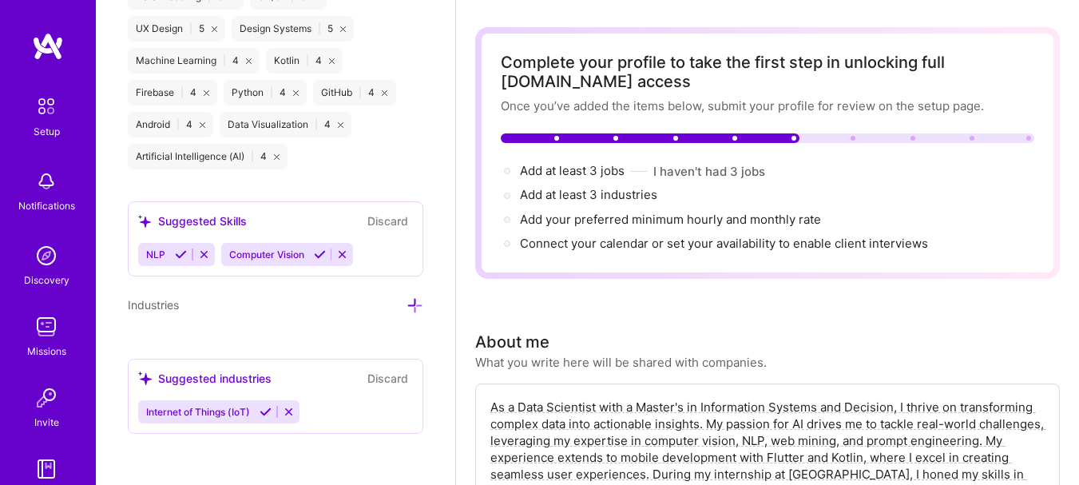
scroll to position [80, 0]
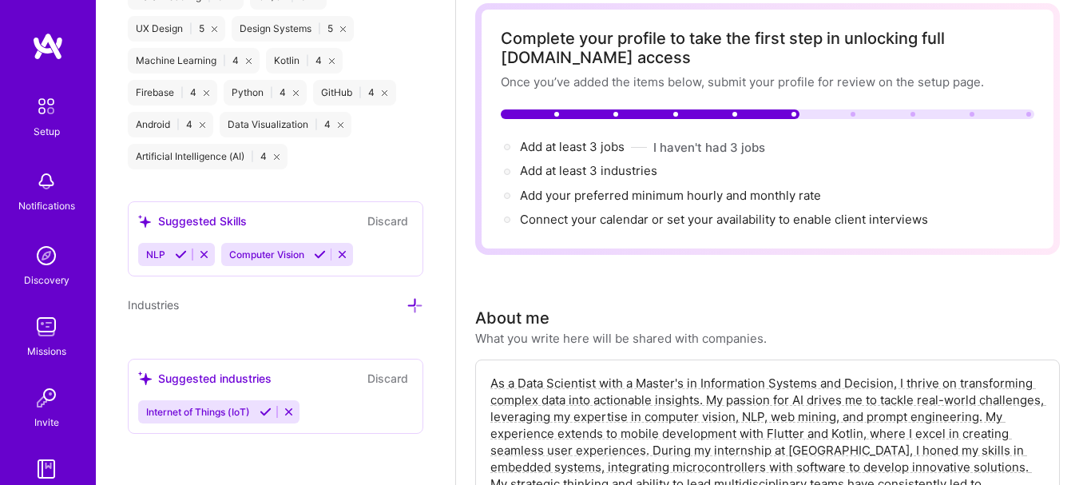
click at [268, 411] on icon at bounding box center [266, 412] width 12 height 12
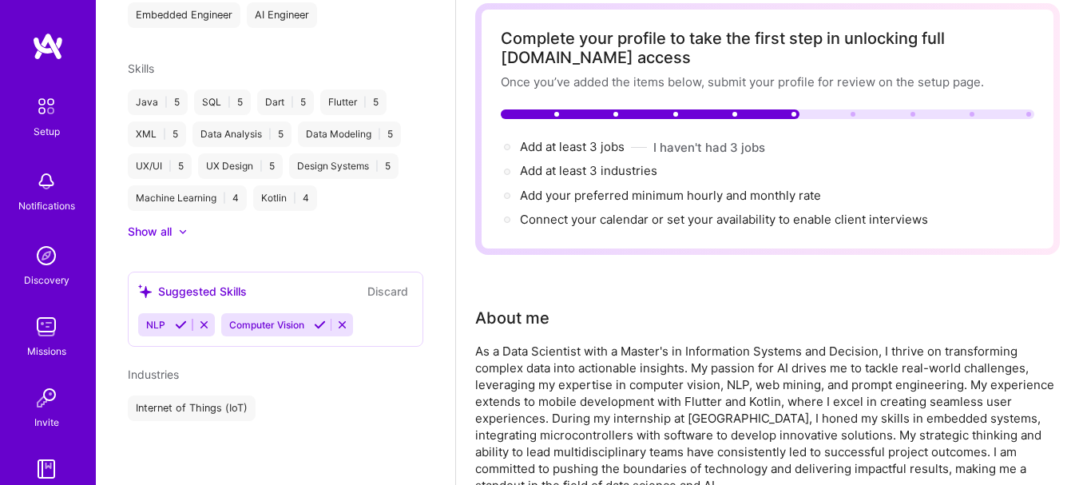
scroll to position [748, 0]
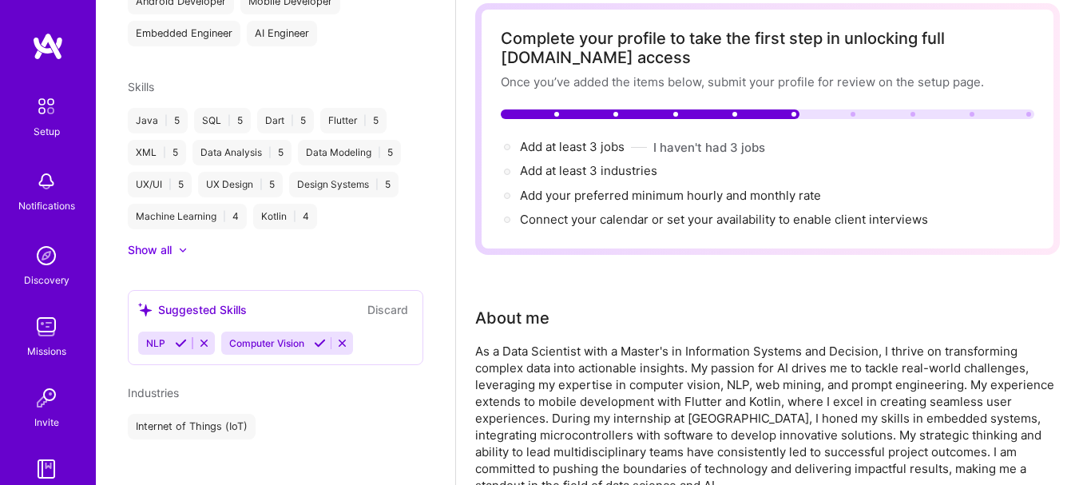
click at [319, 337] on icon at bounding box center [320, 343] width 12 height 12
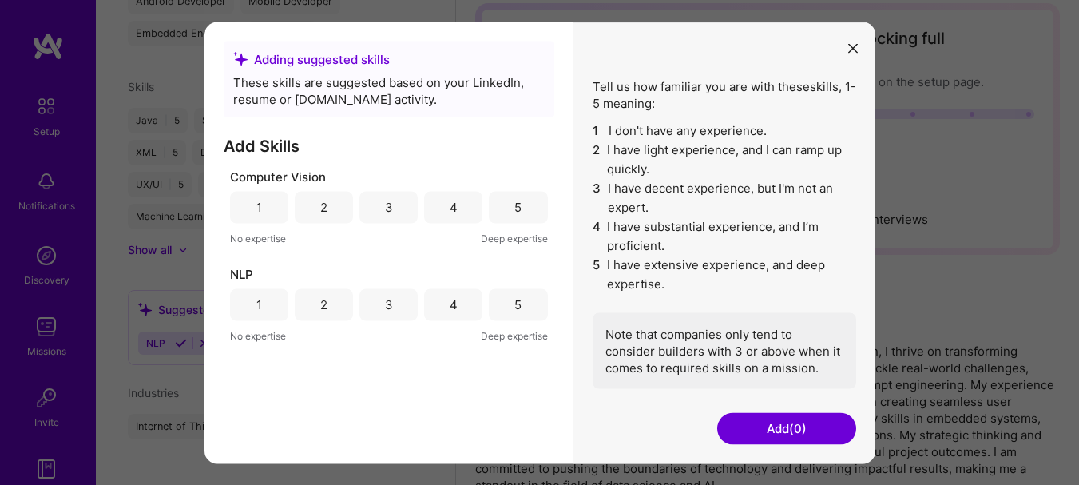
click at [385, 306] on div "3" at bounding box center [389, 304] width 8 height 17
click at [466, 227] on div "Computer Vision 1 2 3 4 5 No expertise Deep expertise" at bounding box center [389, 207] width 318 height 78
click at [465, 211] on div "4" at bounding box center [453, 207] width 58 height 32
click at [757, 422] on button "Add (2)" at bounding box center [786, 428] width 139 height 32
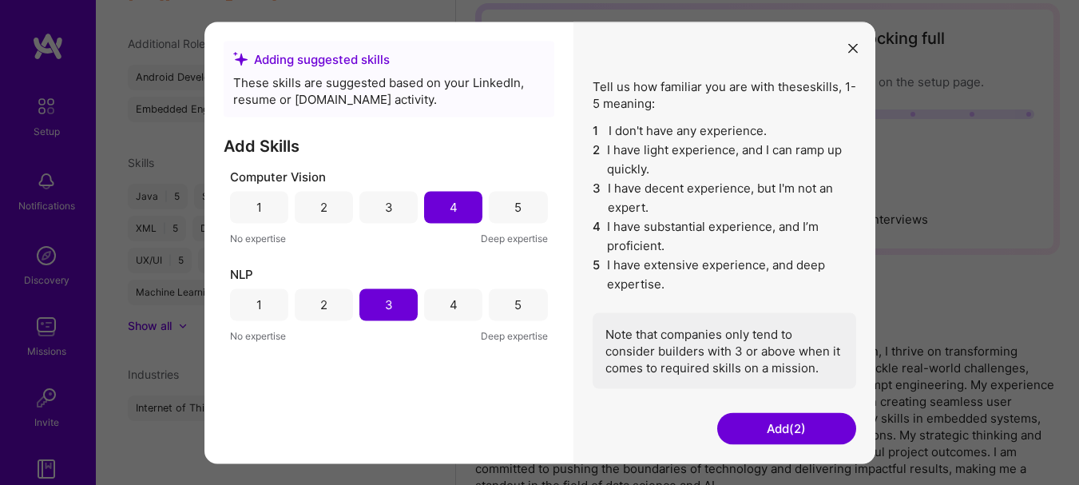
scroll to position [653, 0]
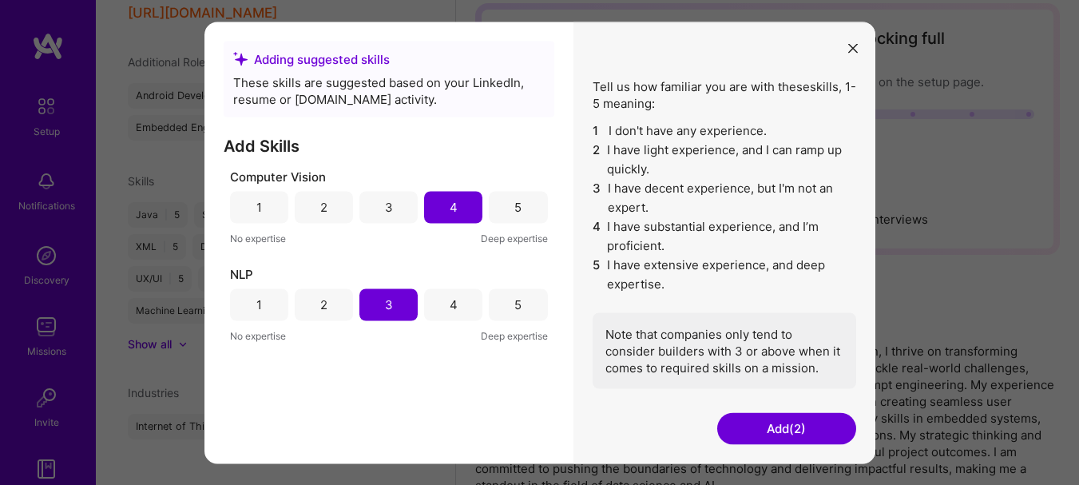
click at [779, 432] on button "Add (2)" at bounding box center [786, 428] width 139 height 32
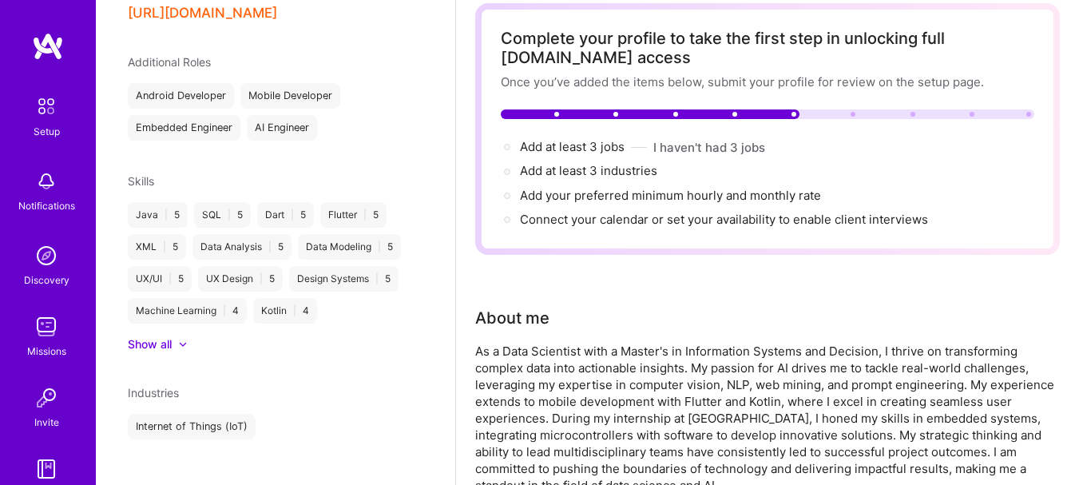
click at [823, 423] on div "As a Data Scientist with a Master's in Information Systems and Decision, I thri…" at bounding box center [767, 418] width 585 height 151
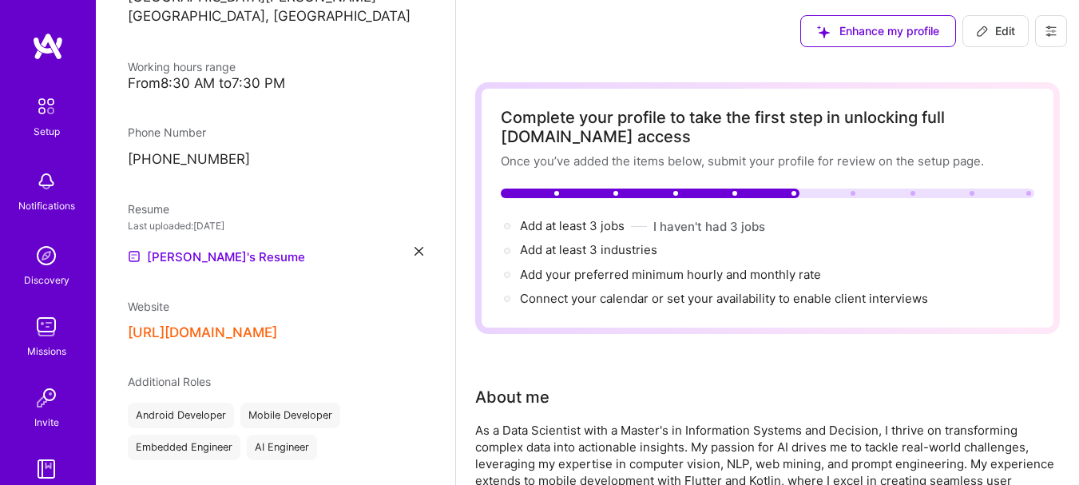
scroll to position [0, 0]
click at [990, 36] on span "Edit" at bounding box center [995, 32] width 39 height 16
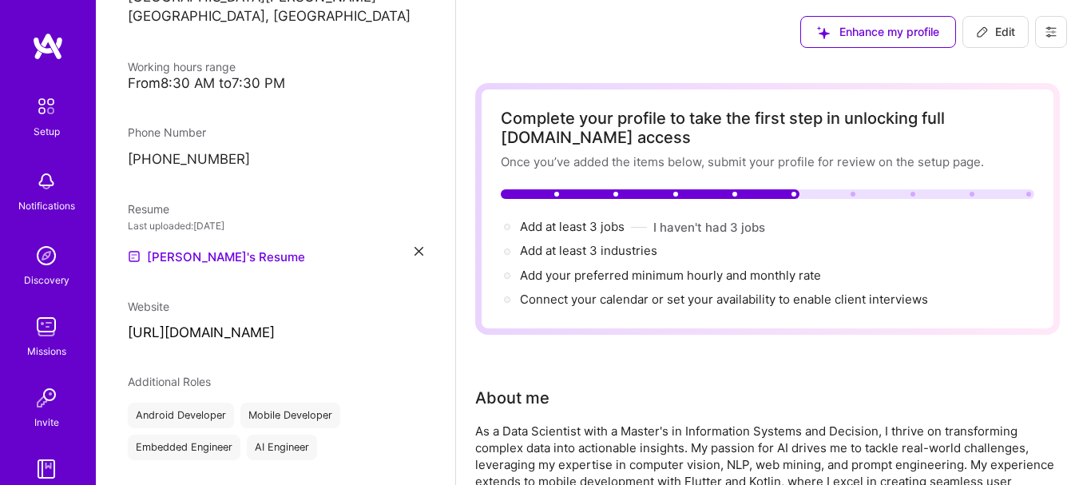
select select "DZ"
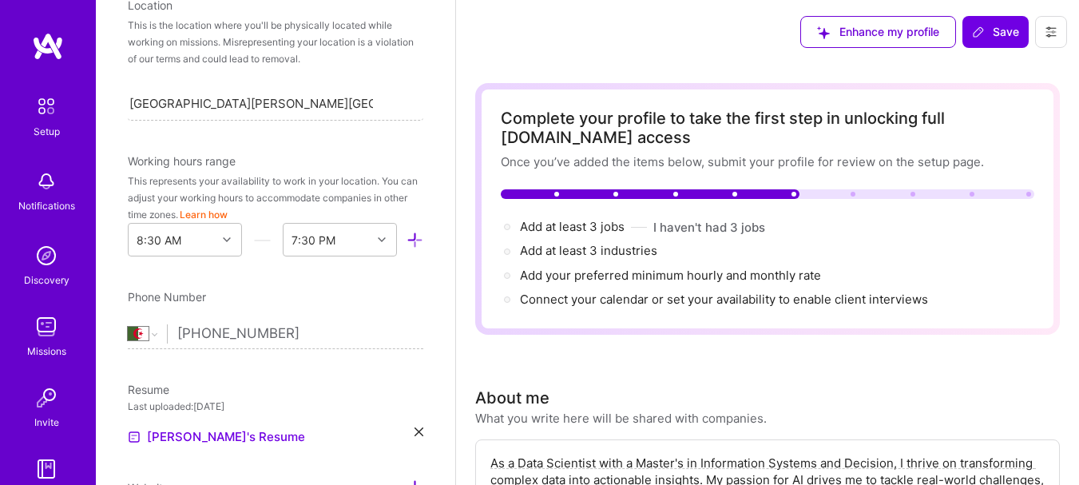
scroll to position [723, 0]
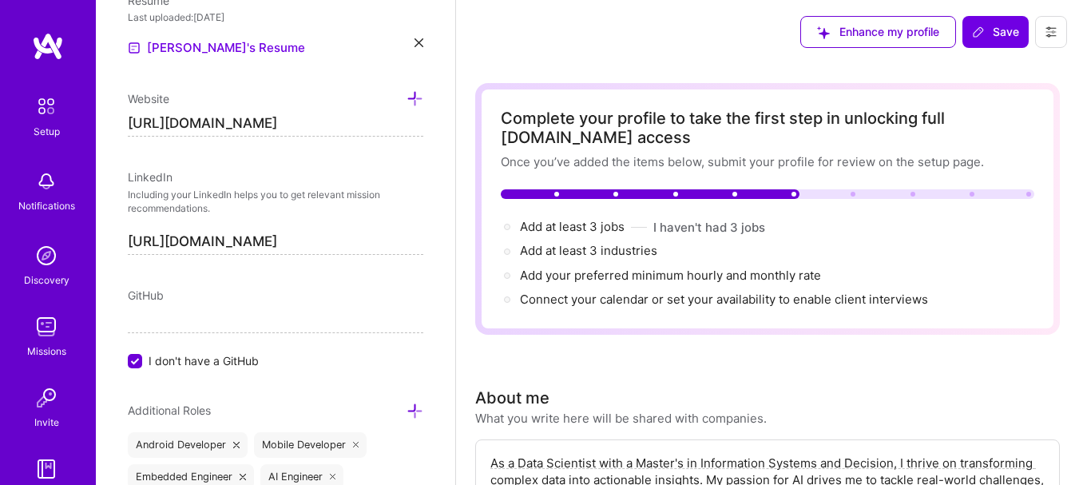
click at [152, 290] on span "GitHub" at bounding box center [146, 295] width 36 height 14
click at [137, 367] on input "I don't have a GitHub" at bounding box center [136, 362] width 14 height 14
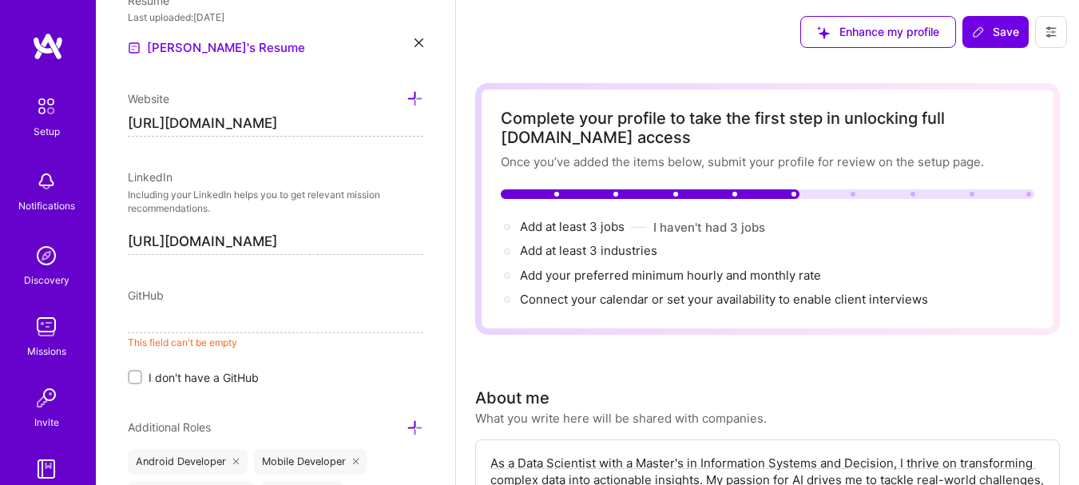
click at [256, 127] on input "[URL][DOMAIN_NAME]" at bounding box center [276, 124] width 296 height 26
click at [182, 323] on input at bounding box center [276, 320] width 296 height 26
paste input "[URL][DOMAIN_NAME]"
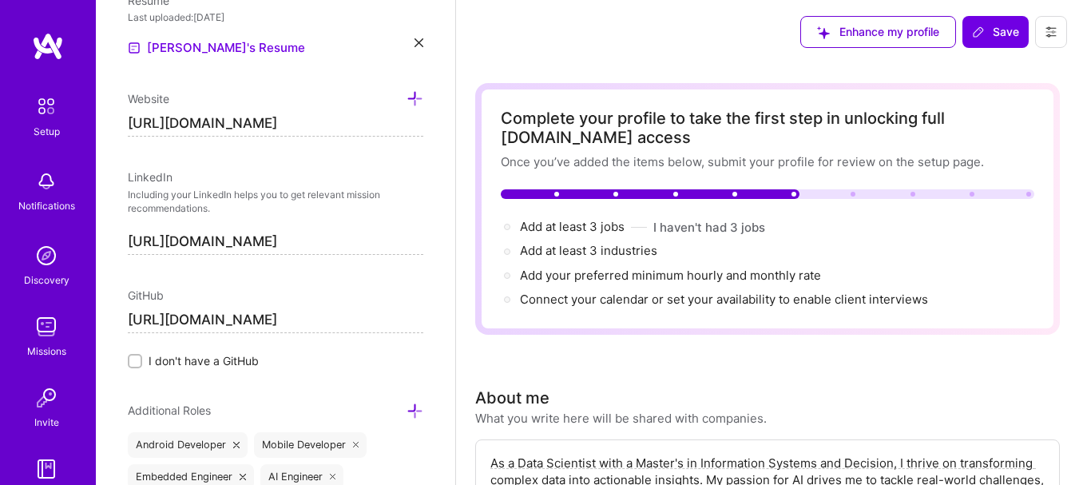
type input "[URL][DOMAIN_NAME]"
click at [188, 125] on input "[URL][DOMAIN_NAME]" at bounding box center [276, 124] width 296 height 26
click at [188, 124] on input "[URL][DOMAIN_NAME]" at bounding box center [276, 124] width 296 height 26
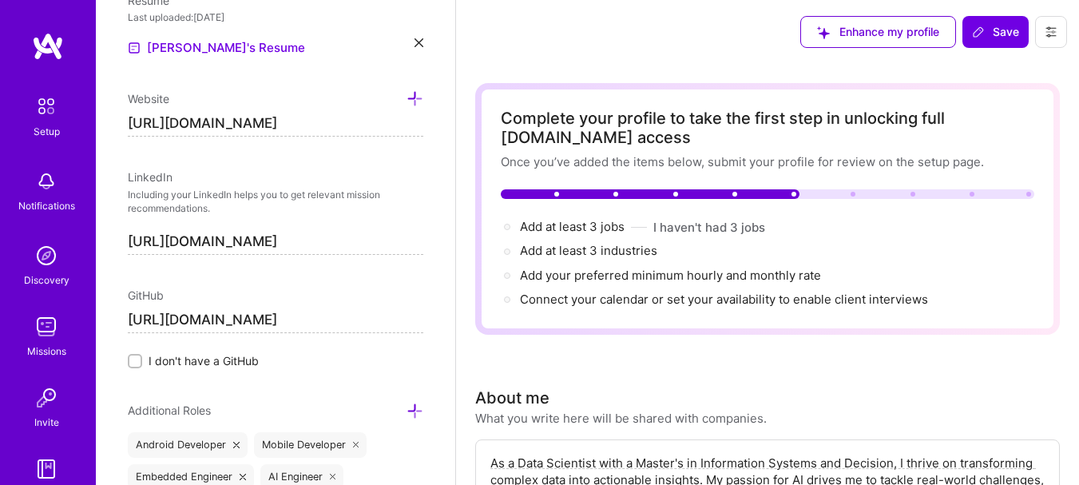
paste input "[DOMAIN_NAME][URL]"
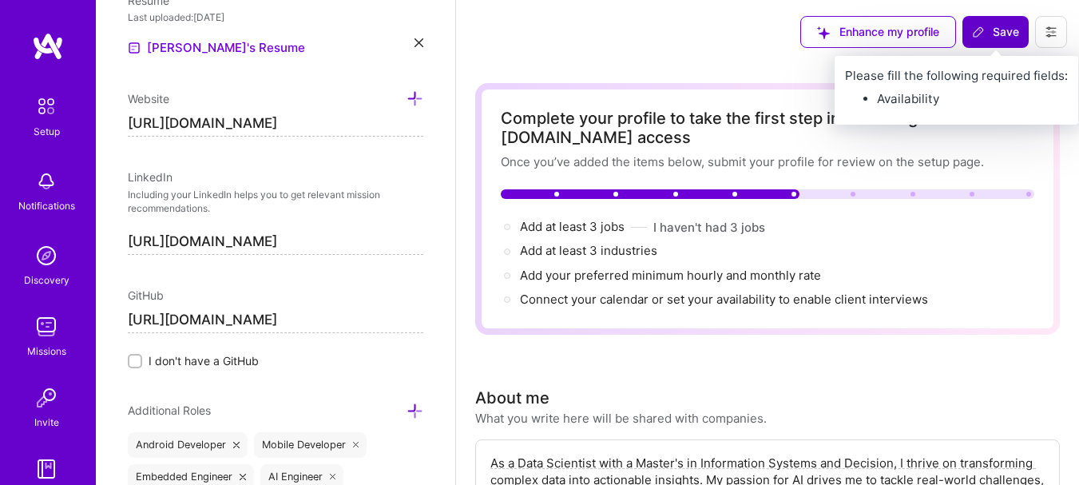
type input "[URL][DOMAIN_NAME]"
click at [975, 28] on icon at bounding box center [978, 32] width 13 height 13
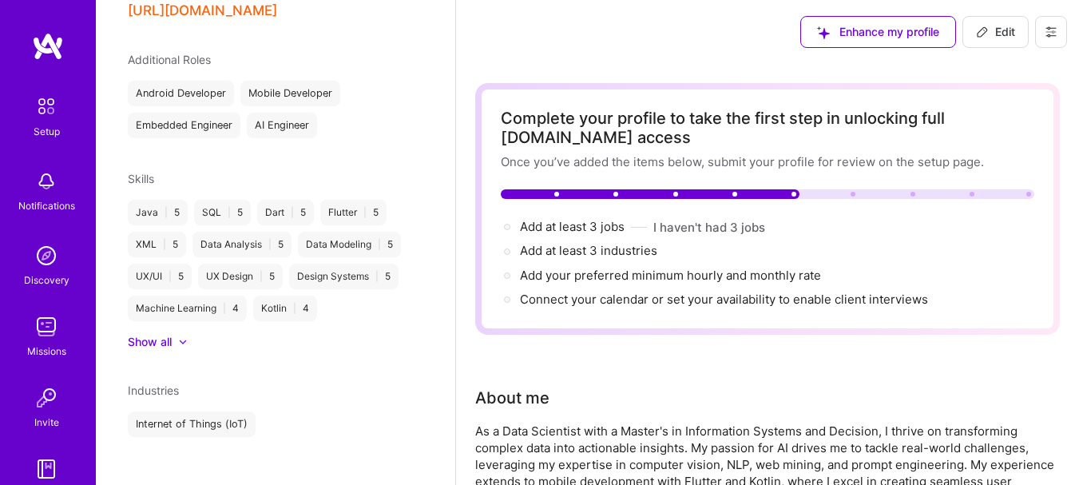
scroll to position [670, 0]
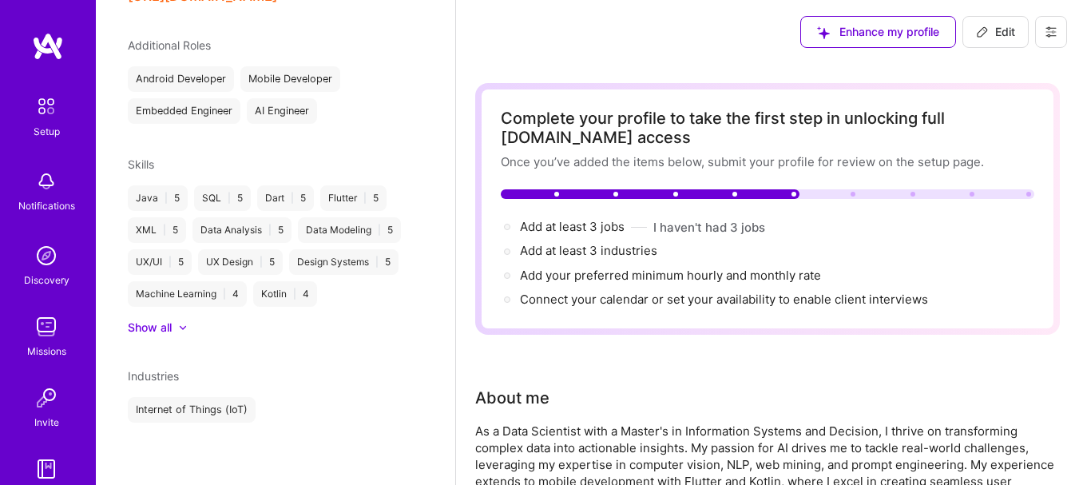
click at [173, 325] on div at bounding box center [175, 327] width 6 height 16
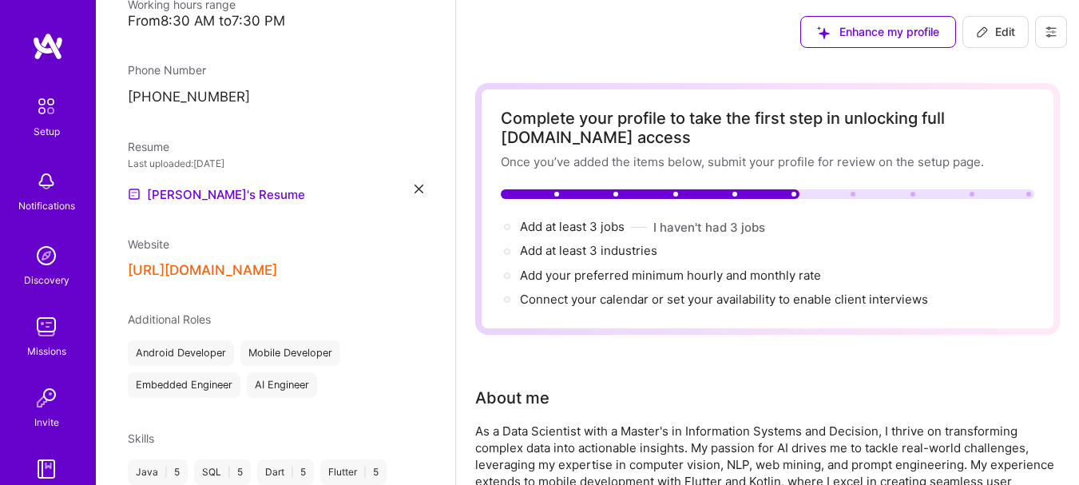
scroll to position [399, 0]
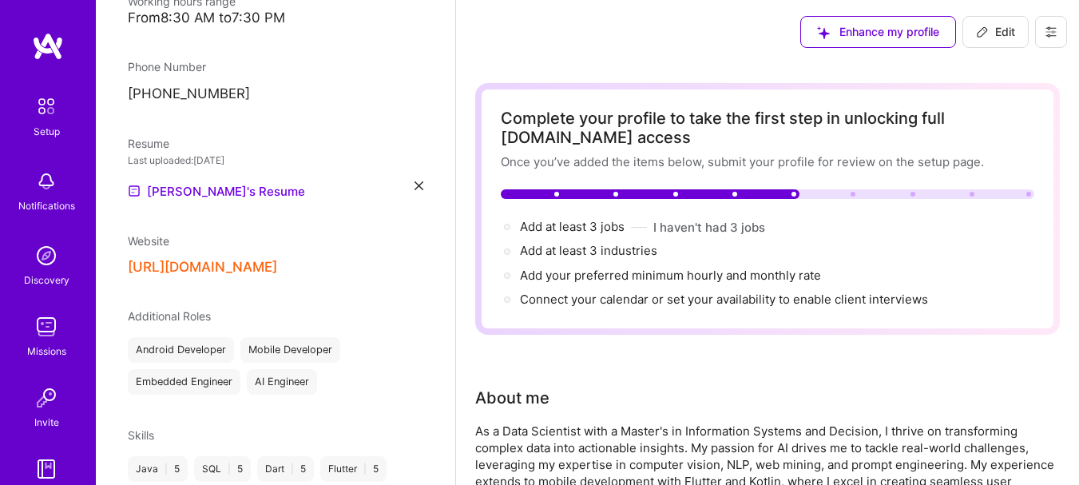
click at [992, 35] on span "Edit" at bounding box center [995, 32] width 39 height 16
select select "DZ"
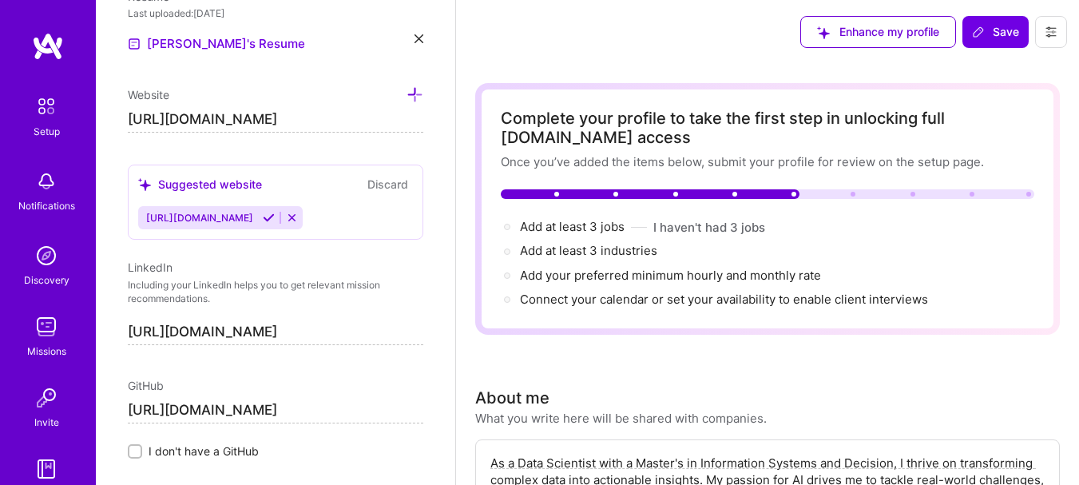
scroll to position [731, 0]
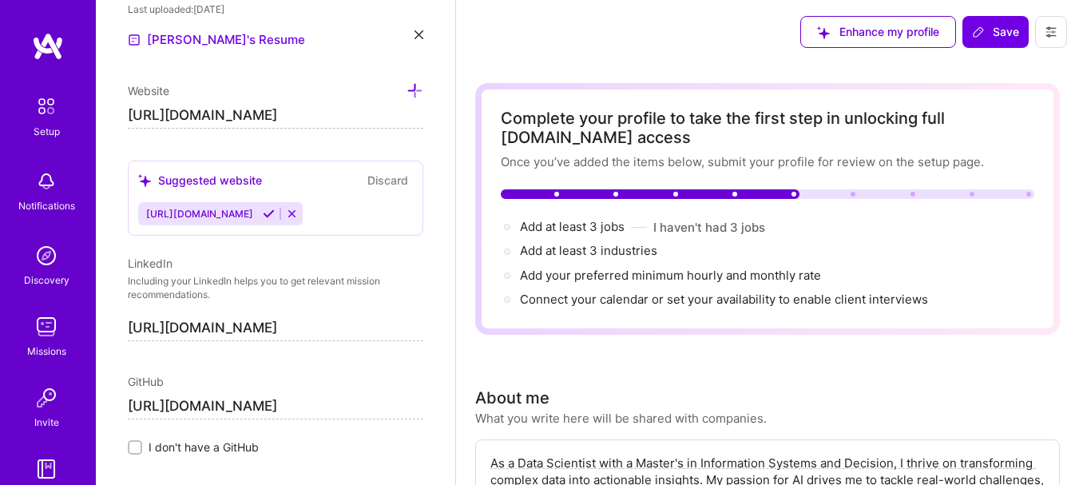
click at [286, 216] on icon at bounding box center [292, 214] width 12 height 12
click at [286, 211] on icon at bounding box center [292, 214] width 12 height 12
click at [286, 214] on icon at bounding box center [292, 214] width 12 height 12
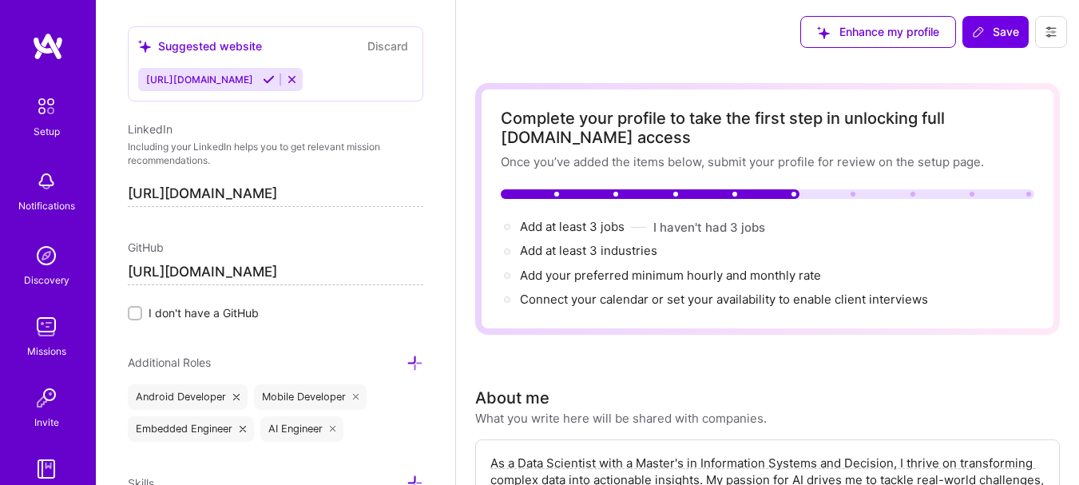
scroll to position [891, 0]
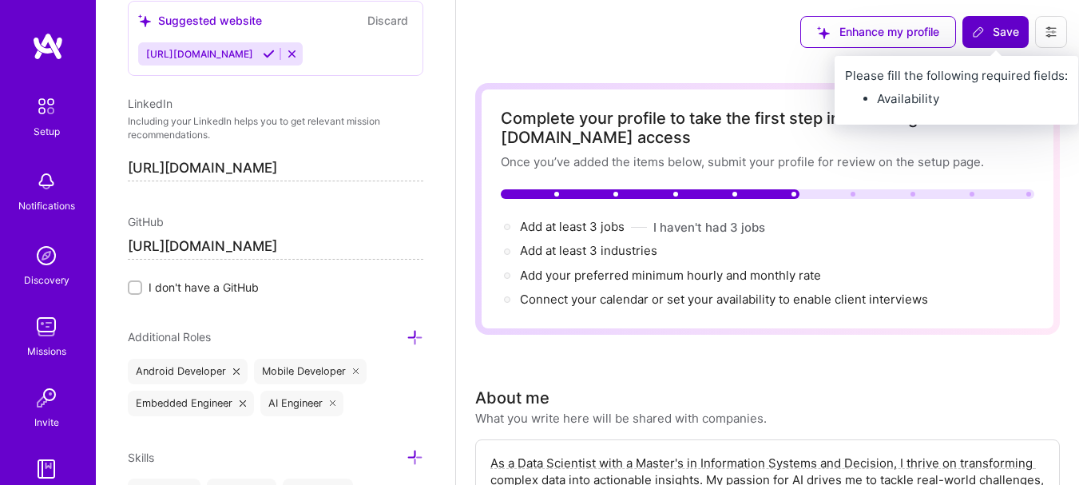
click at [986, 37] on span "Save" at bounding box center [995, 32] width 47 height 16
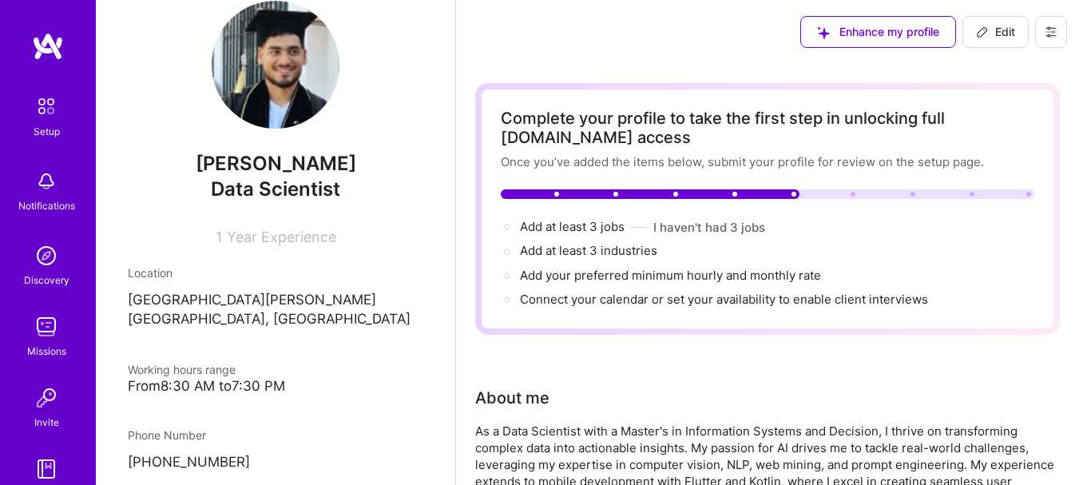
scroll to position [0, 0]
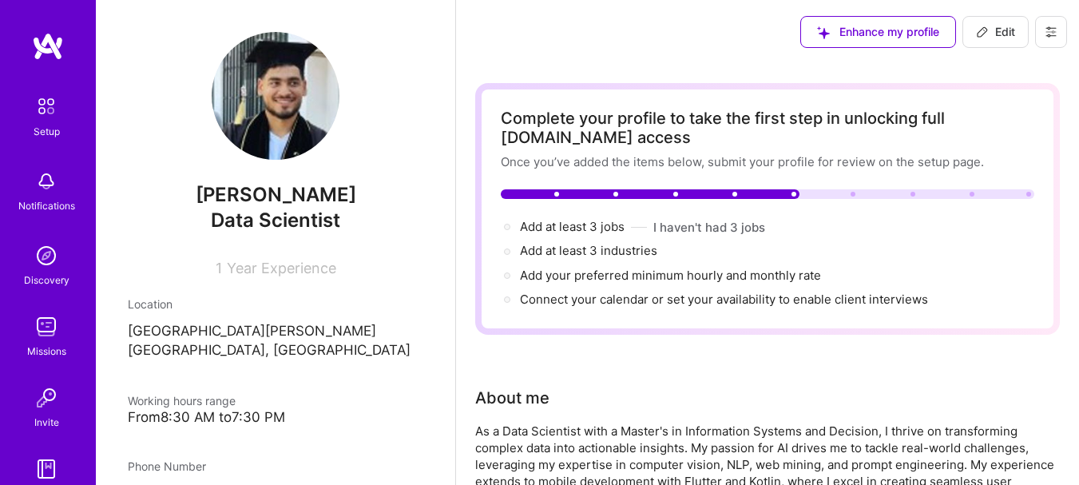
click at [37, 36] on img at bounding box center [48, 46] width 32 height 29
click at [54, 52] on img at bounding box center [48, 46] width 32 height 29
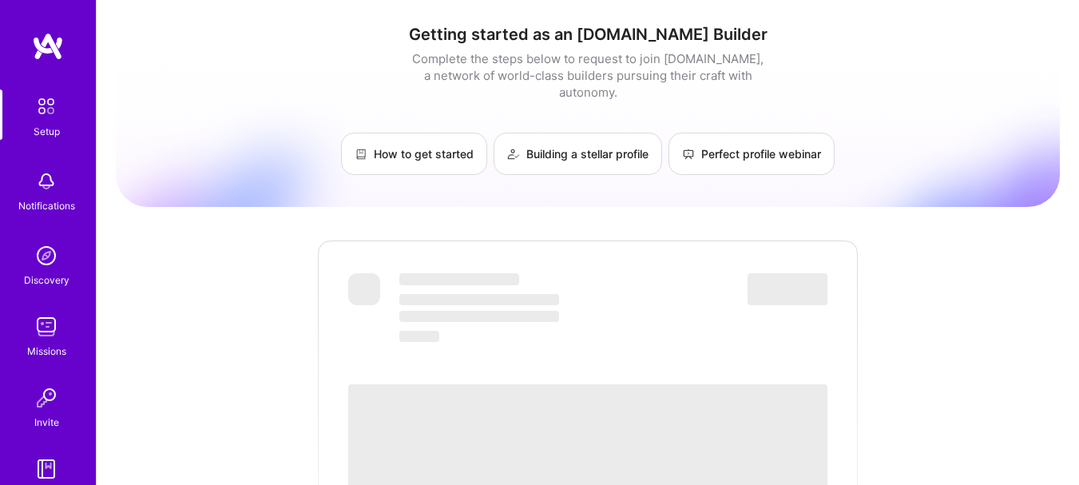
click at [545, 363] on div "‌" at bounding box center [587, 487] width 479 height 287
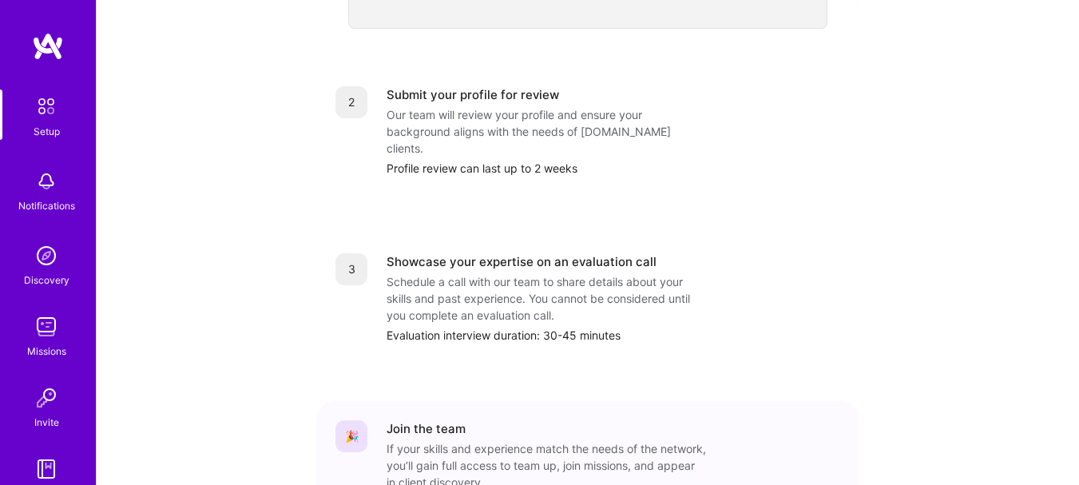
scroll to position [170, 0]
